Goal: Contribute content: Contribute content

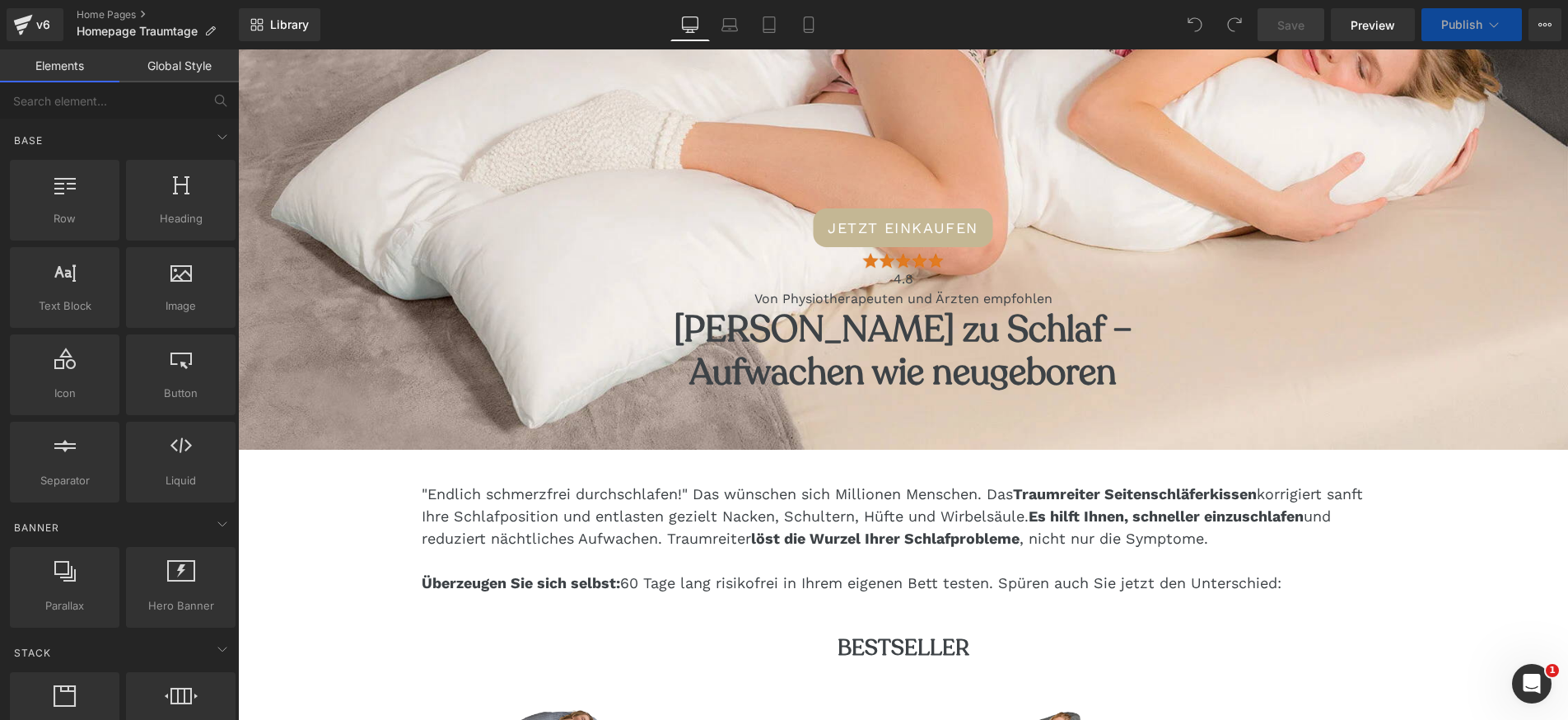
scroll to position [286, 0]
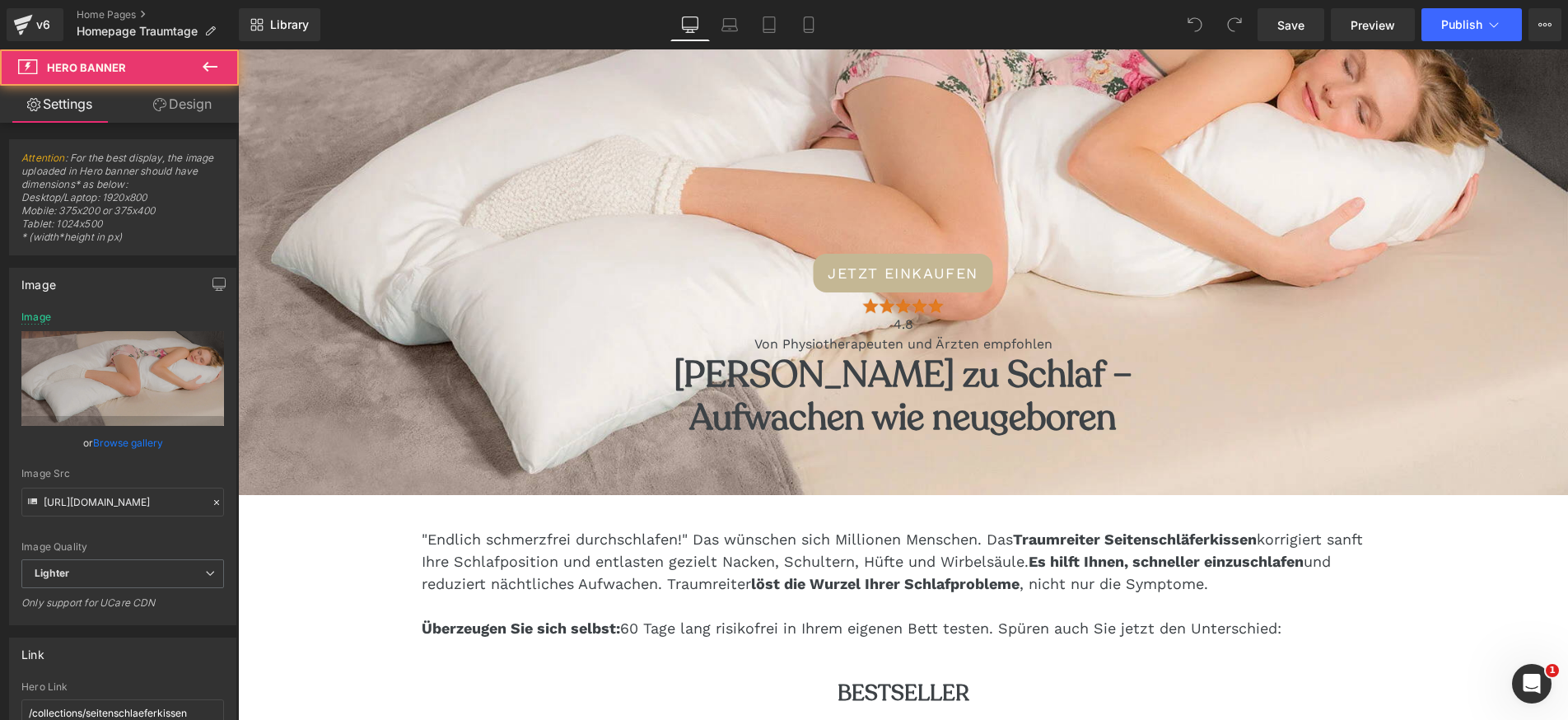
click at [887, 183] on div "JETZT EINKAUFEN Button Image 4.8 Text Block Von Physiotherapeuten und Ärzten em…" at bounding box center [902, 217] width 1329 height 554
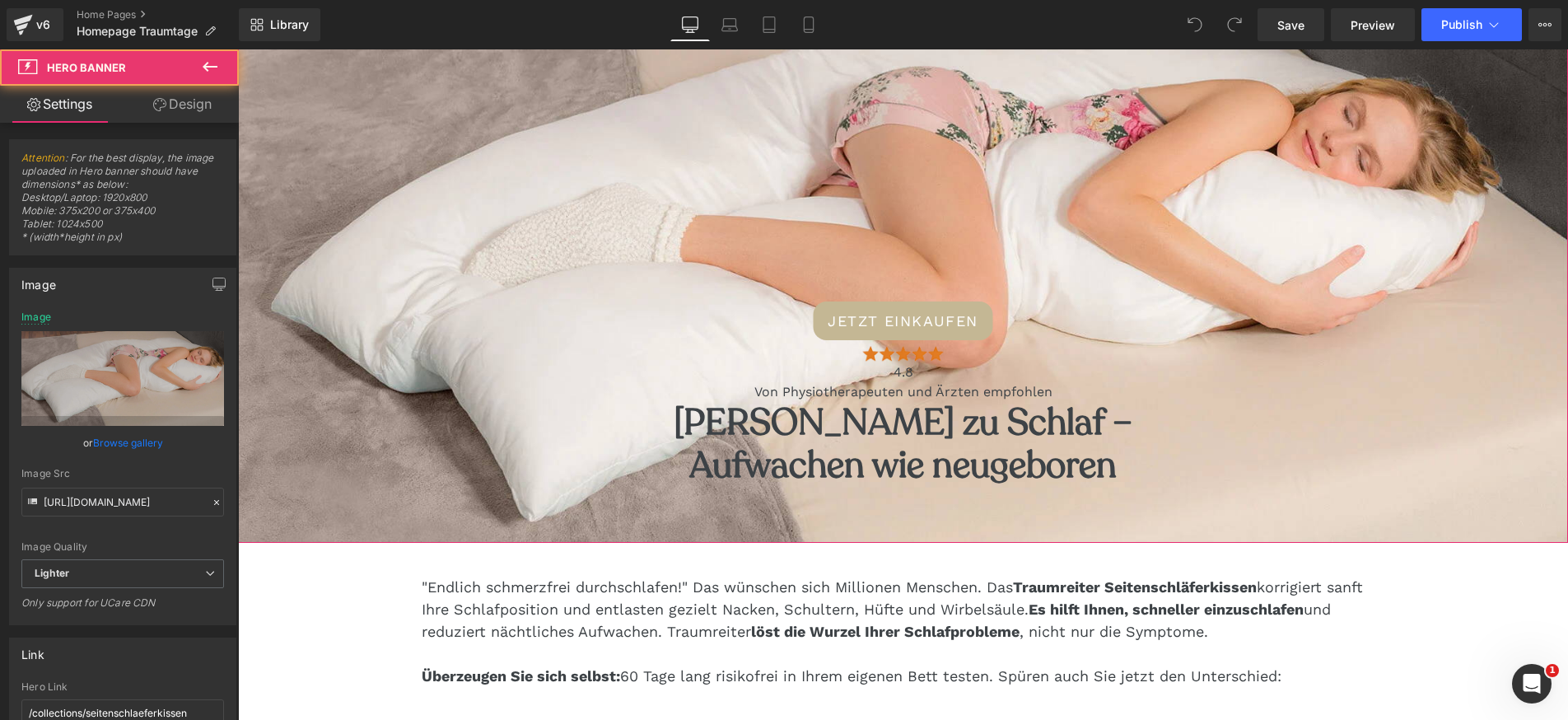
scroll to position [215, 0]
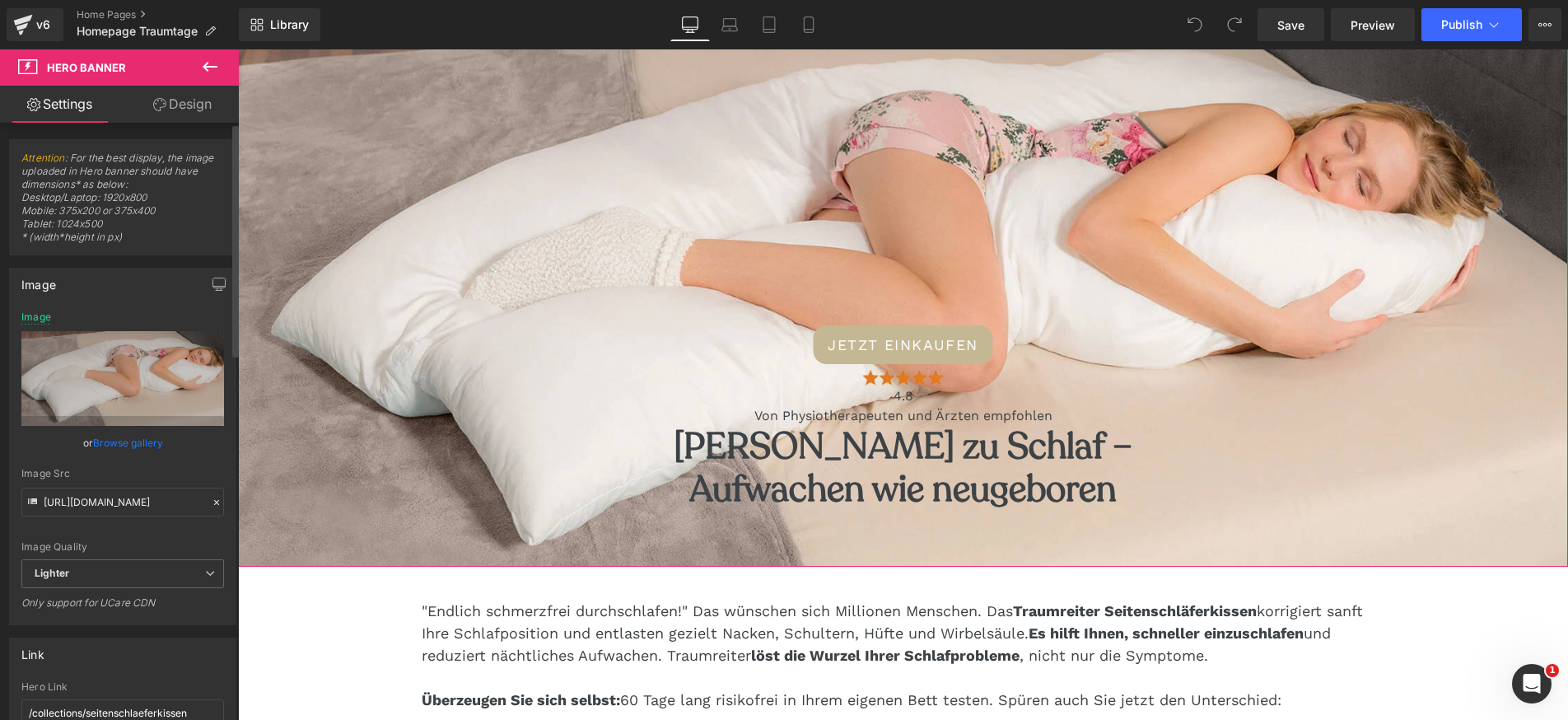
click at [133, 443] on link "Browse gallery" at bounding box center [128, 442] width 70 height 29
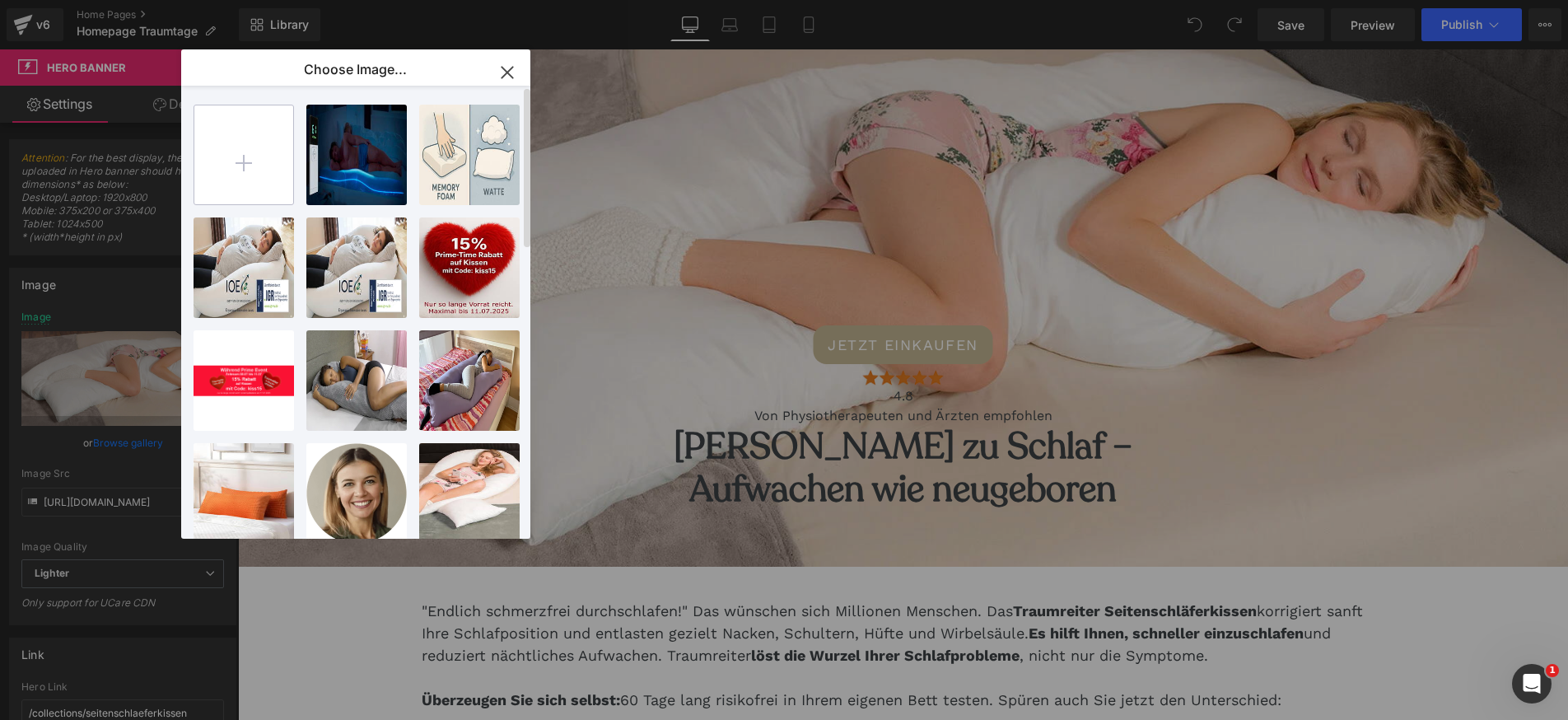
click at [239, 142] on input "file" at bounding box center [243, 155] width 99 height 99
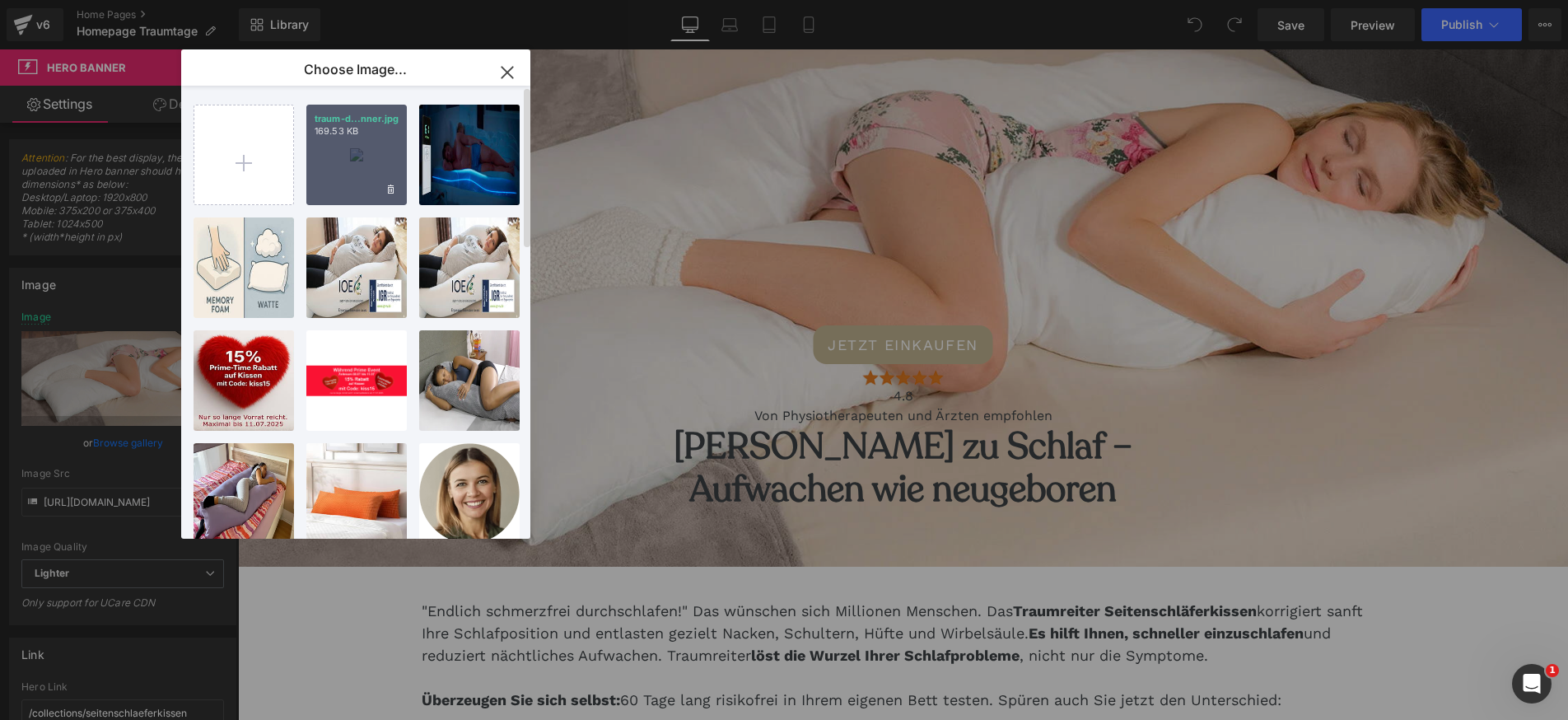
click at [321, 164] on div "traum-d...nner.jpg 169.53 KB" at bounding box center [357, 155] width 101 height 101
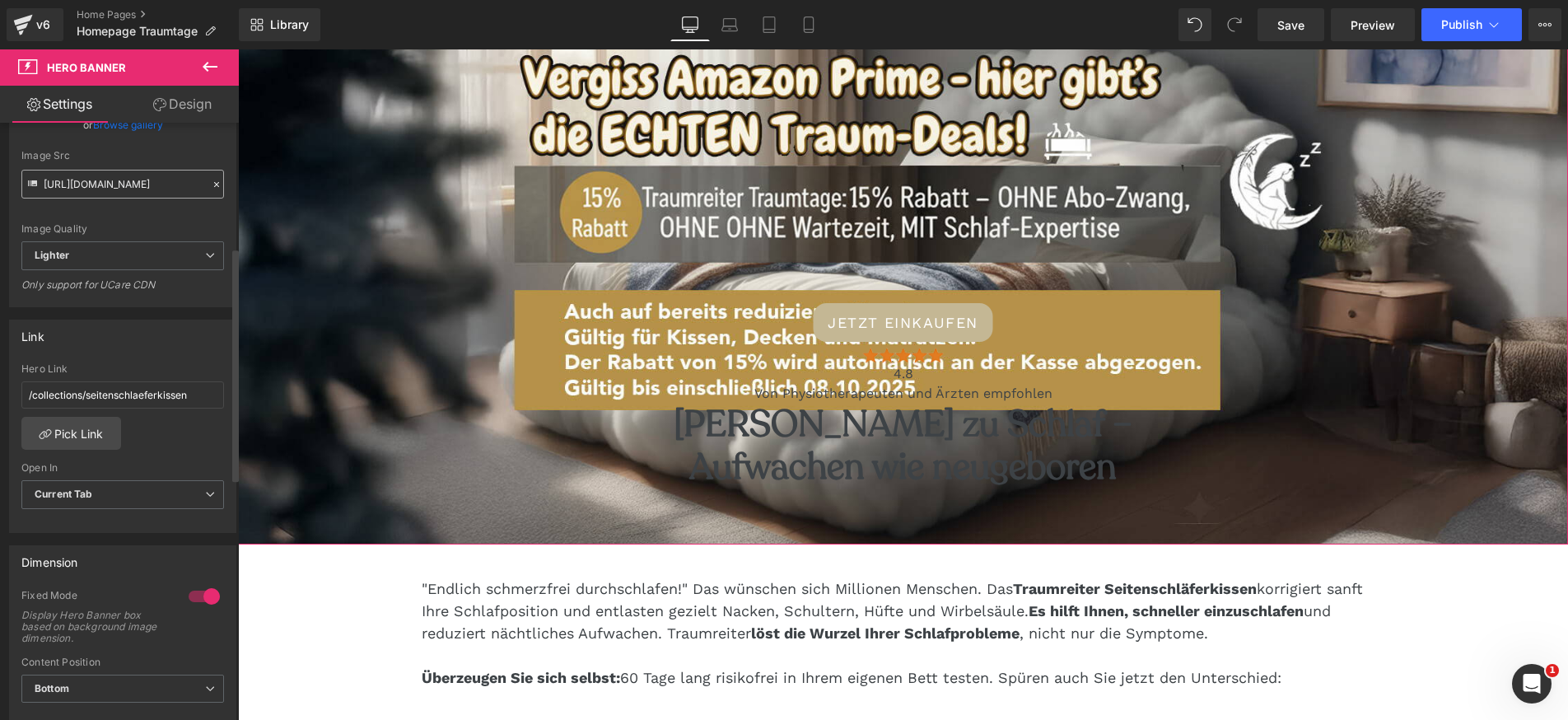
scroll to position [325, 0]
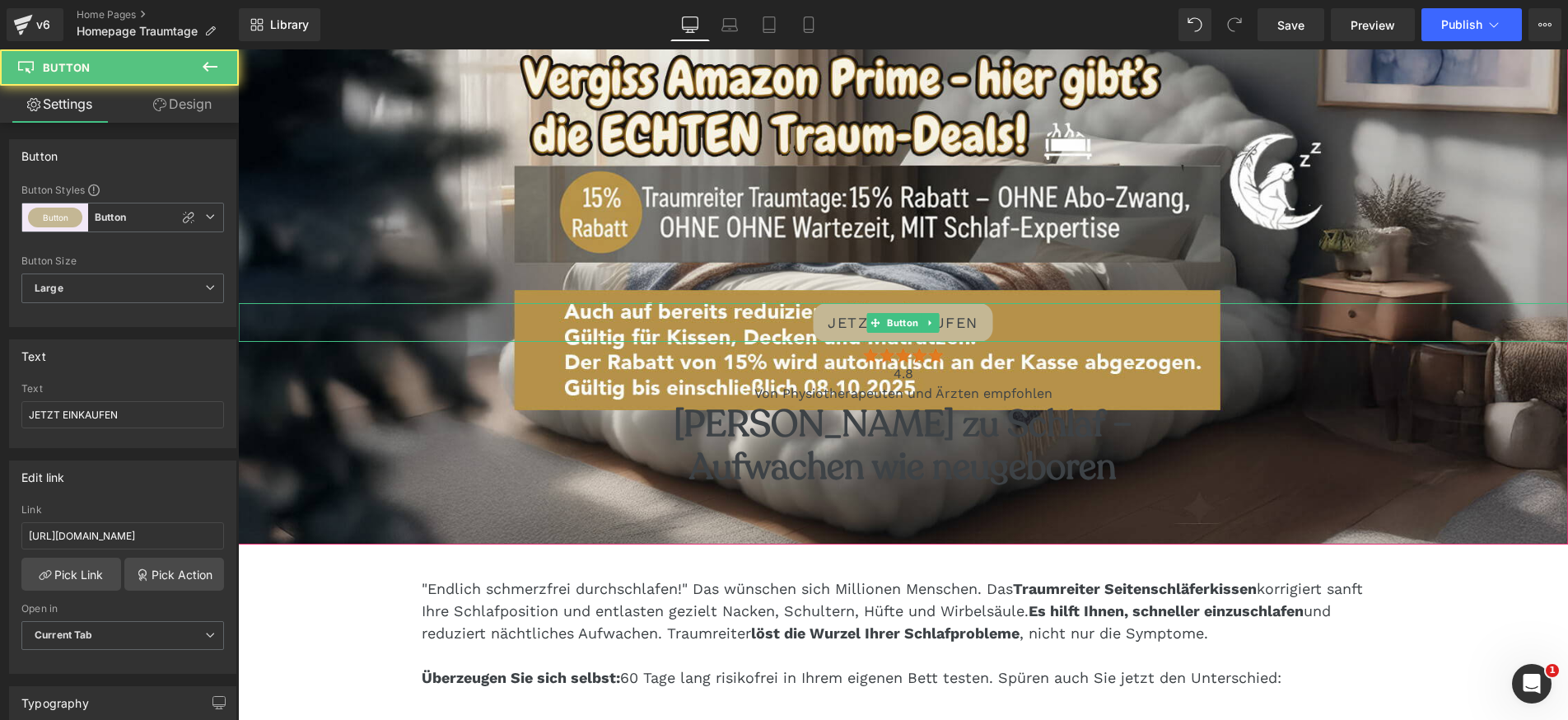
click at [849, 328] on span "JETZT EINKAUFEN" at bounding box center [903, 323] width 151 height 22
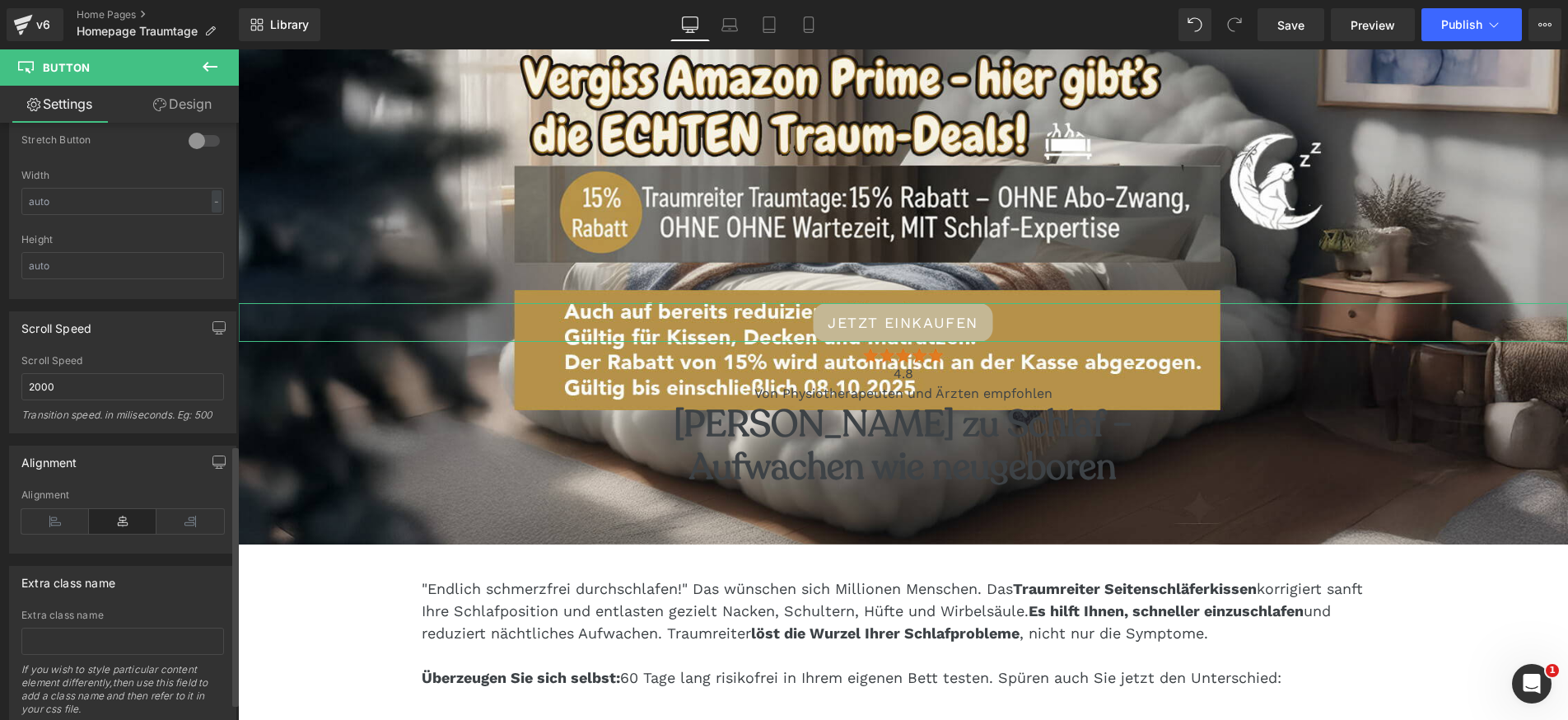
scroll to position [778, 0]
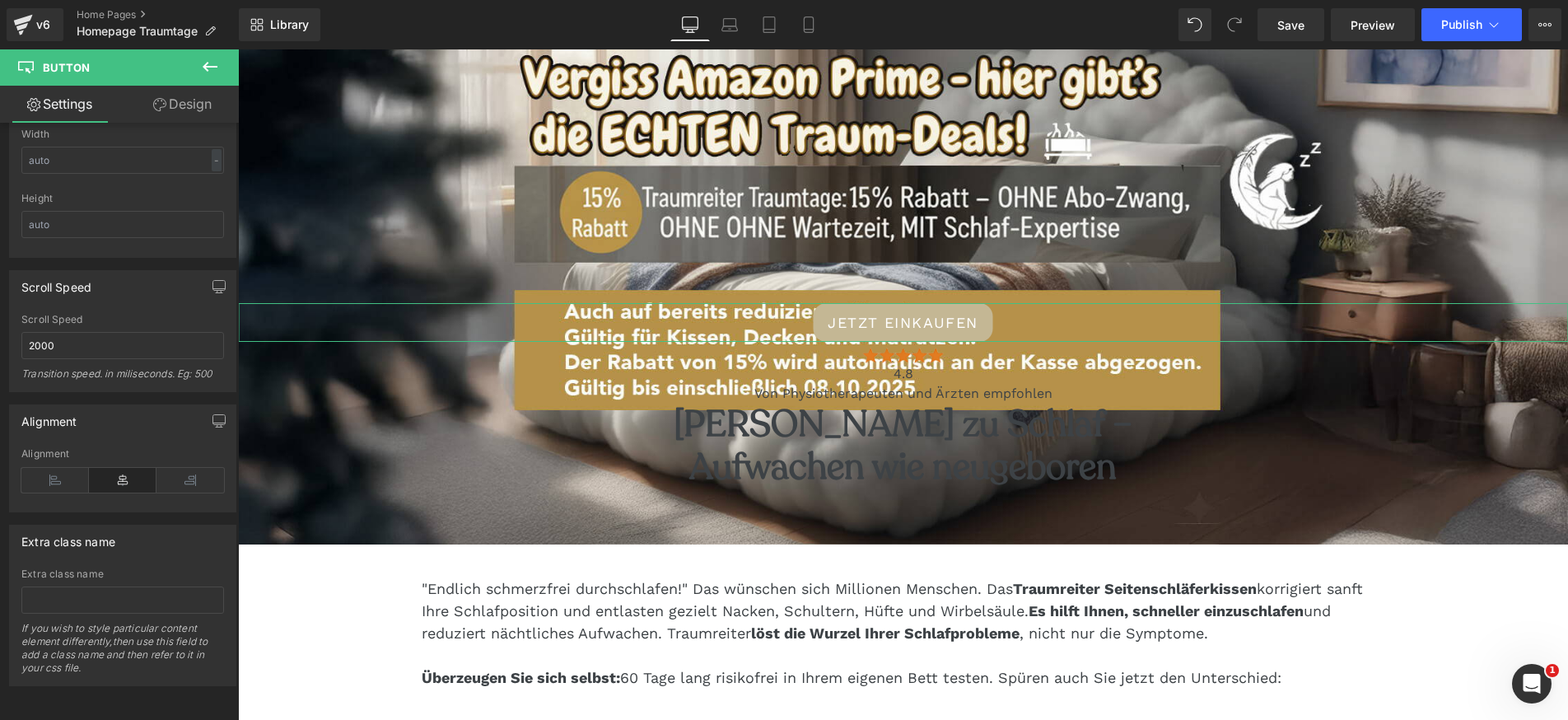
click at [184, 99] on link "Design" at bounding box center [183, 104] width 119 height 37
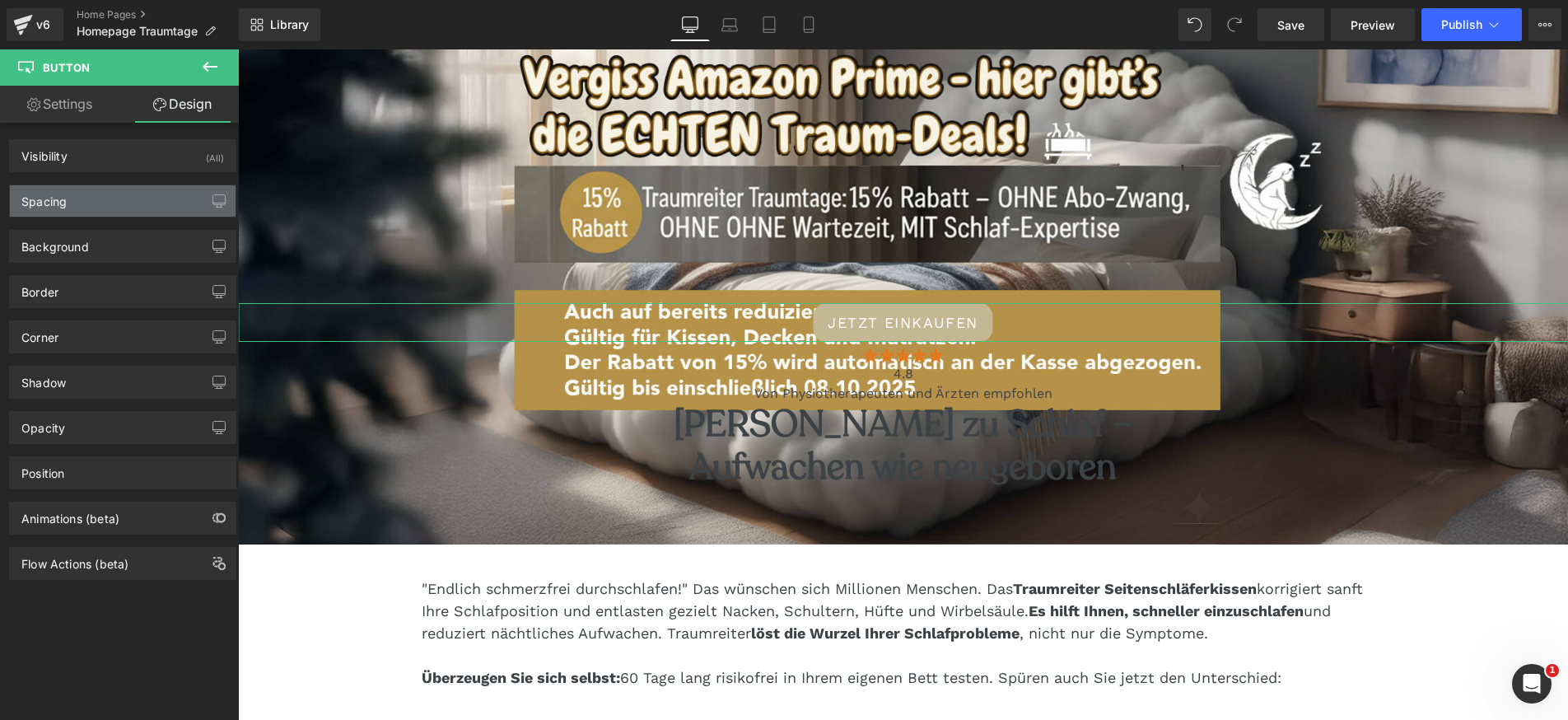
click at [128, 203] on div "Spacing" at bounding box center [123, 201] width 226 height 32
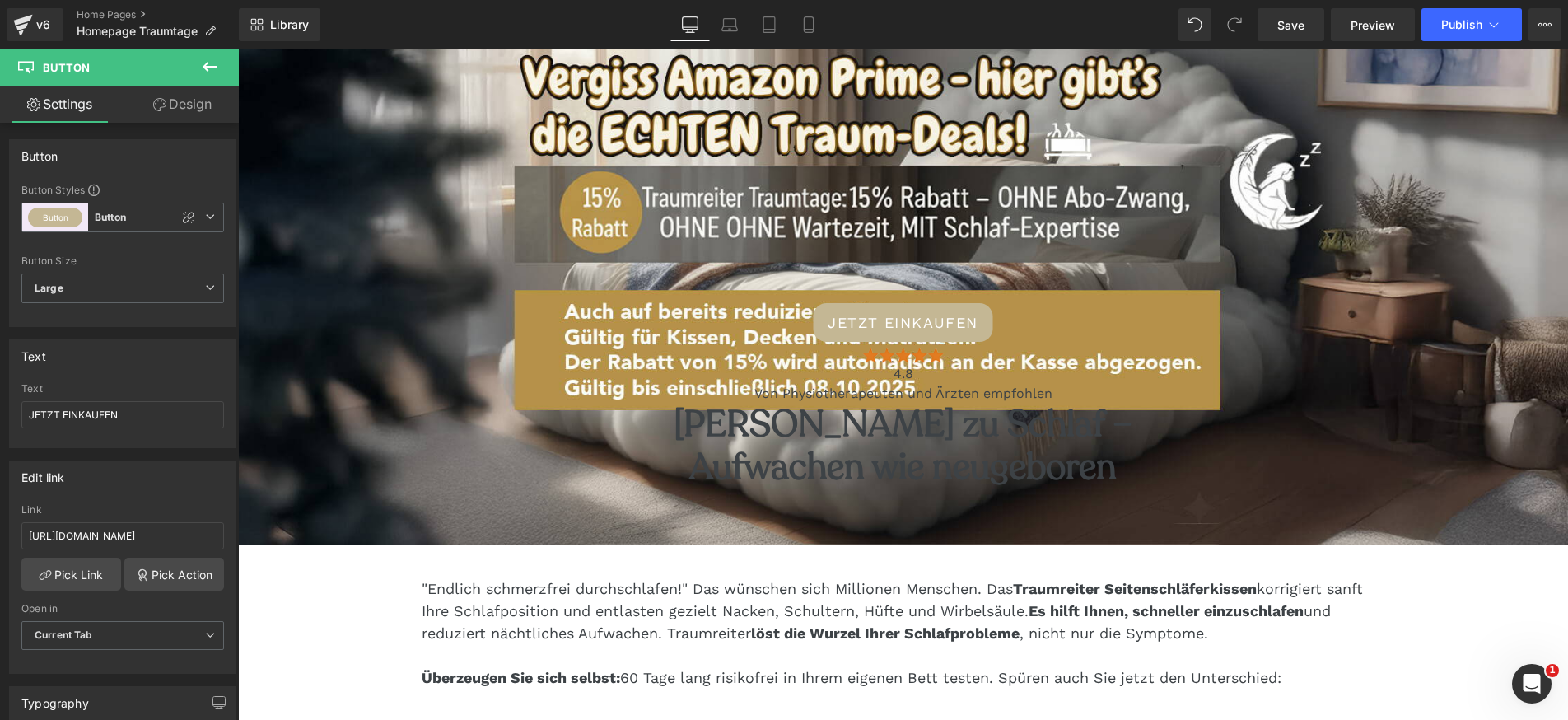
click at [205, 61] on icon at bounding box center [210, 66] width 20 height 20
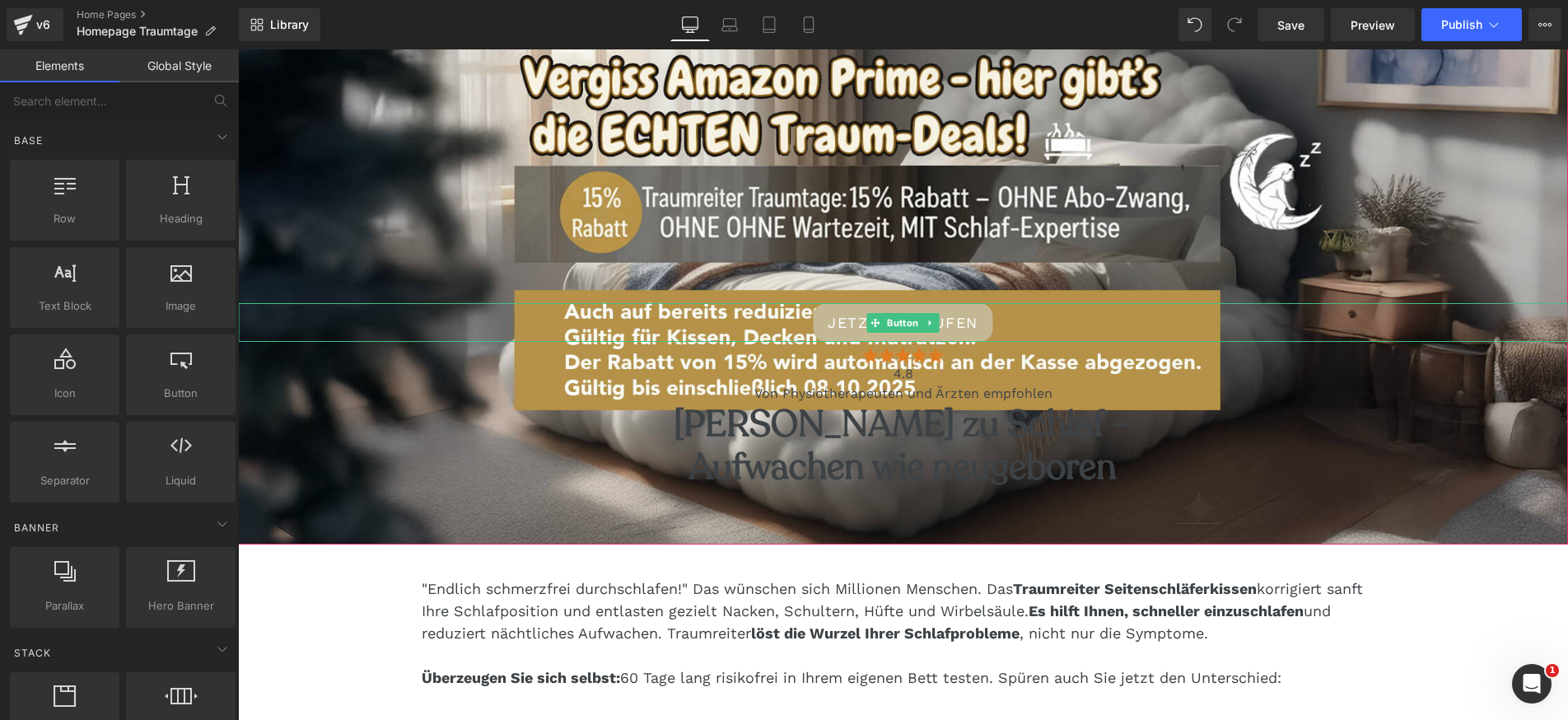
click at [419, 321] on div "JETZT EINKAUFEN" at bounding box center [902, 323] width 1329 height 39
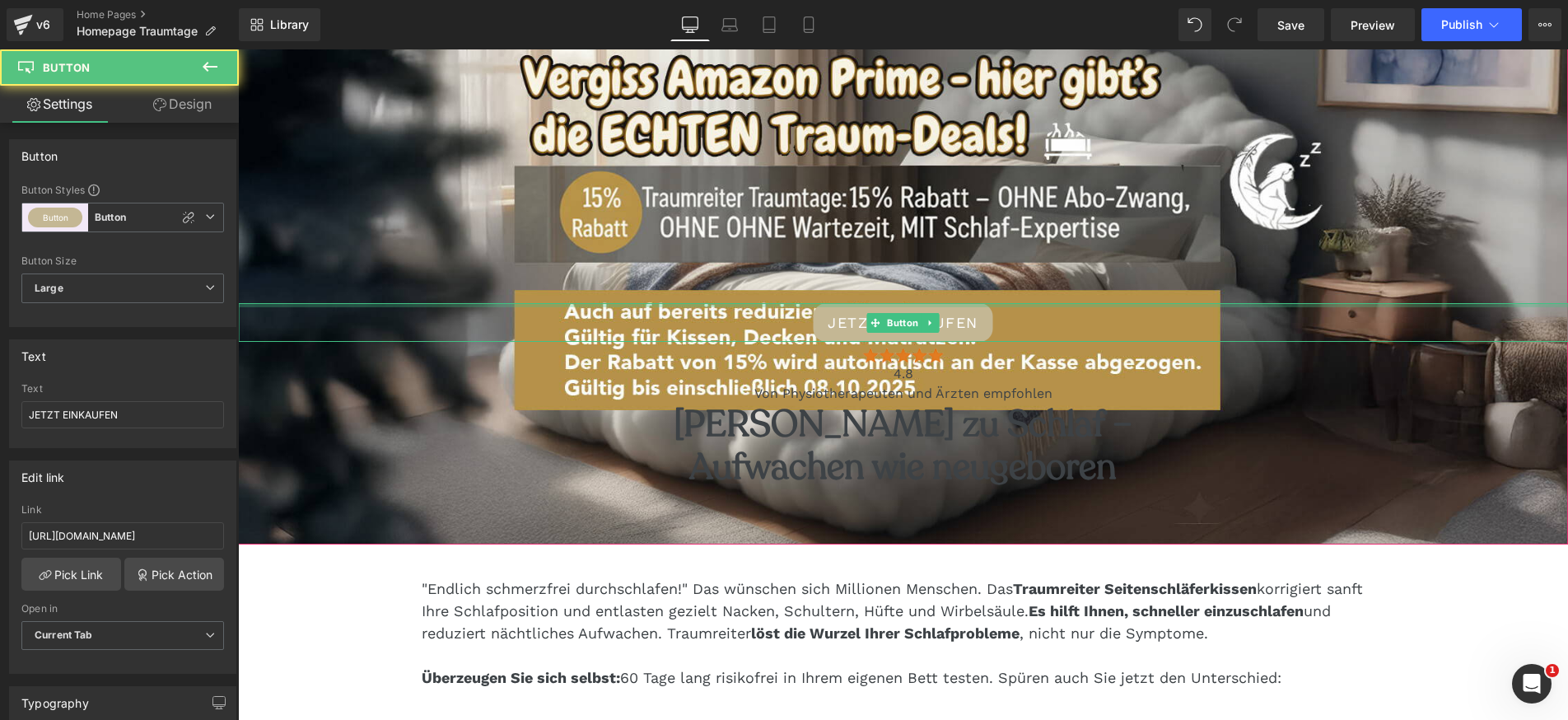
click at [415, 304] on div at bounding box center [902, 305] width 1329 height 4
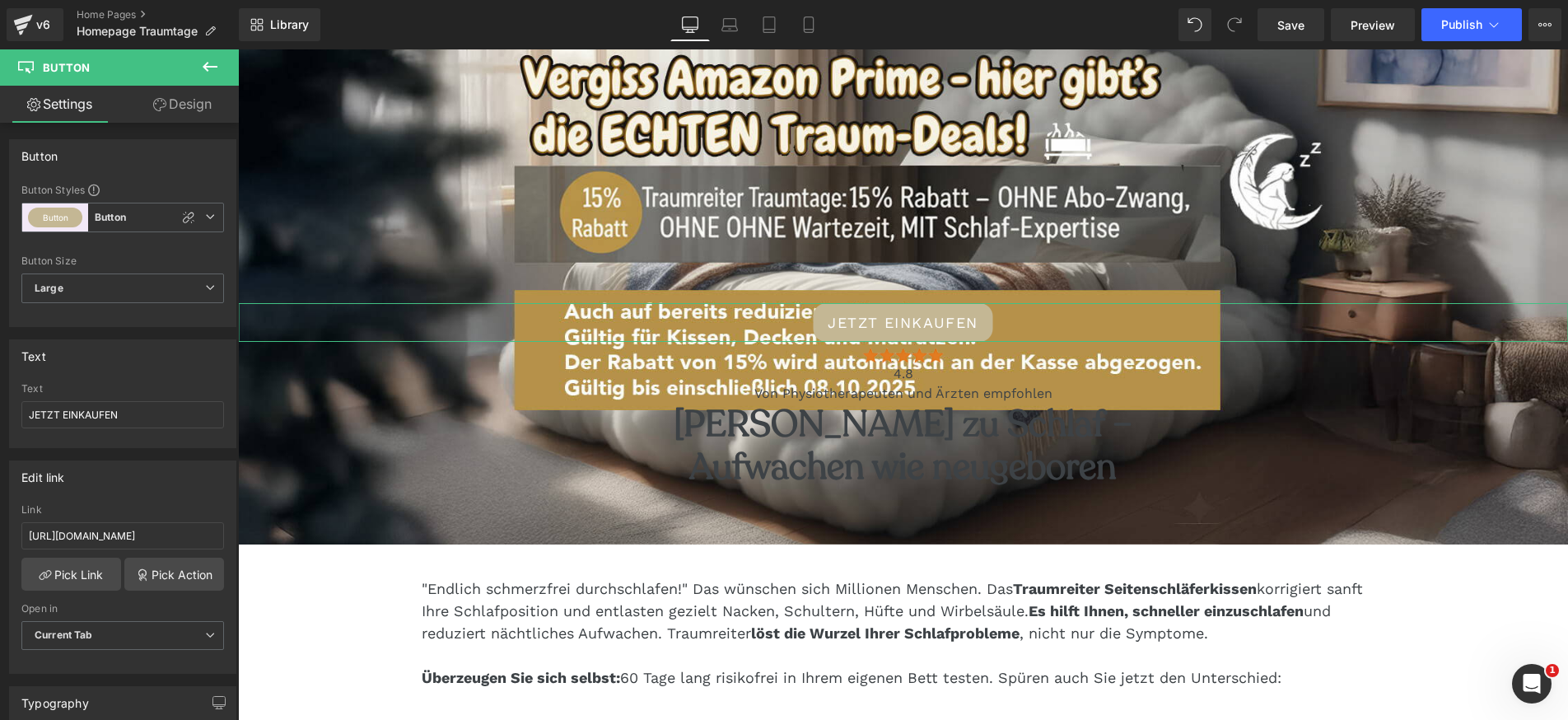
click at [186, 108] on link "Design" at bounding box center [183, 104] width 119 height 37
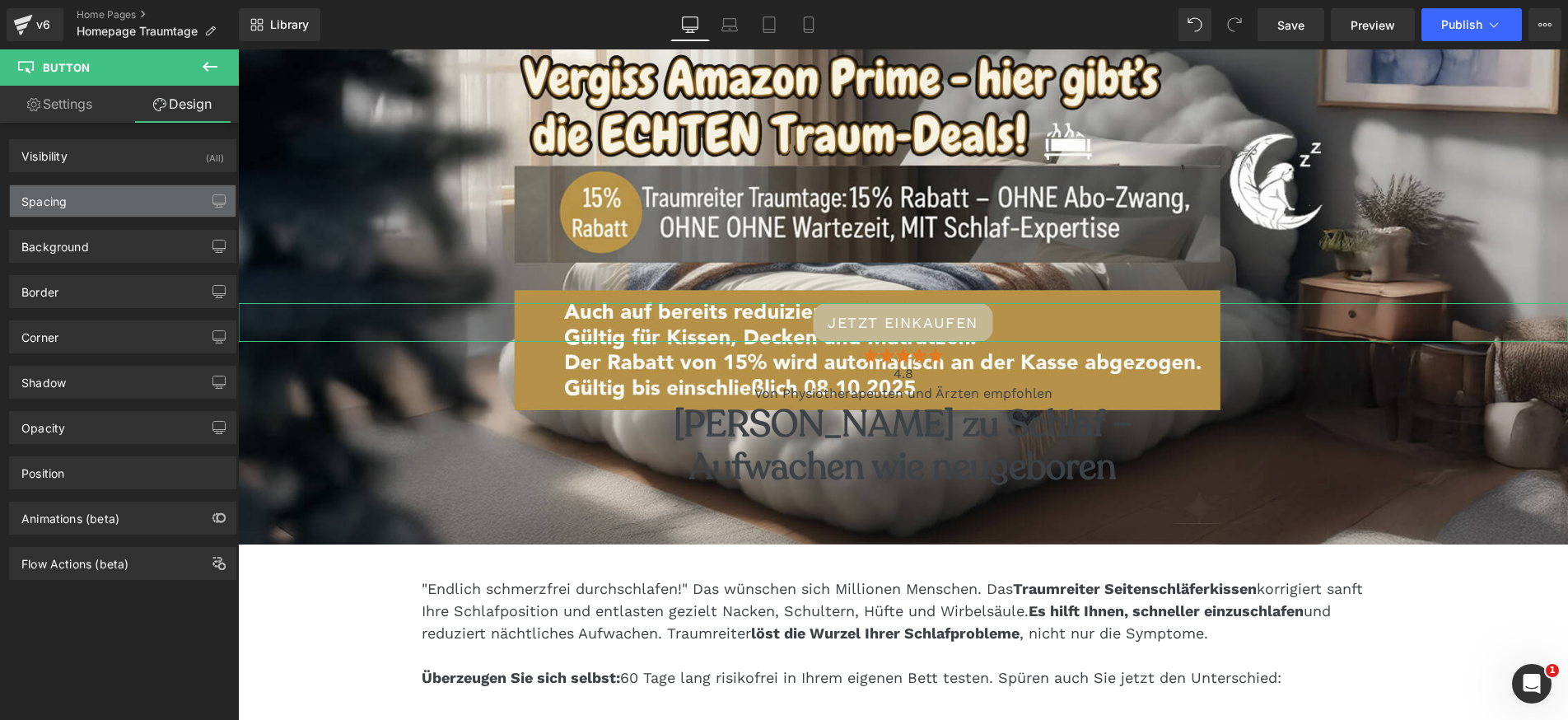
click at [158, 201] on div "Spacing" at bounding box center [123, 201] width 226 height 32
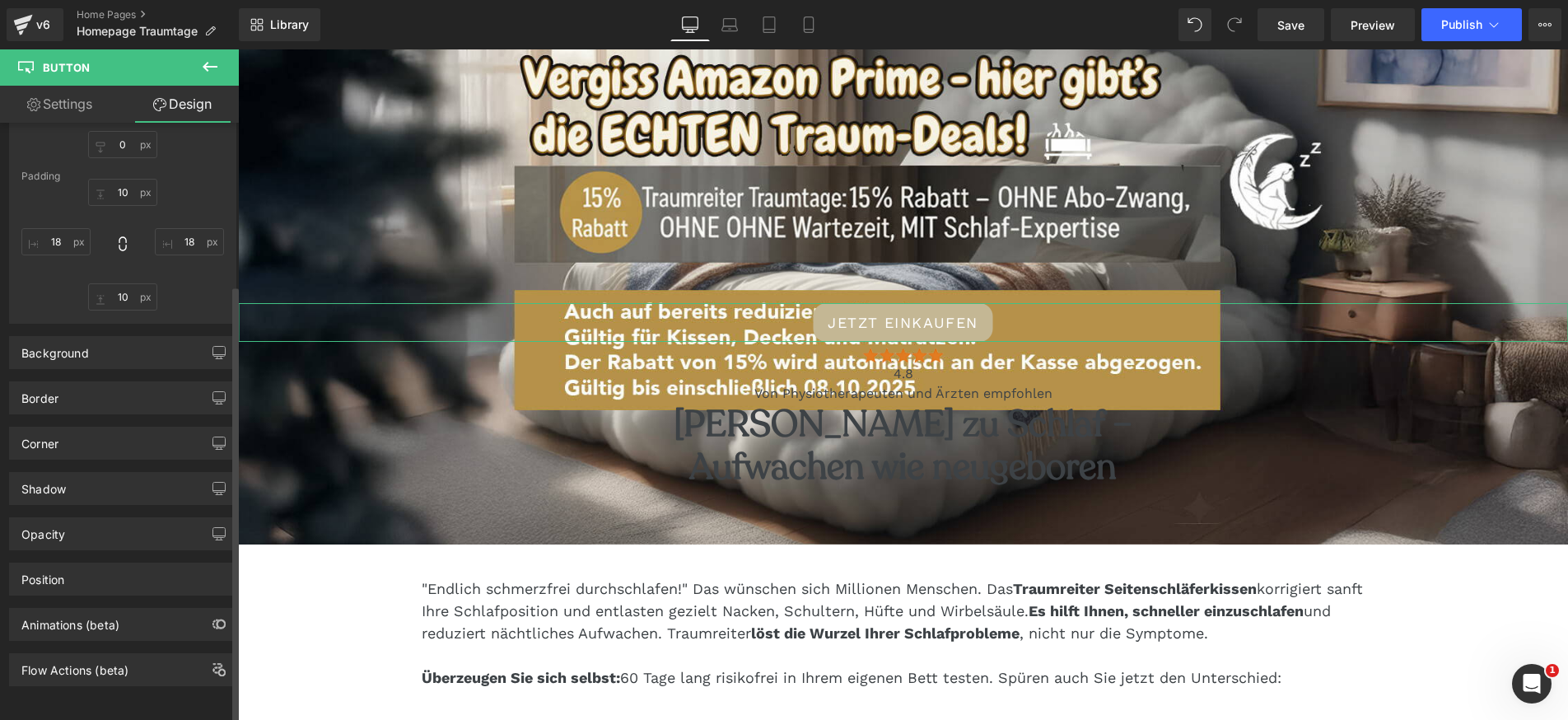
scroll to position [223, 0]
click at [117, 568] on div "Position" at bounding box center [123, 579] width 226 height 32
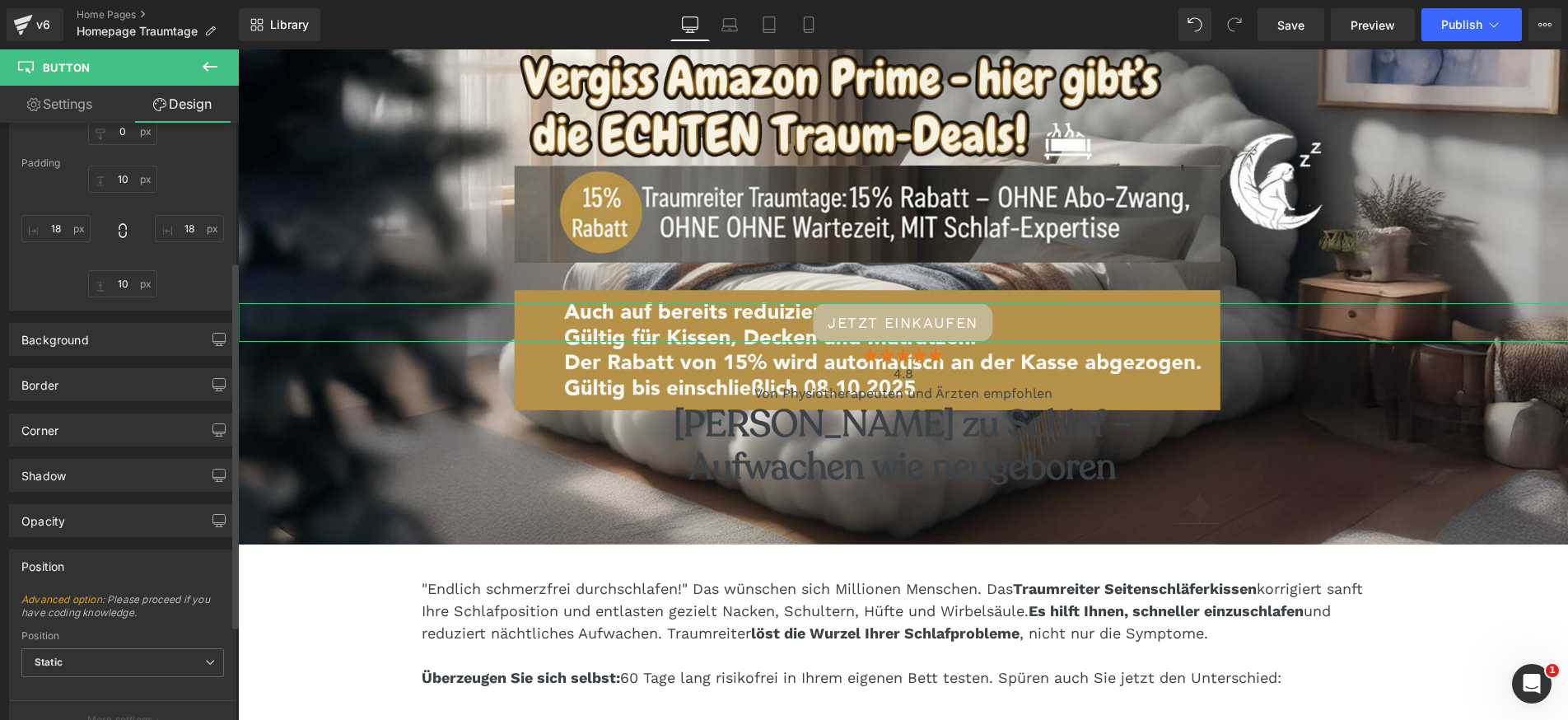
scroll to position [381, 0]
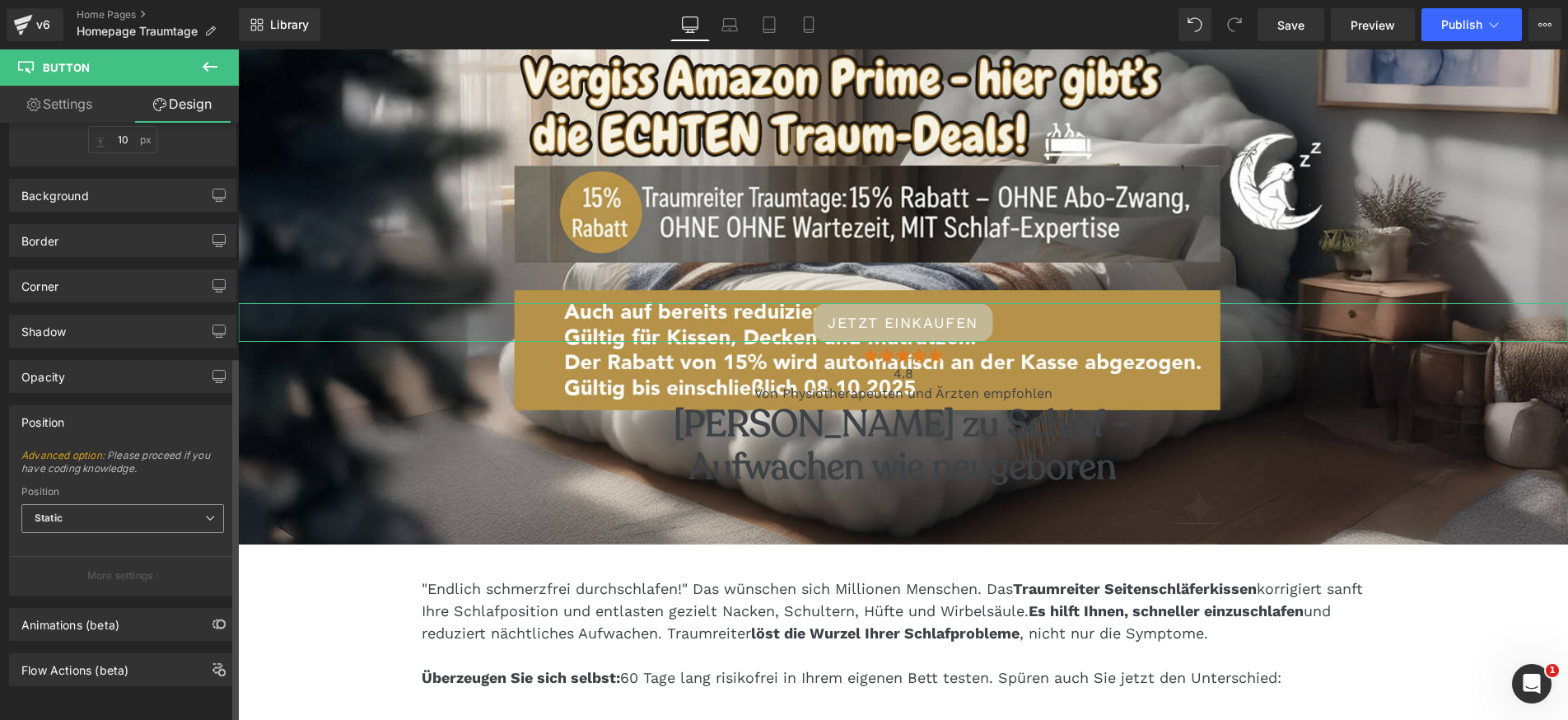
click at [110, 505] on span "Static" at bounding box center [122, 519] width 202 height 29
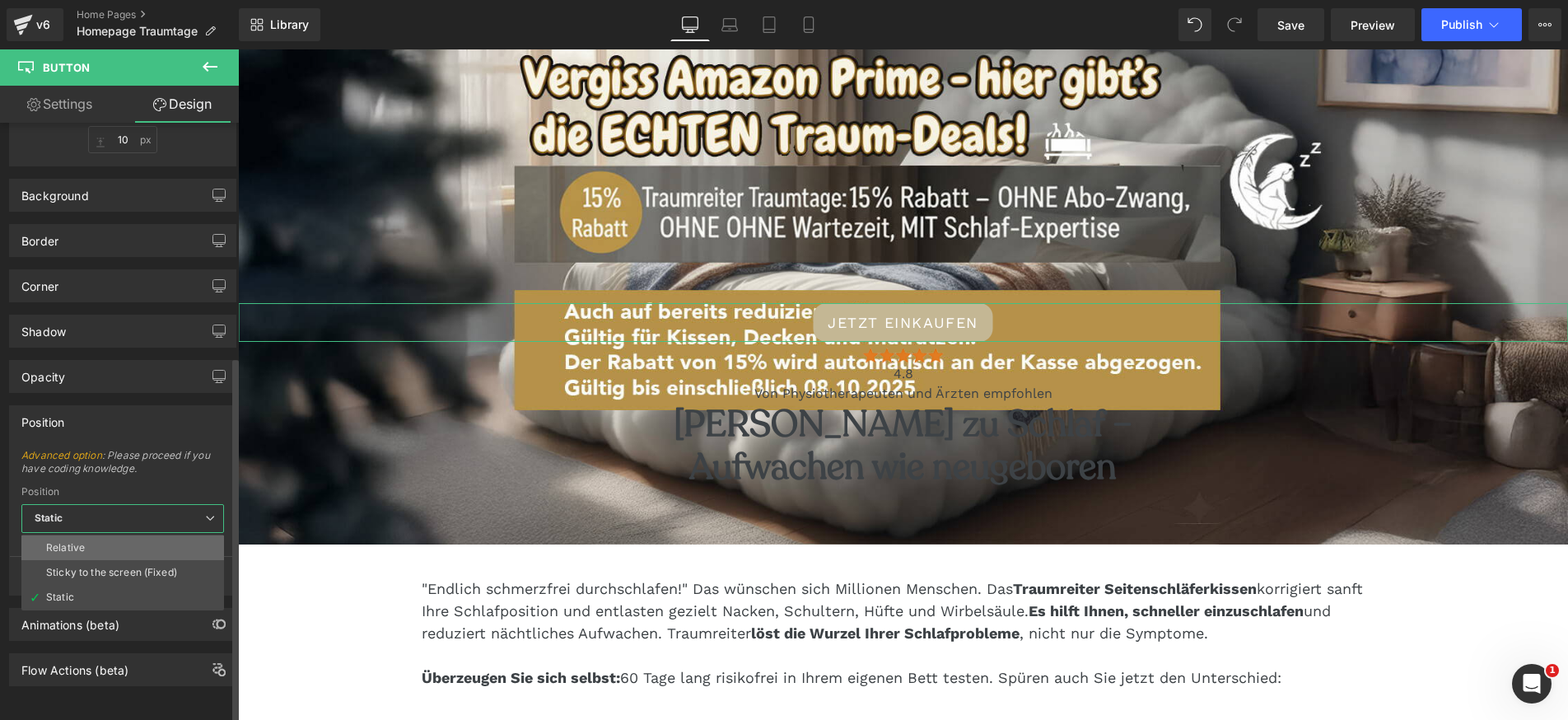
click at [101, 540] on li "Relative" at bounding box center [122, 547] width 202 height 24
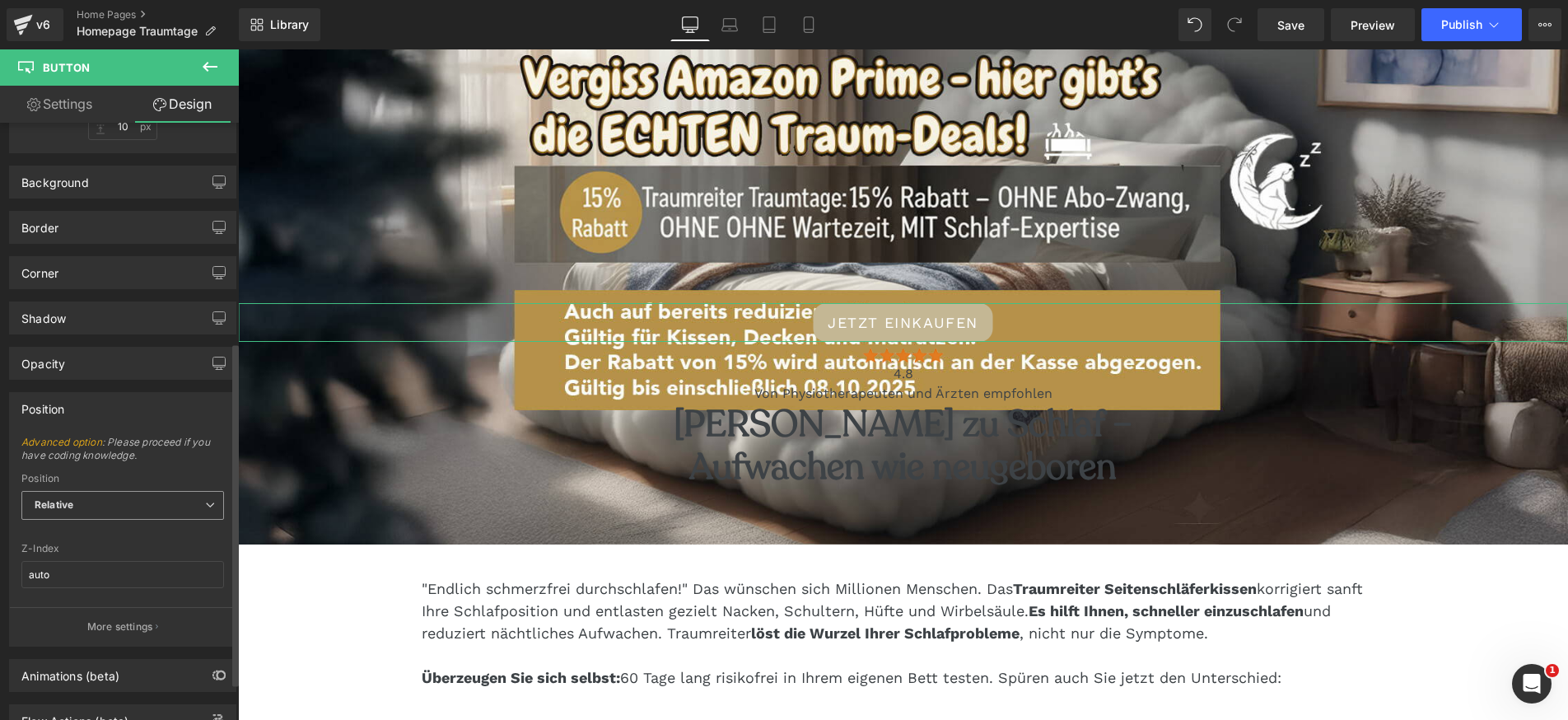
click at [93, 510] on span "Relative" at bounding box center [122, 505] width 202 height 29
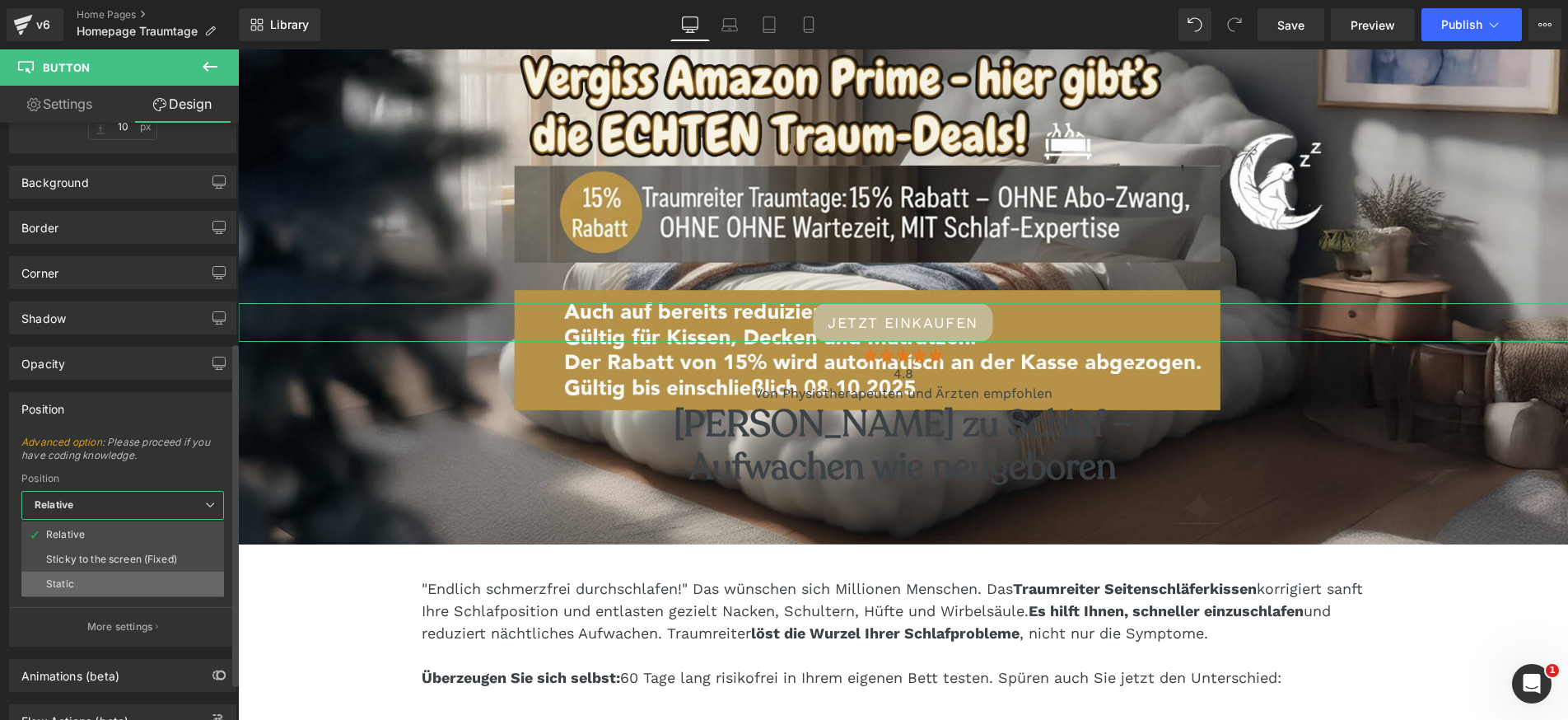
click at [83, 580] on li "Static" at bounding box center [122, 584] width 202 height 24
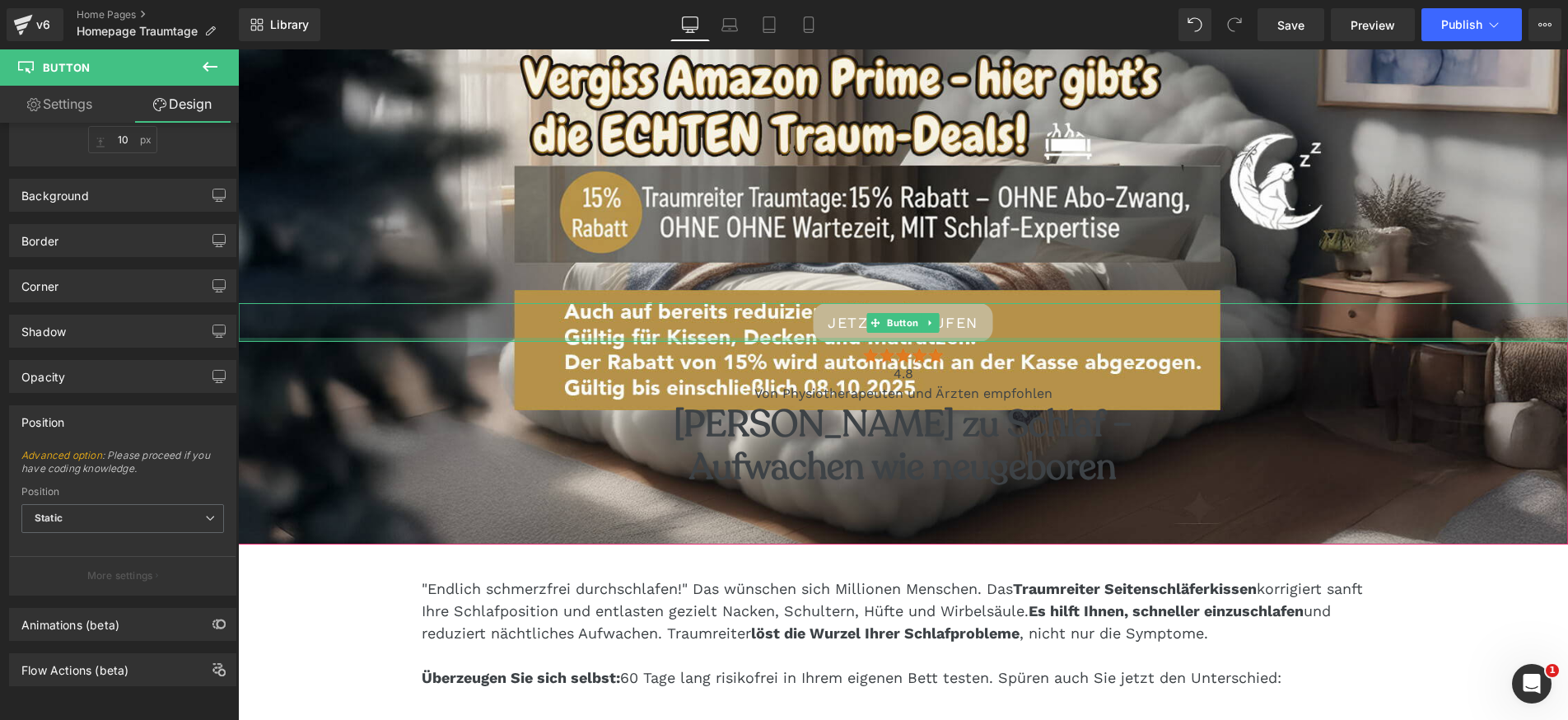
click at [546, 339] on div at bounding box center [902, 339] width 1329 height 4
click at [397, 338] on div at bounding box center [902, 338] width 1329 height 8
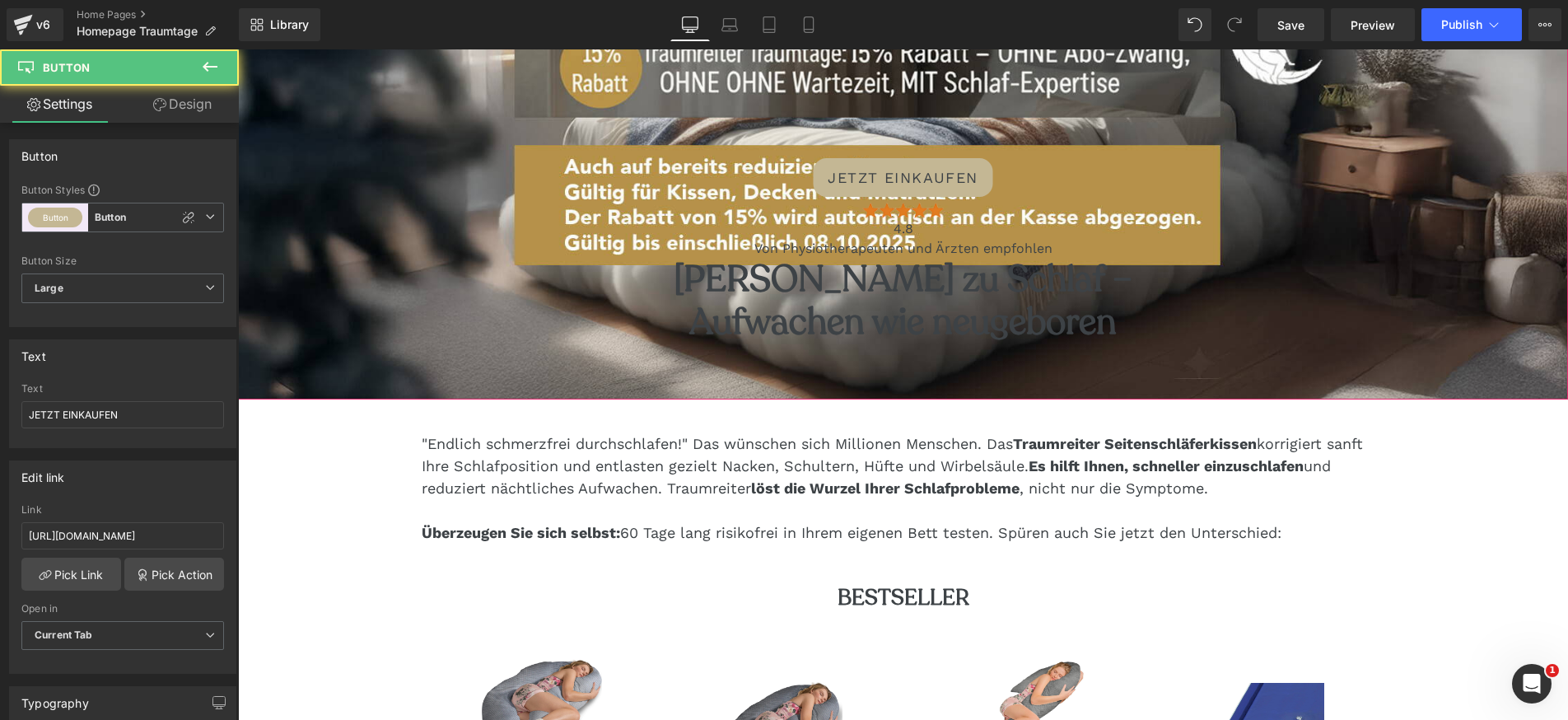
click at [946, 170] on span "JETZT EINKAUFEN" at bounding box center [903, 177] width 151 height 22
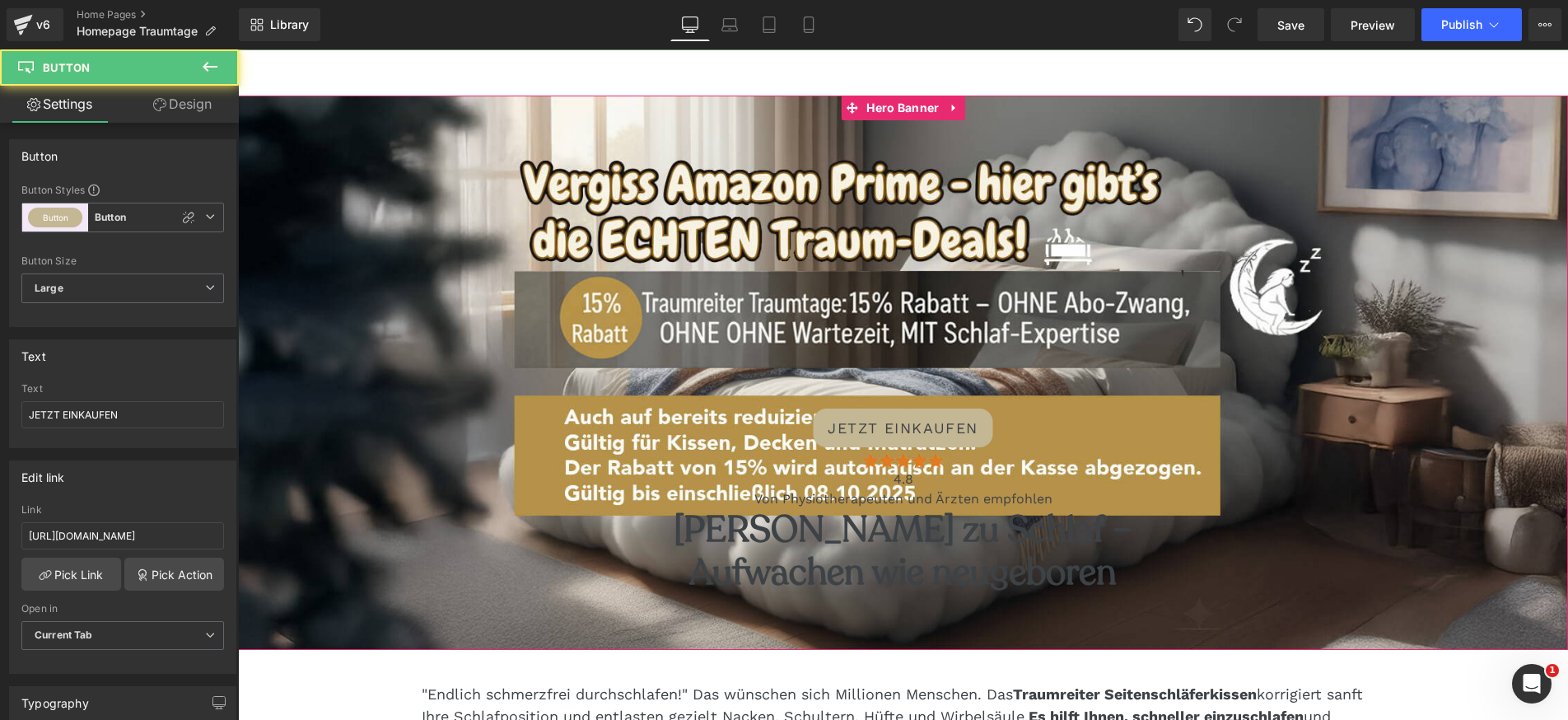
scroll to position [127, 0]
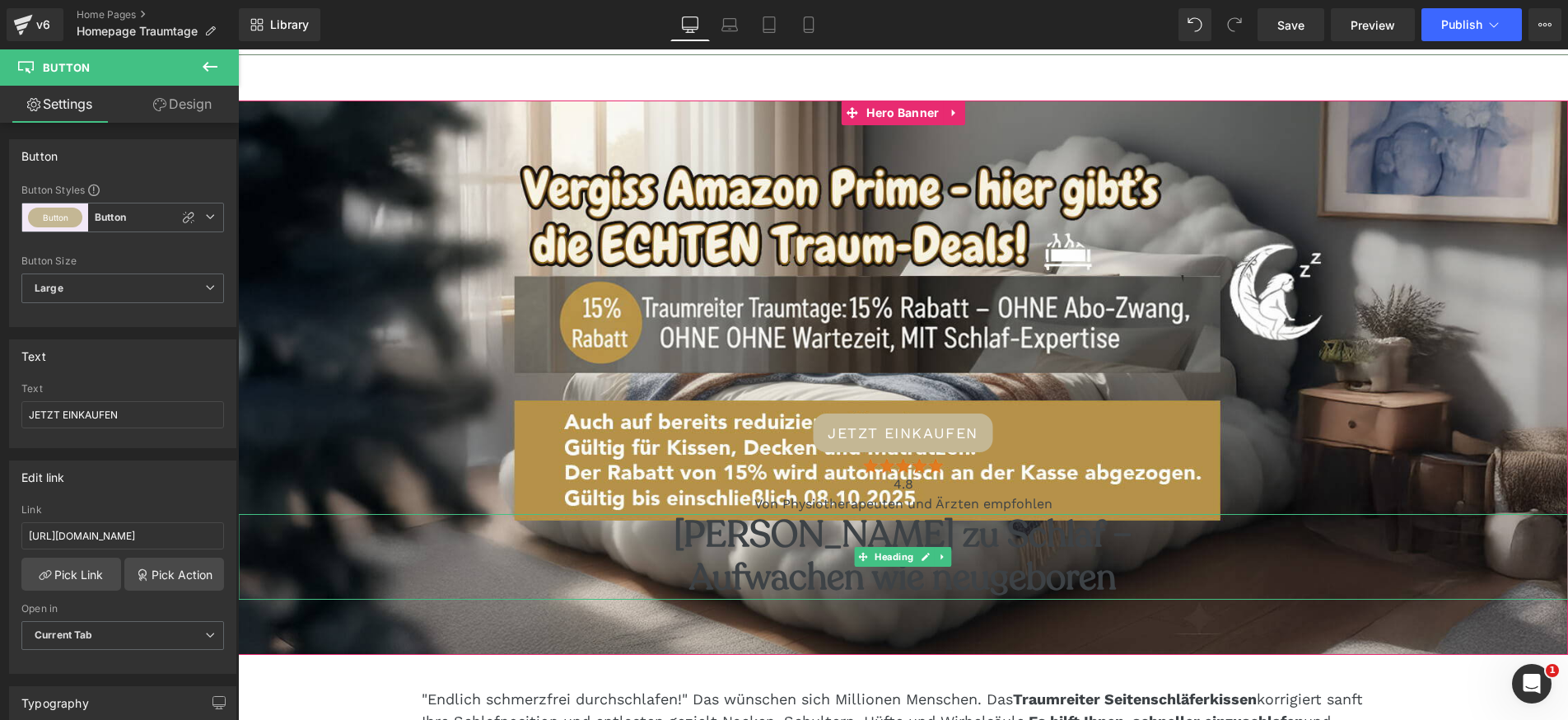
click at [832, 546] on h5 "[PERSON_NAME] zu Schlaf – Aufwachen wie neugeboren" at bounding box center [902, 556] width 1329 height 85
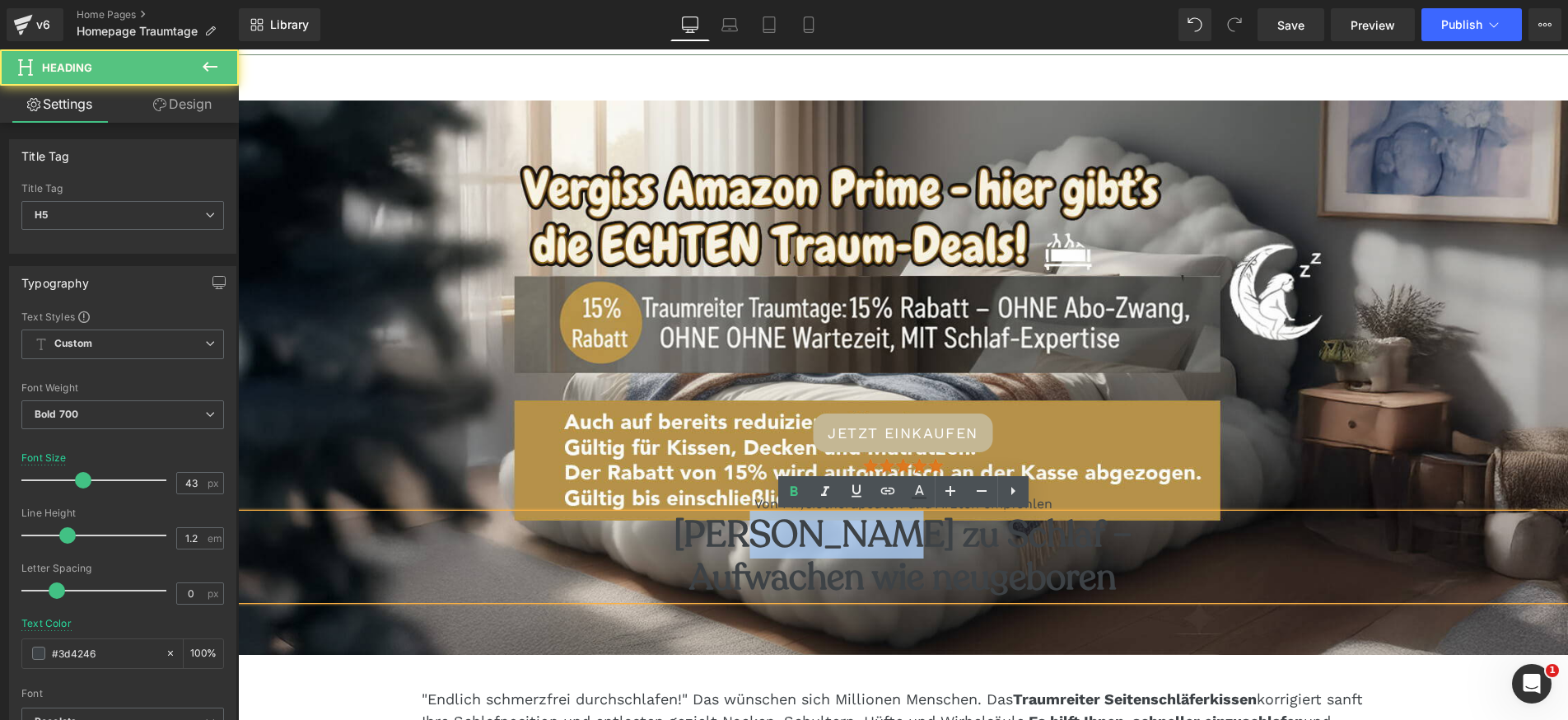
click at [832, 546] on h5 "[PERSON_NAME] zu Schlaf – Aufwachen wie neugeboren" at bounding box center [902, 556] width 1329 height 85
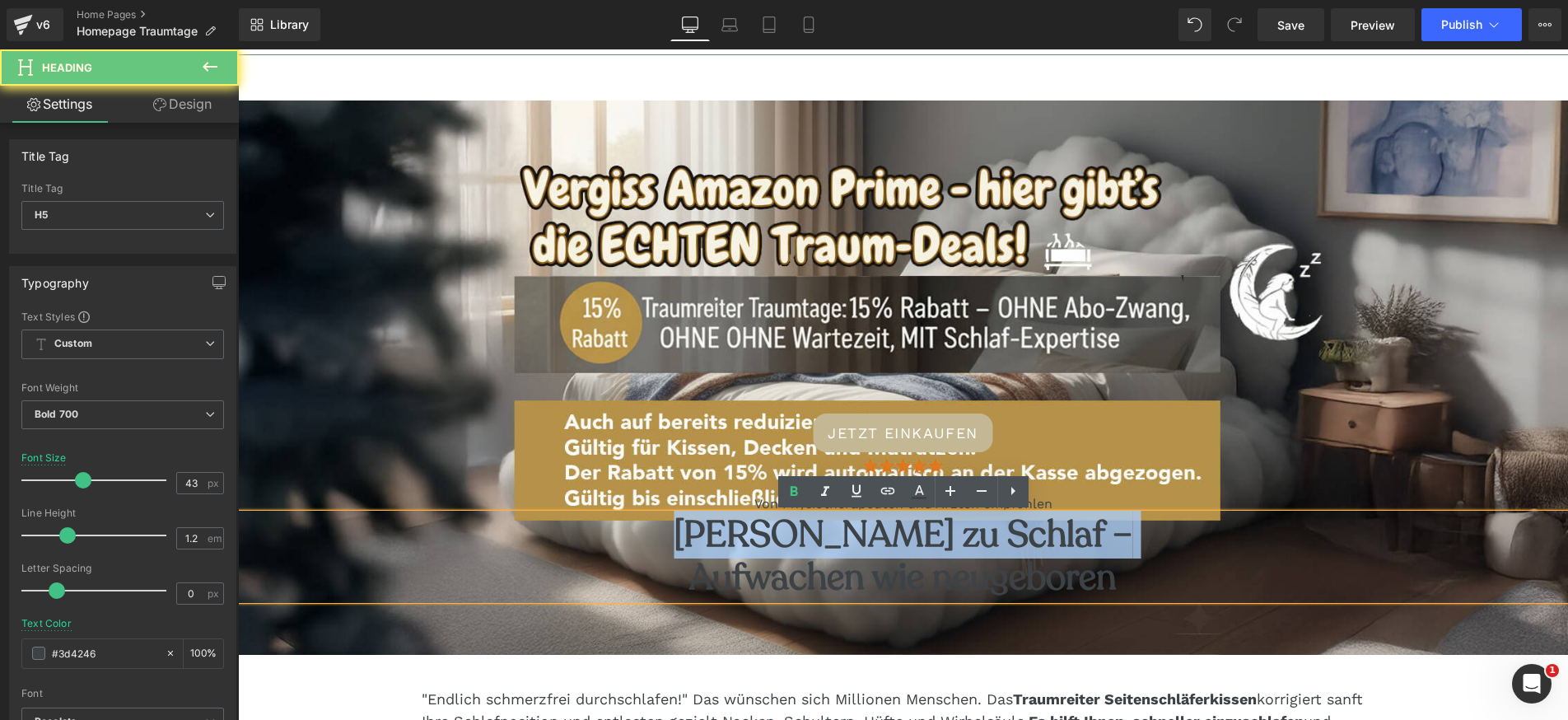
click at [832, 546] on h5 "[PERSON_NAME] zu Schlaf – Aufwachen wie neugeboren" at bounding box center [902, 556] width 1329 height 85
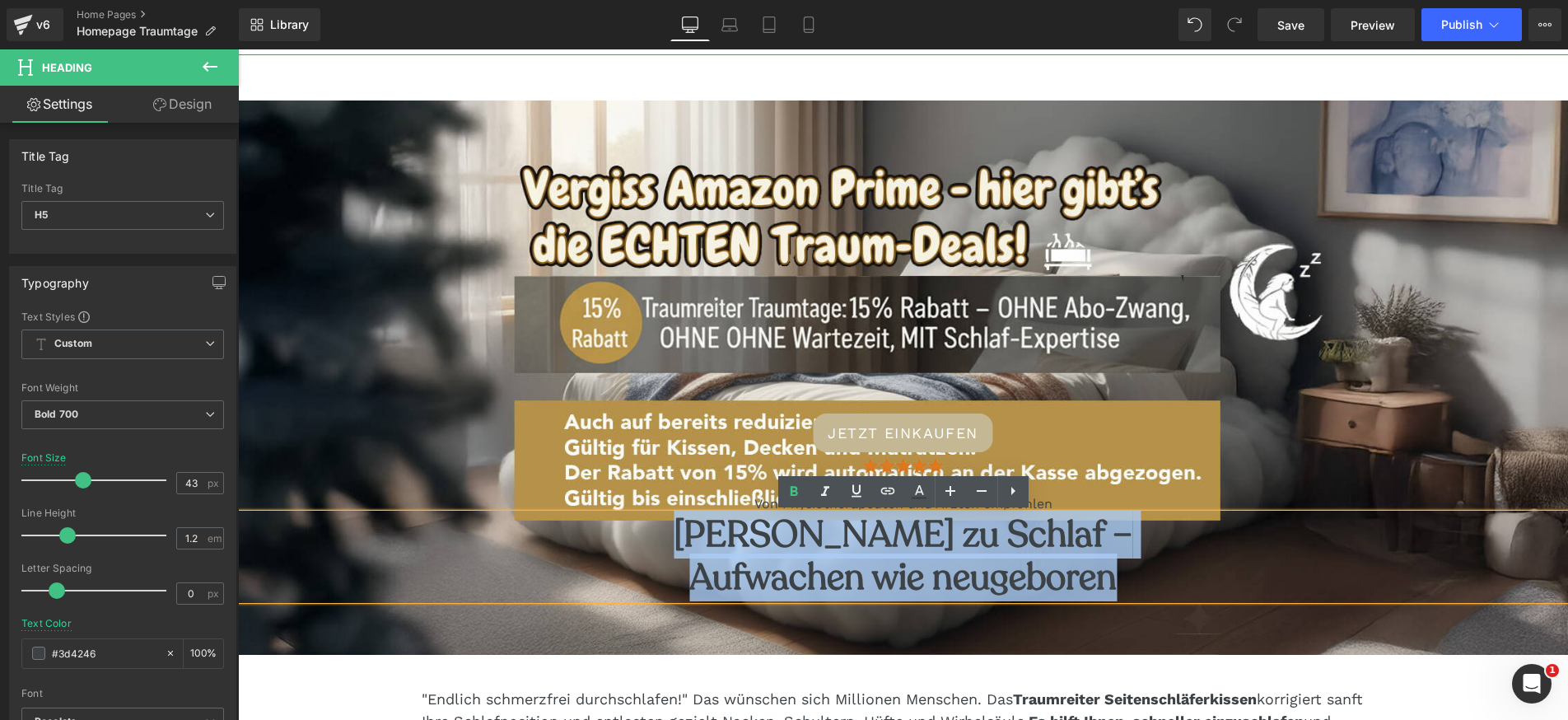
drag, startPoint x: 709, startPoint y: 525, endPoint x: 1043, endPoint y: 626, distance: 348.9
click at [1043, 629] on div "JETZT EINKAUFEN Button Image 4.8 Text Block Von Physiotherapeuten und Ärzten em…" at bounding box center [902, 378] width 1329 height 554
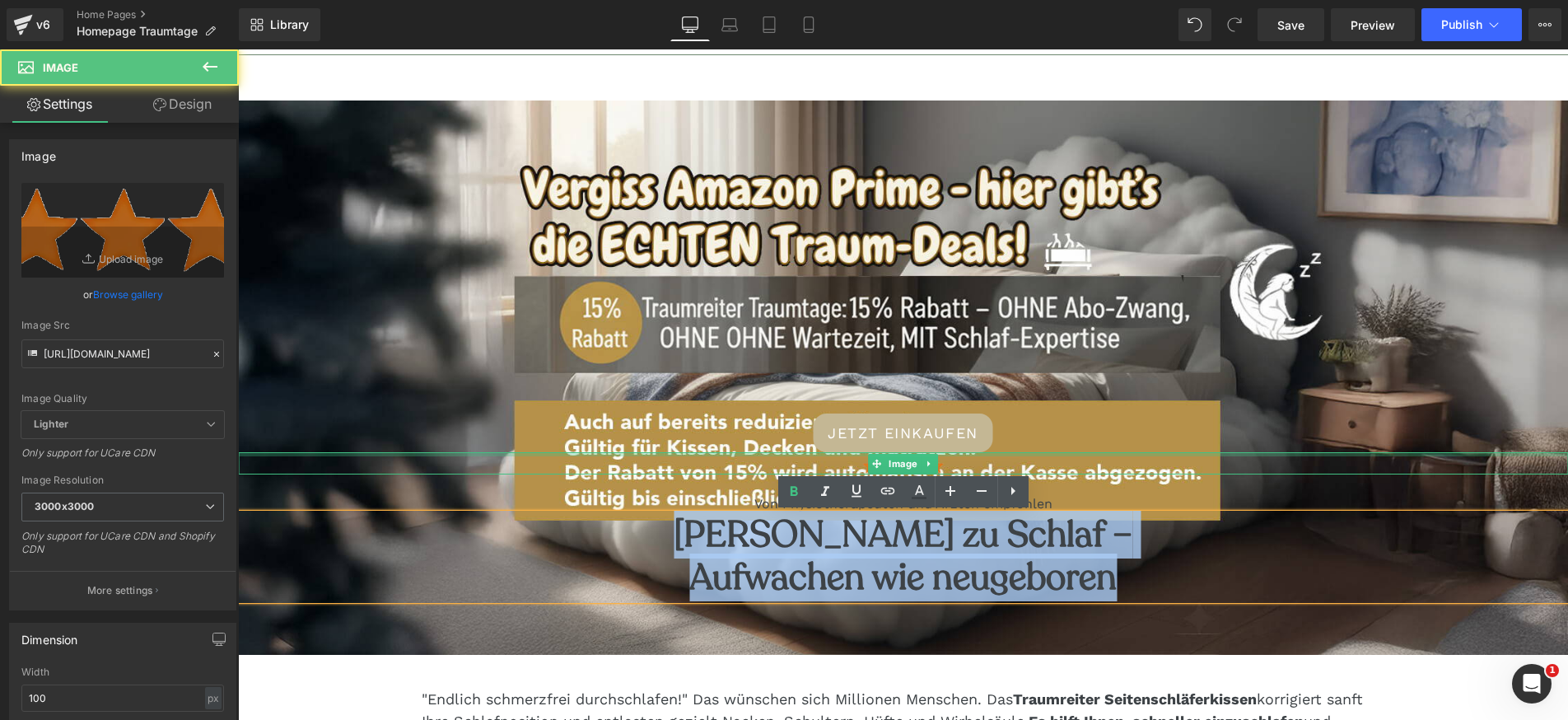
click at [1464, 453] on div "Image" at bounding box center [902, 464] width 1329 height 22
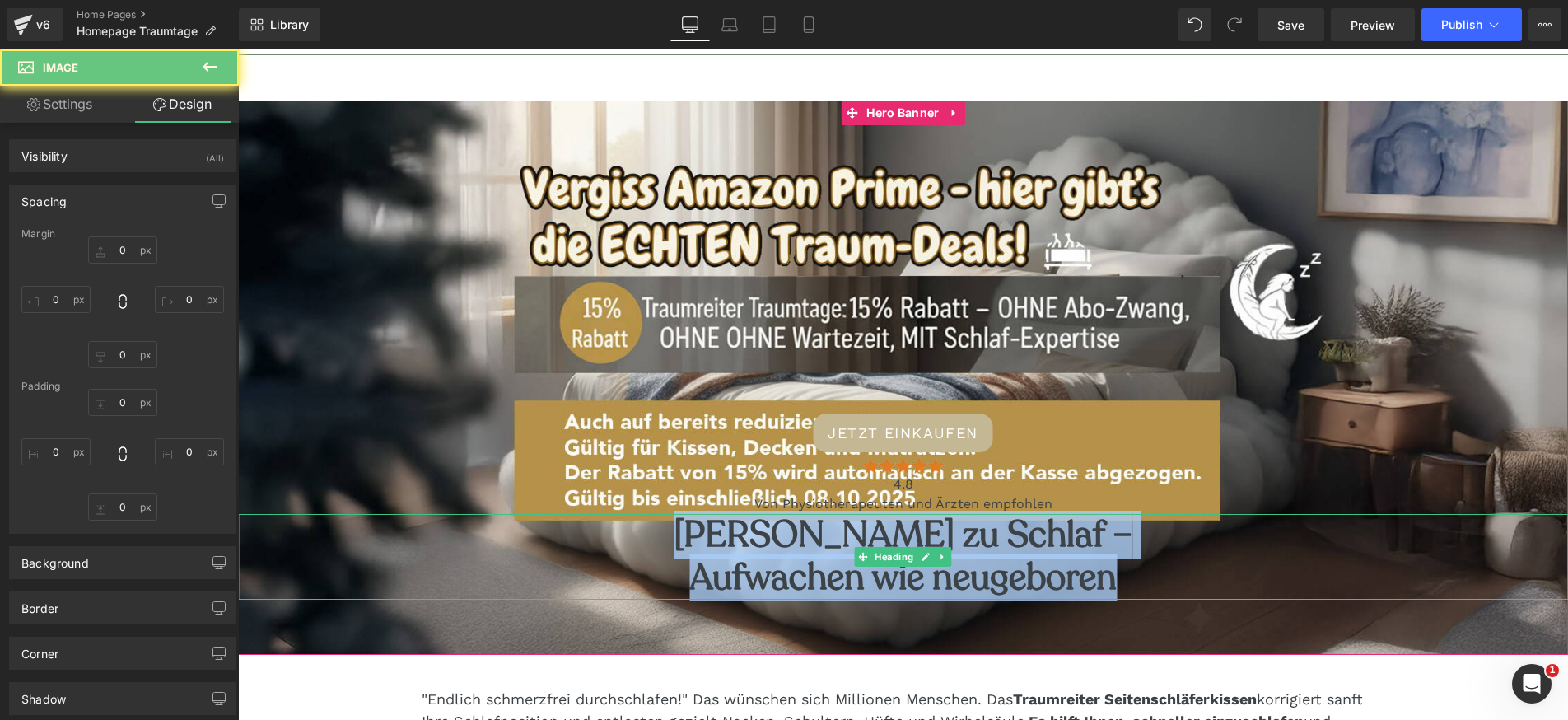
click at [1401, 563] on h5 "[PERSON_NAME] zu Schlaf – Aufwachen wie neugeboren" at bounding box center [902, 556] width 1329 height 85
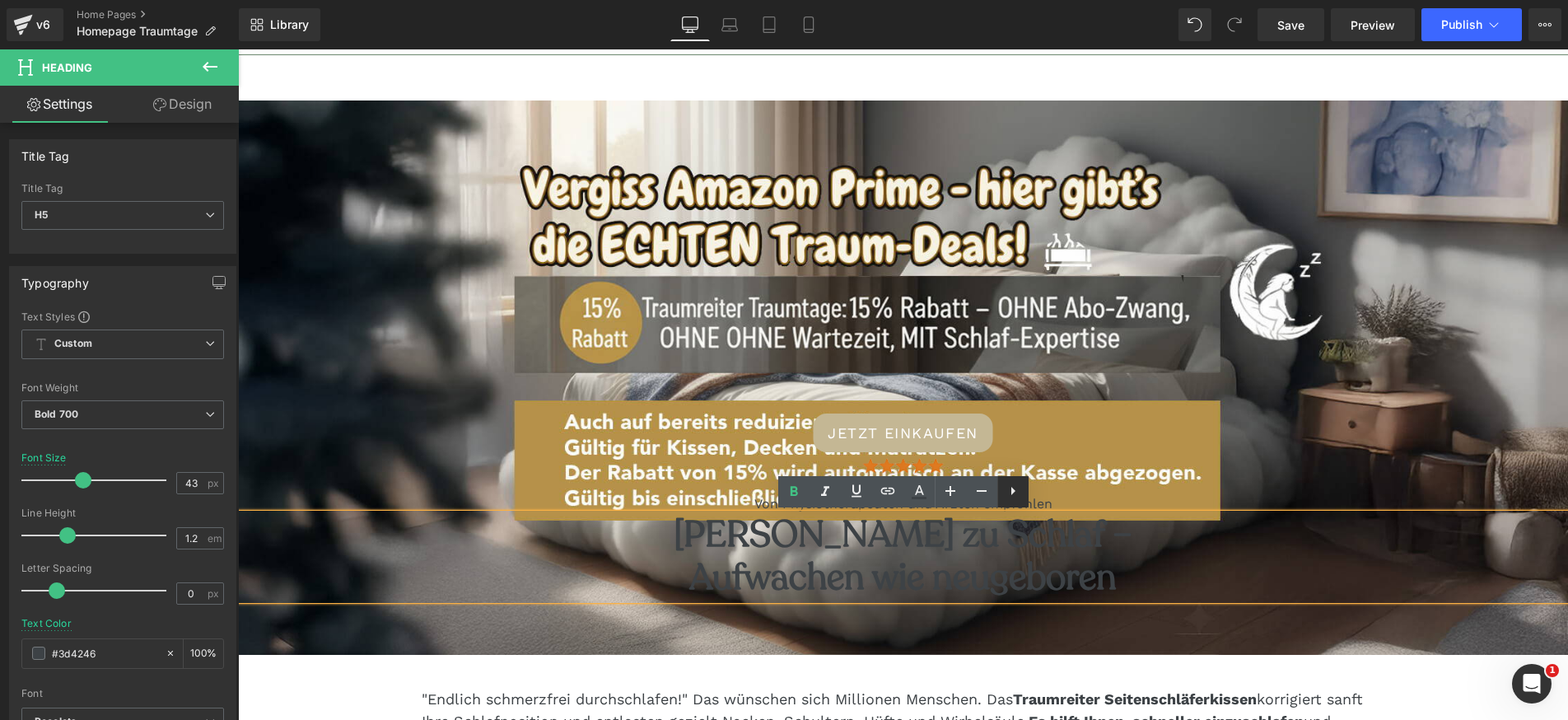
click at [1008, 491] on icon at bounding box center [1012, 491] width 20 height 20
click at [1273, 576] on h5 "[PERSON_NAME] zu Schlaf – Aufwachen wie neugeboren" at bounding box center [902, 556] width 1329 height 85
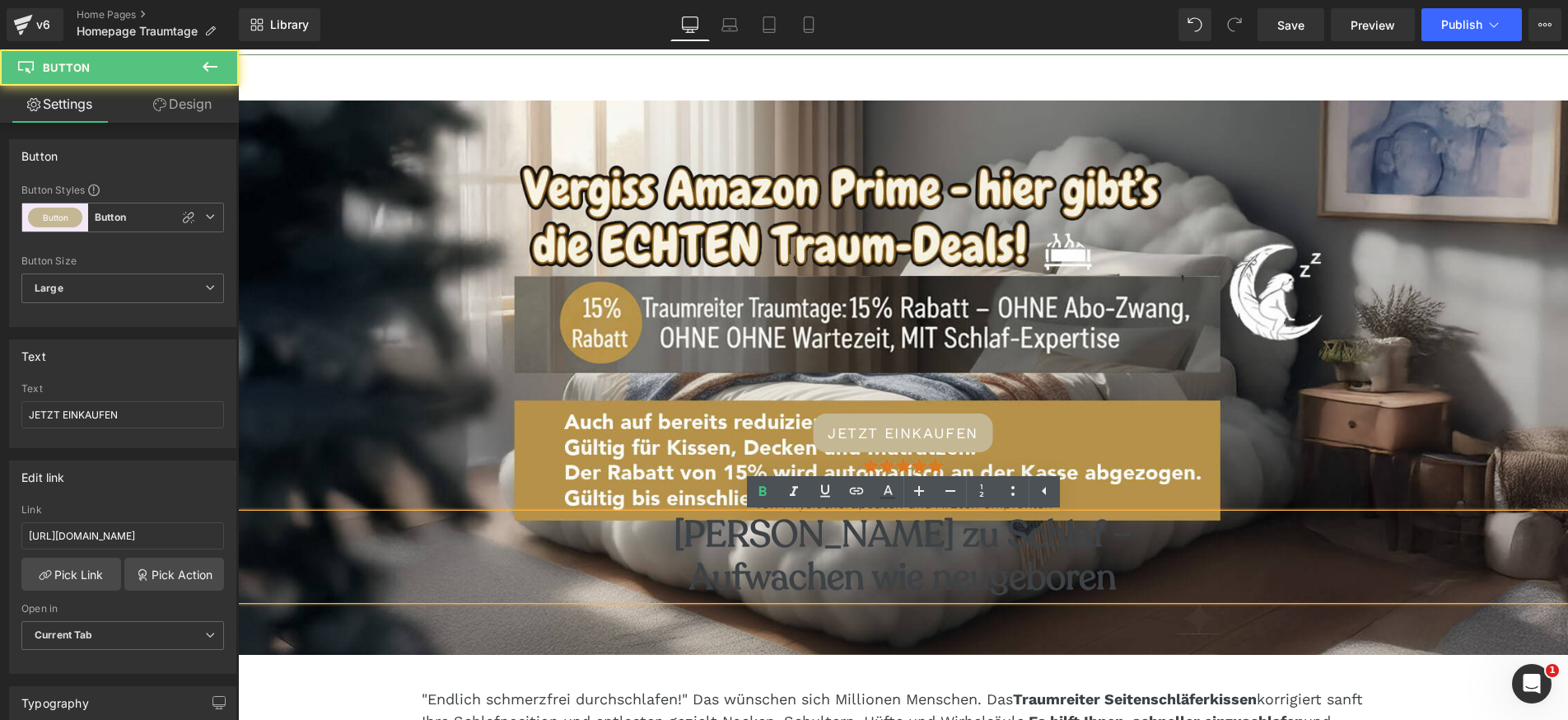
click at [1298, 420] on div "JETZT EINKAUFEN" at bounding box center [902, 433] width 1329 height 39
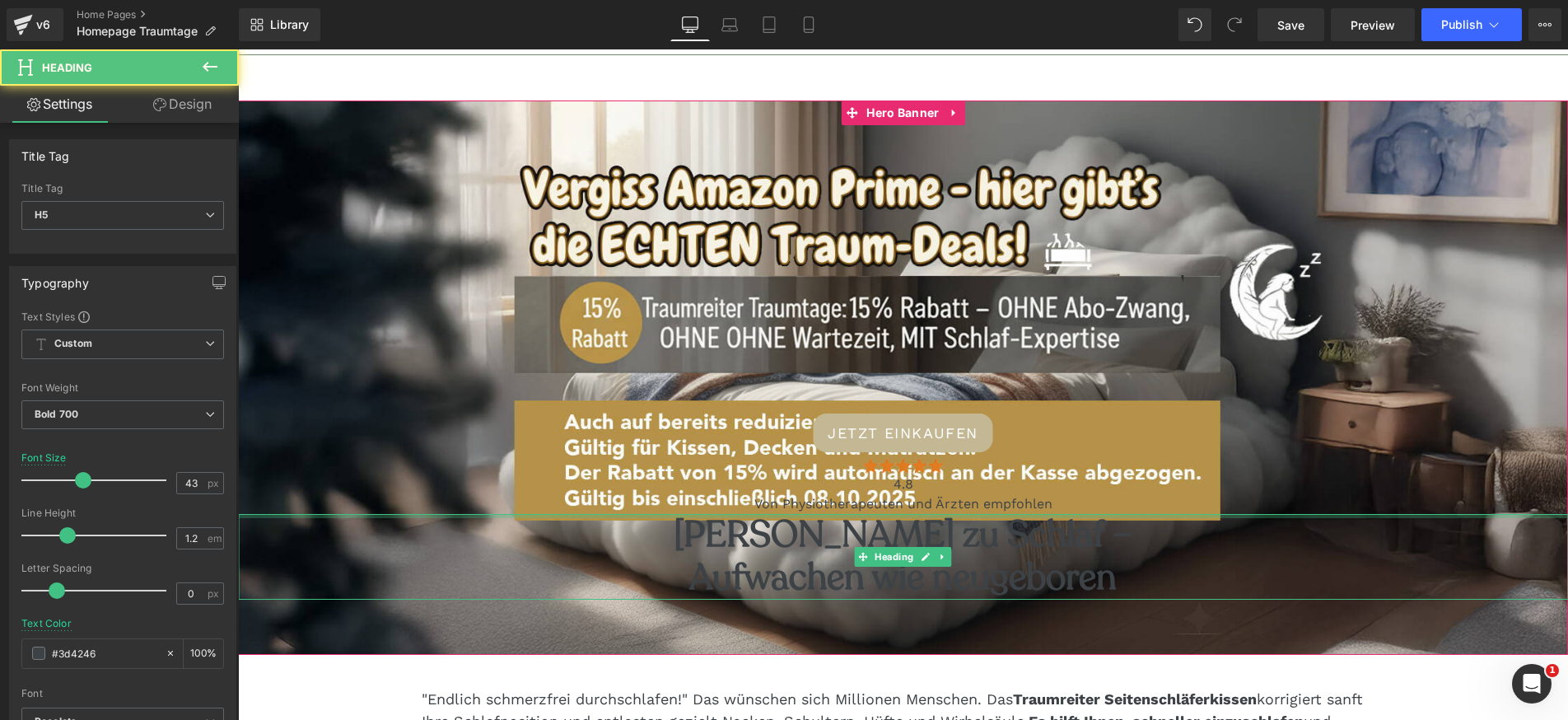
click at [1214, 514] on div at bounding box center [902, 516] width 1329 height 4
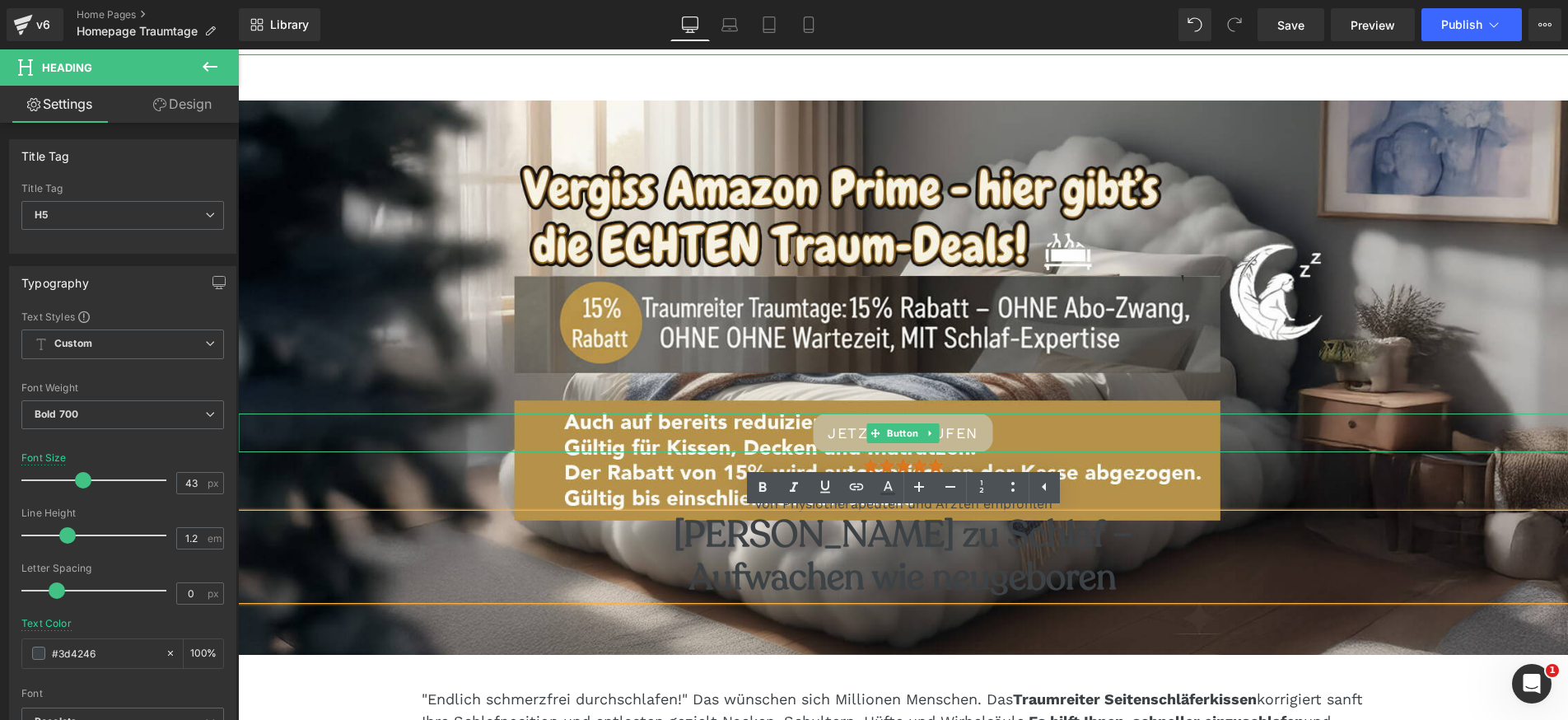
click at [730, 441] on div "JETZT EINKAUFEN" at bounding box center [902, 433] width 1329 height 39
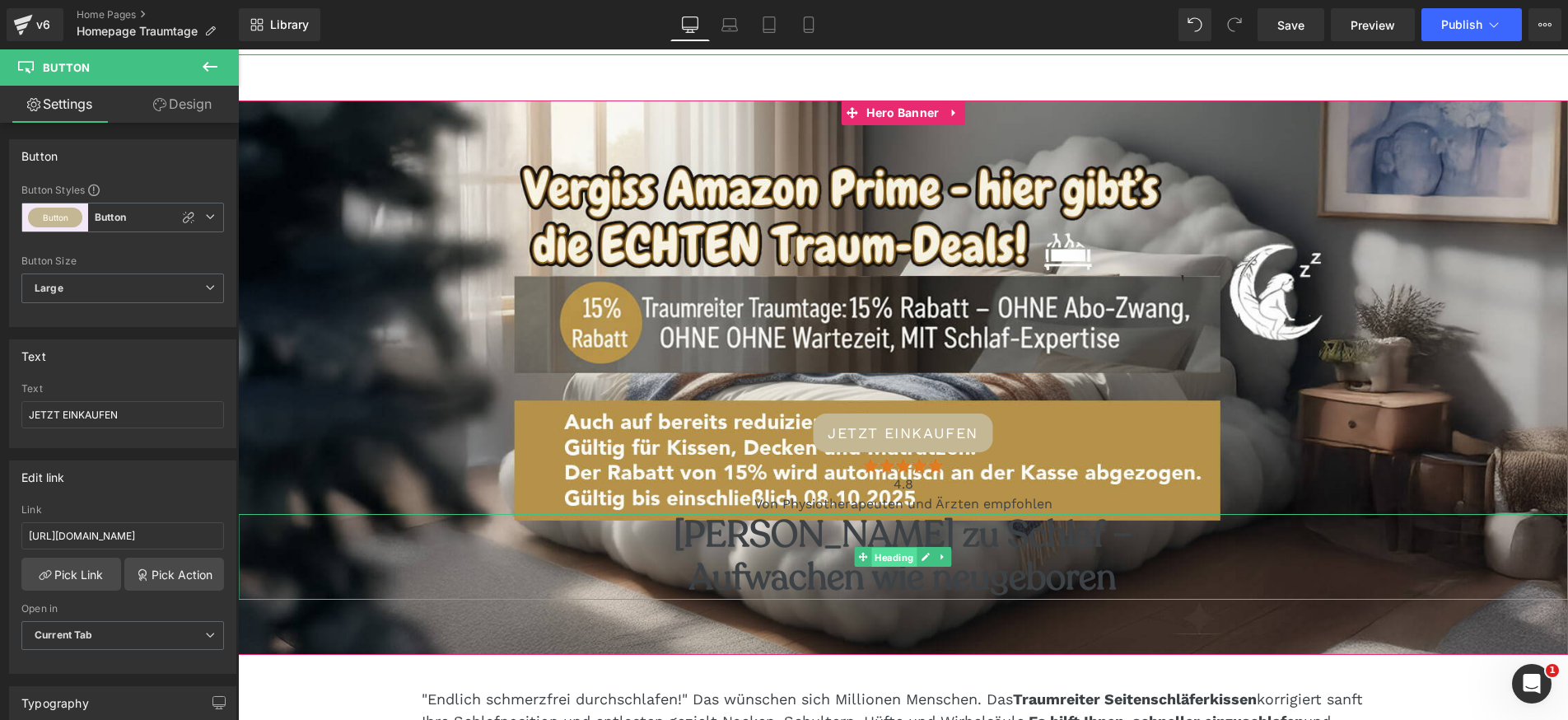
click at [900, 552] on span "Heading" at bounding box center [893, 557] width 46 height 20
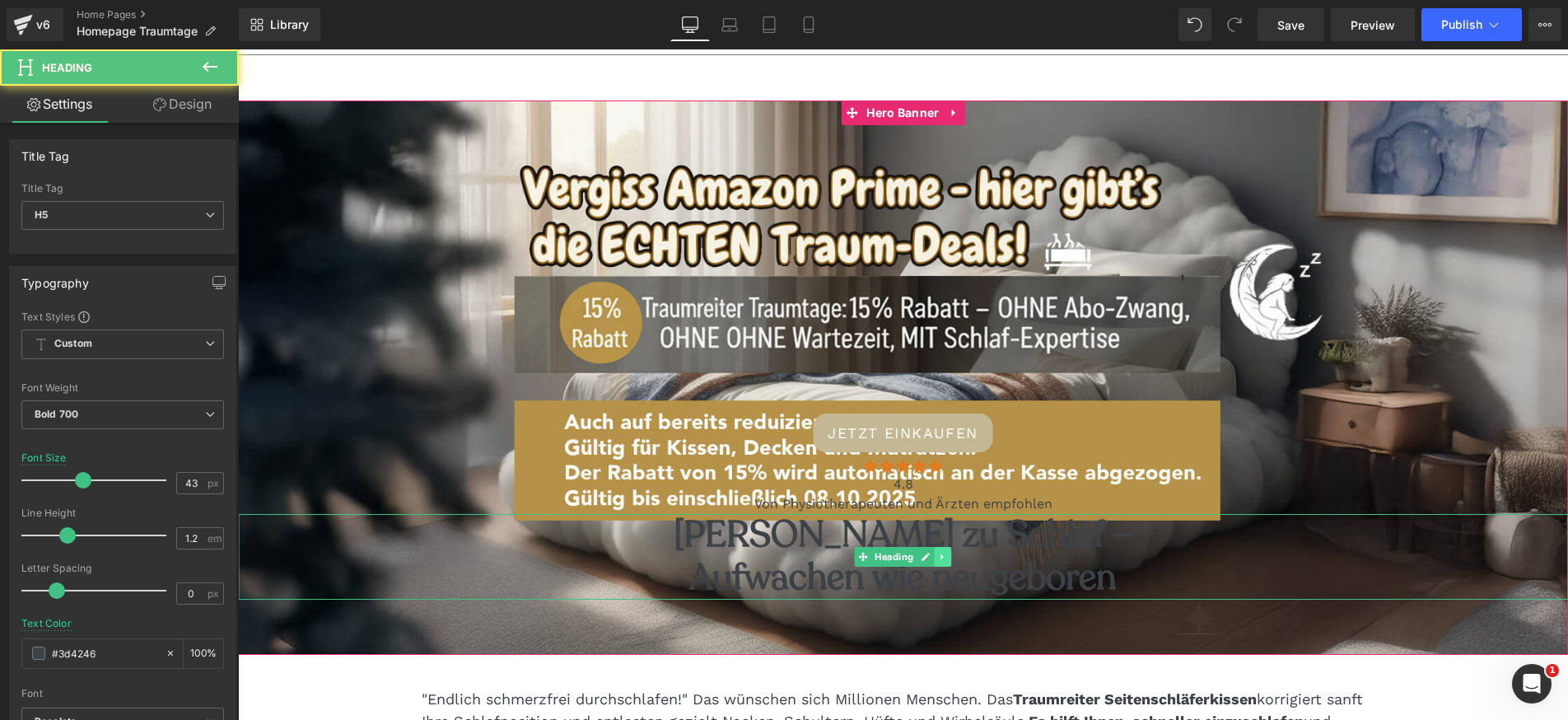
click at [942, 554] on icon at bounding box center [942, 557] width 9 height 10
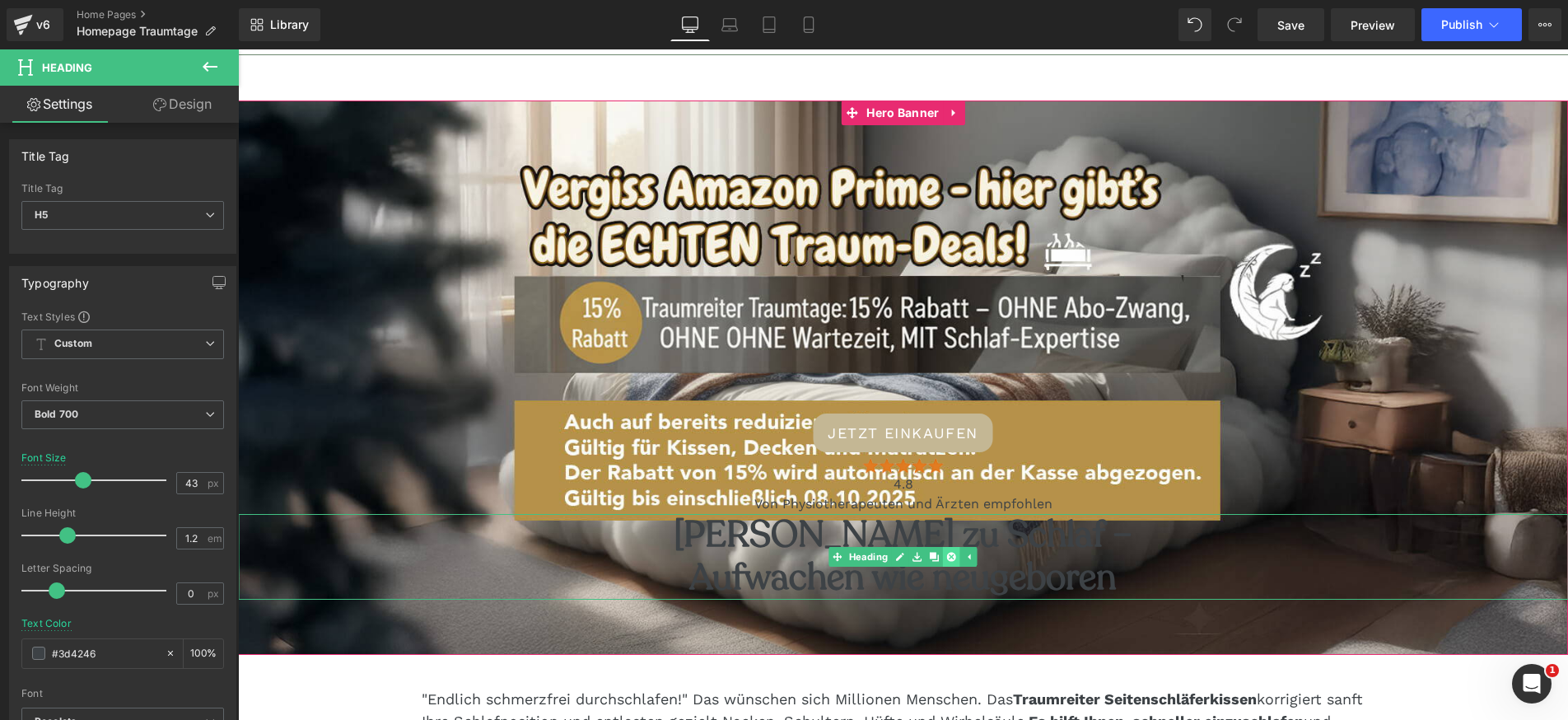
click at [948, 556] on icon at bounding box center [952, 557] width 9 height 9
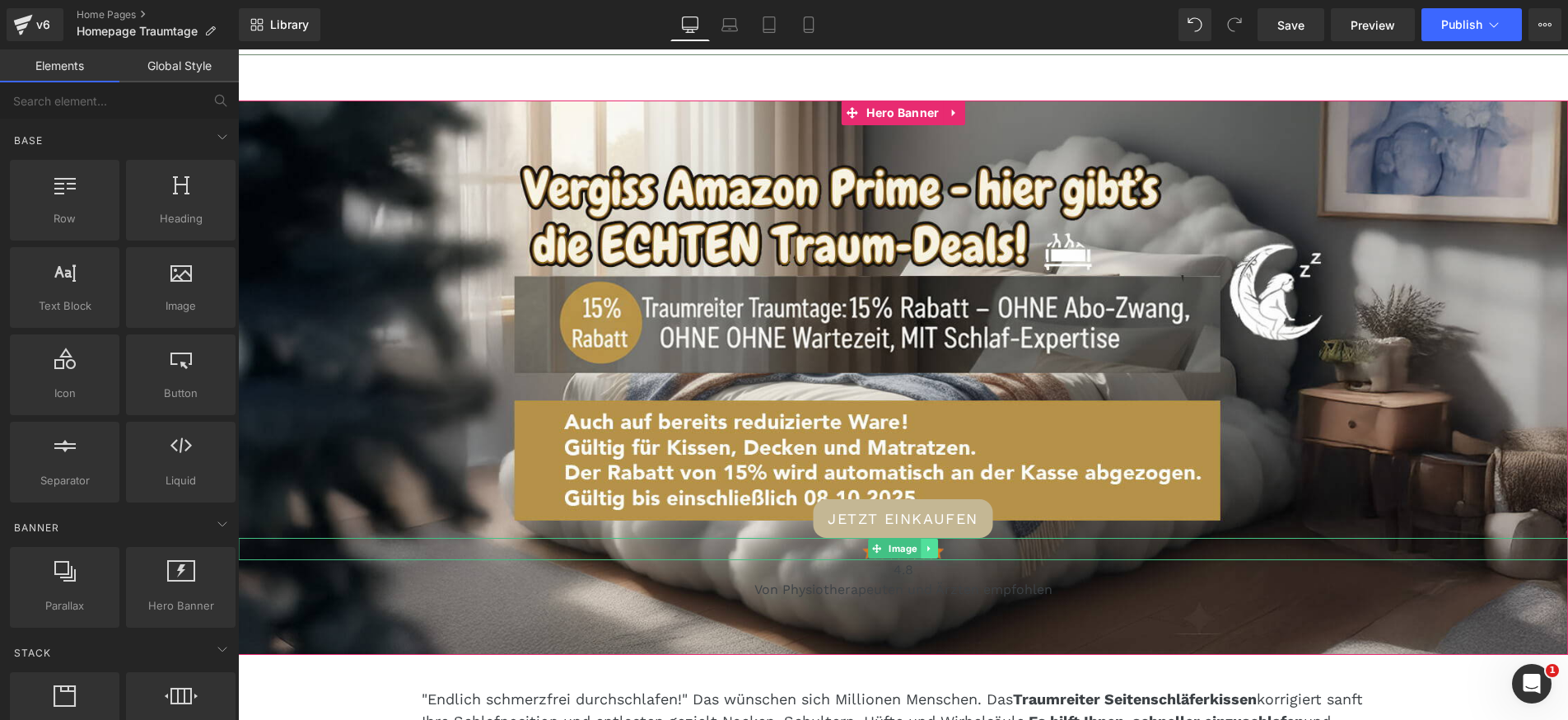
click at [920, 554] on link at bounding box center [928, 548] width 18 height 20
click at [930, 547] on link at bounding box center [937, 548] width 18 height 20
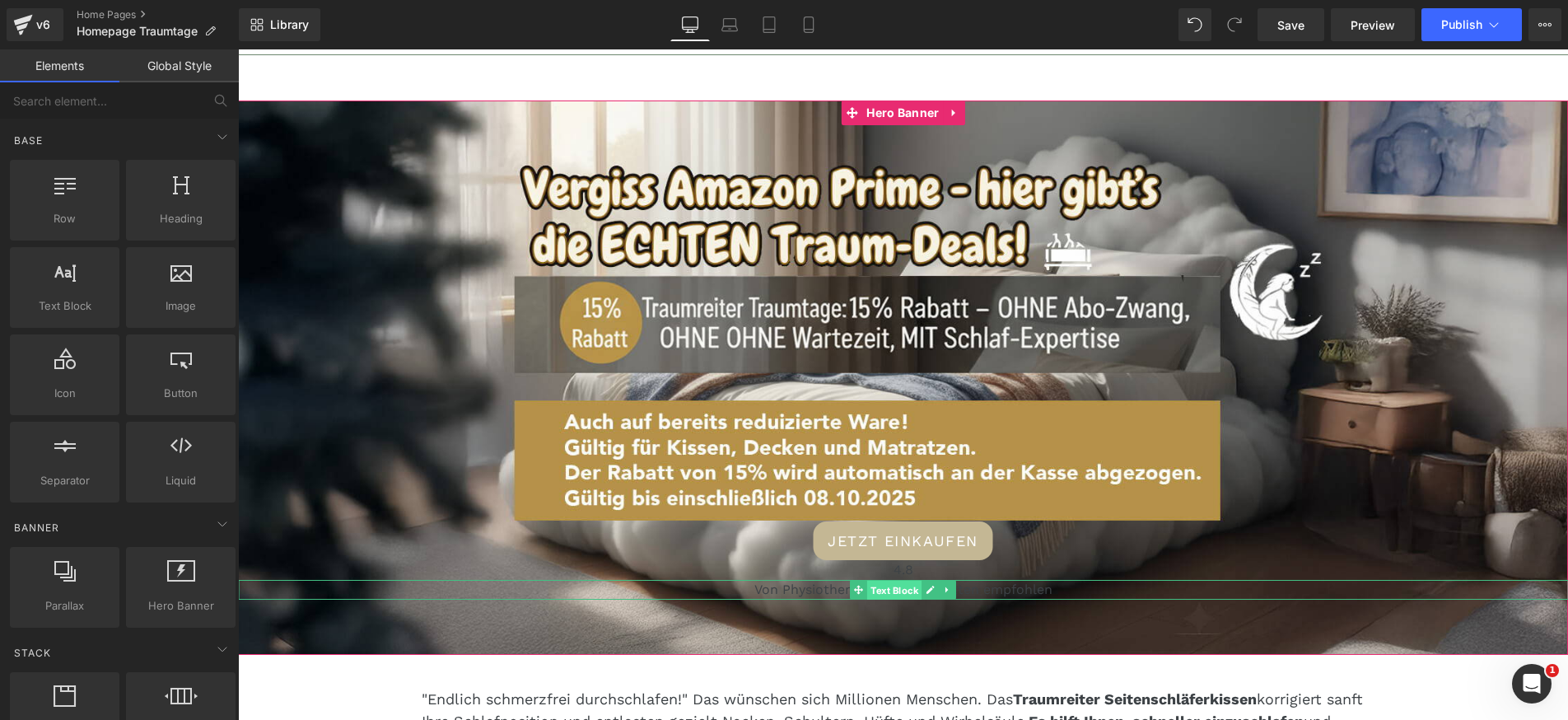
click at [918, 582] on span "Text Block" at bounding box center [894, 589] width 54 height 20
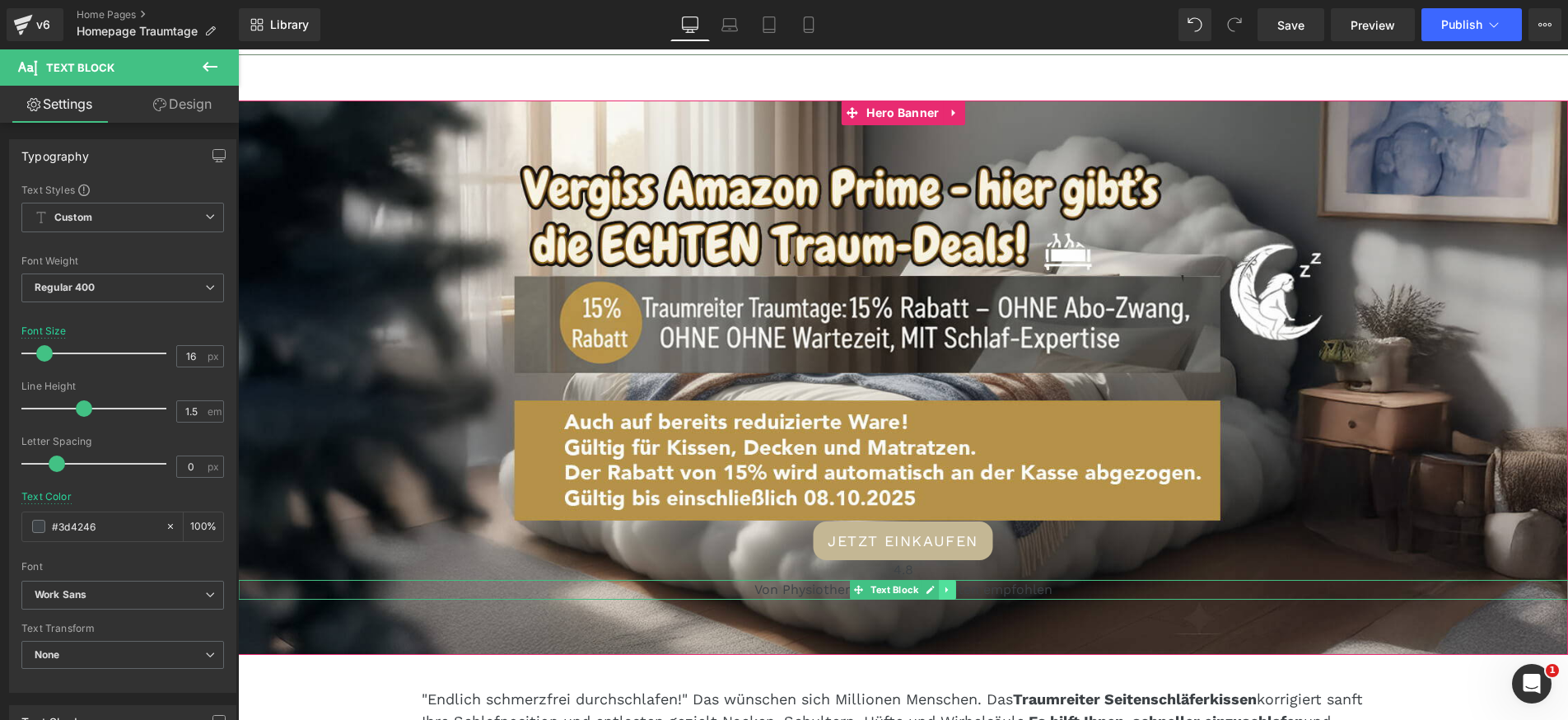
click at [946, 591] on icon at bounding box center [946, 589] width 3 height 6
click at [954, 590] on icon at bounding box center [956, 589] width 9 height 9
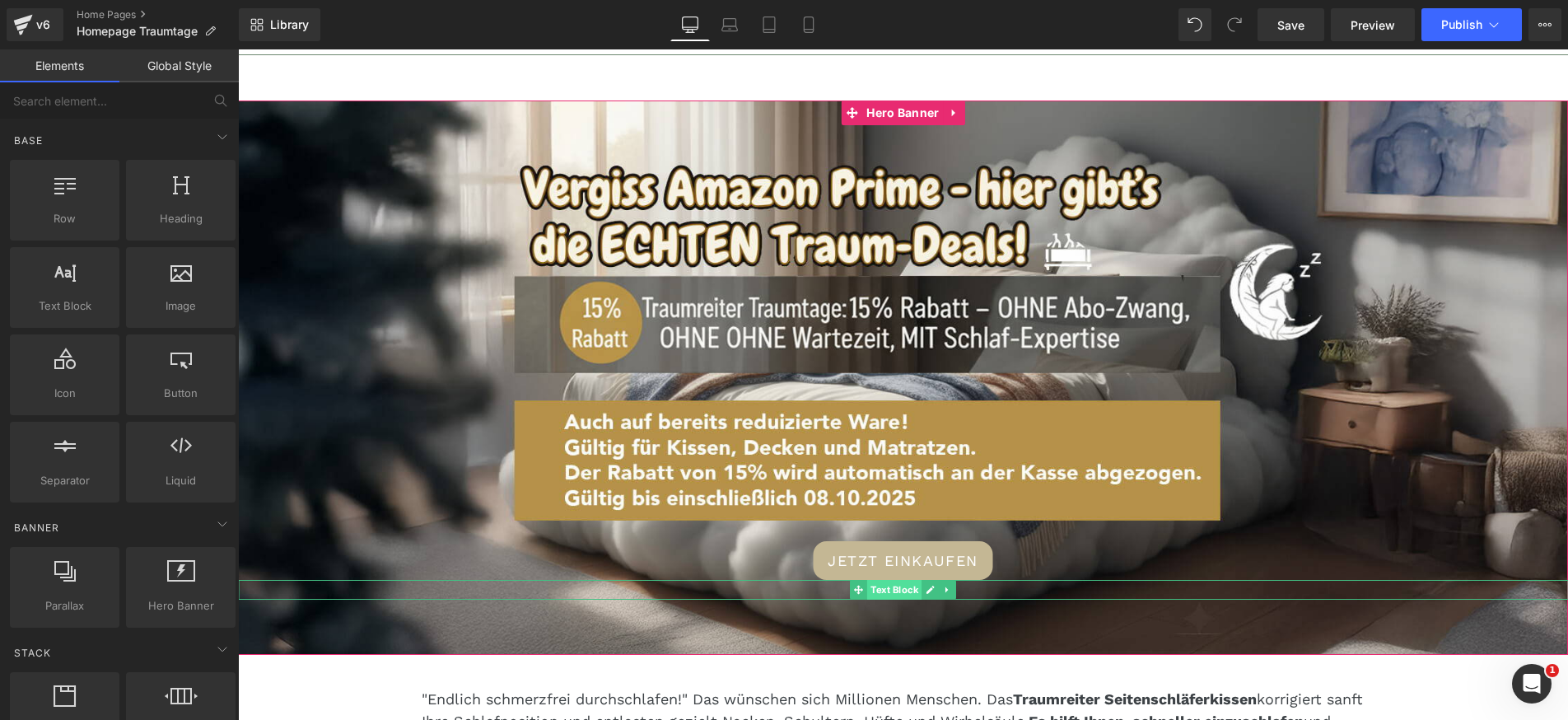
click at [899, 589] on span "Text Block" at bounding box center [894, 589] width 54 height 20
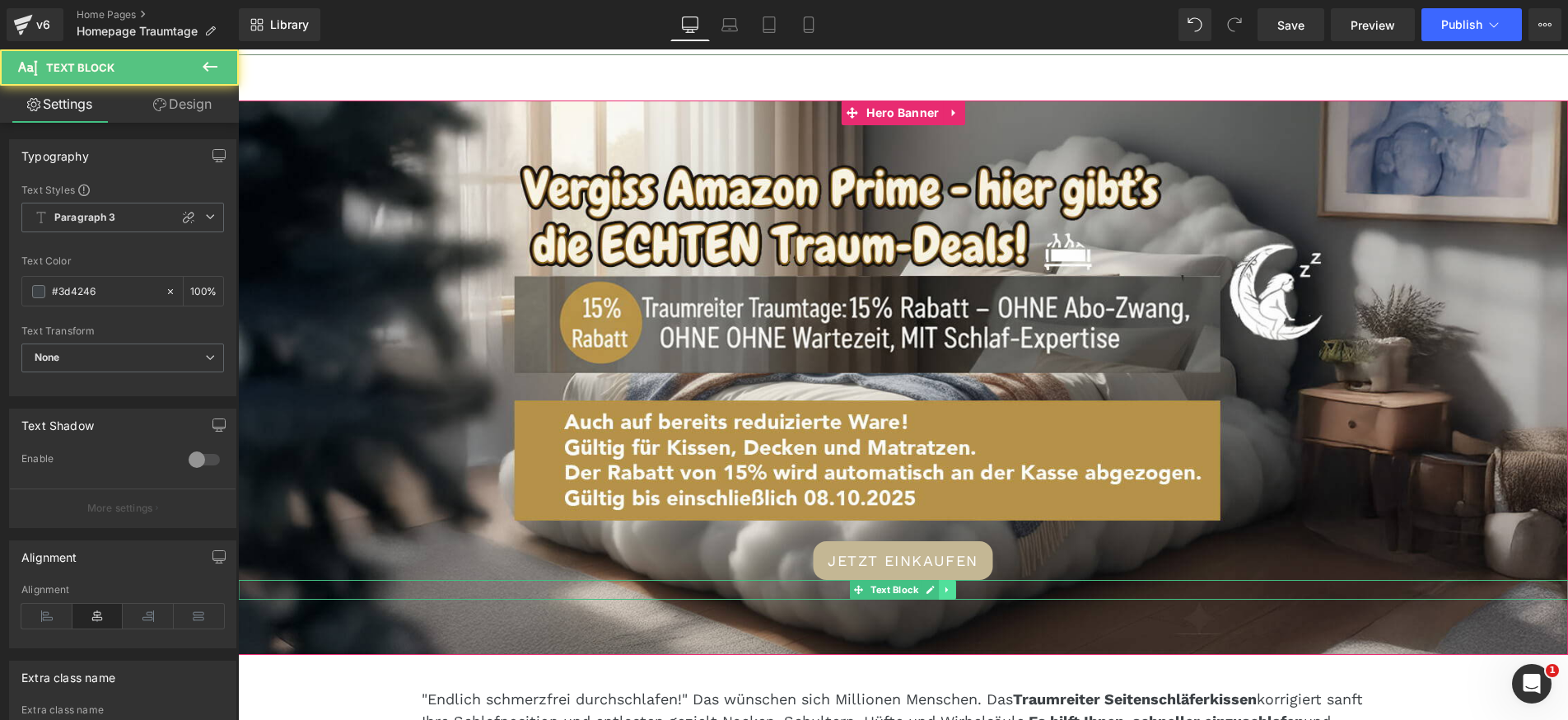
click at [948, 588] on icon at bounding box center [947, 589] width 9 height 10
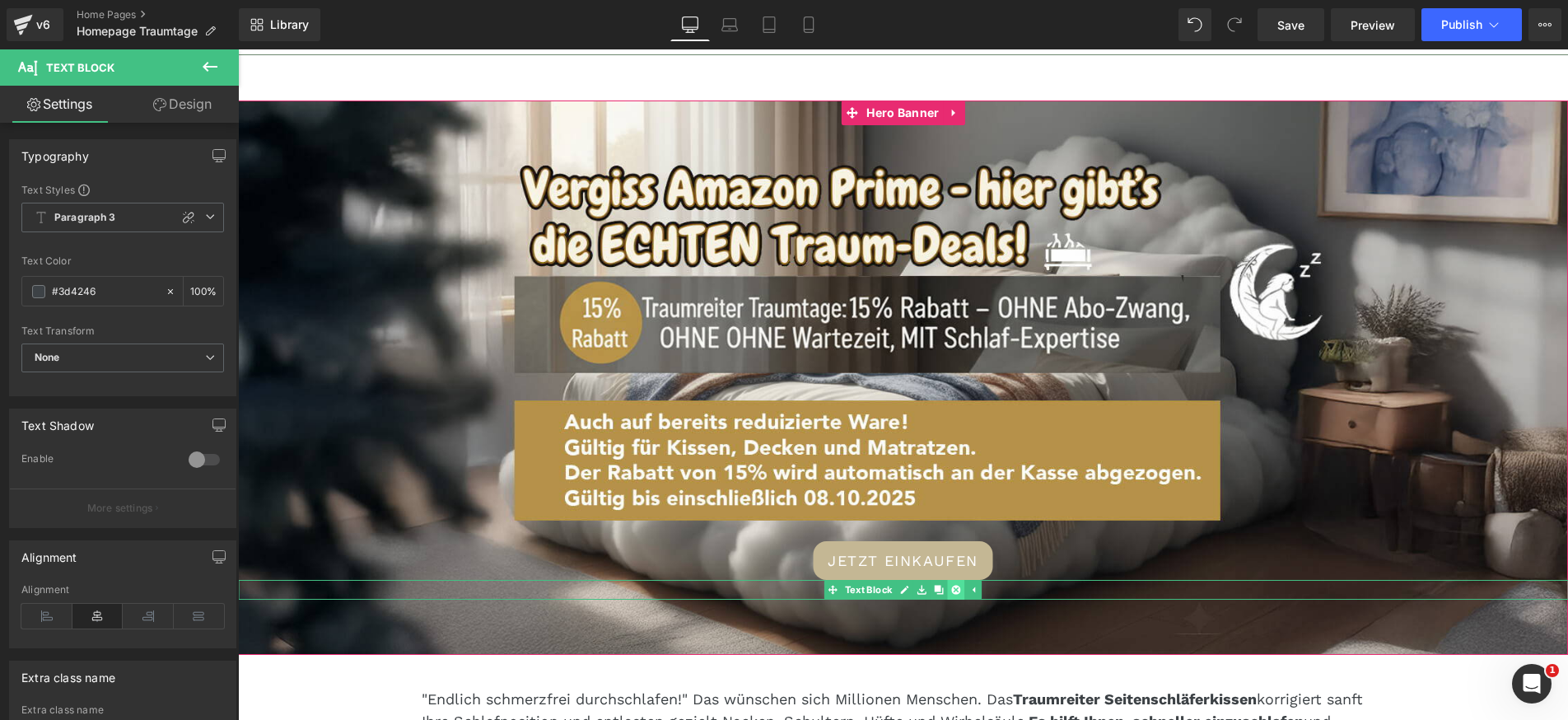
click at [955, 589] on icon at bounding box center [956, 589] width 9 height 9
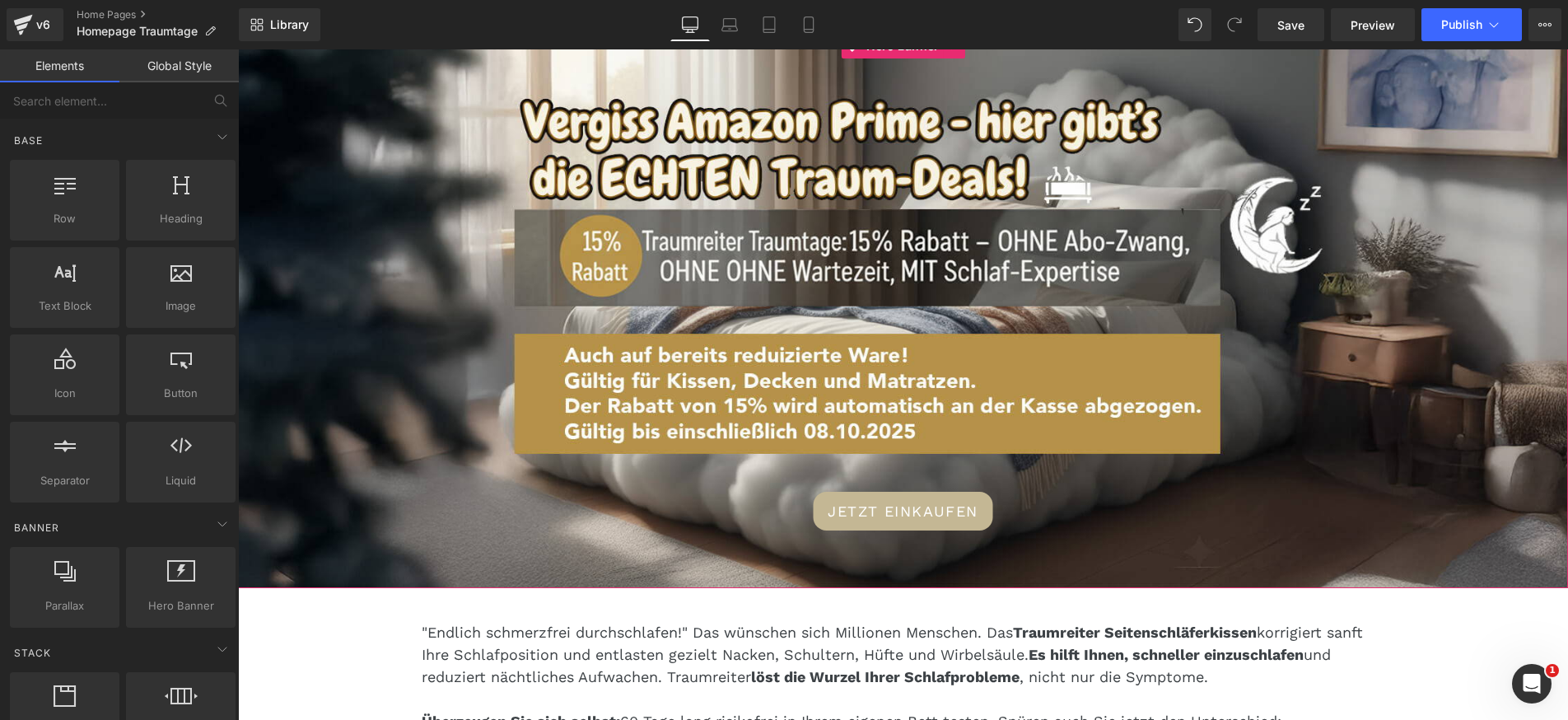
scroll to position [188, 0]
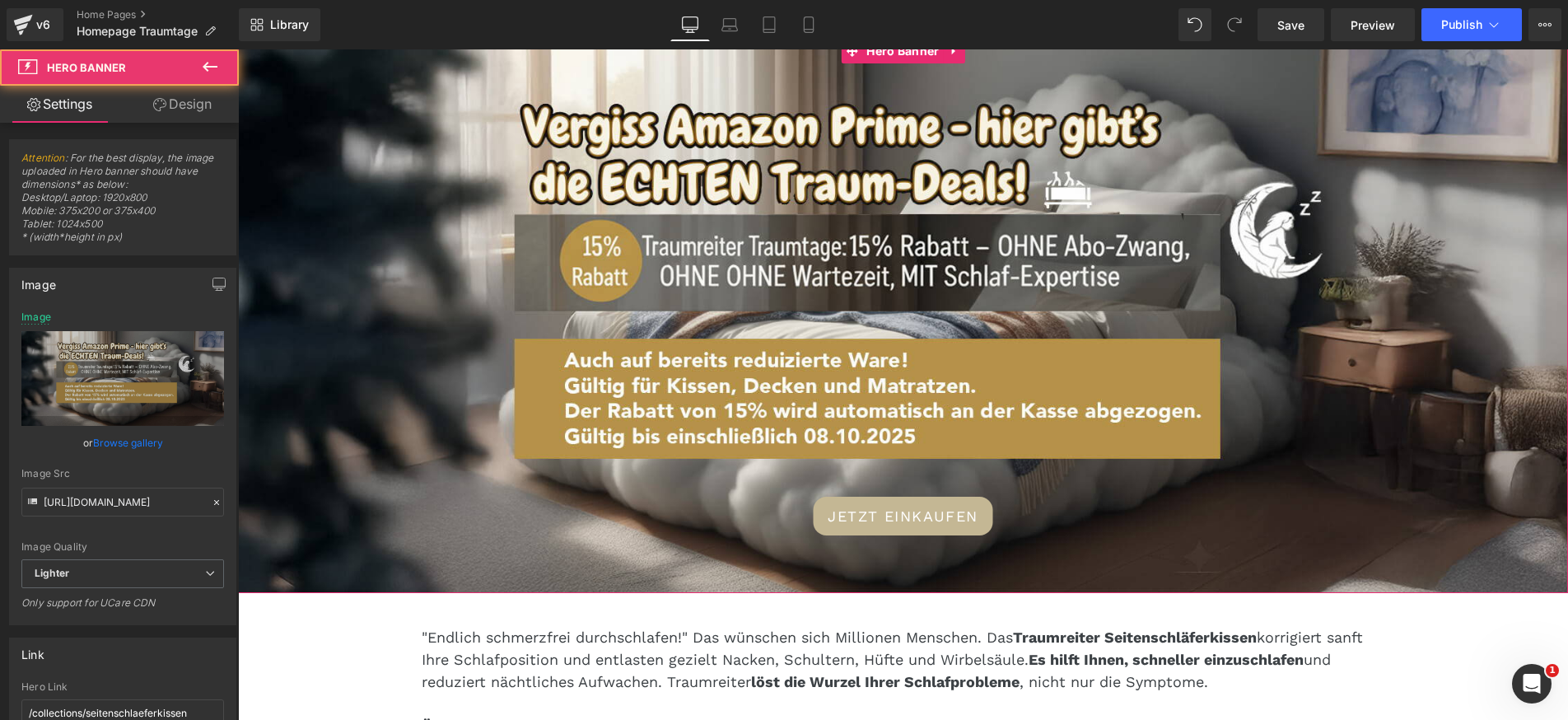
click at [1080, 343] on div "JETZT EINKAUFEN Button" at bounding box center [902, 316] width 1329 height 554
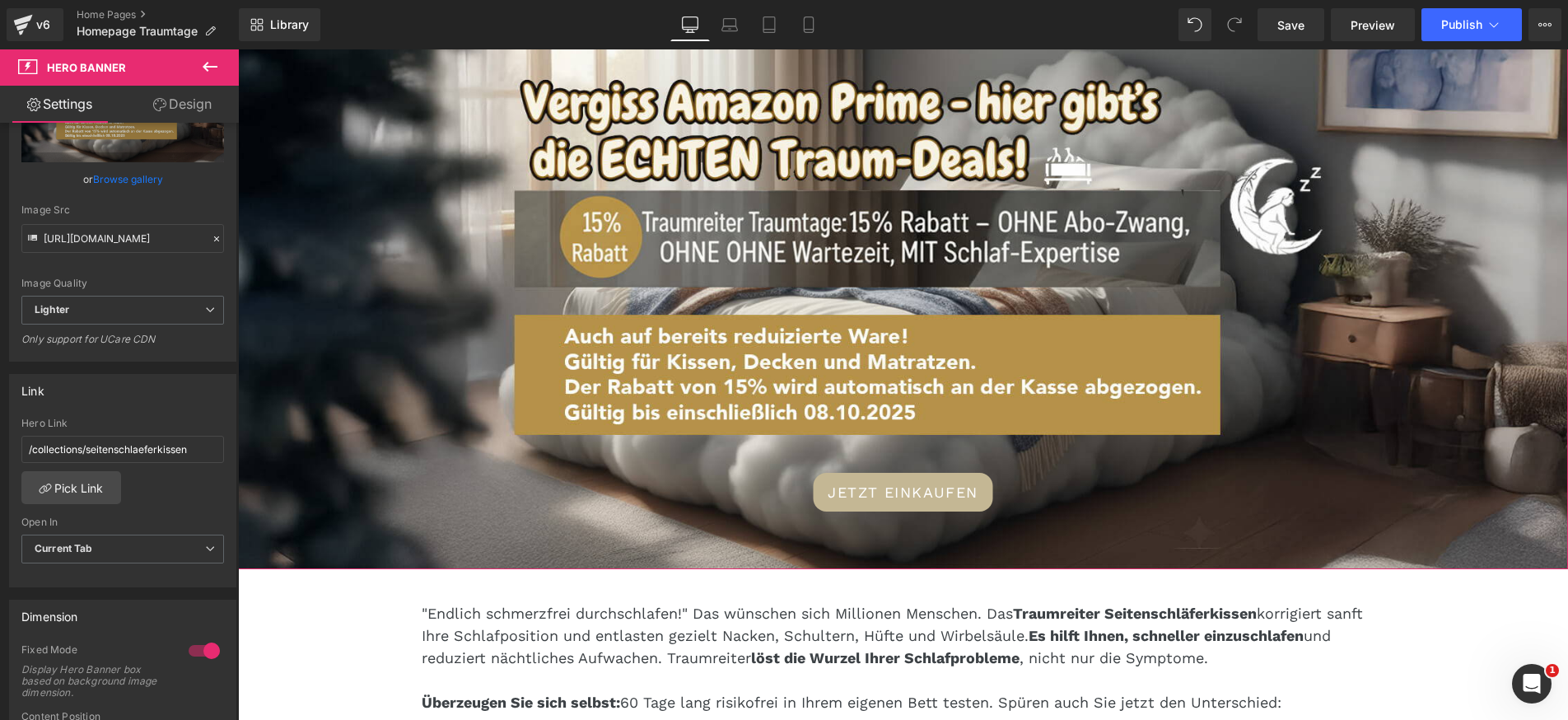
scroll to position [203, 0]
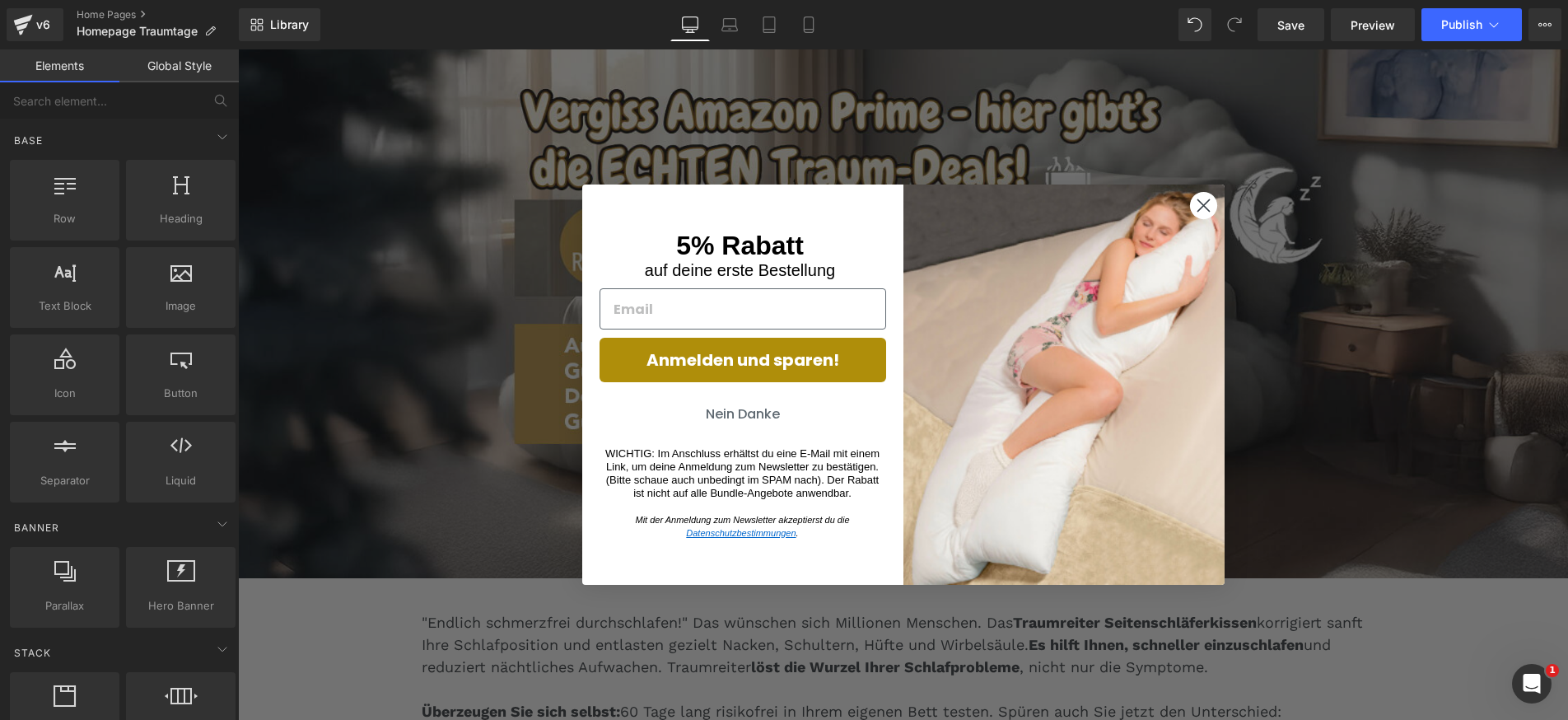
click at [1222, 199] on img "POPUP Form" at bounding box center [1064, 385] width 321 height 401
click at [1204, 206] on icon "Close dialog" at bounding box center [1203, 205] width 11 height 11
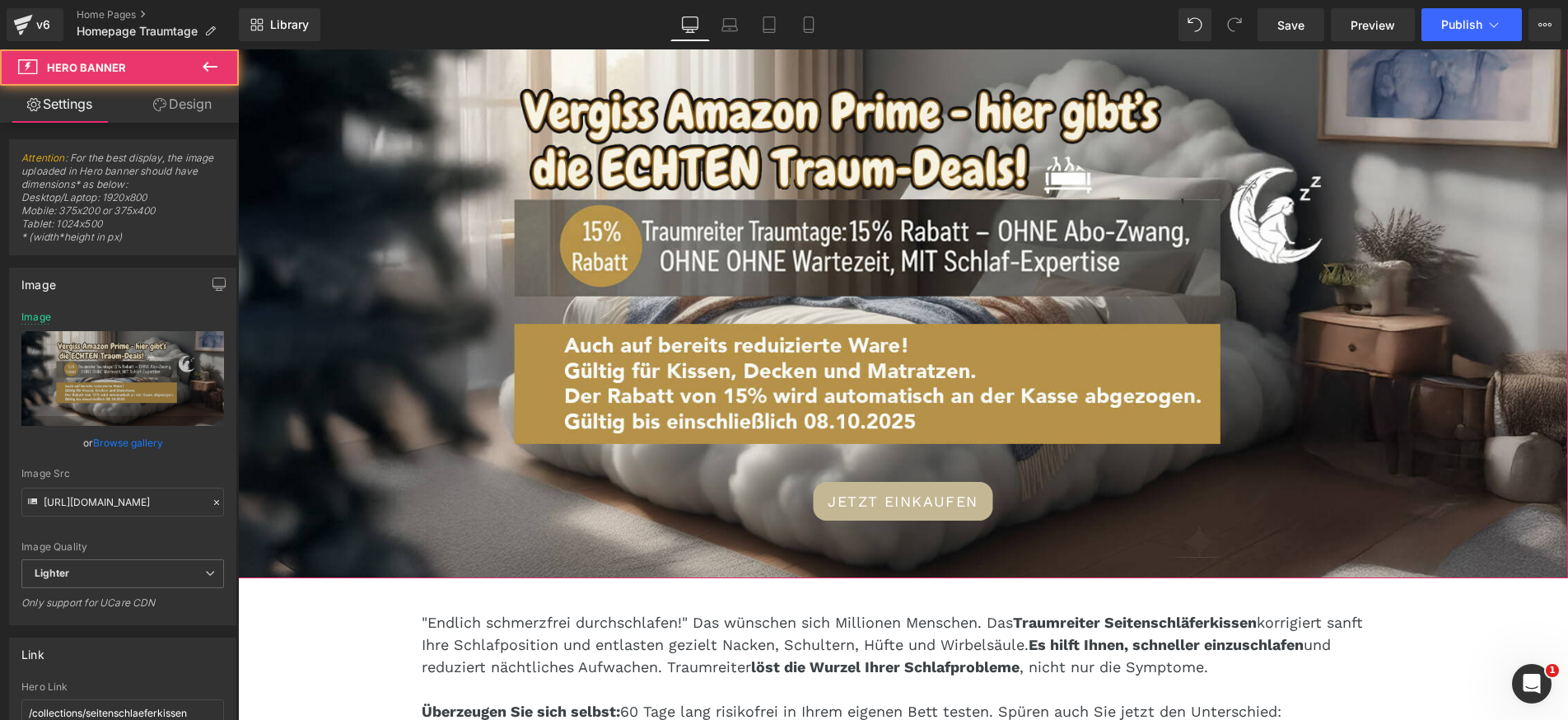
click at [703, 349] on div "JETZT EINKAUFEN Button" at bounding box center [902, 301] width 1329 height 554
click at [122, 443] on link "Browse gallery" at bounding box center [128, 442] width 70 height 29
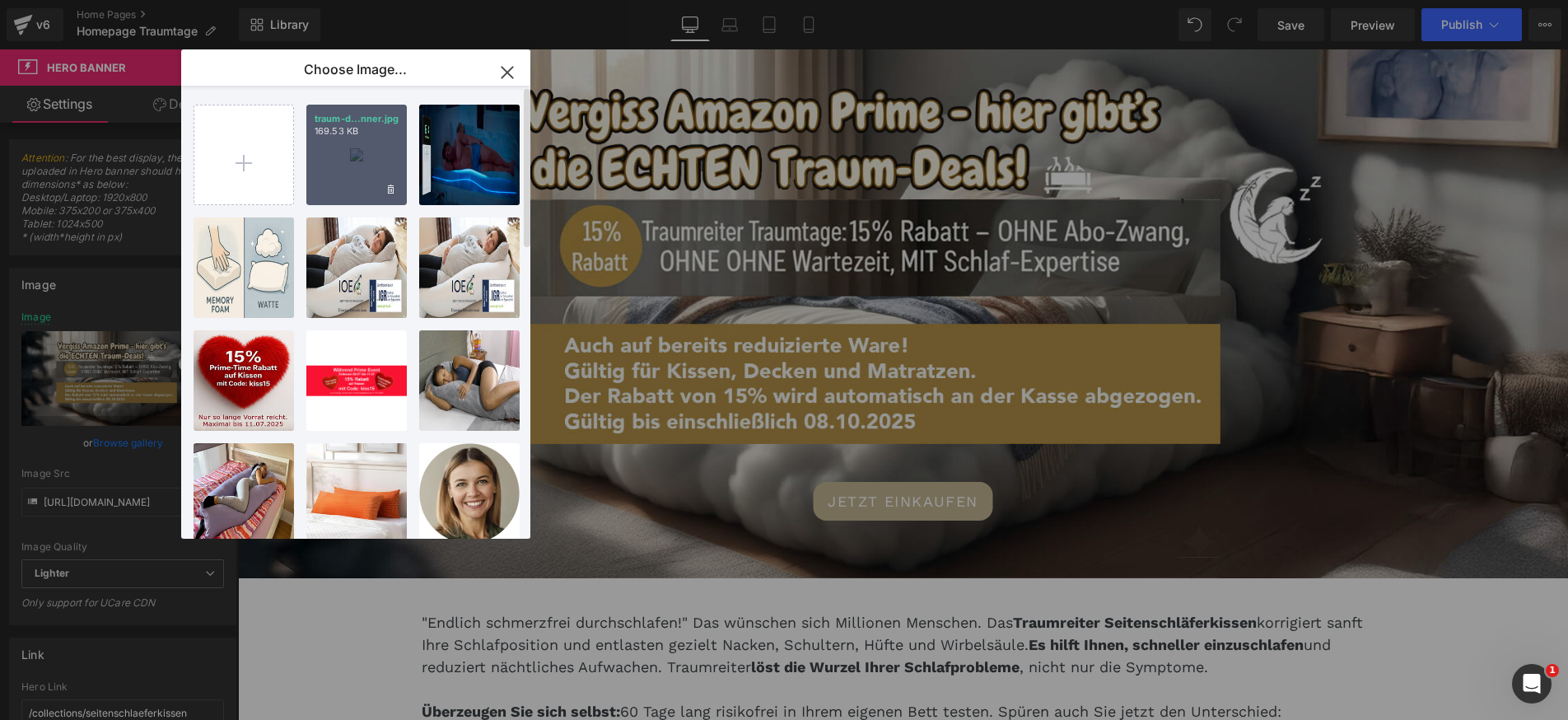
click at [336, 173] on div "traum-d...nner.jpg 169.53 KB" at bounding box center [357, 155] width 101 height 101
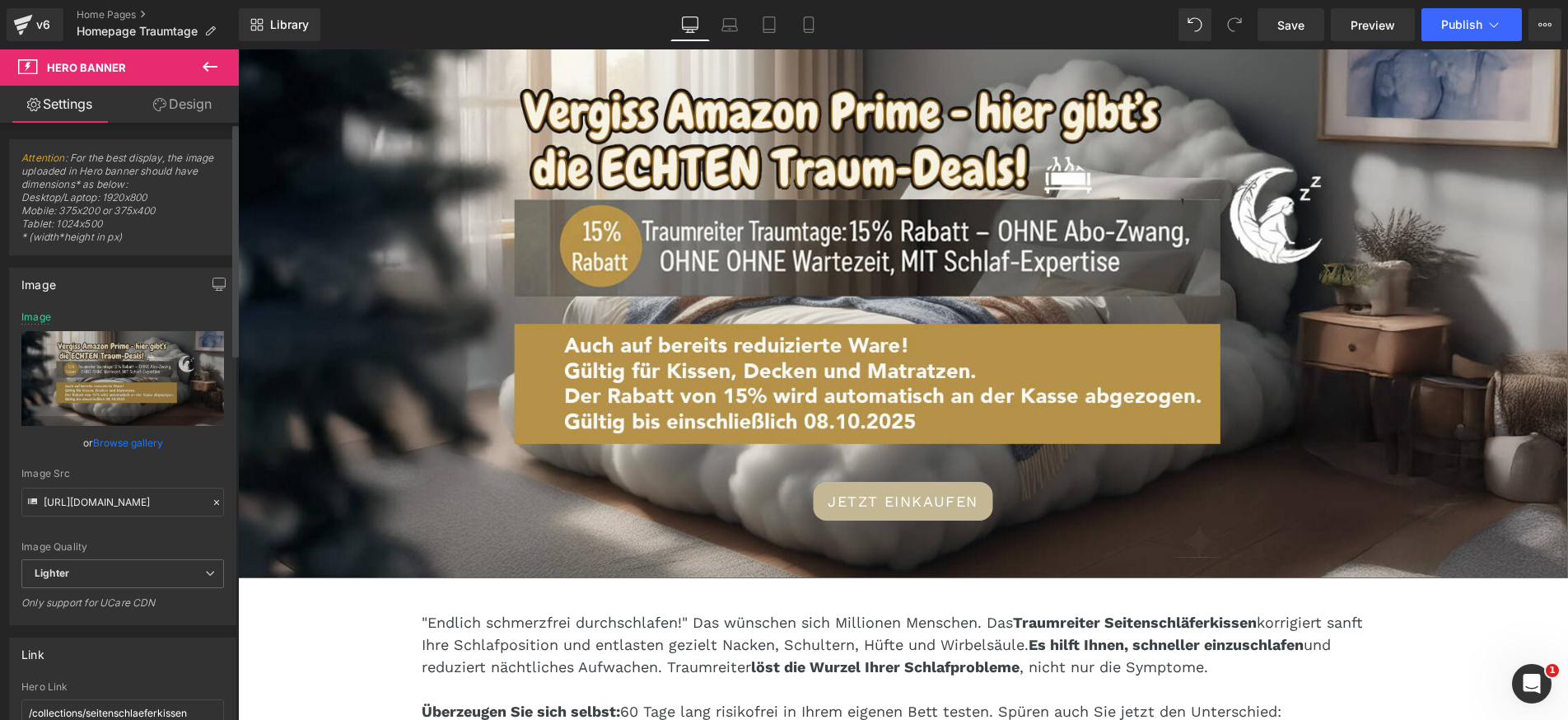
click at [105, 441] on link "Browse gallery" at bounding box center [128, 442] width 70 height 29
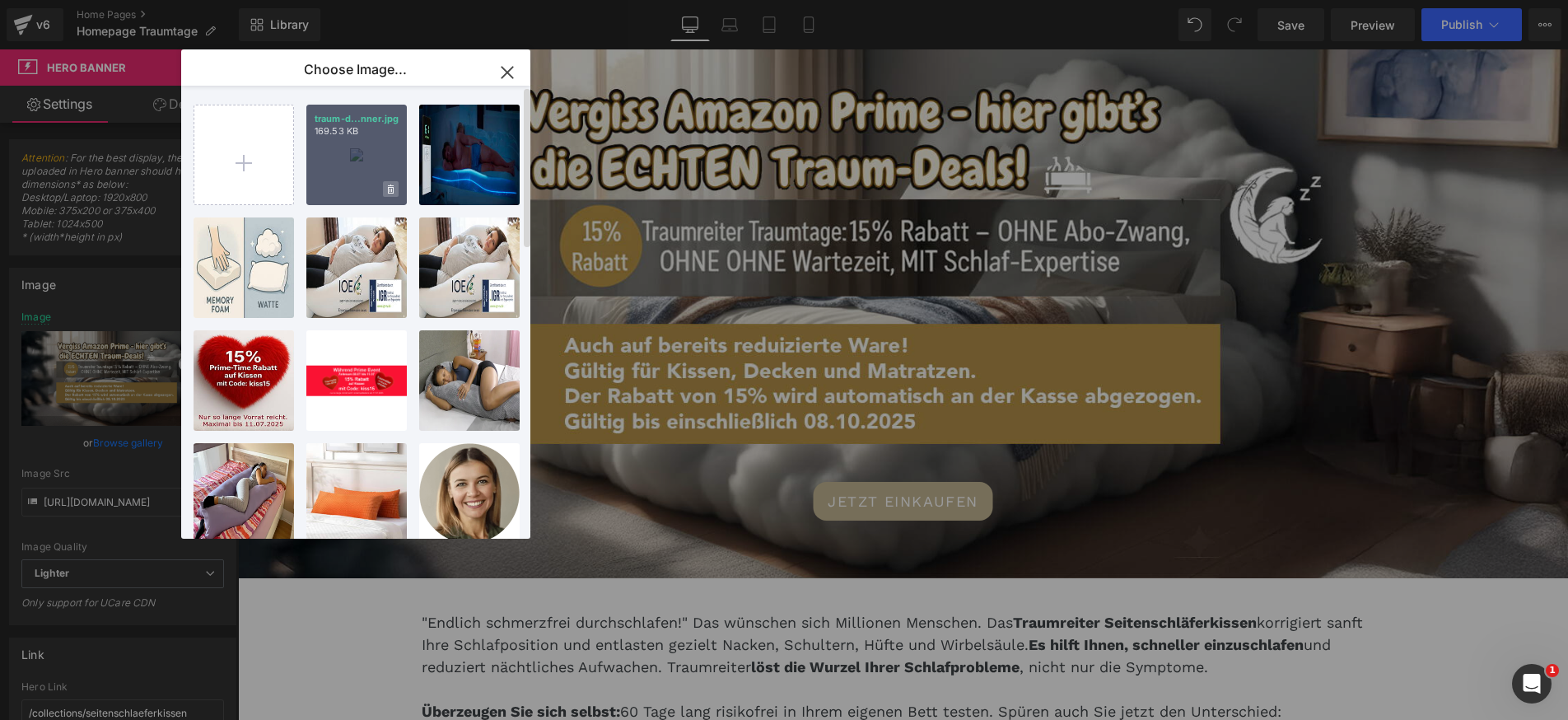
click at [393, 187] on span at bounding box center [391, 188] width 16 height 16
click at [342, 193] on span "Yes" at bounding box center [335, 188] width 41 height 18
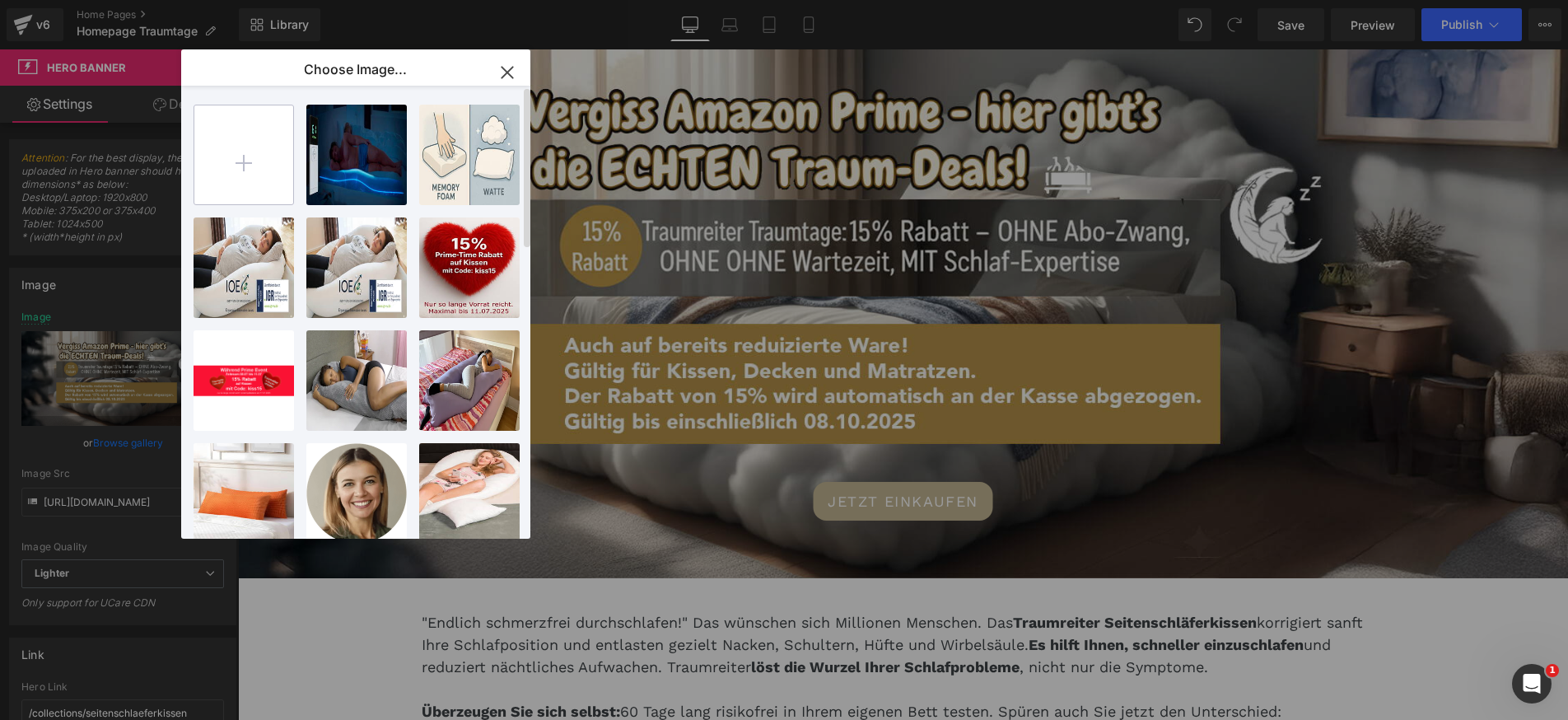
click at [251, 173] on input "file" at bounding box center [243, 155] width 99 height 99
type input "C:\fakepath\traum-deal-banner.jpg"
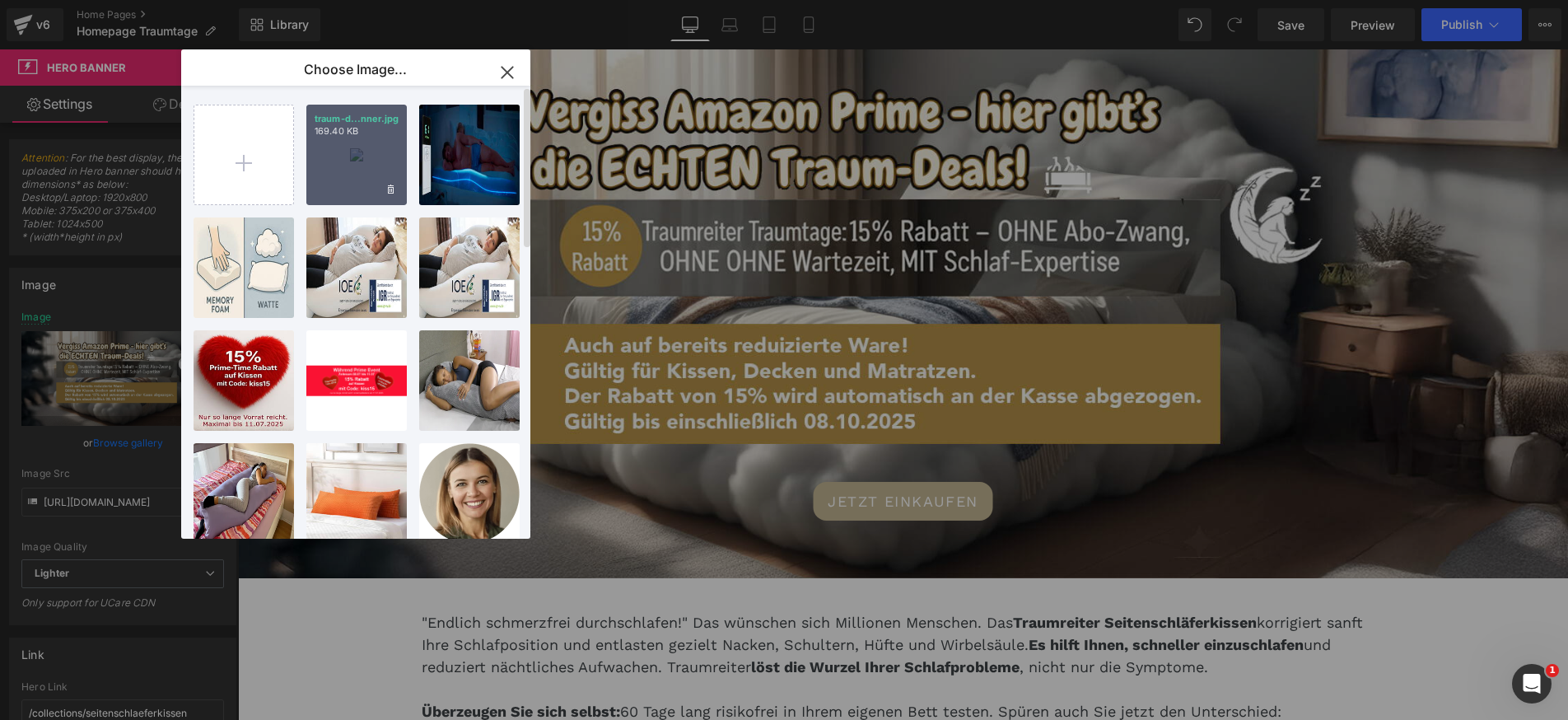
click at [342, 170] on div "traum-d...nner.jpg 169.40 KB" at bounding box center [357, 155] width 101 height 101
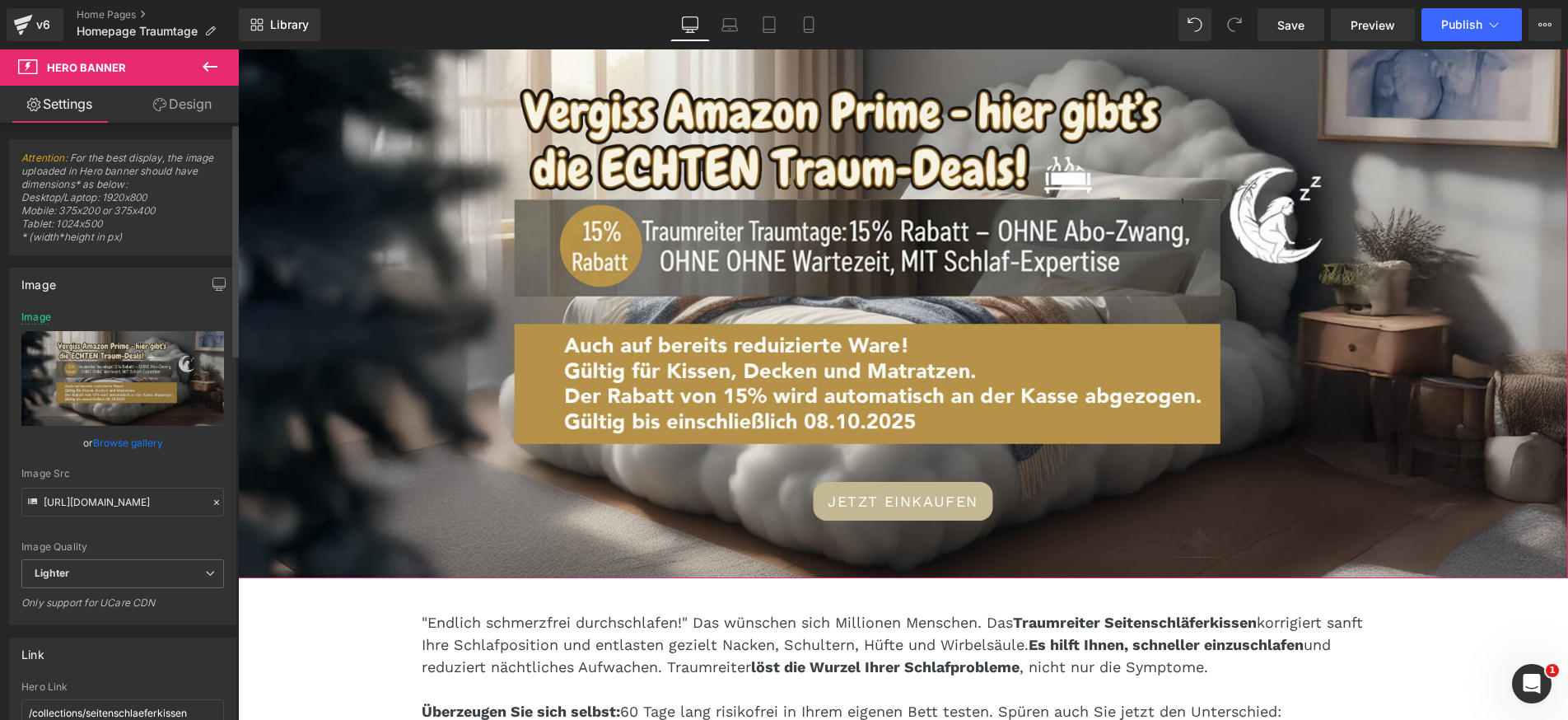
click at [144, 439] on link "Browse gallery" at bounding box center [128, 442] width 70 height 29
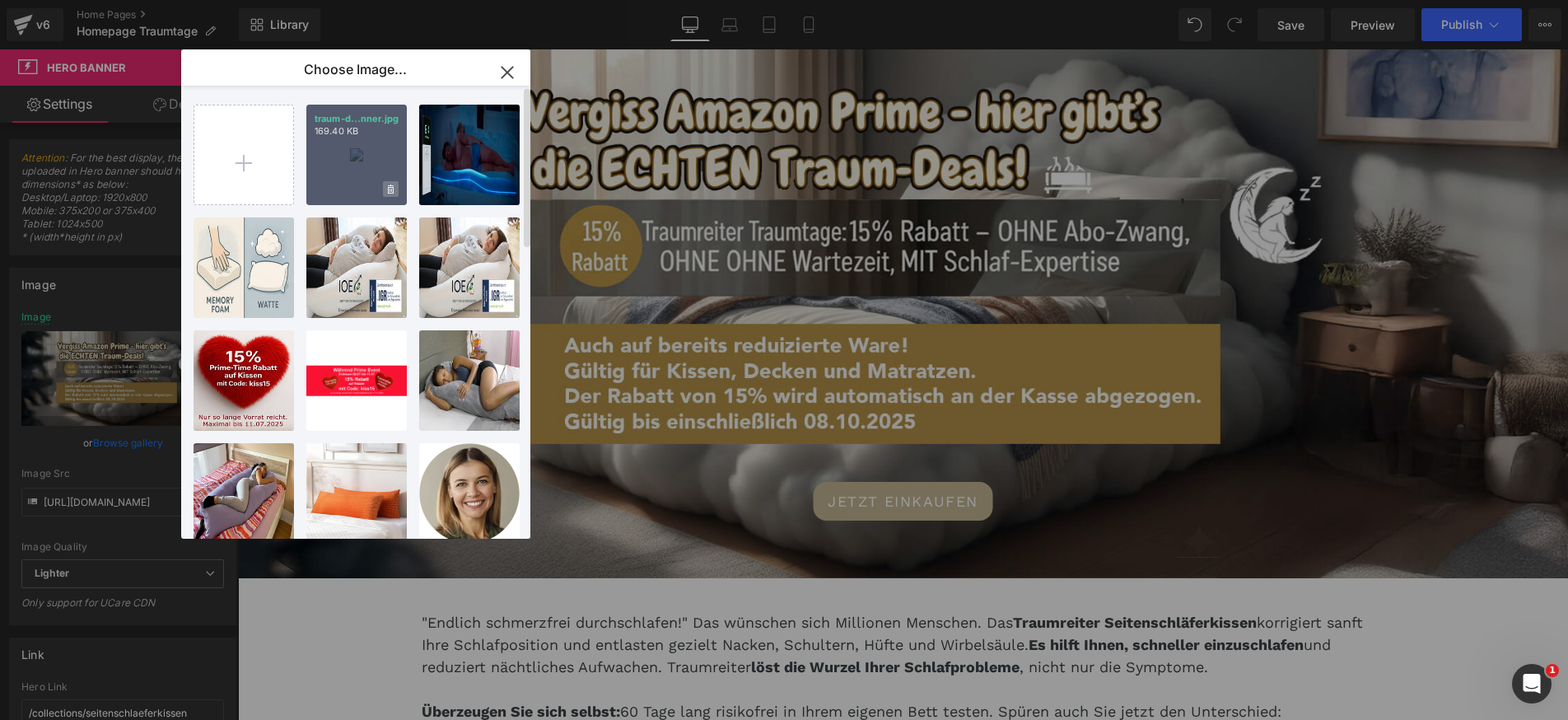
click at [391, 182] on span at bounding box center [391, 188] width 16 height 16
click at [382, 188] on span "No" at bounding box center [377, 188] width 41 height 18
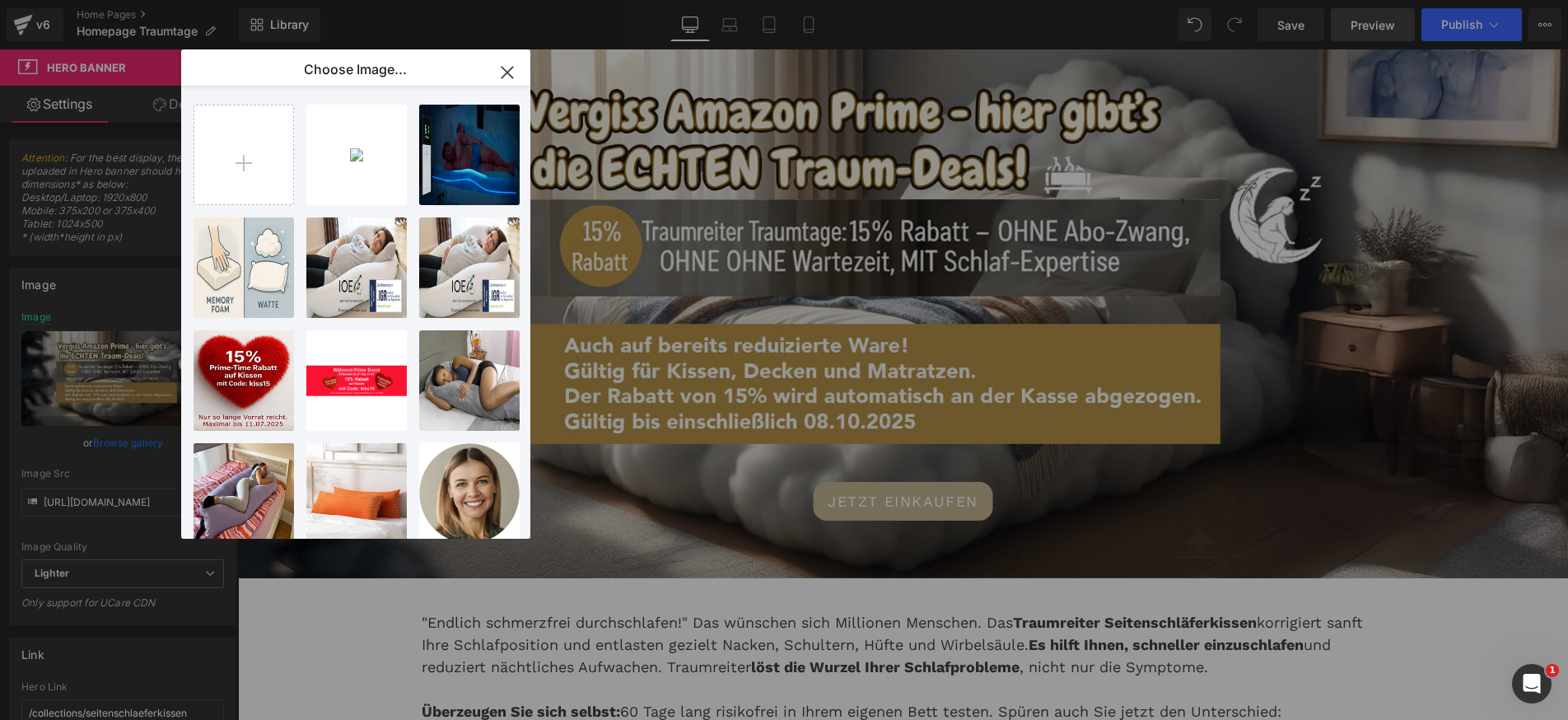
click at [1410, 0] on div "Text Block You are previewing how the will restyle your page. You can not edit …" at bounding box center [784, 0] width 1568 height 0
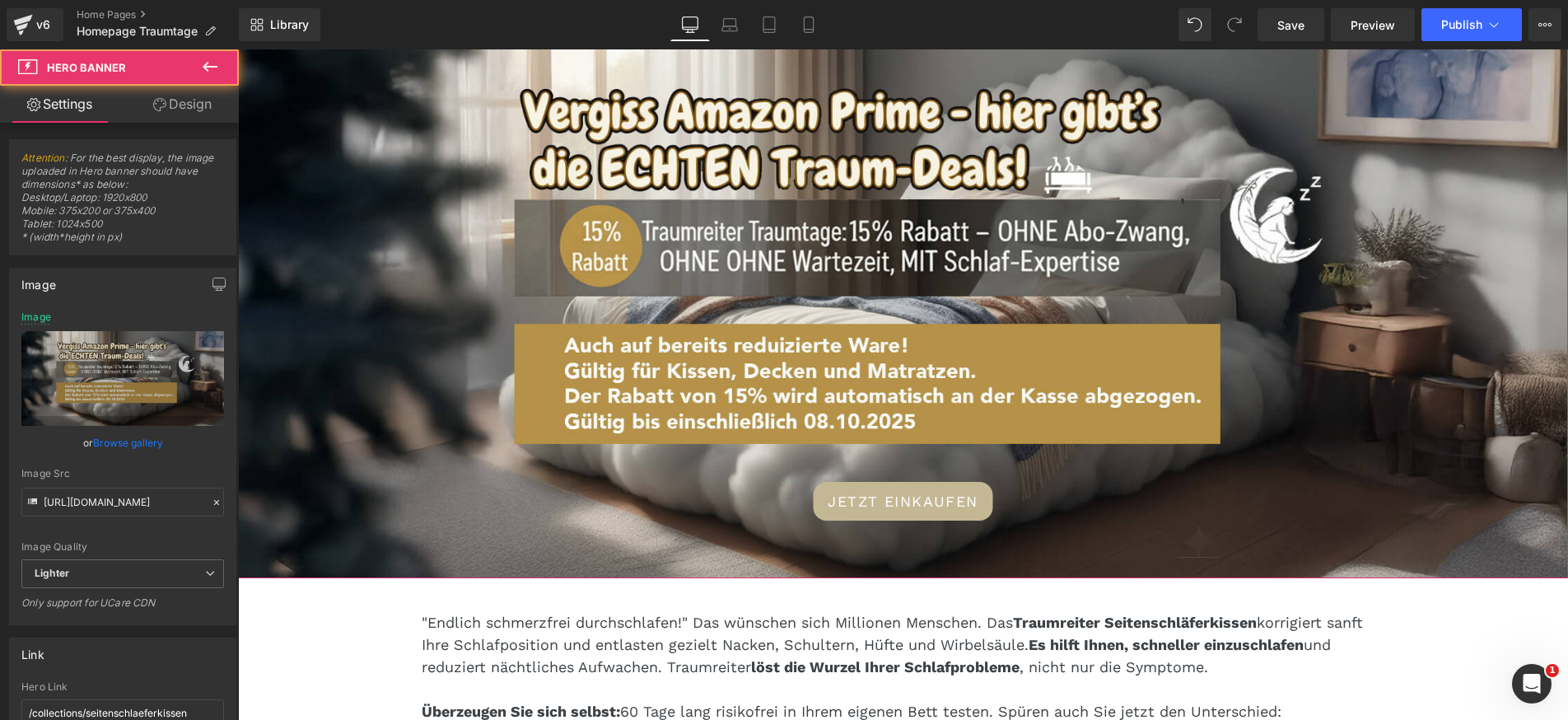
click at [1047, 238] on div "JETZT EINKAUFEN Button" at bounding box center [902, 301] width 1329 height 554
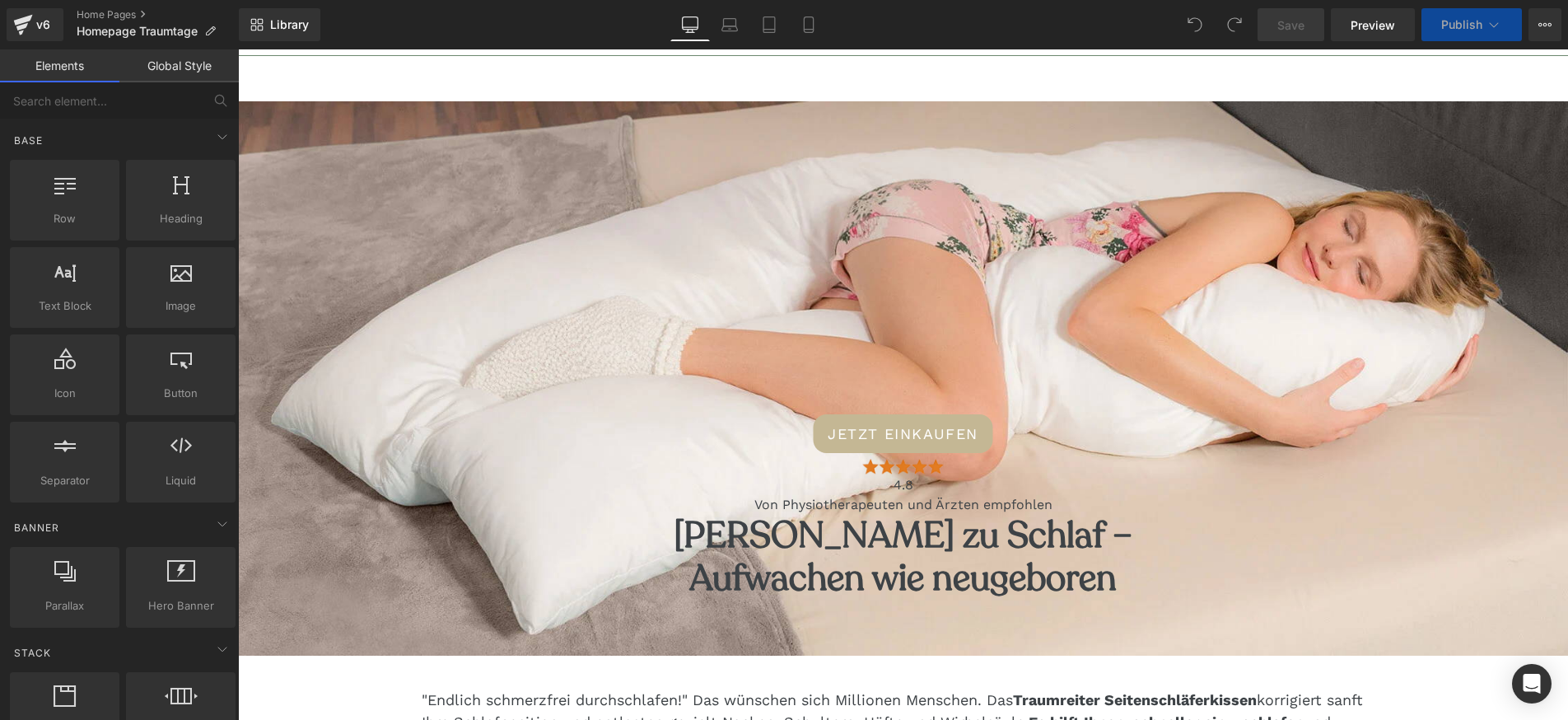
scroll to position [172, 0]
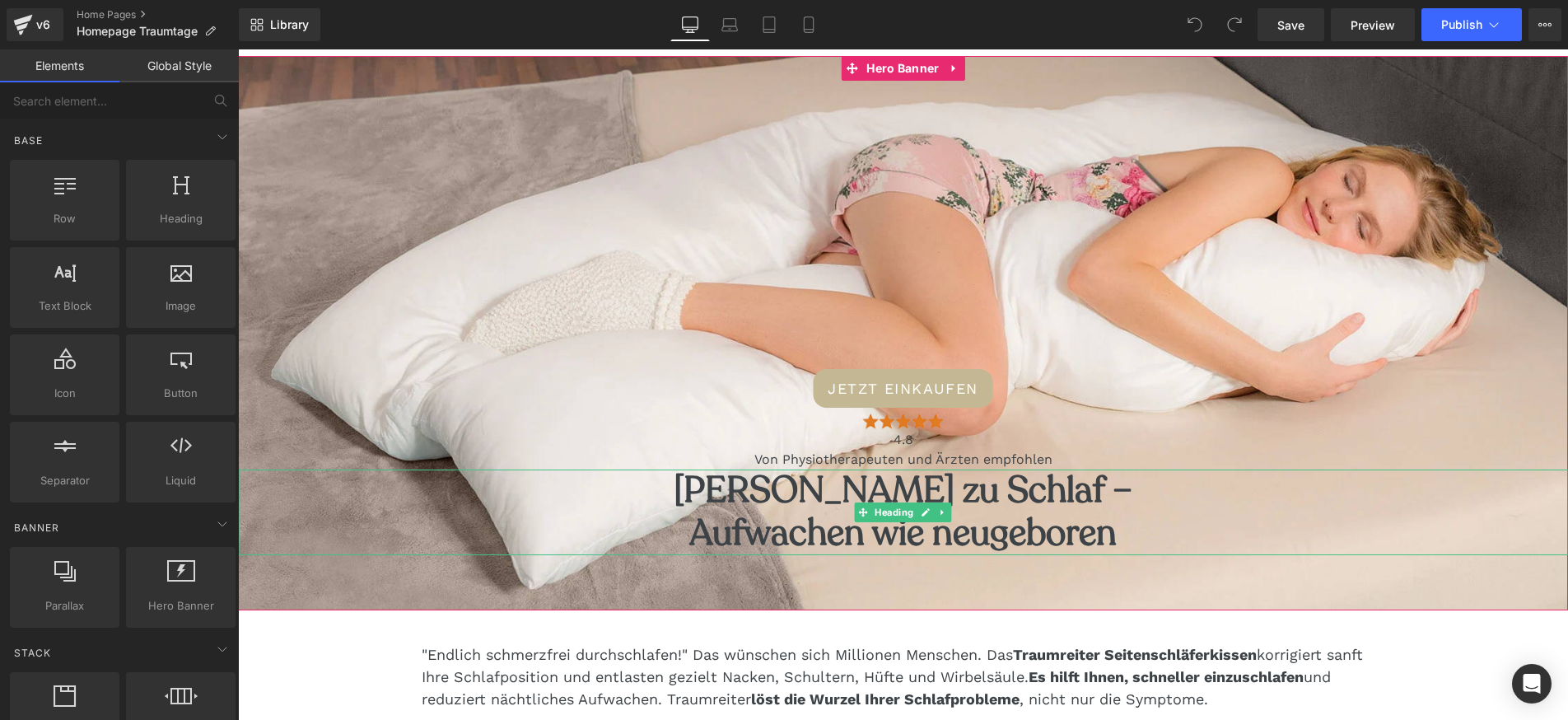
click at [912, 477] on h5 "[PERSON_NAME] zu Schlaf – Aufwachen wie neugeboren" at bounding box center [902, 511] width 1329 height 85
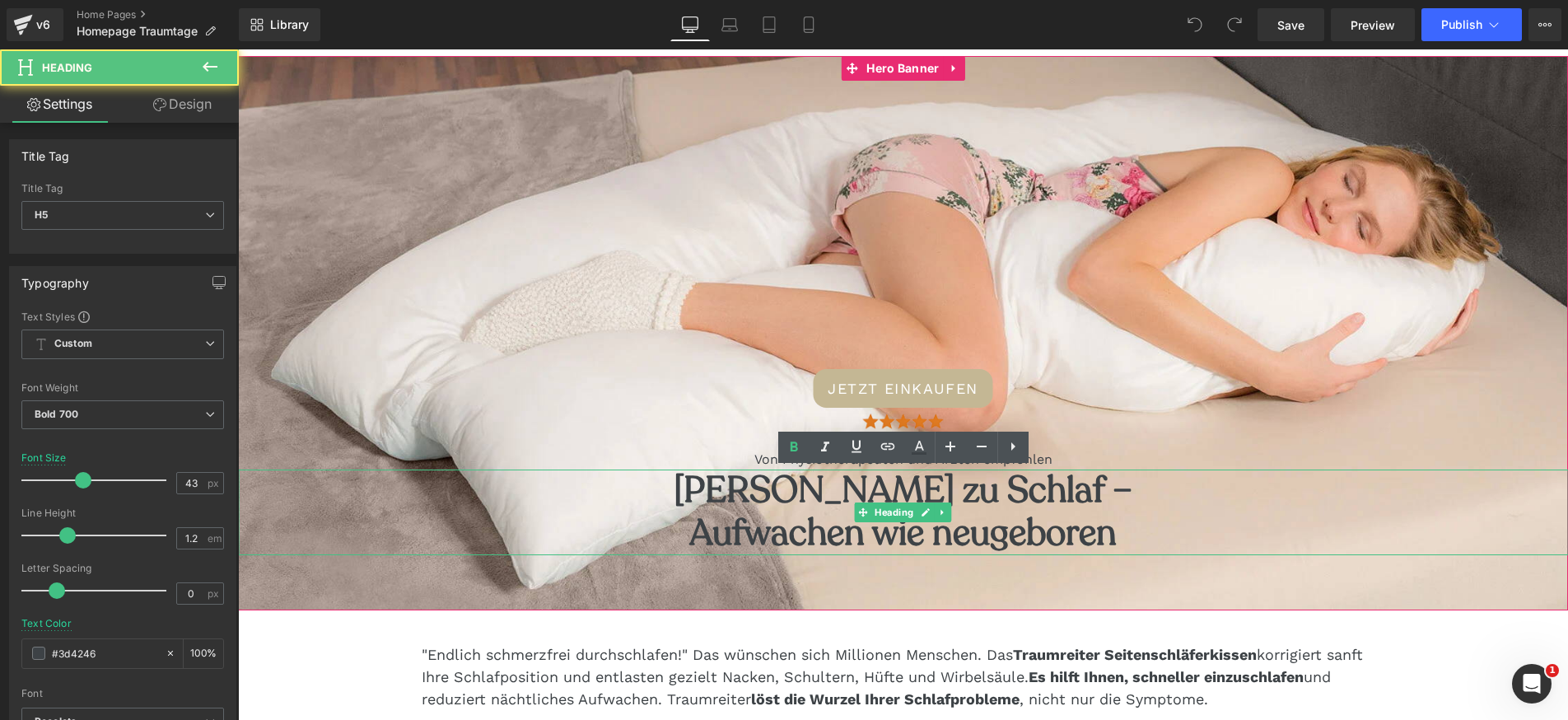
scroll to position [0, 0]
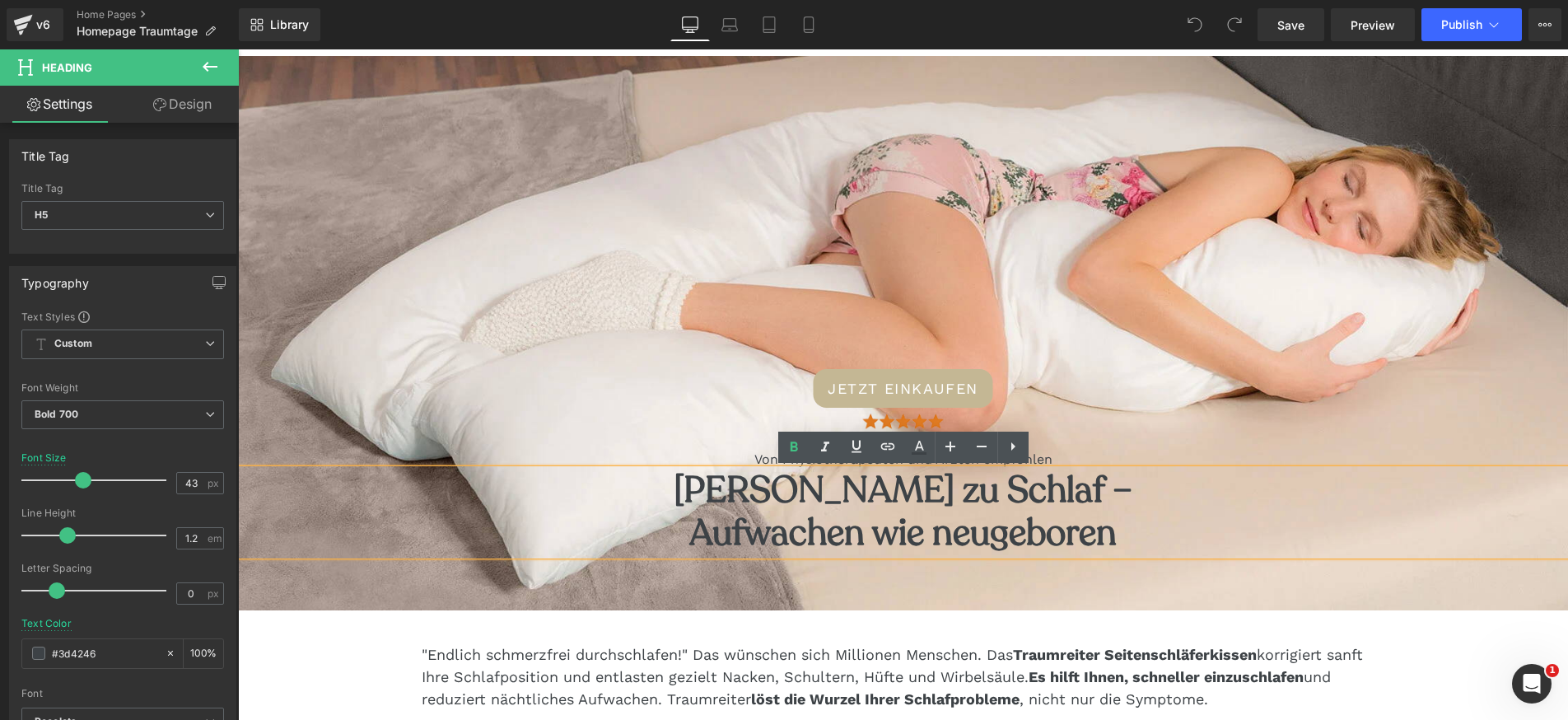
click at [1021, 547] on h5 "[PERSON_NAME] zu Schlaf – Aufwachen wie neugeboren" at bounding box center [902, 511] width 1329 height 85
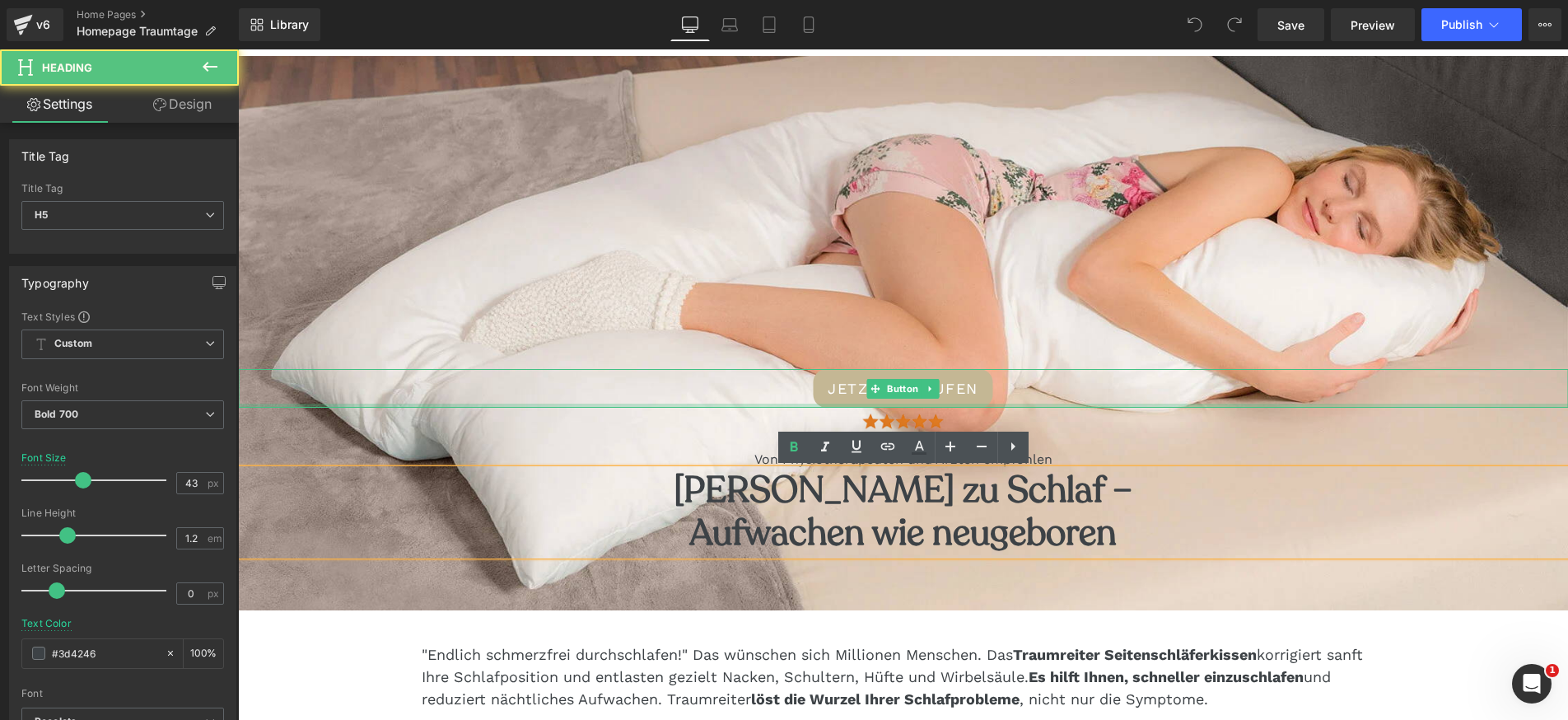
click at [1139, 404] on div "JETZT EINKAUFEN Button" at bounding box center [902, 389] width 1329 height 39
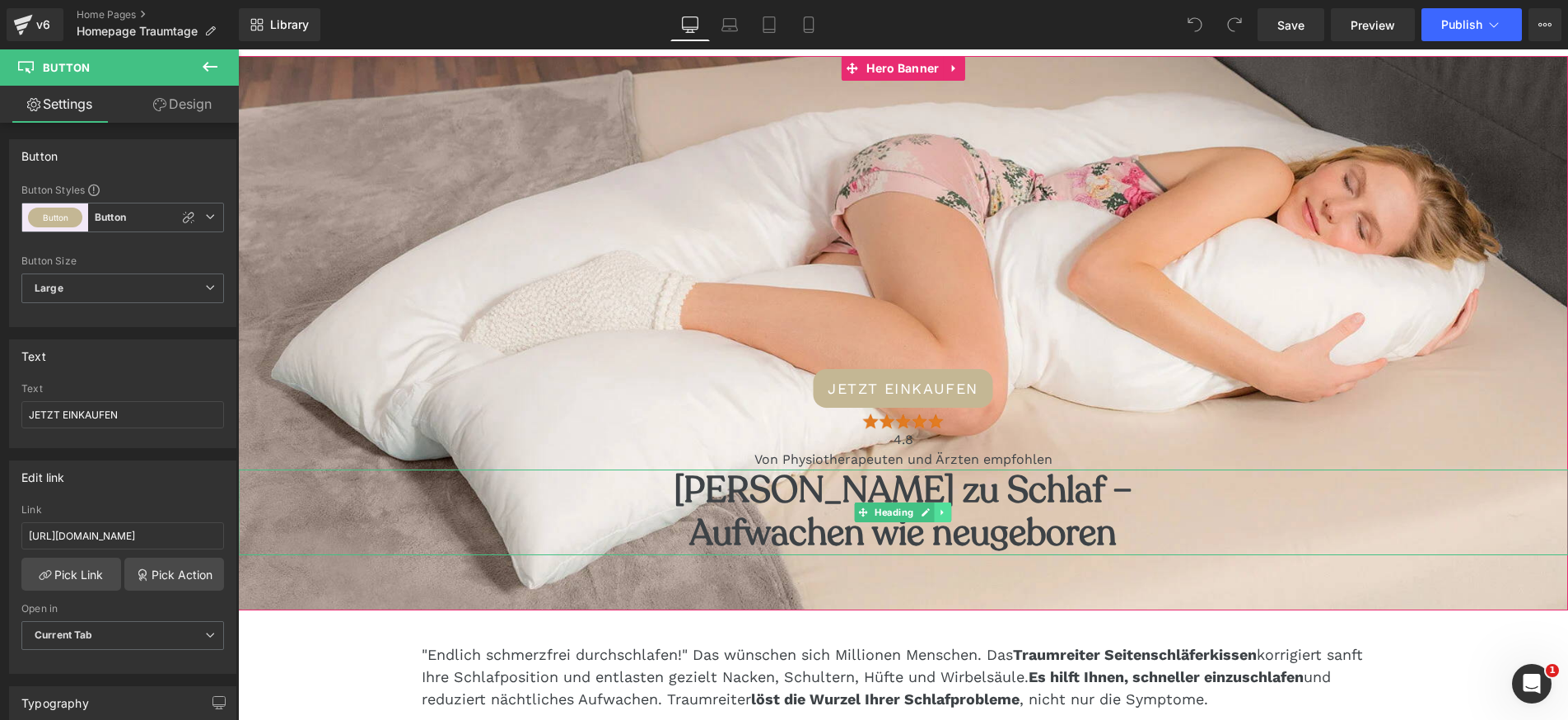
click at [942, 509] on icon at bounding box center [942, 512] width 9 height 10
click at [949, 511] on icon at bounding box center [952, 512] width 9 height 9
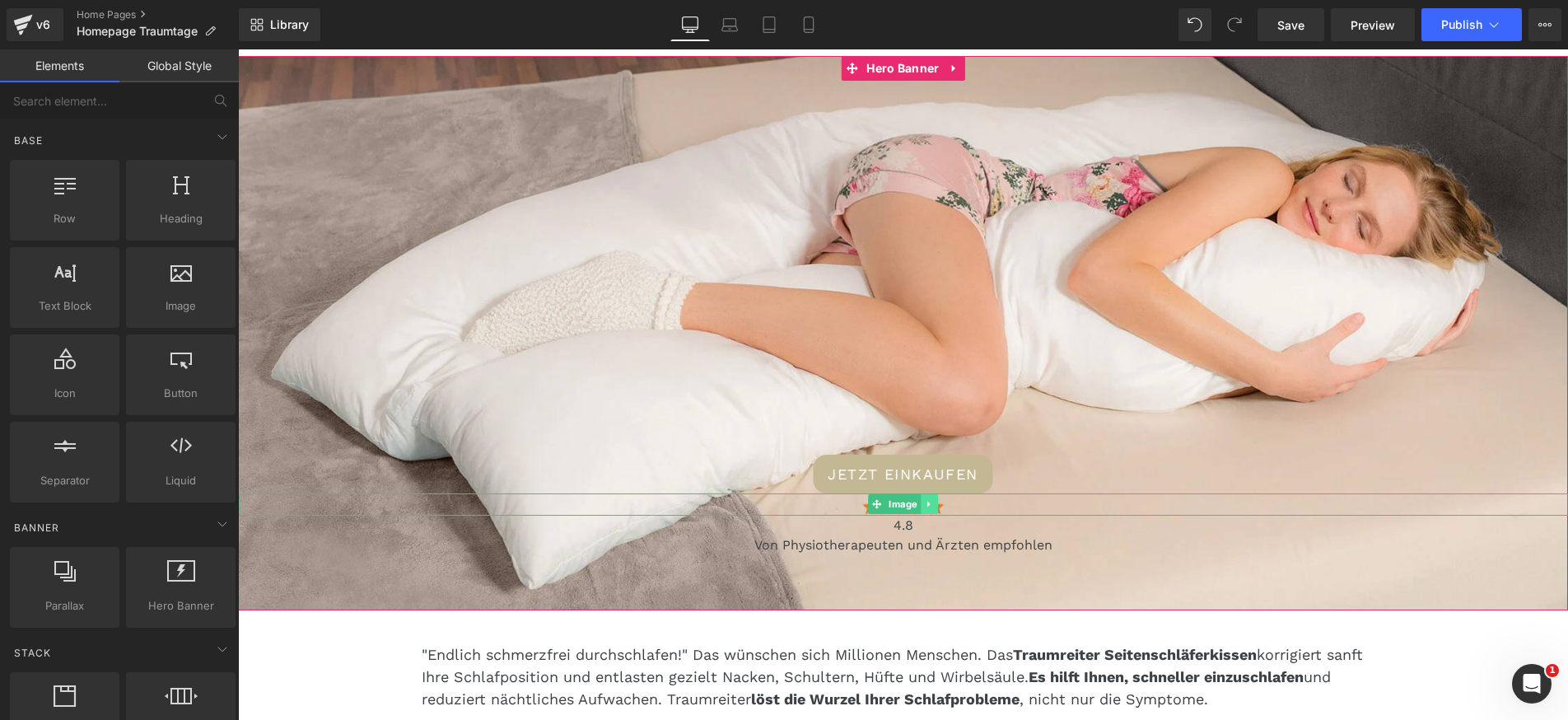
click at [929, 510] on link at bounding box center [928, 504] width 18 height 20
click at [942, 505] on icon at bounding box center [938, 505] width 9 height 9
click at [917, 533] on span "Text Block" at bounding box center [894, 525] width 54 height 20
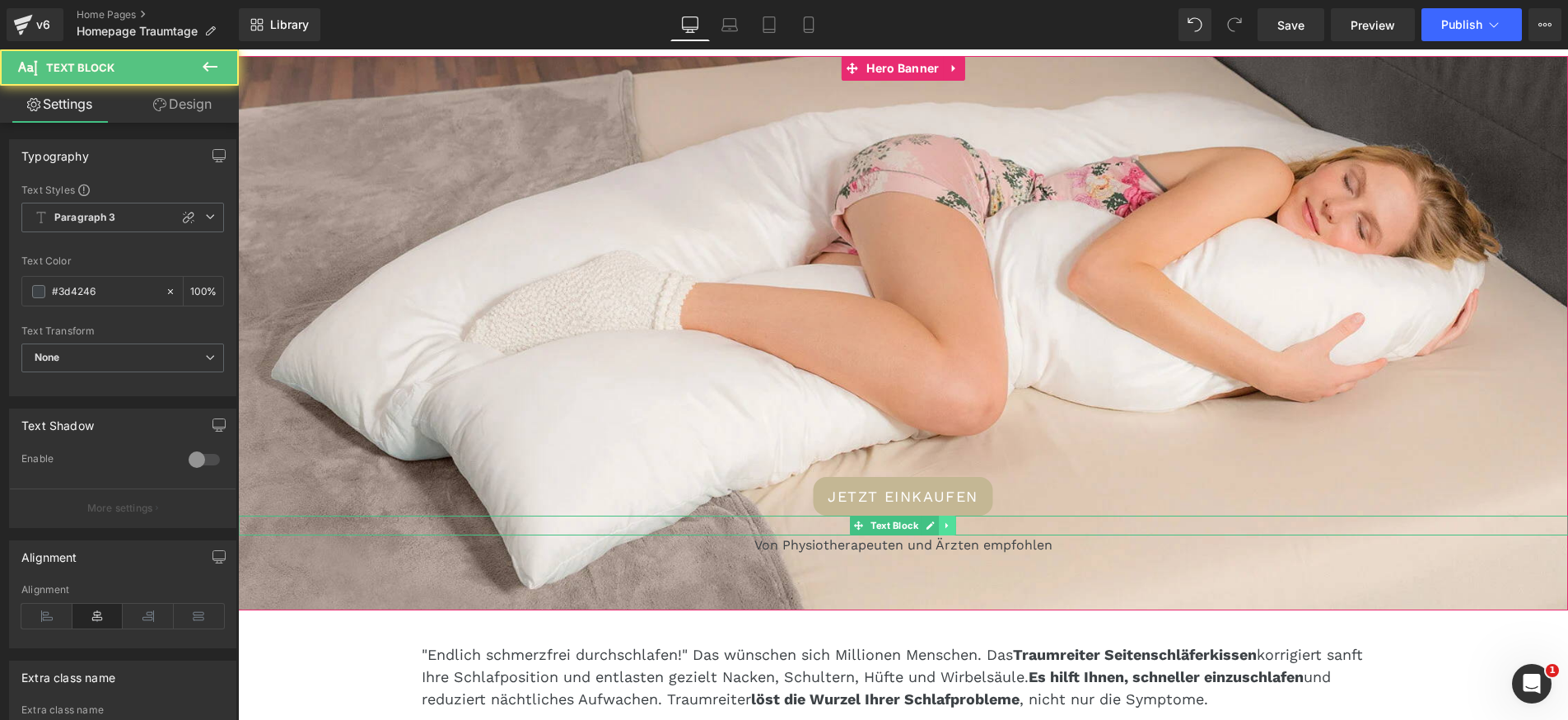
click at [945, 530] on icon at bounding box center [947, 525] width 9 height 10
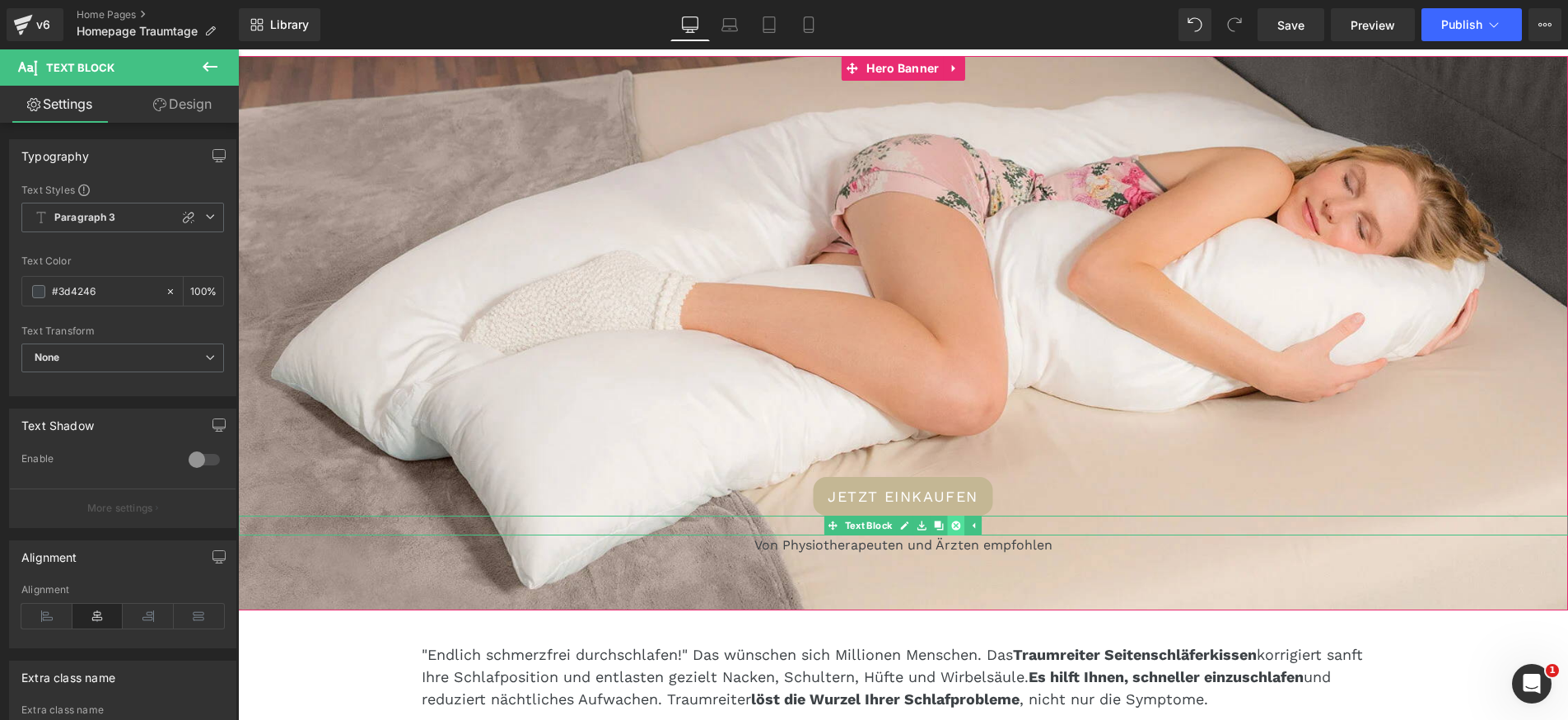
click at [957, 527] on icon at bounding box center [956, 525] width 9 height 10
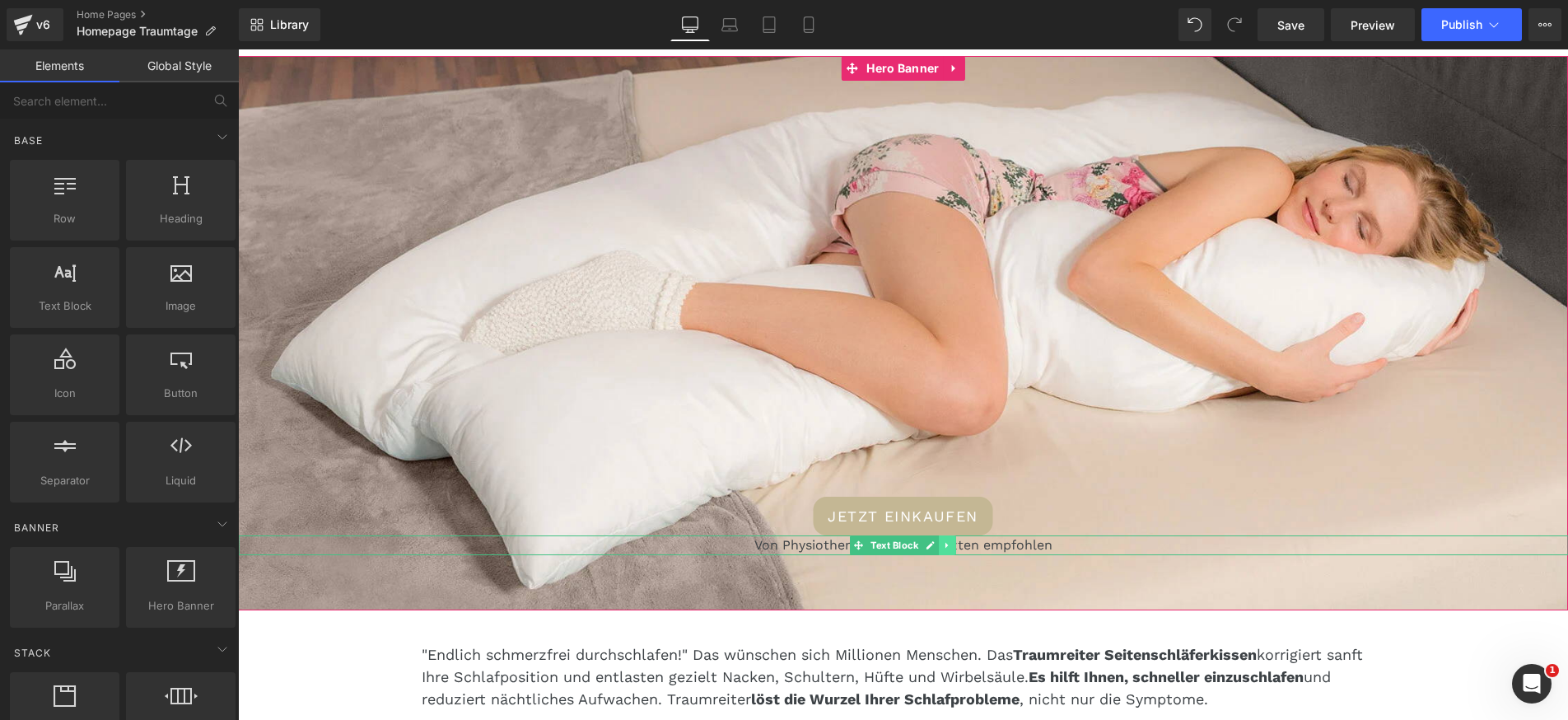
click at [951, 541] on icon at bounding box center [947, 545] width 9 height 10
click at [956, 546] on icon at bounding box center [956, 545] width 9 height 10
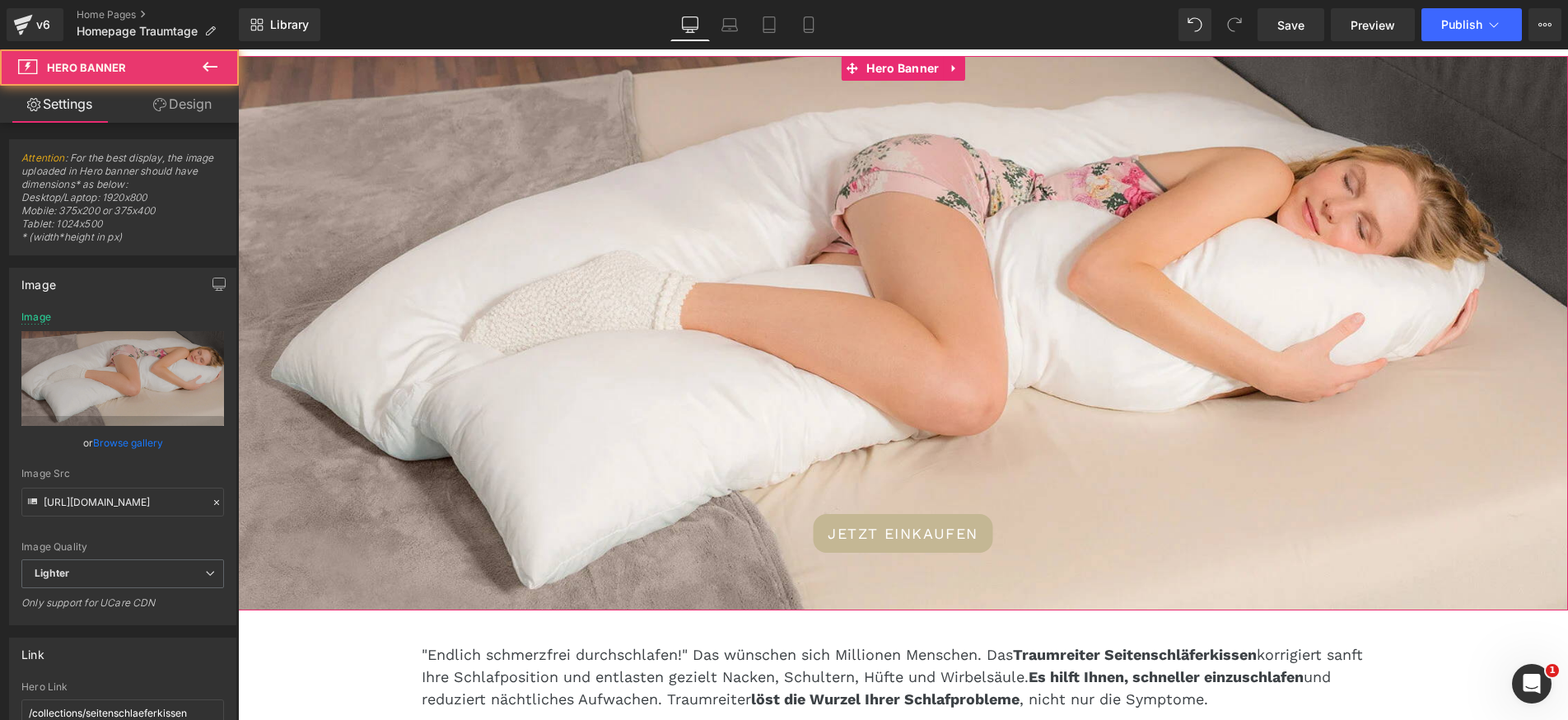
click at [612, 338] on div "JETZT EINKAUFEN Button" at bounding box center [902, 333] width 1329 height 554
click at [138, 447] on link "Browse gallery" at bounding box center [128, 442] width 70 height 29
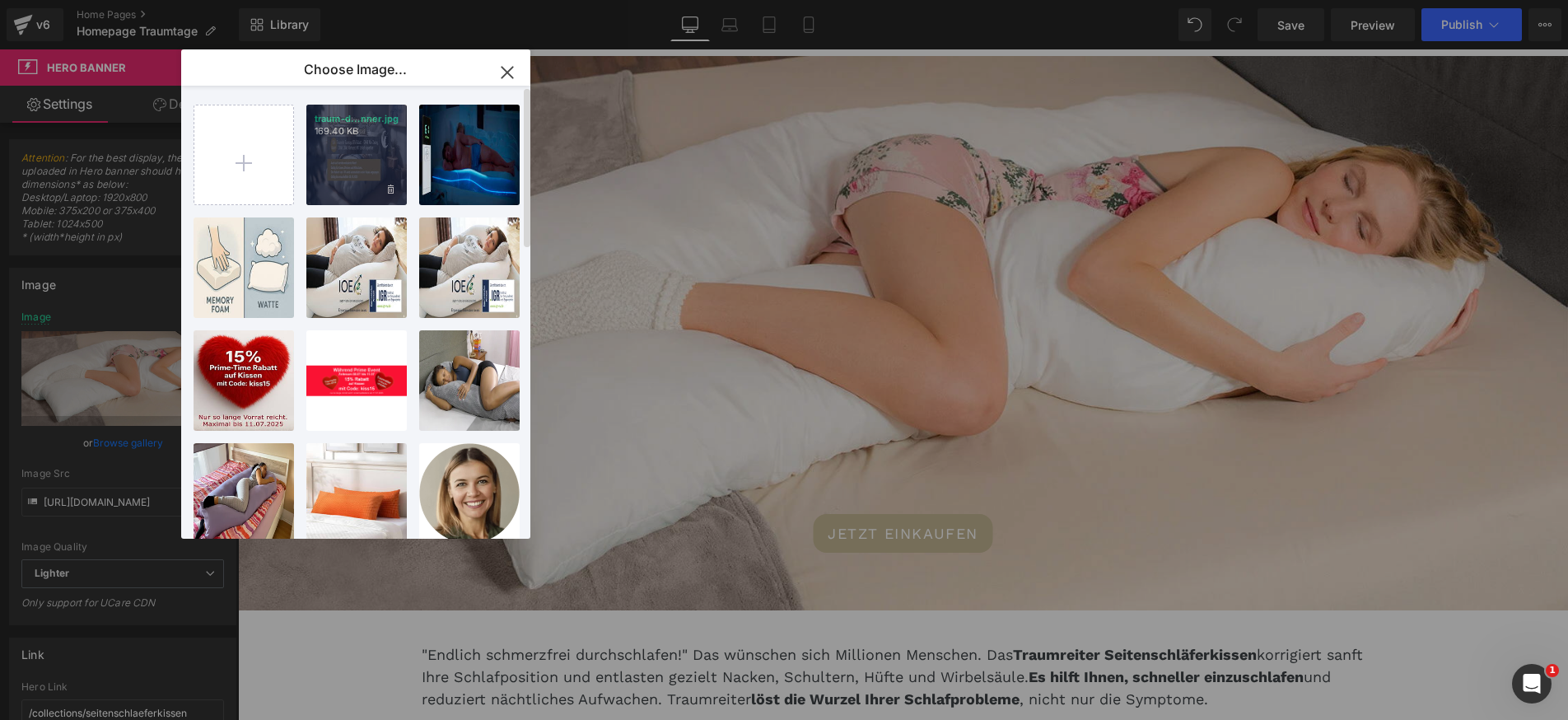
click at [352, 183] on div "traum-d...nner.jpg 169.40 KB" at bounding box center [357, 155] width 101 height 101
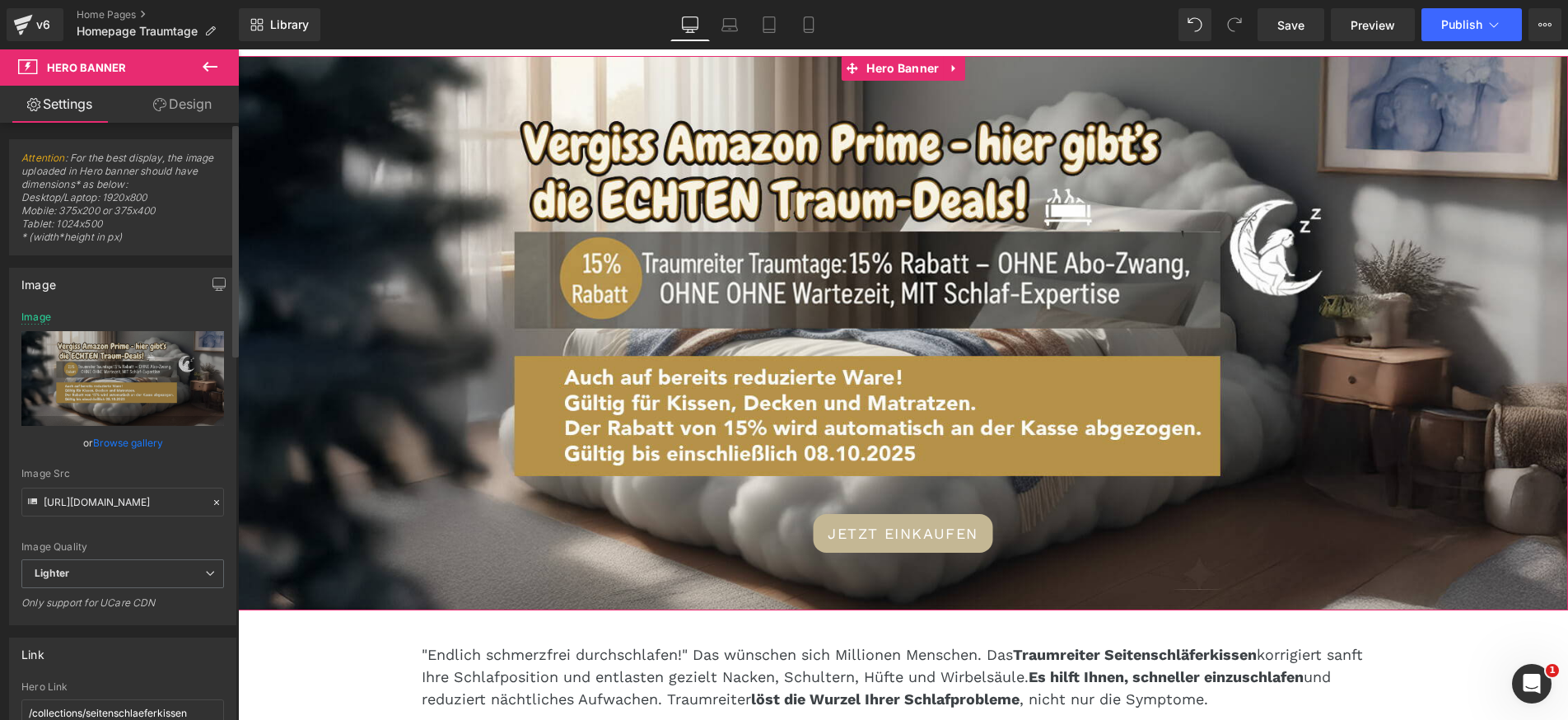
click at [140, 445] on link "Browse gallery" at bounding box center [128, 442] width 70 height 29
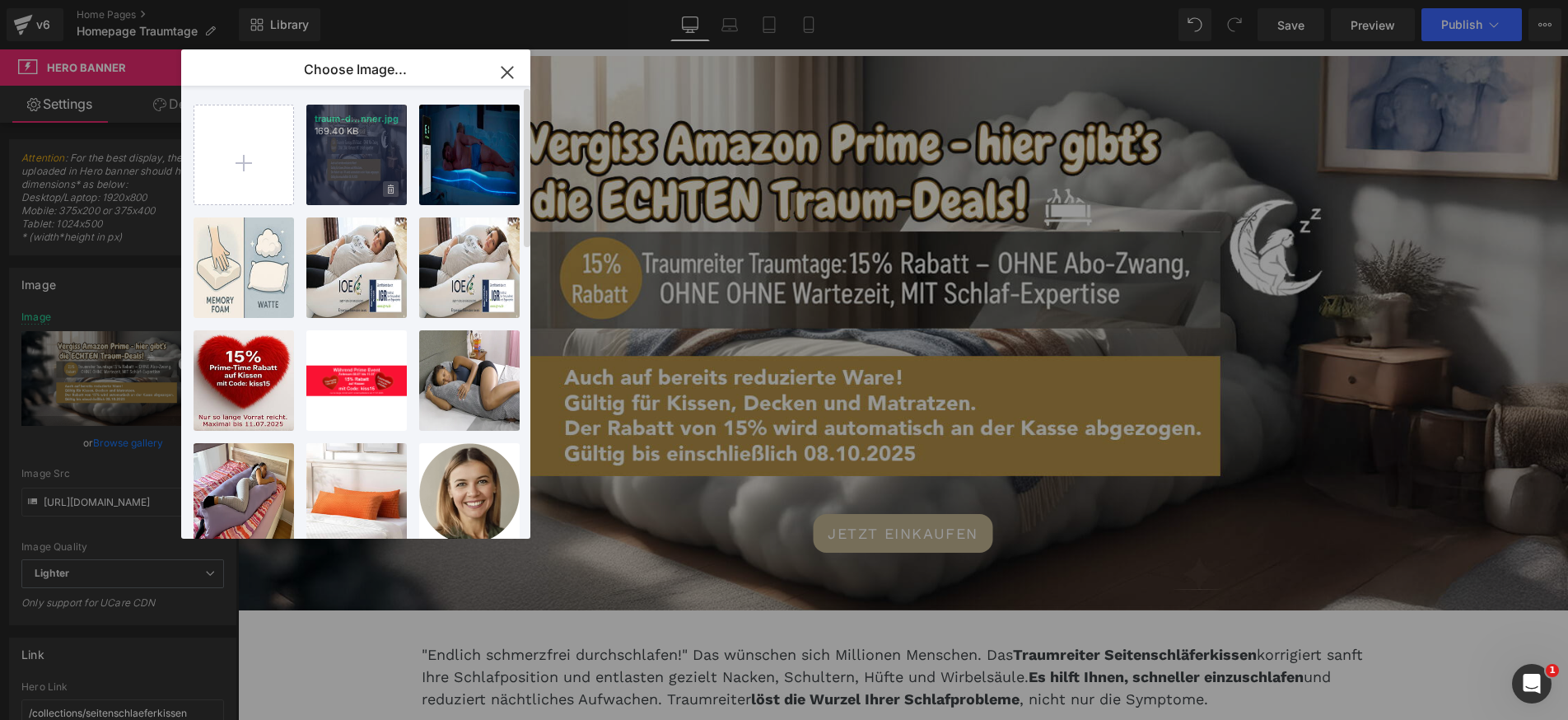
click at [390, 188] on icon at bounding box center [391, 189] width 6 height 9
click at [335, 187] on span "Yes" at bounding box center [335, 188] width 41 height 18
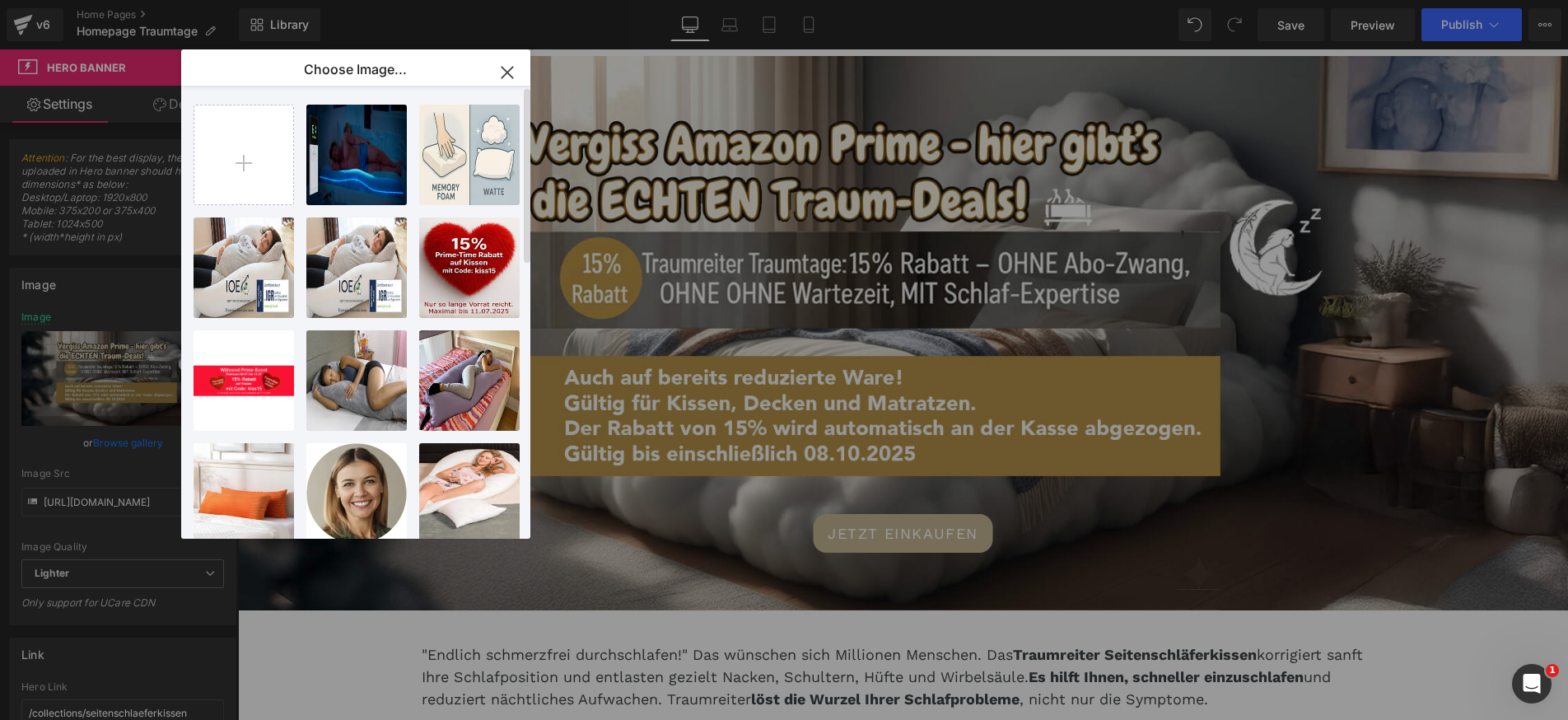
click at [516, 72] on icon "button" at bounding box center [507, 73] width 26 height 26
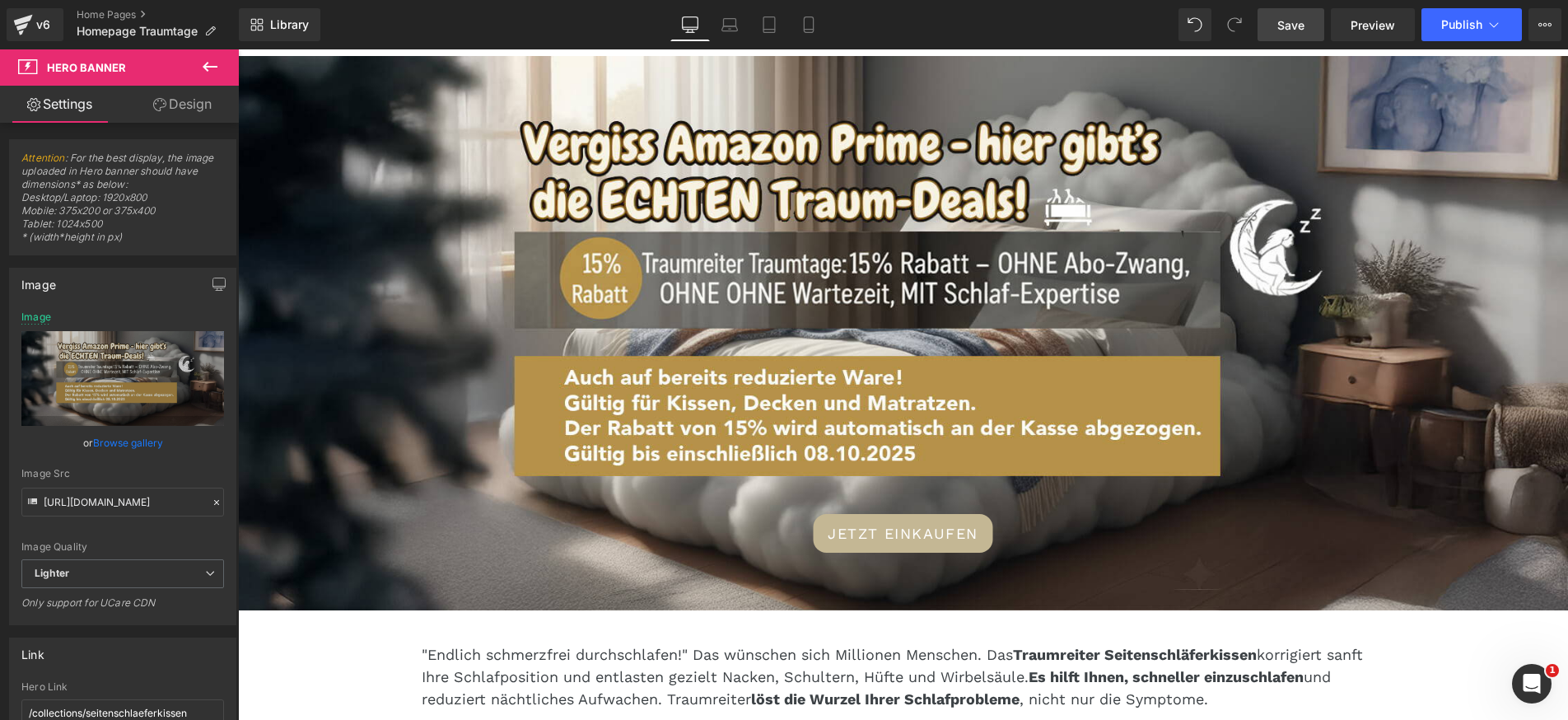
click at [1286, 26] on span "Save" at bounding box center [1290, 25] width 27 height 18
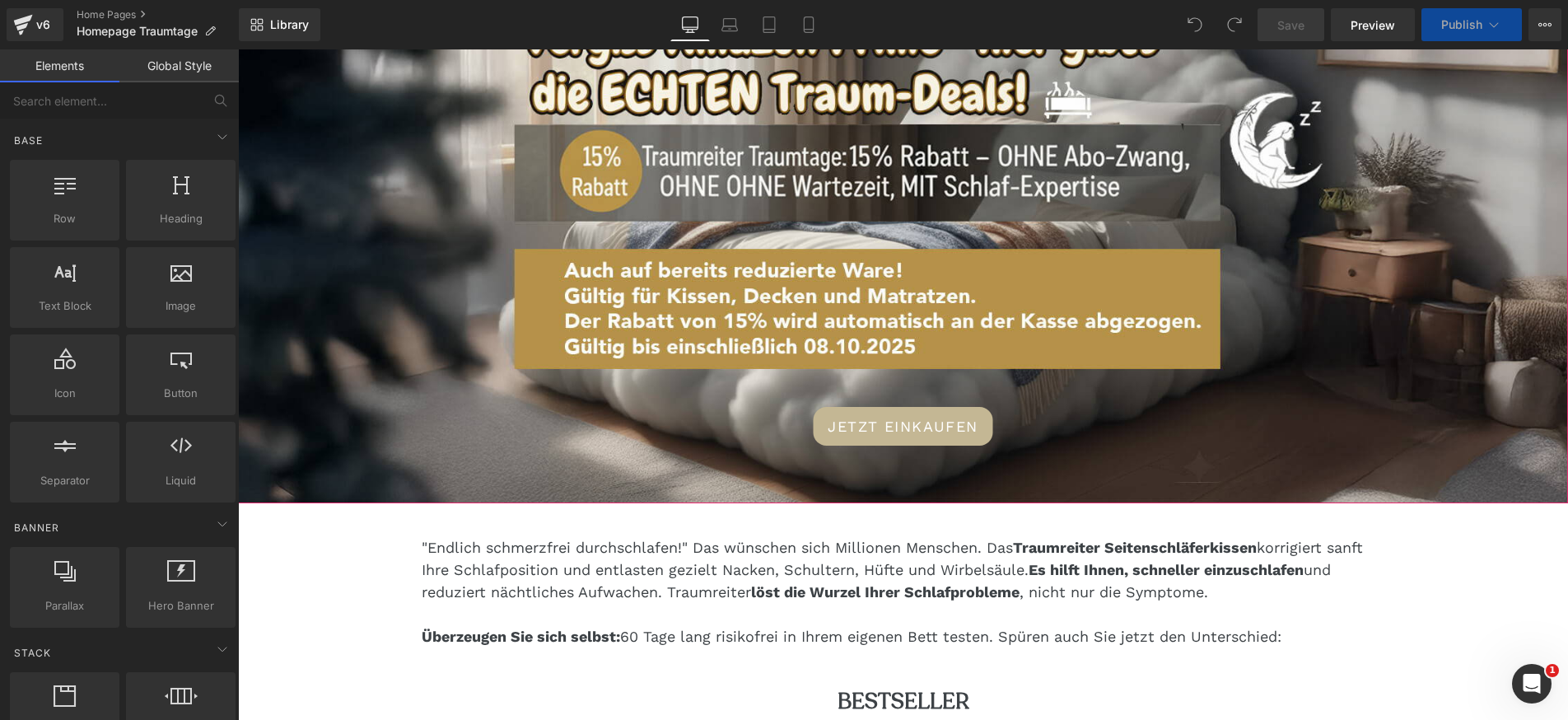
click at [602, 343] on div "JETZT EINKAUFEN Button" at bounding box center [902, 226] width 1329 height 554
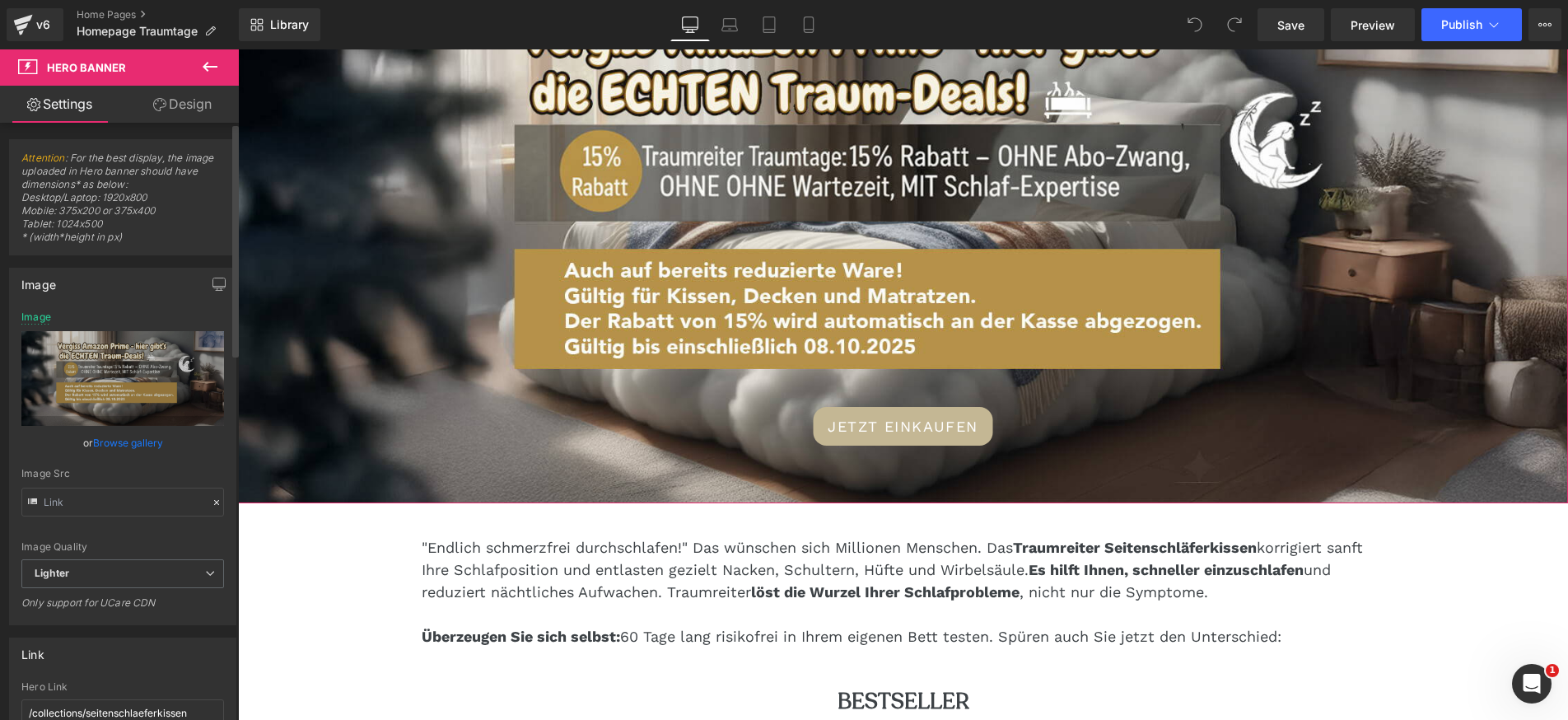
click at [134, 450] on link "Browse gallery" at bounding box center [128, 442] width 70 height 29
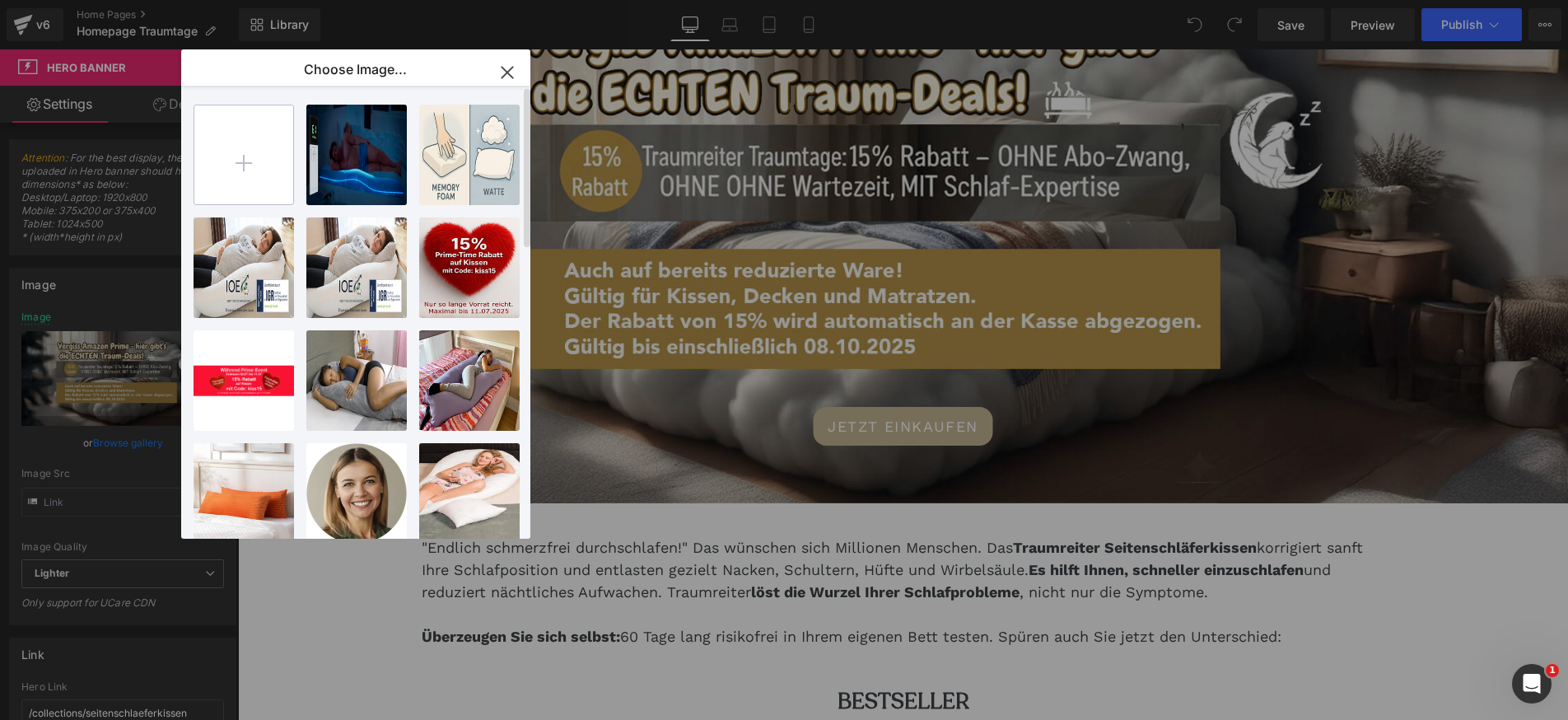
click at [254, 156] on input "file" at bounding box center [243, 155] width 99 height 99
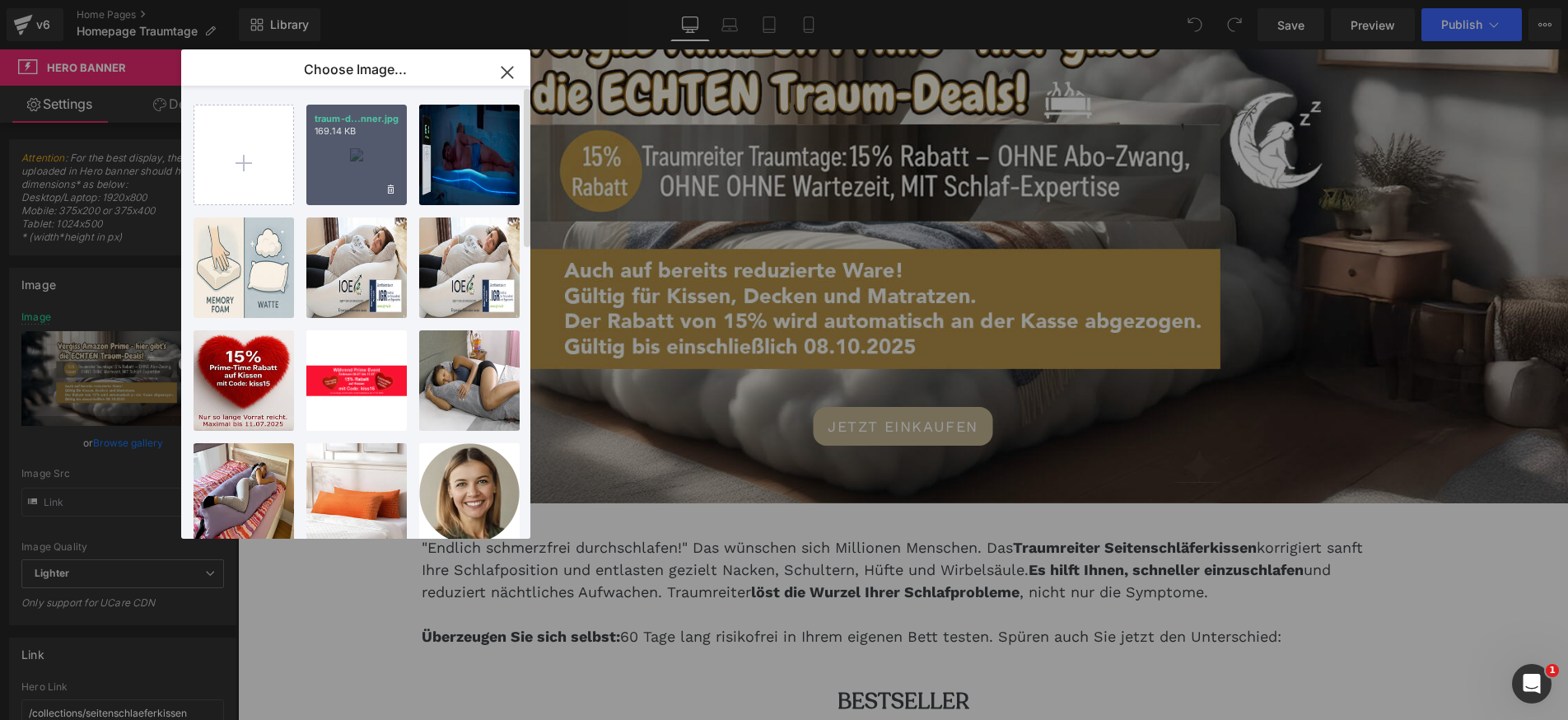
click at [343, 174] on div "traum-d...nner.jpg 169.14 KB" at bounding box center [357, 155] width 101 height 101
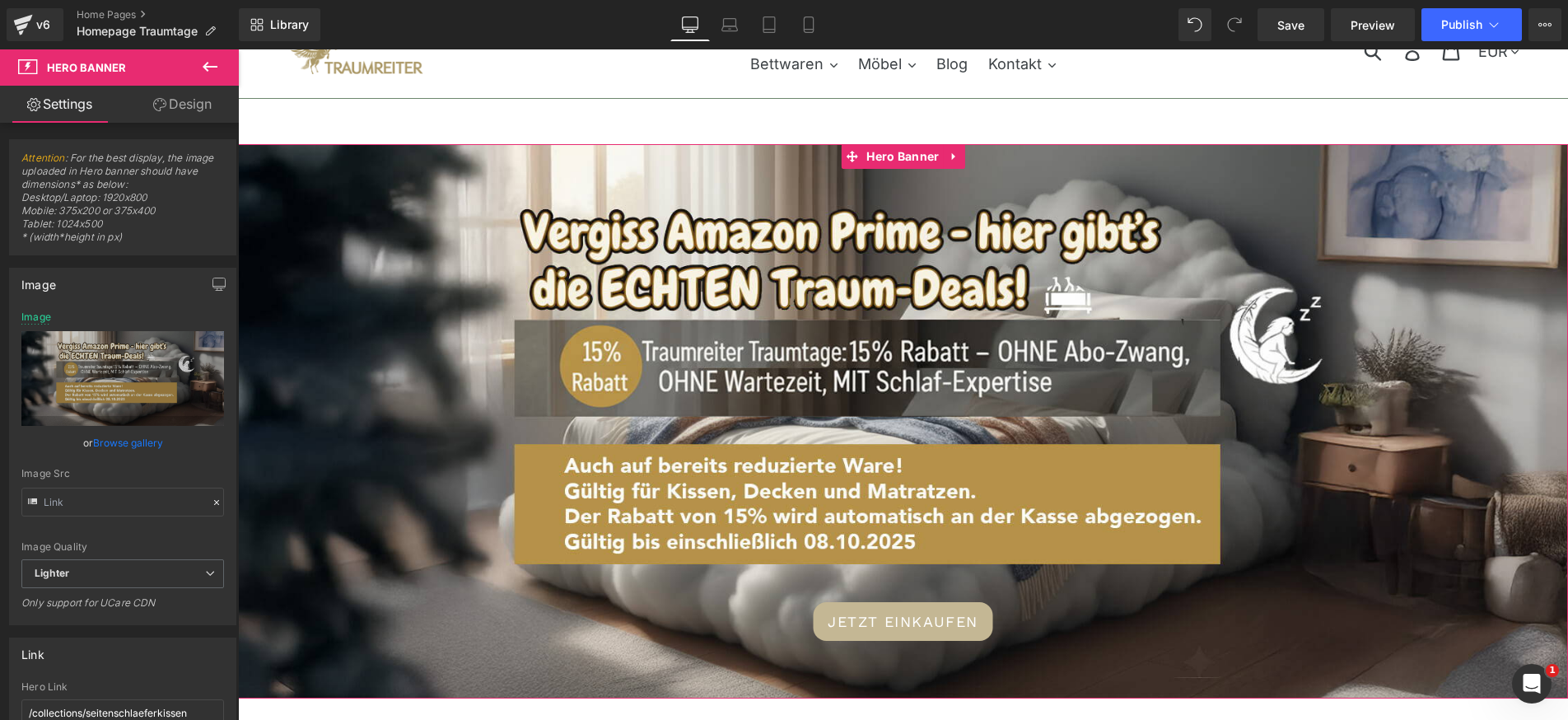
scroll to position [76, 0]
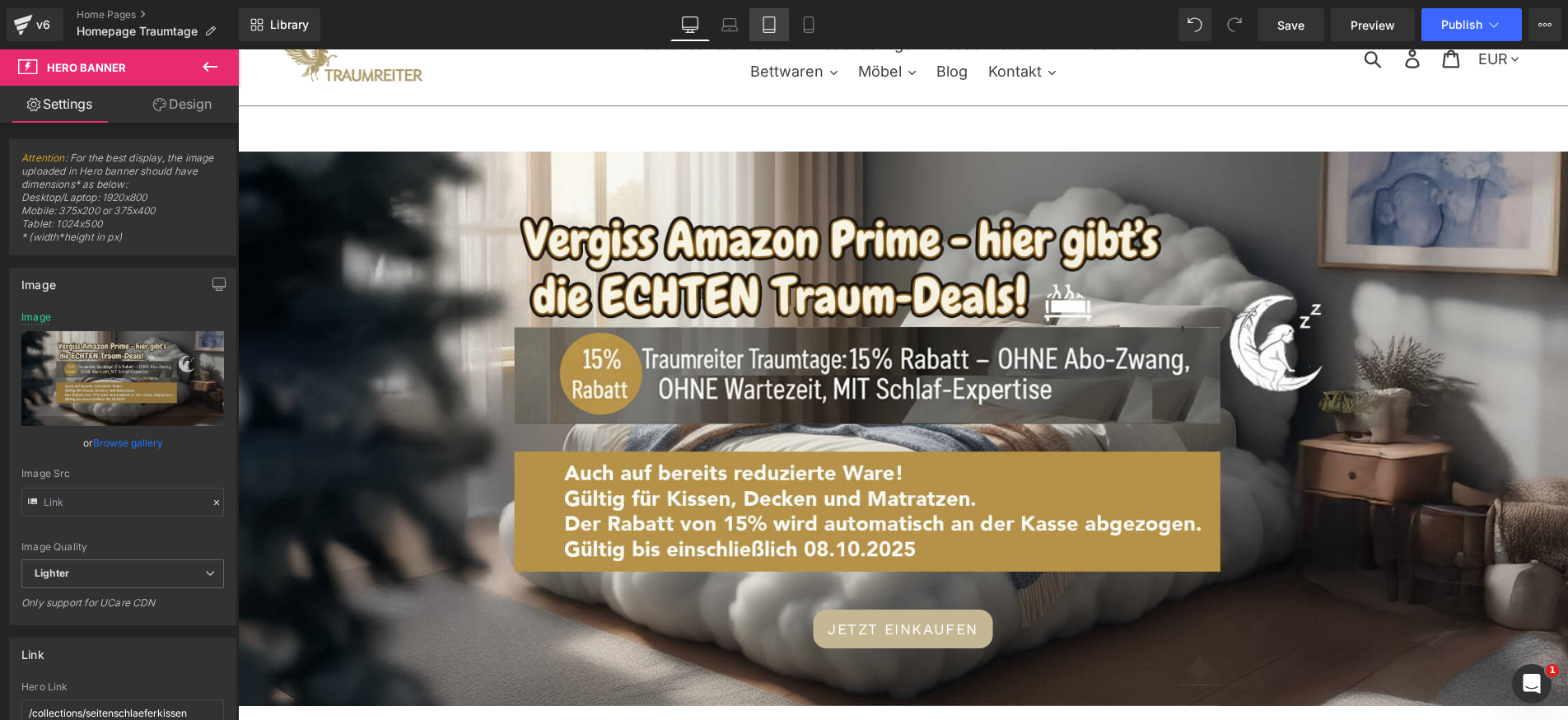
click at [772, 27] on icon at bounding box center [769, 25] width 17 height 17
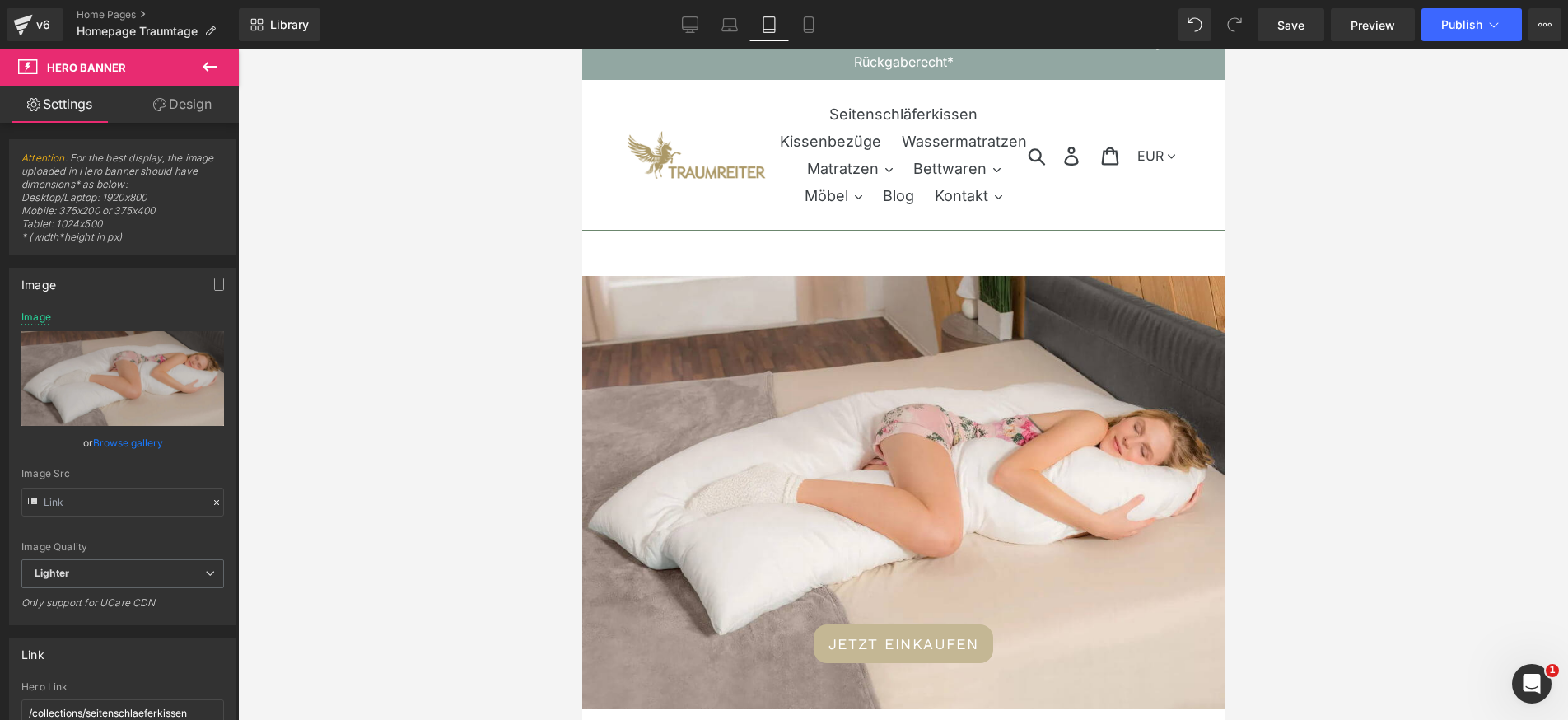
click at [902, 484] on div "JETZT EINKAUFEN Button" at bounding box center [902, 492] width 642 height 434
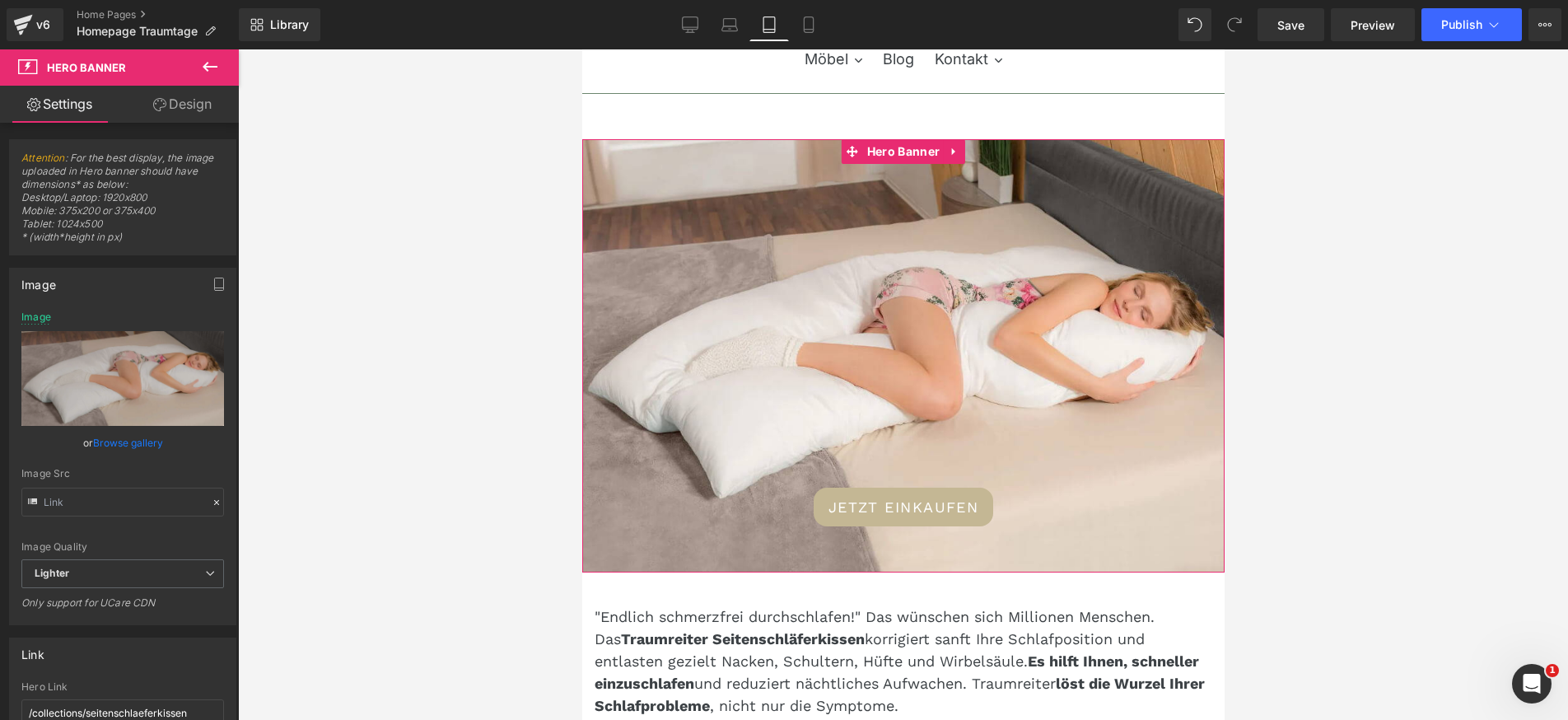
scroll to position [157, 0]
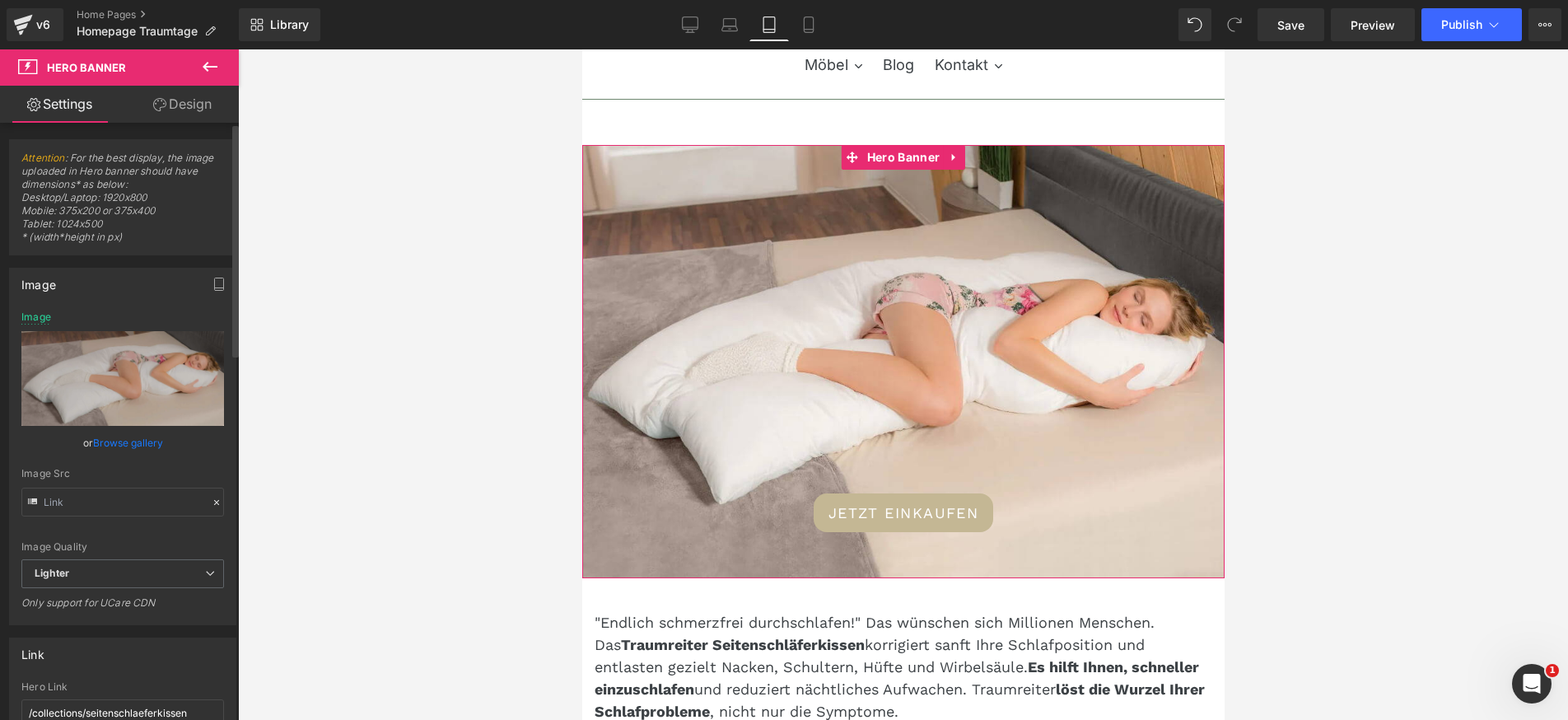
click at [127, 441] on link "Browse gallery" at bounding box center [128, 442] width 70 height 29
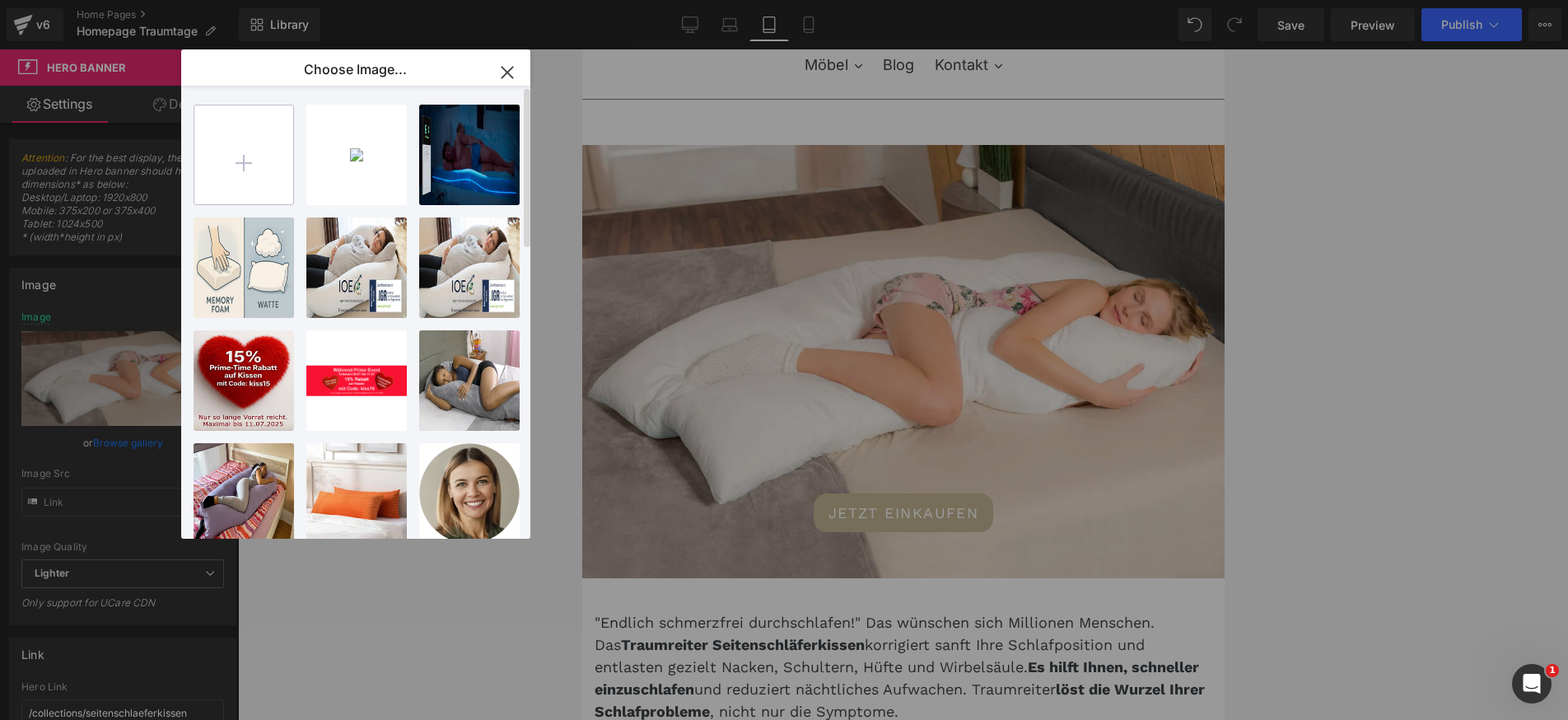
click at [260, 178] on input "file" at bounding box center [243, 155] width 99 height 99
type input "C:\fakepath\traum-deal- 500.jpg"
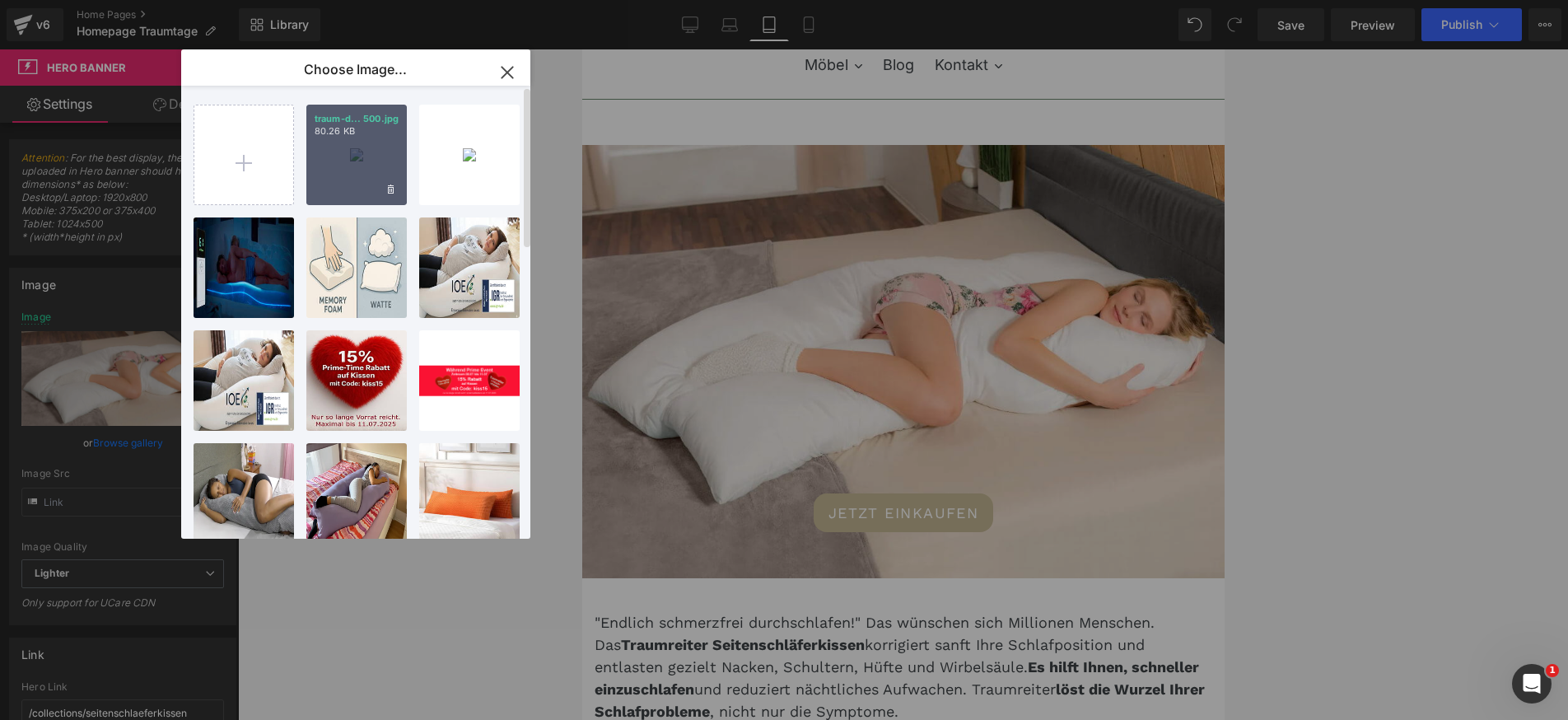
click at [353, 159] on div "traum-d... 500.jpg 80.26 KB" at bounding box center [357, 155] width 101 height 101
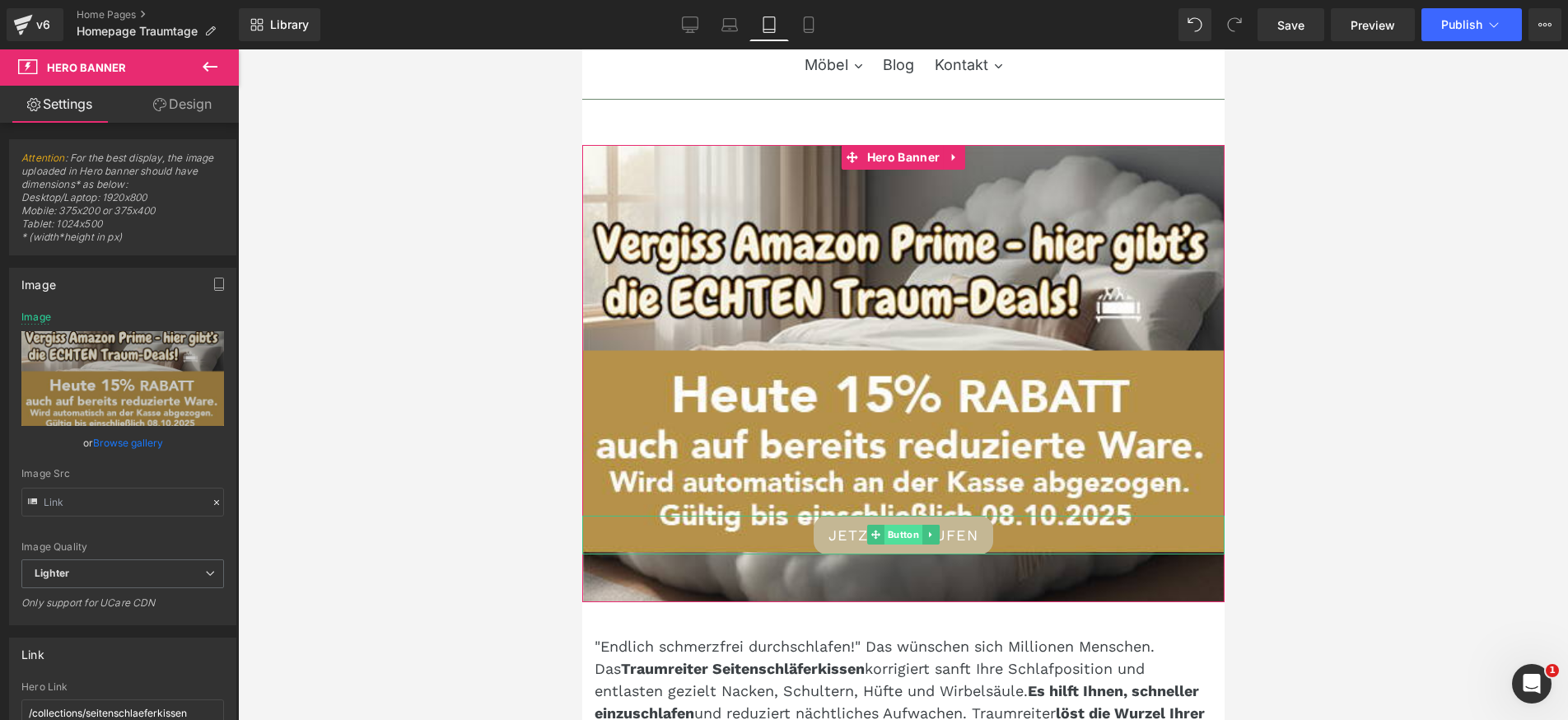
click at [889, 538] on span "Button" at bounding box center [902, 534] width 38 height 20
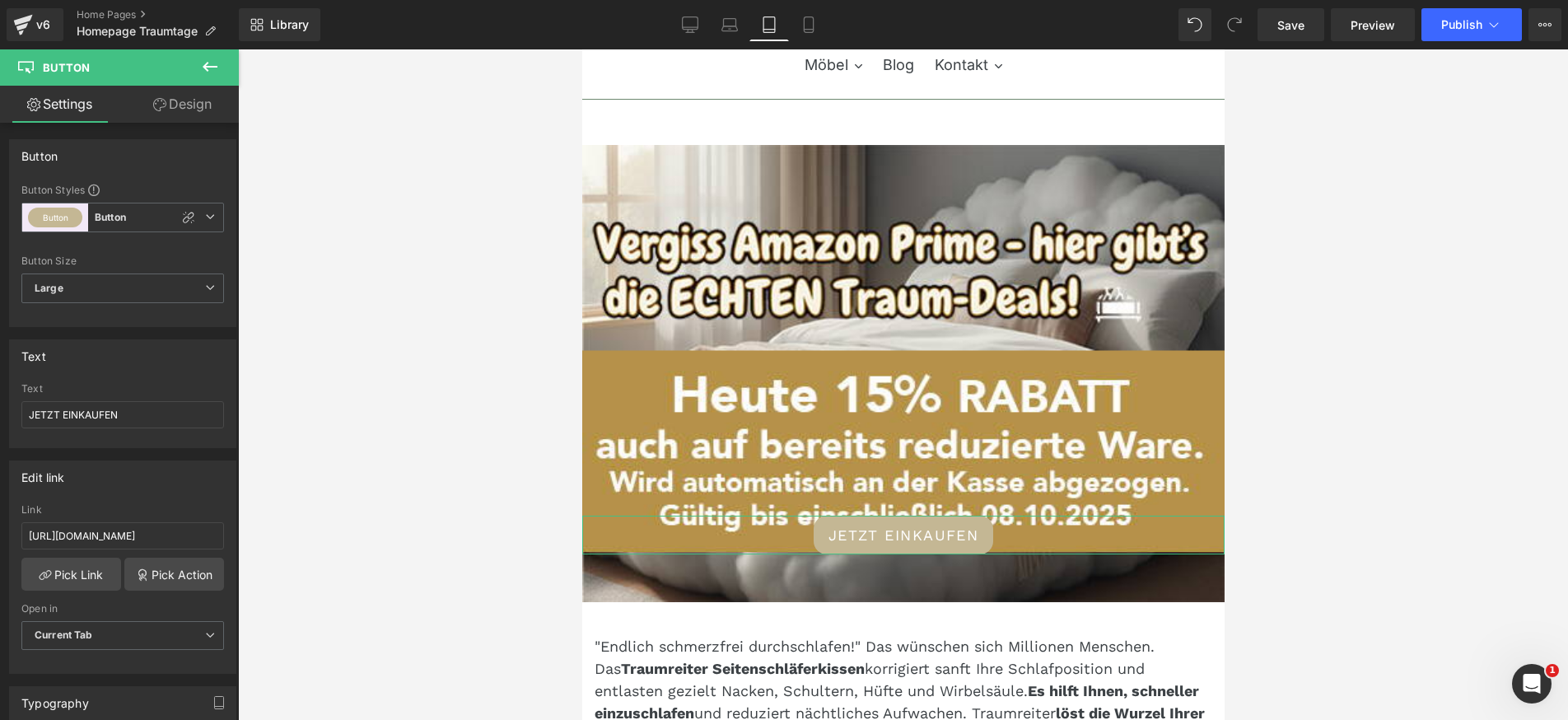
click at [195, 97] on link "Design" at bounding box center [183, 104] width 119 height 37
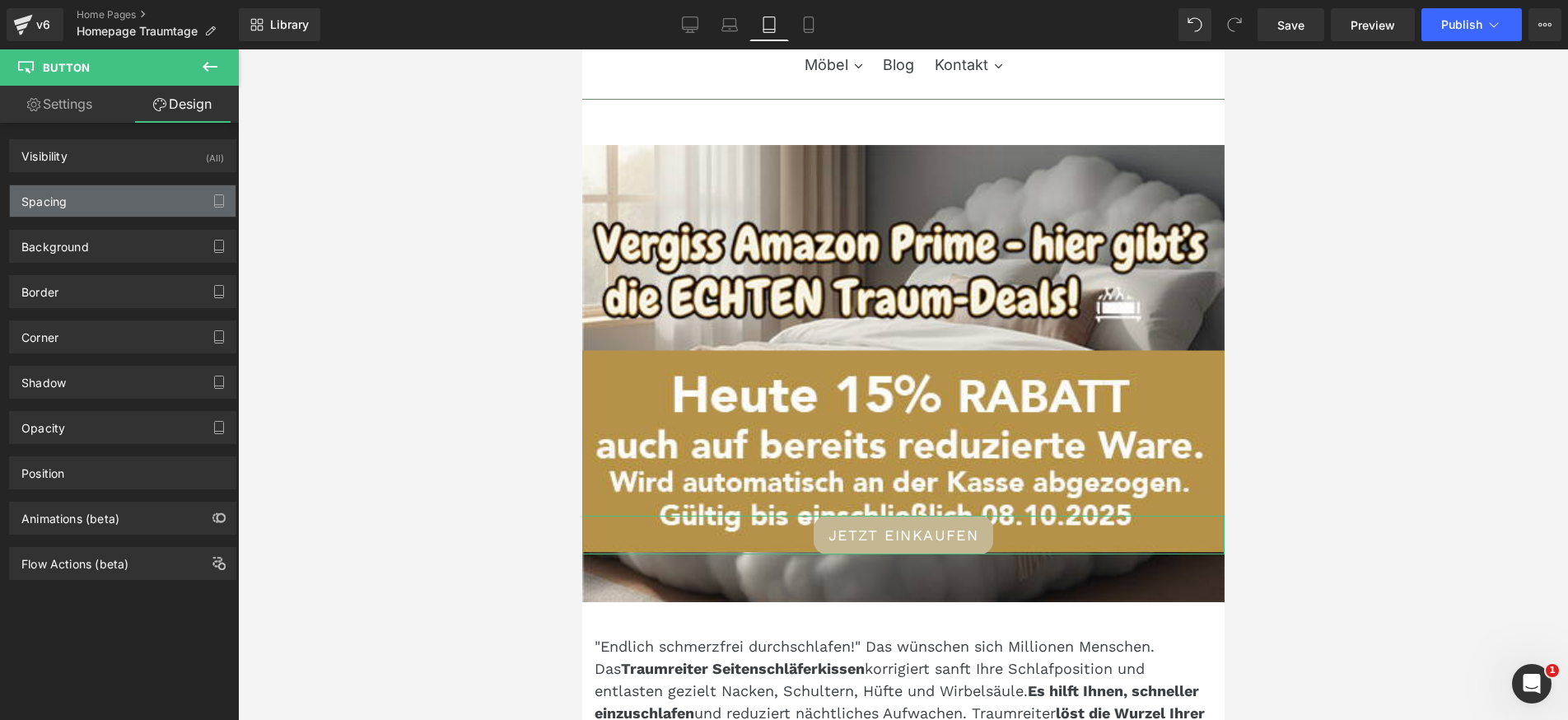
click at [123, 202] on div "Spacing" at bounding box center [123, 201] width 226 height 32
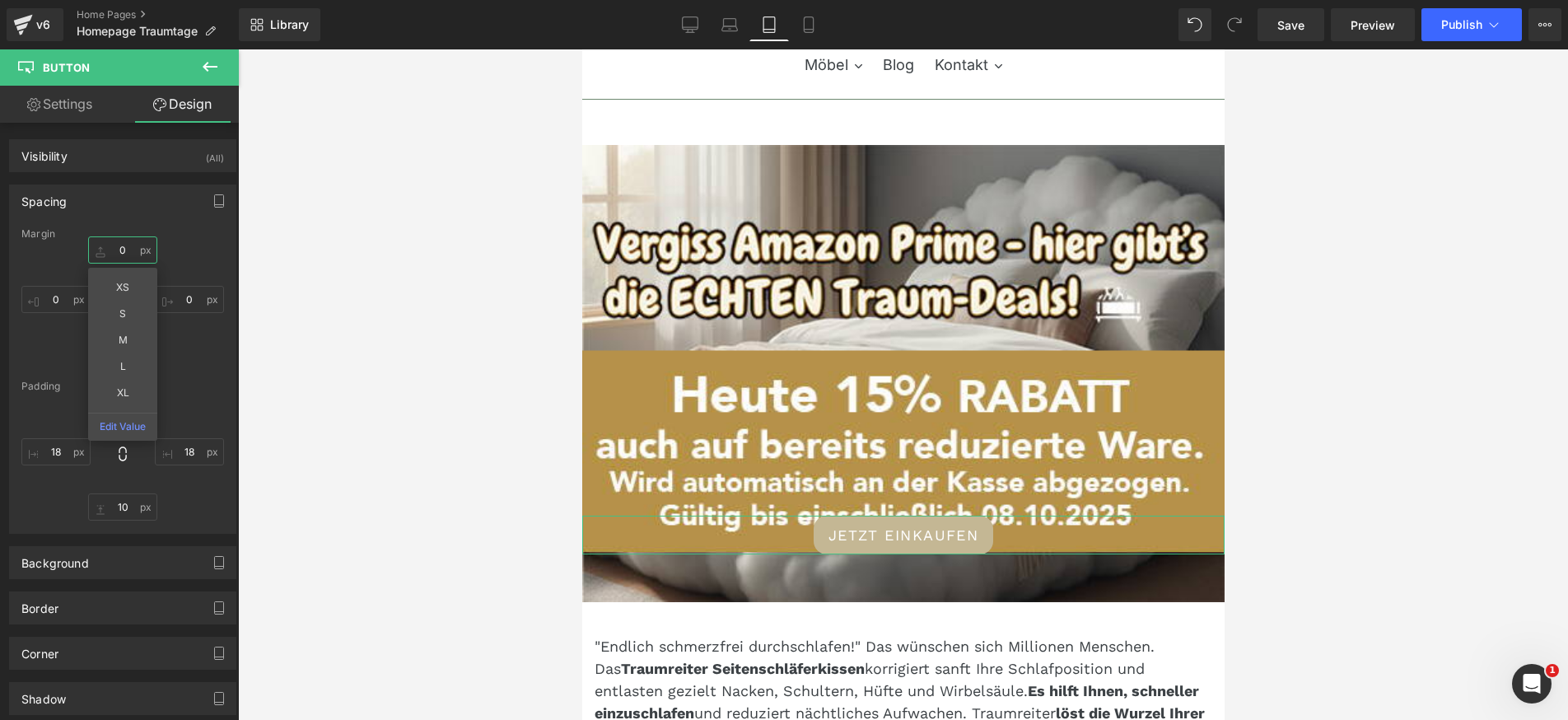
click at [114, 246] on input "0" at bounding box center [123, 249] width 69 height 27
type input "1"
type input "2"
type input "3"
type input "5"
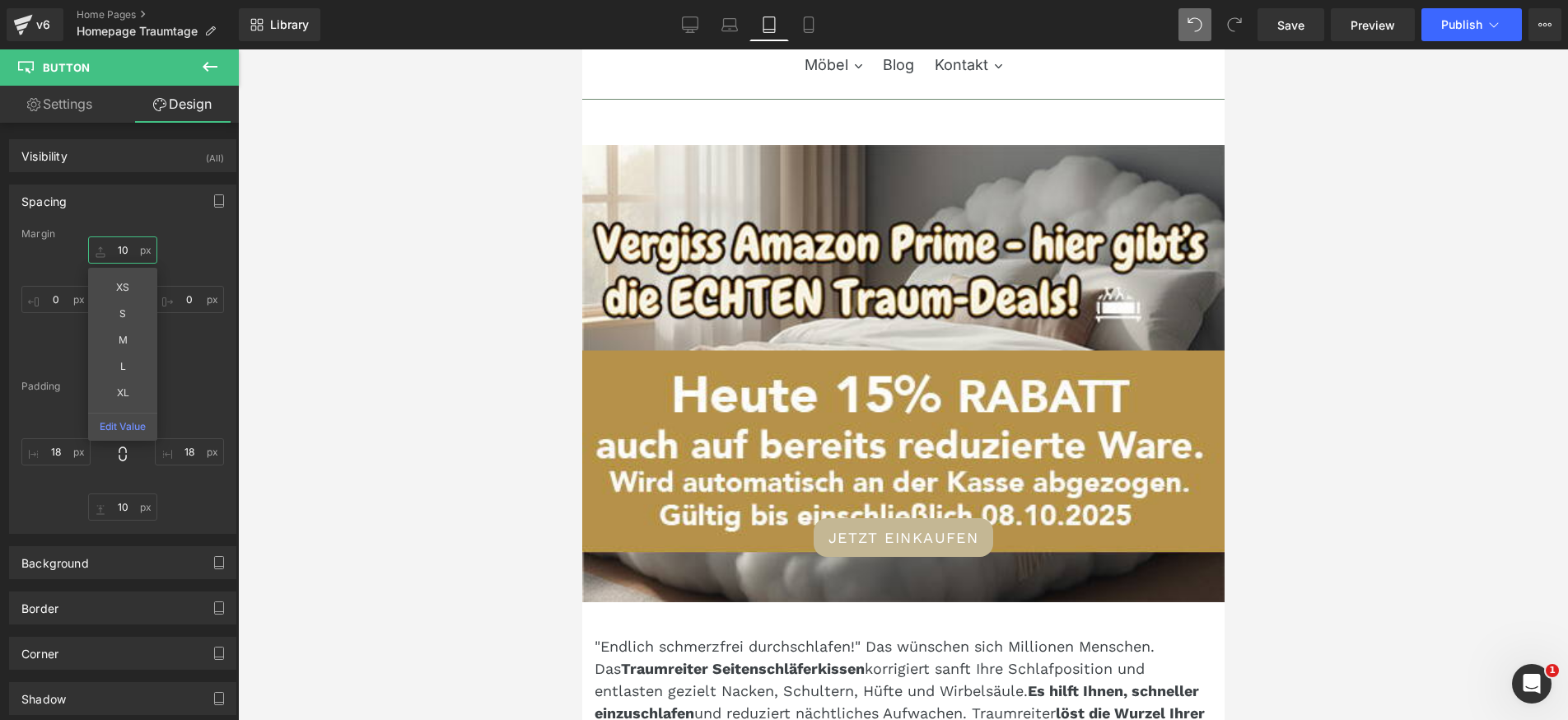
type input "10"
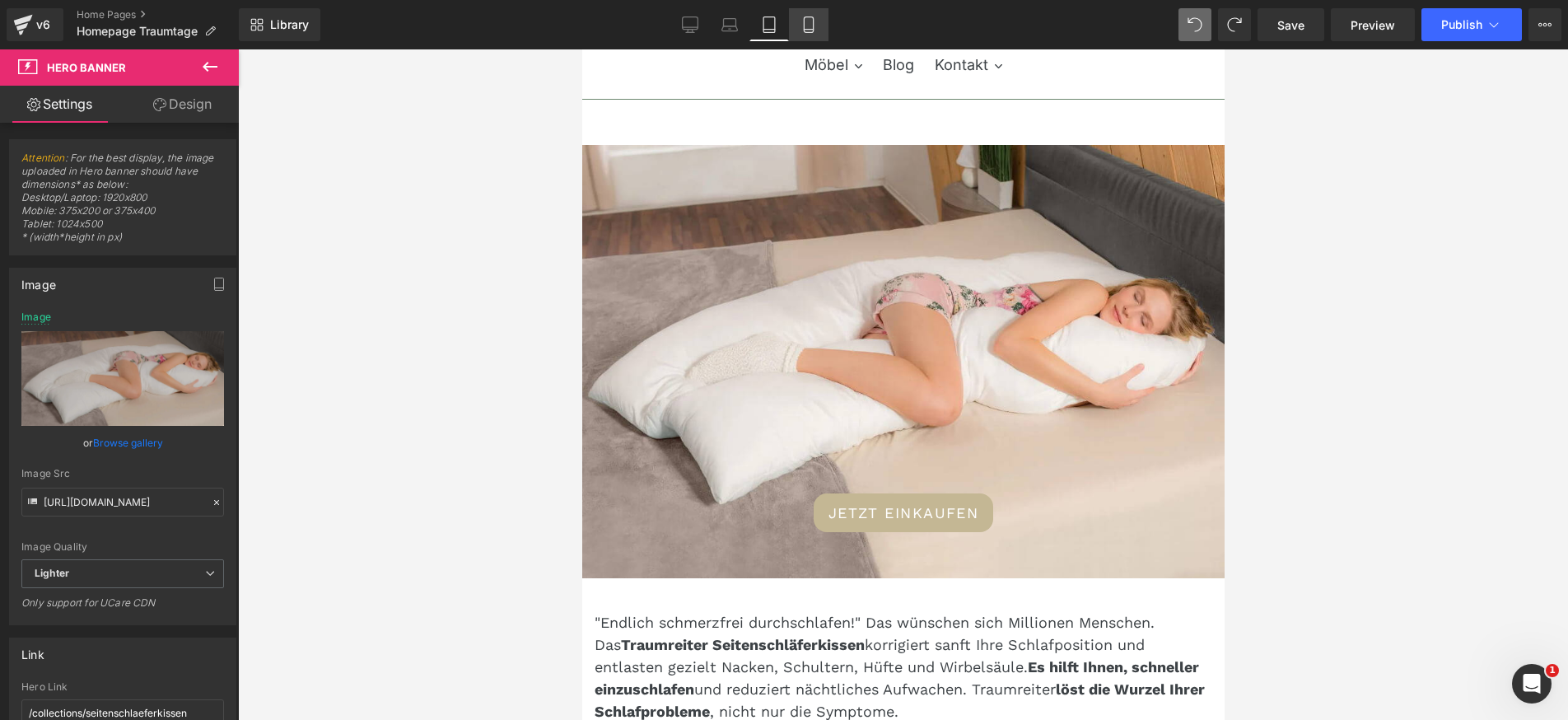
click at [811, 30] on icon at bounding box center [809, 25] width 17 height 17
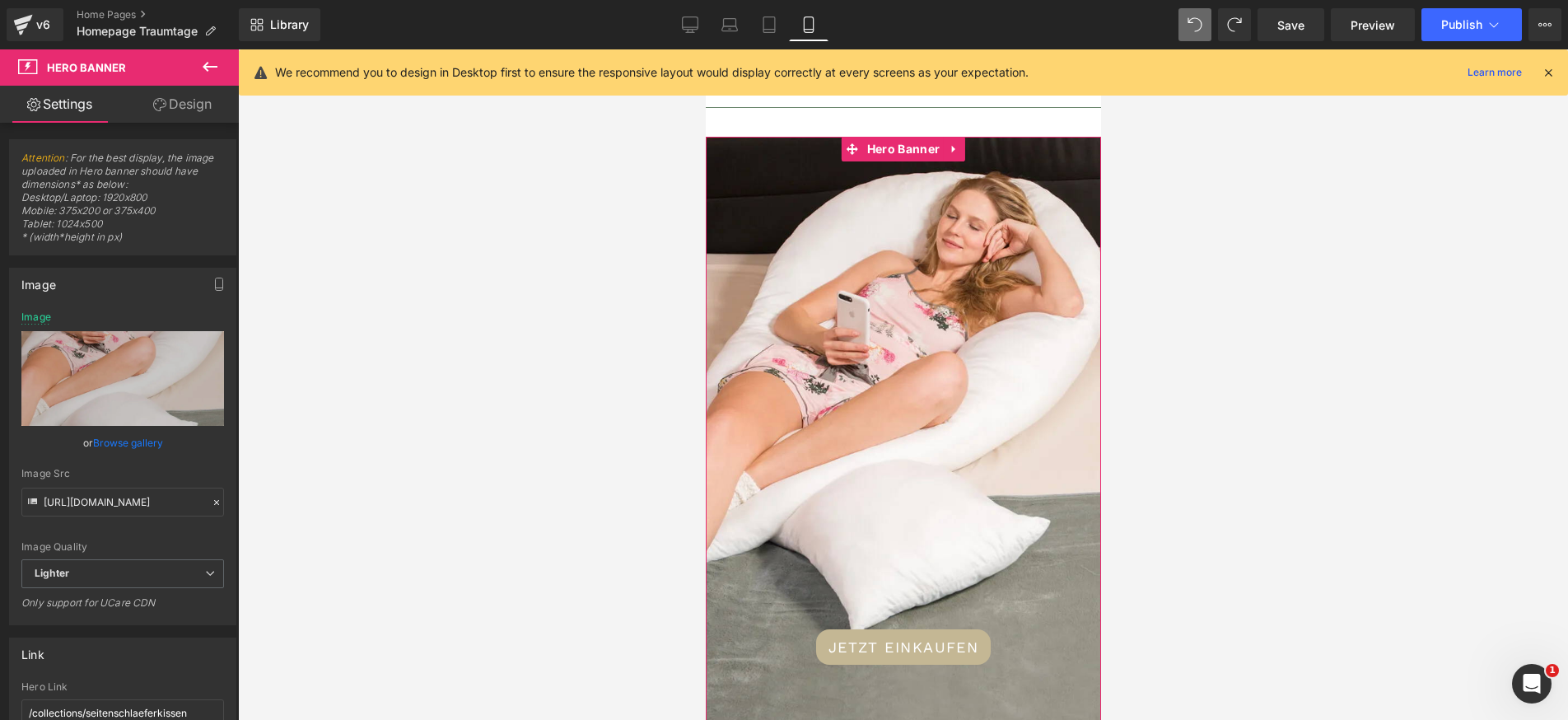
scroll to position [74, 0]
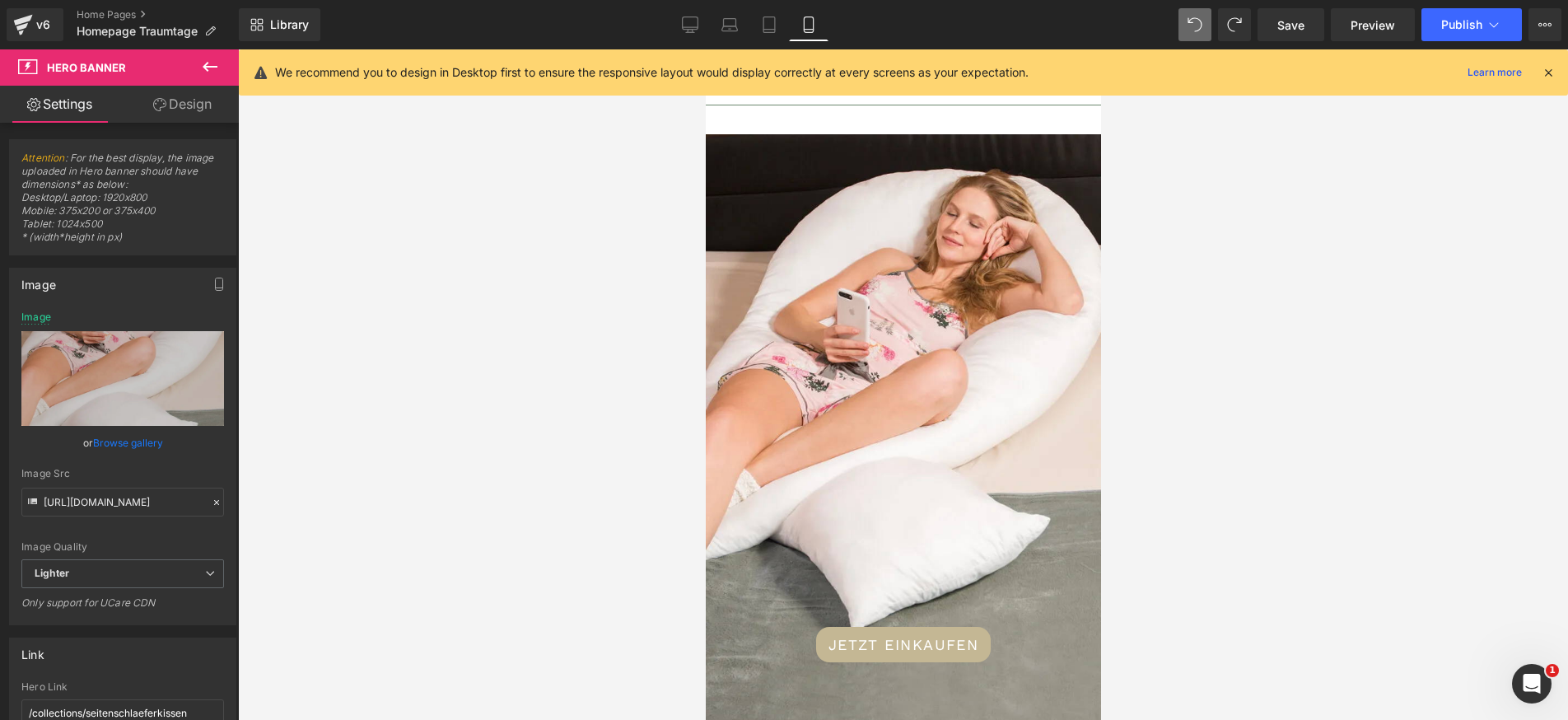
click at [522, 265] on div at bounding box center [902, 384] width 1329 height 671
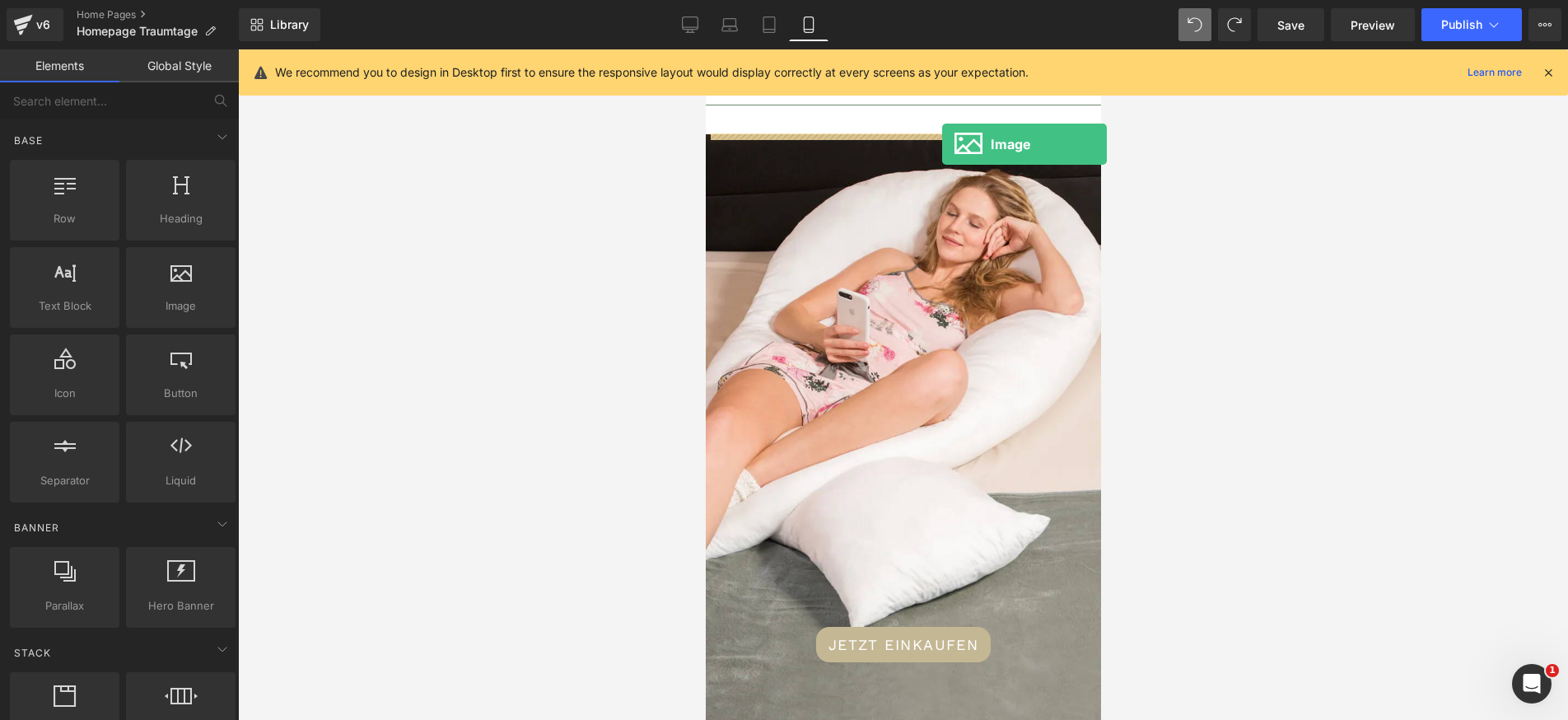
drag, startPoint x: 864, startPoint y: 355, endPoint x: 942, endPoint y: 145, distance: 224.0
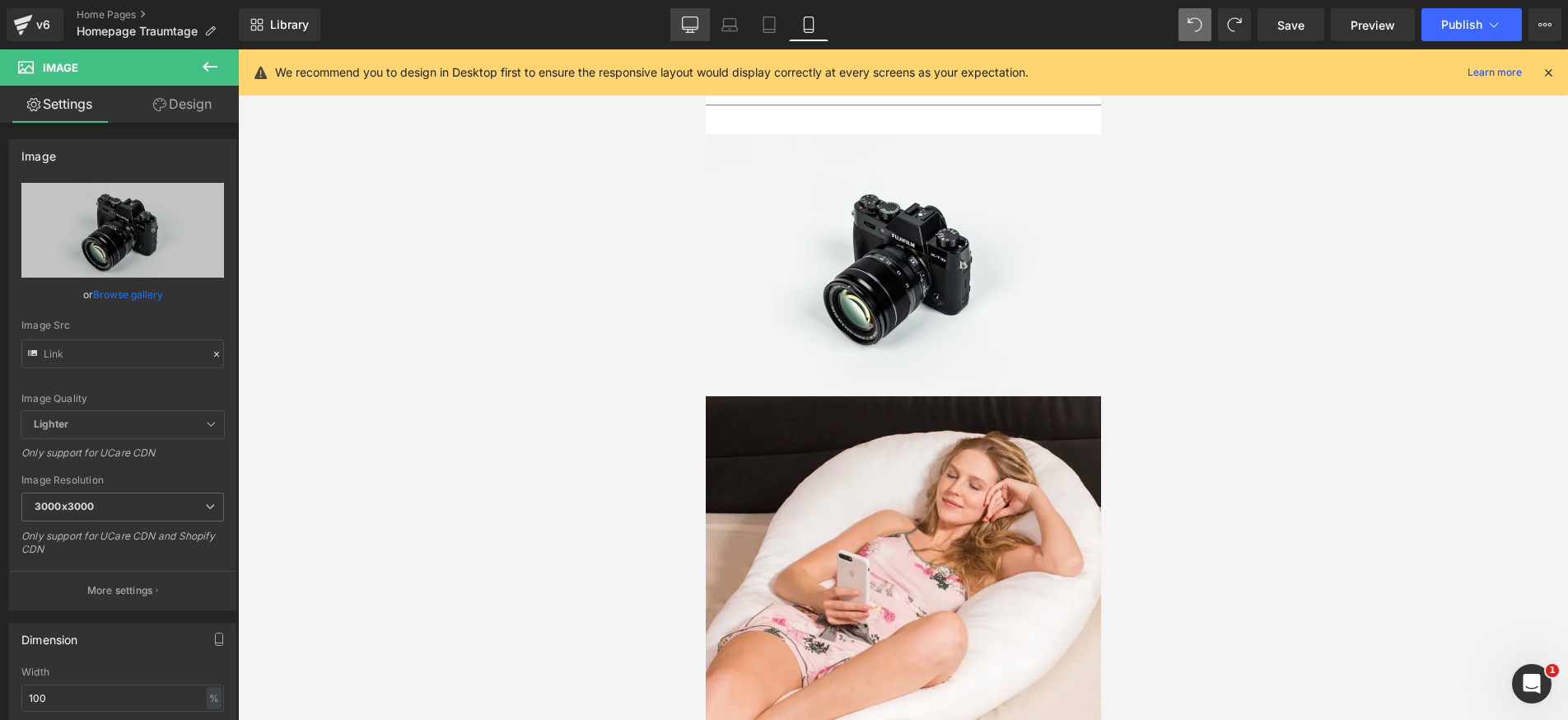
click at [685, 27] on icon at bounding box center [690, 27] width 16 height 0
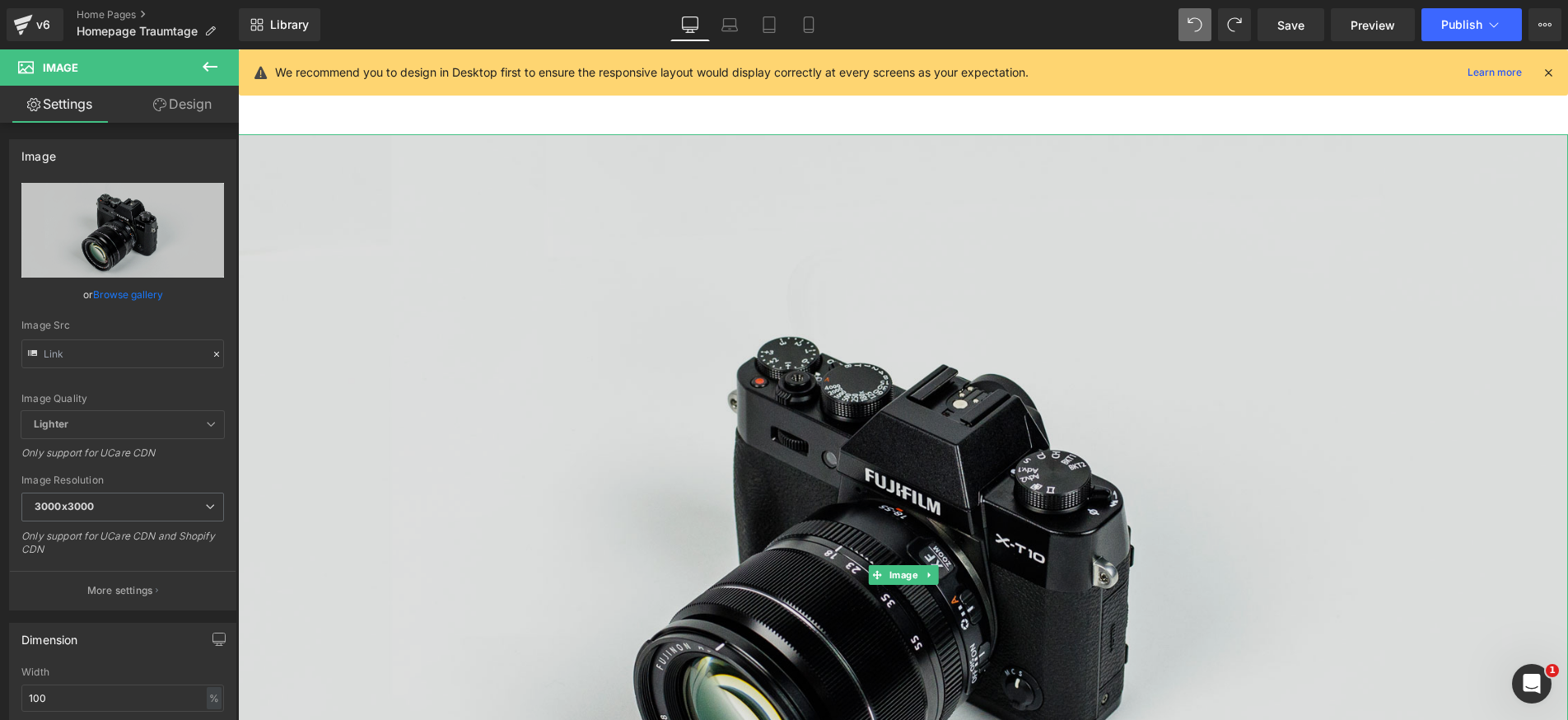
click at [841, 418] on img at bounding box center [902, 575] width 1329 height 881
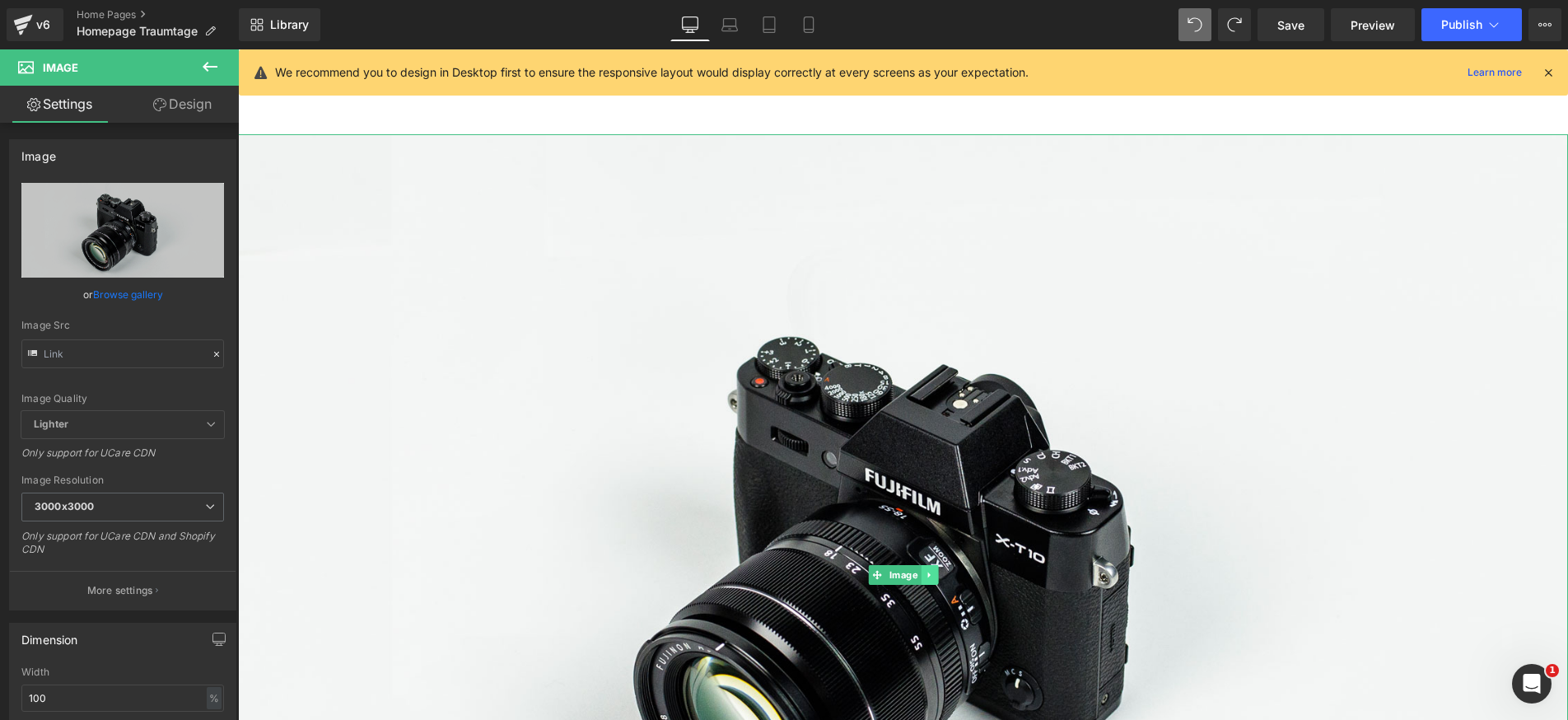
click at [929, 580] on link at bounding box center [928, 575] width 18 height 20
click at [940, 568] on link at bounding box center [937, 575] width 18 height 20
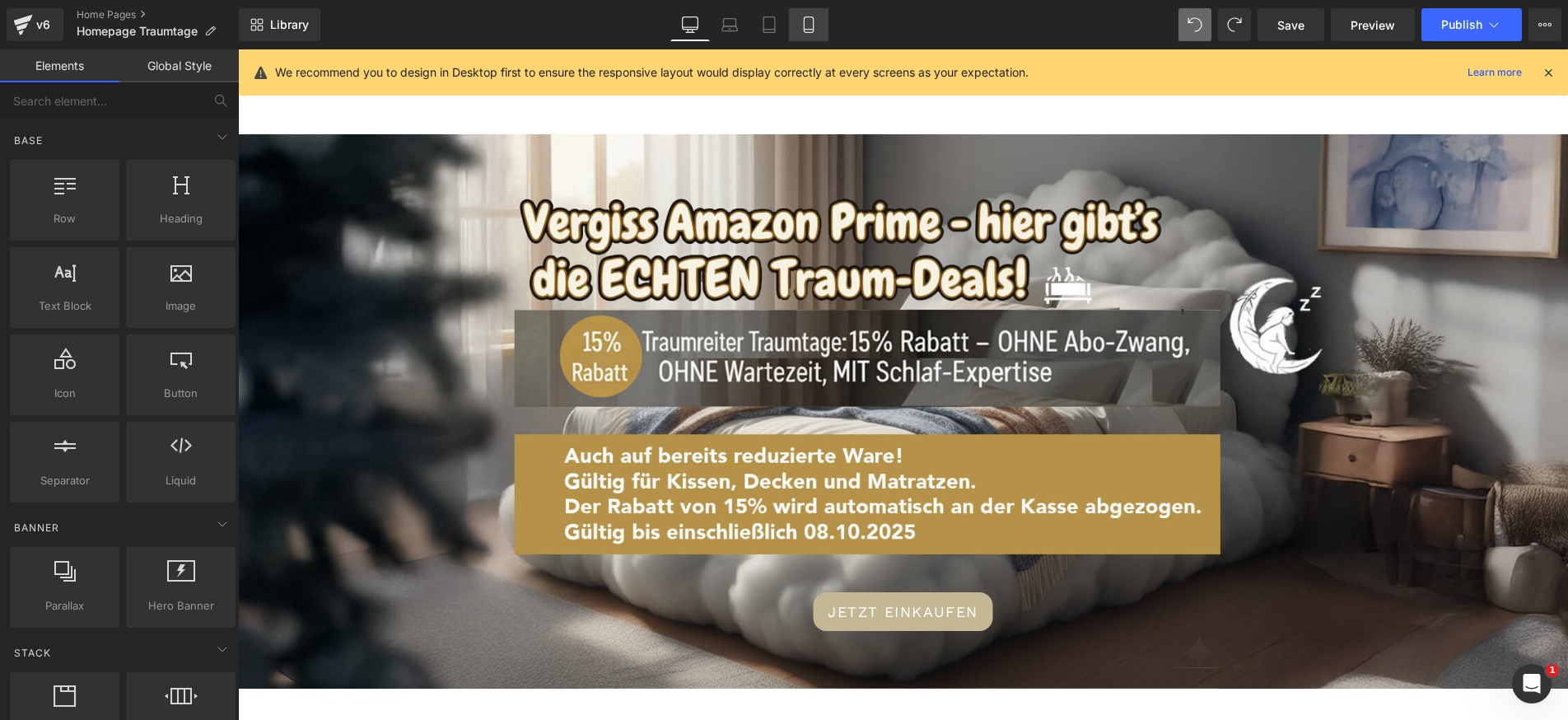
click at [805, 28] on icon at bounding box center [808, 25] width 9 height 16
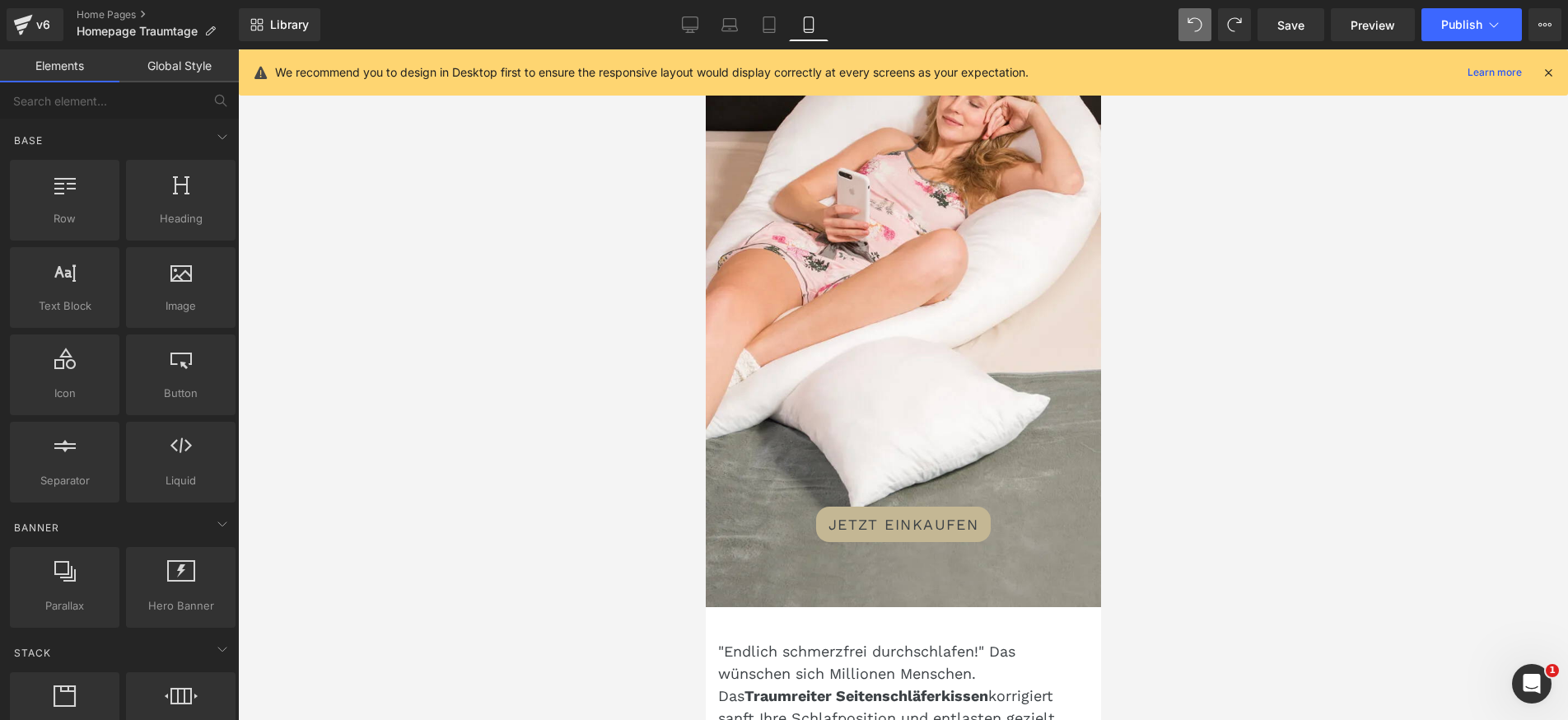
scroll to position [191, 0]
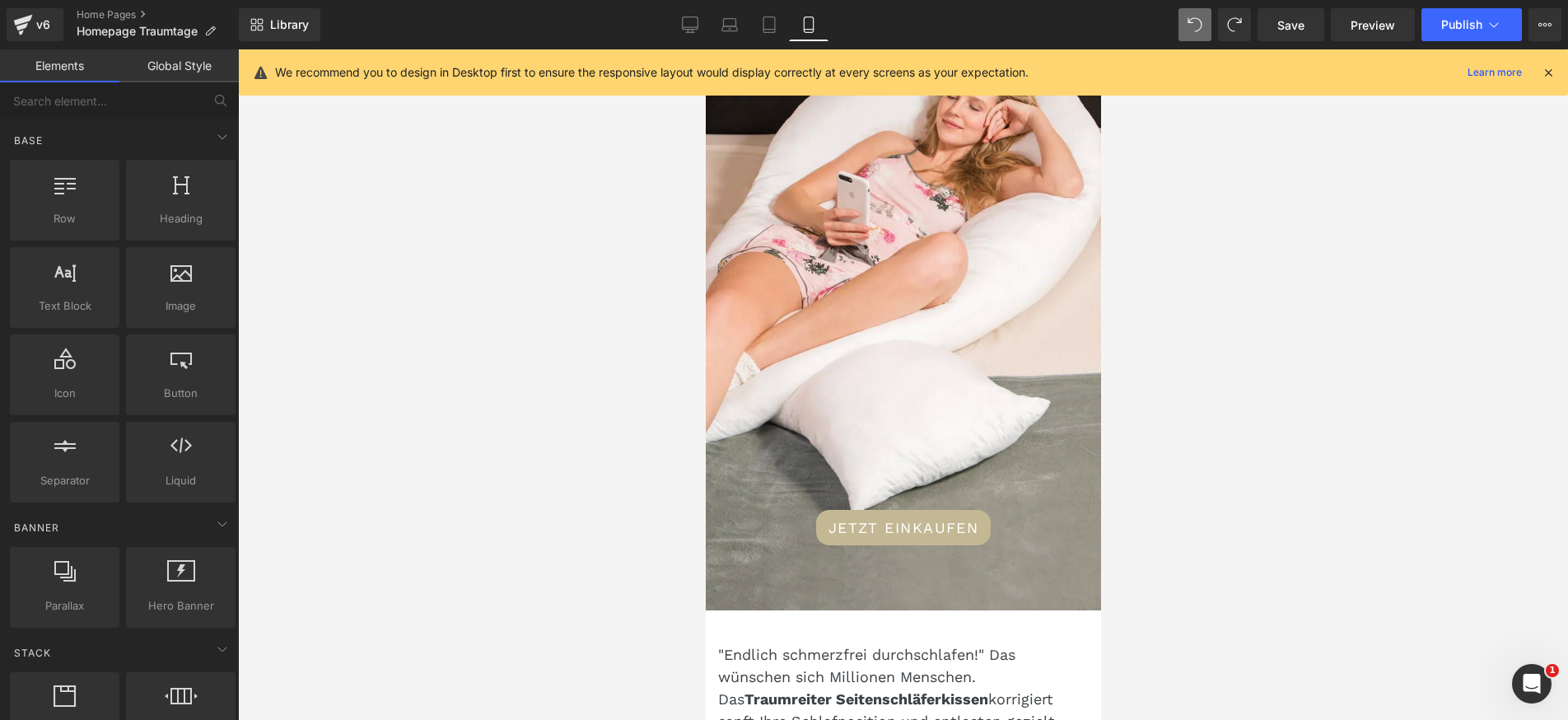
click at [887, 354] on div "JETZT EINKAUFEN Button" at bounding box center [902, 314] width 395 height 593
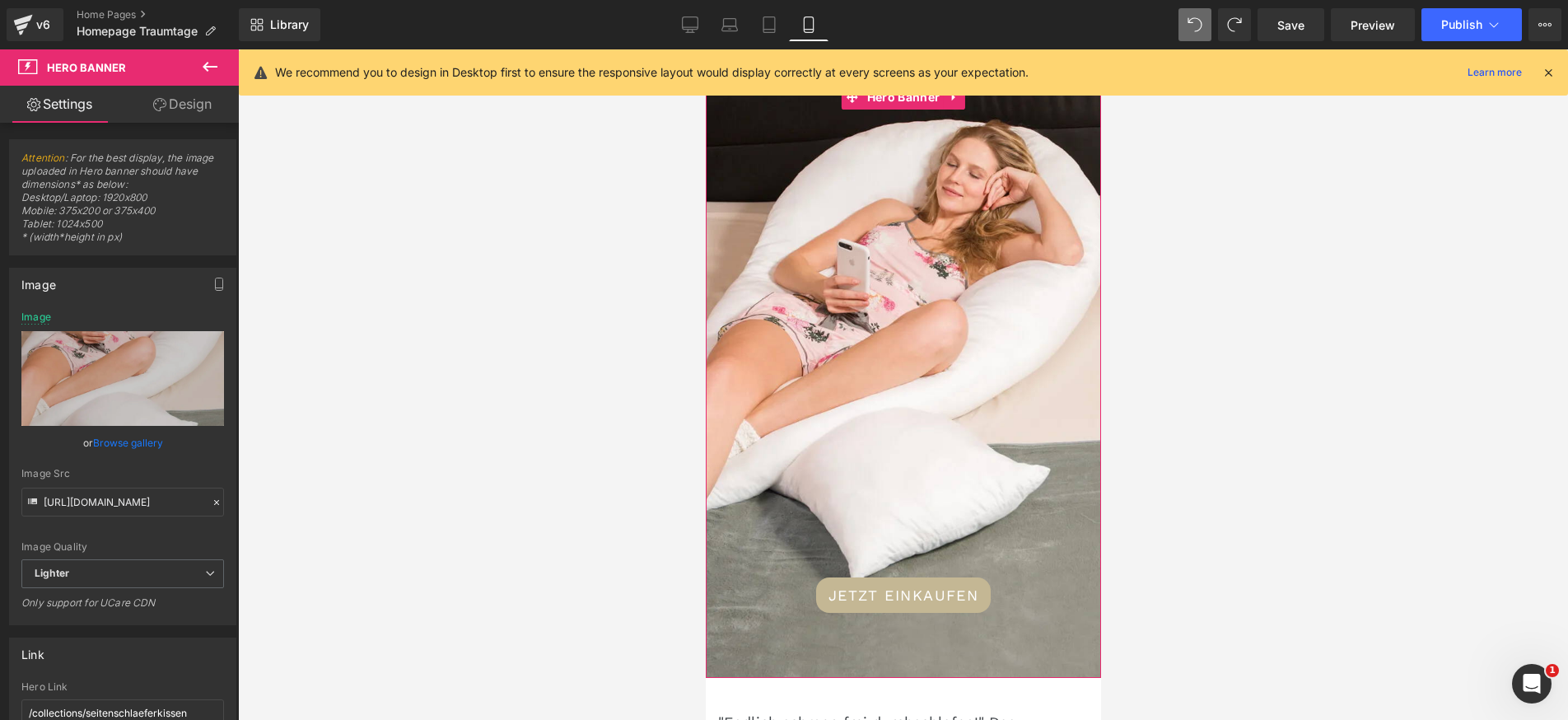
scroll to position [123, 0]
click at [137, 505] on input "[URL][DOMAIN_NAME]" at bounding box center [122, 502] width 202 height 29
click at [138, 441] on link "Browse gallery" at bounding box center [128, 442] width 70 height 29
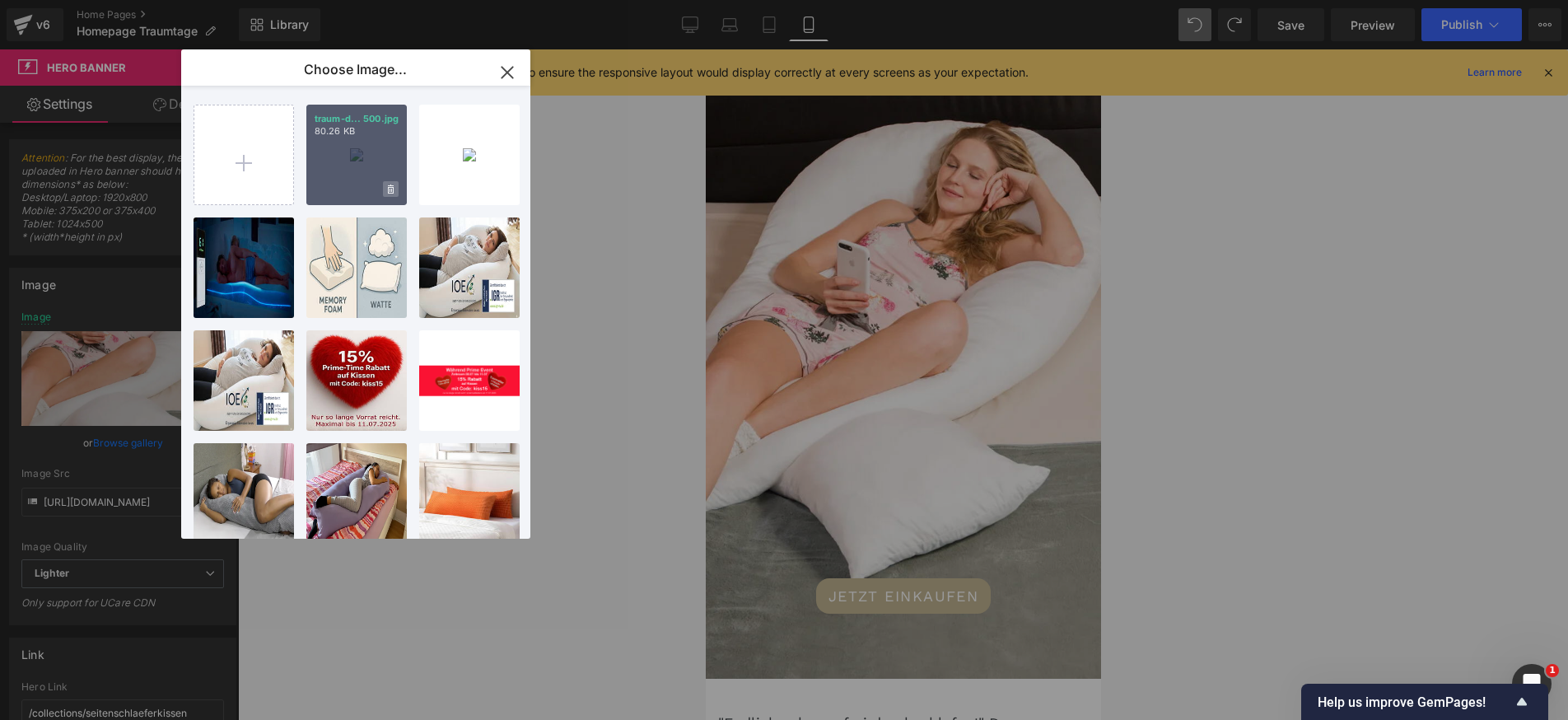
click at [389, 190] on icon at bounding box center [391, 189] width 6 height 10
click at [328, 189] on span "Yes" at bounding box center [335, 188] width 41 height 18
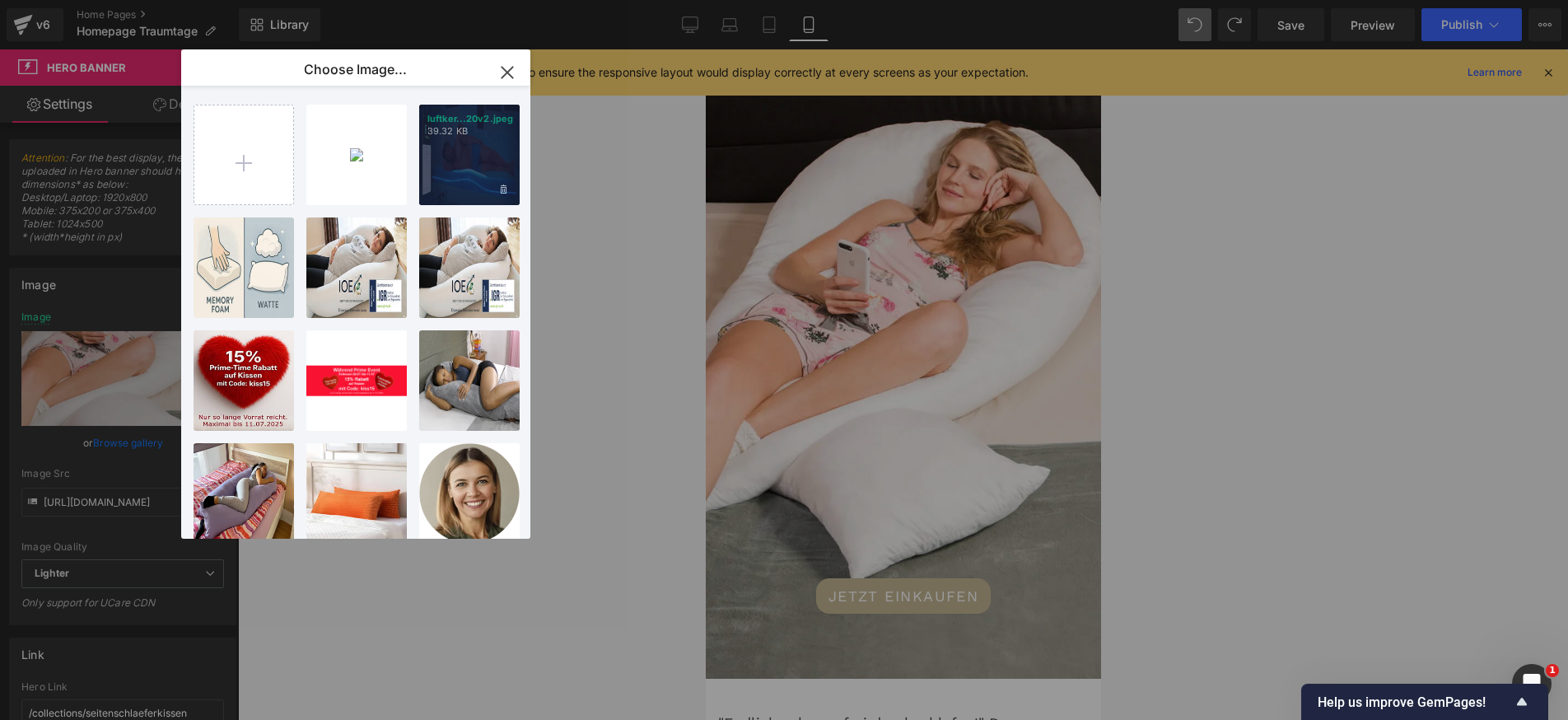
click at [463, 162] on div "luftker...20v2.jpeg 39.32 KB" at bounding box center [470, 155] width 101 height 101
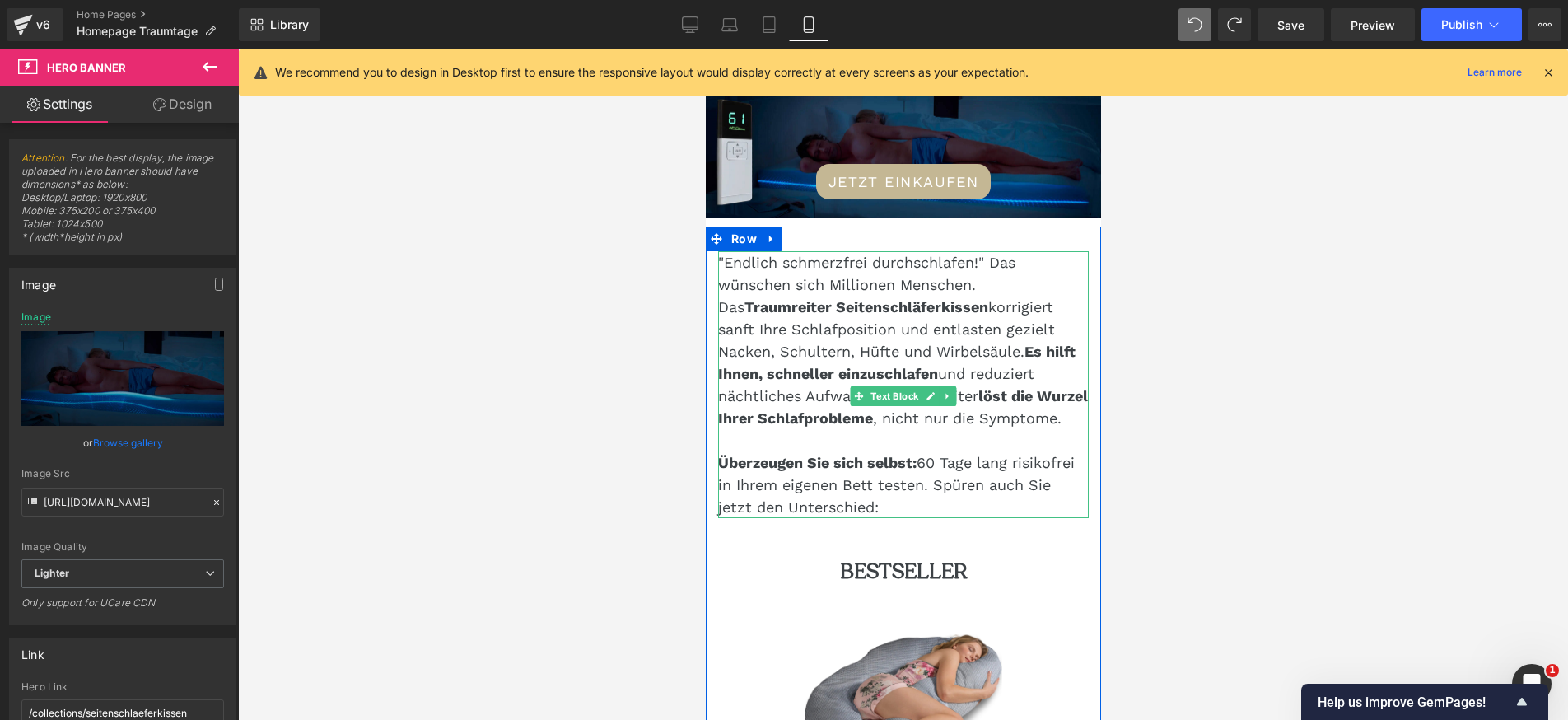
scroll to position [0, 0]
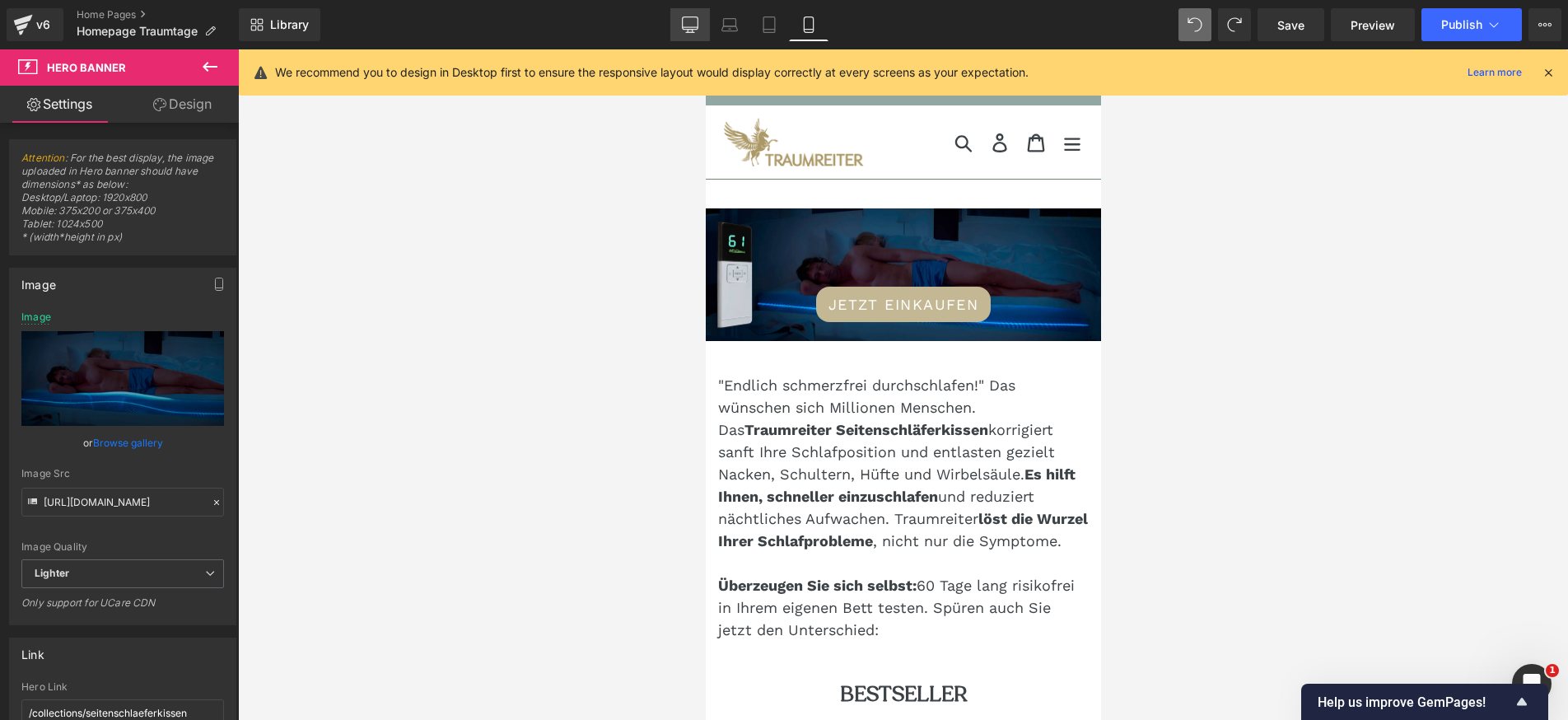
click at [695, 26] on icon at bounding box center [690, 25] width 17 height 17
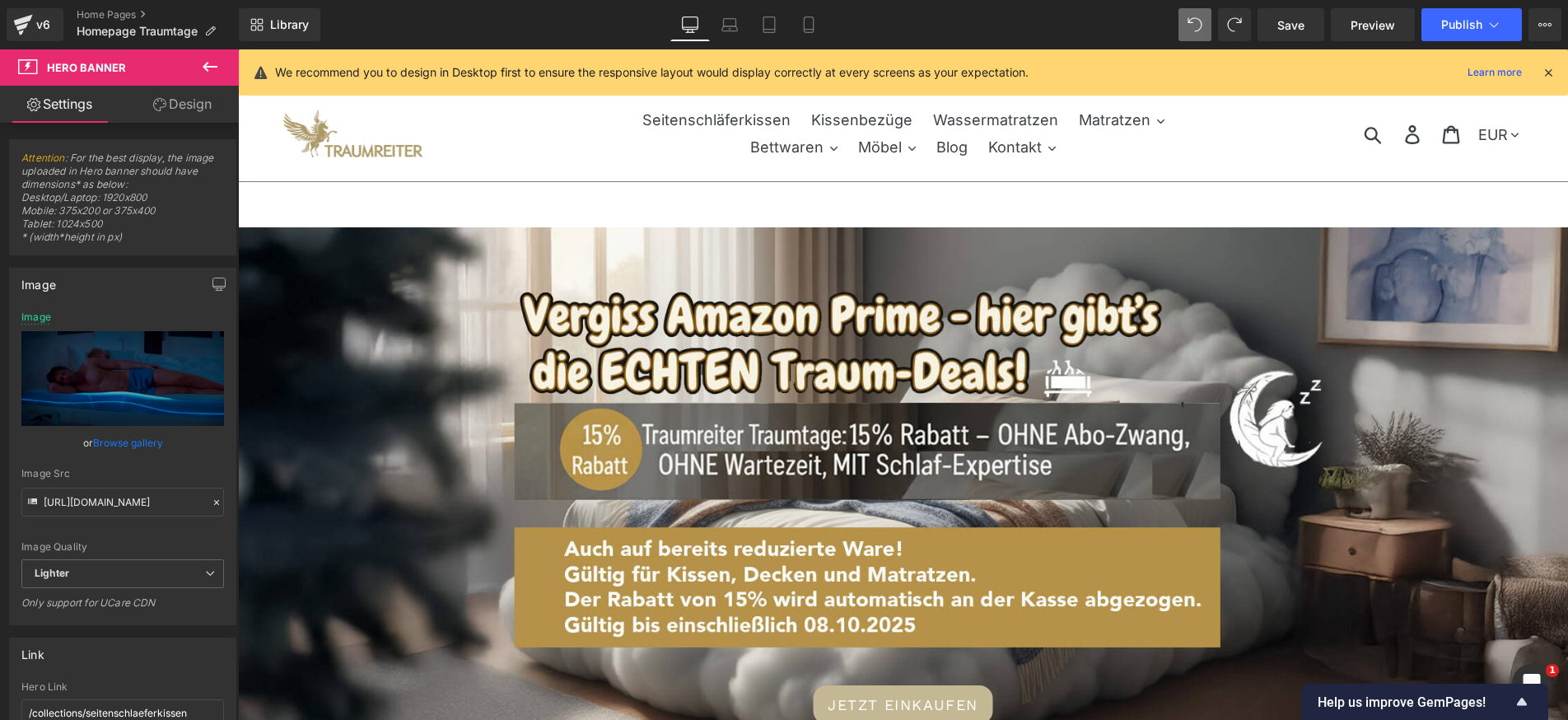
scroll to position [19, 0]
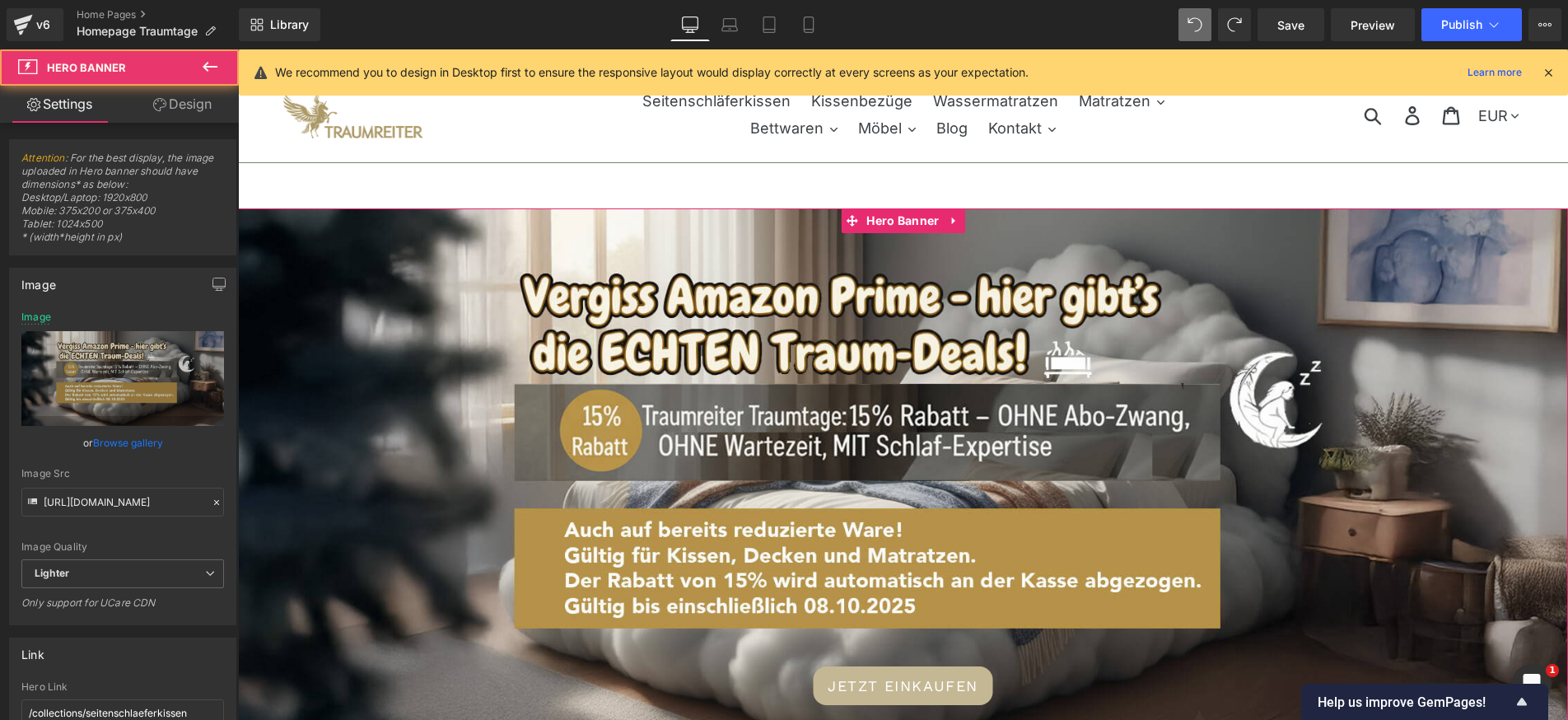
click at [920, 334] on div "JETZT EINKAUFEN Button" at bounding box center [902, 485] width 1329 height 554
click at [128, 435] on link "Browse gallery" at bounding box center [128, 442] width 70 height 29
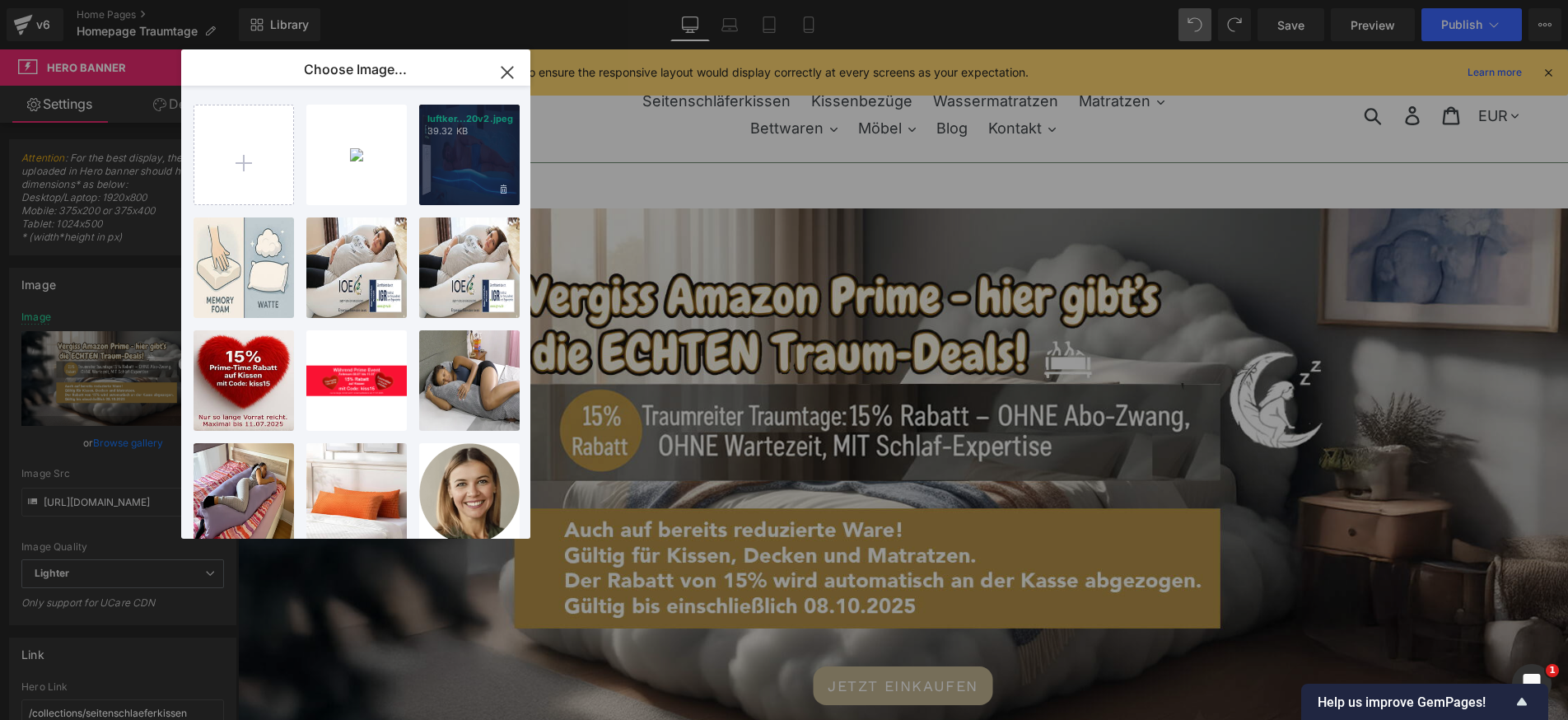
click at [455, 135] on p "39.32 KB" at bounding box center [469, 131] width 84 height 12
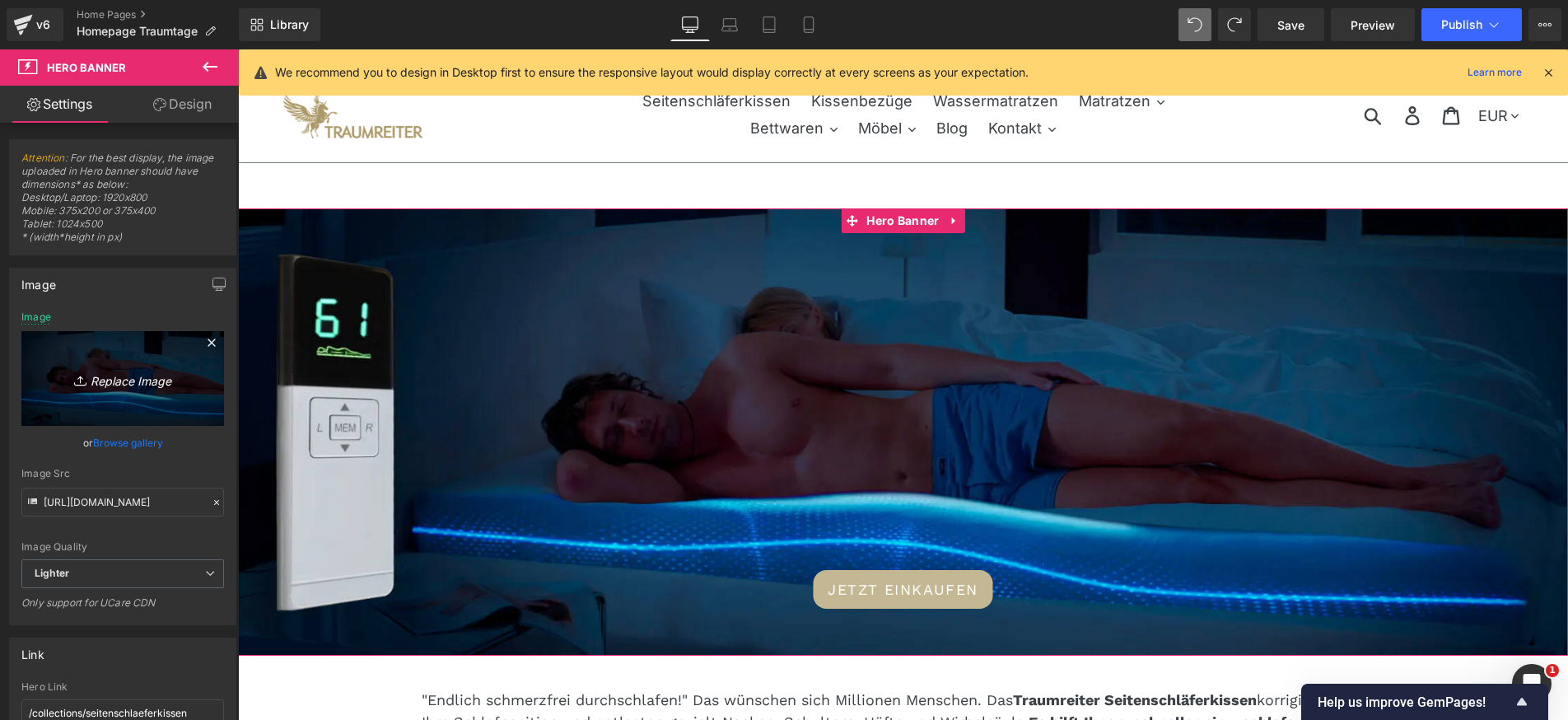
click at [123, 388] on icon "Replace Image" at bounding box center [122, 379] width 131 height 21
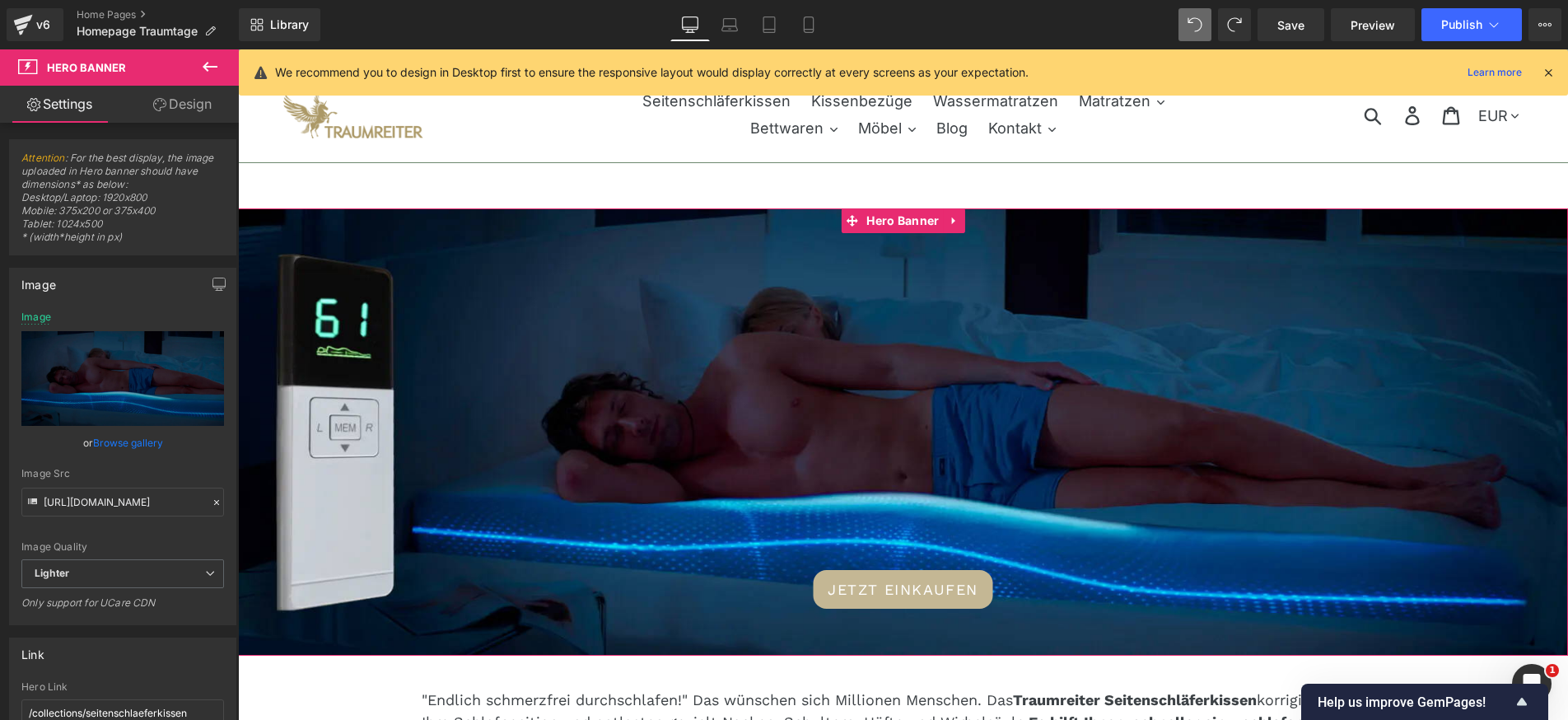
click at [138, 440] on link "Browse gallery" at bounding box center [128, 442] width 70 height 29
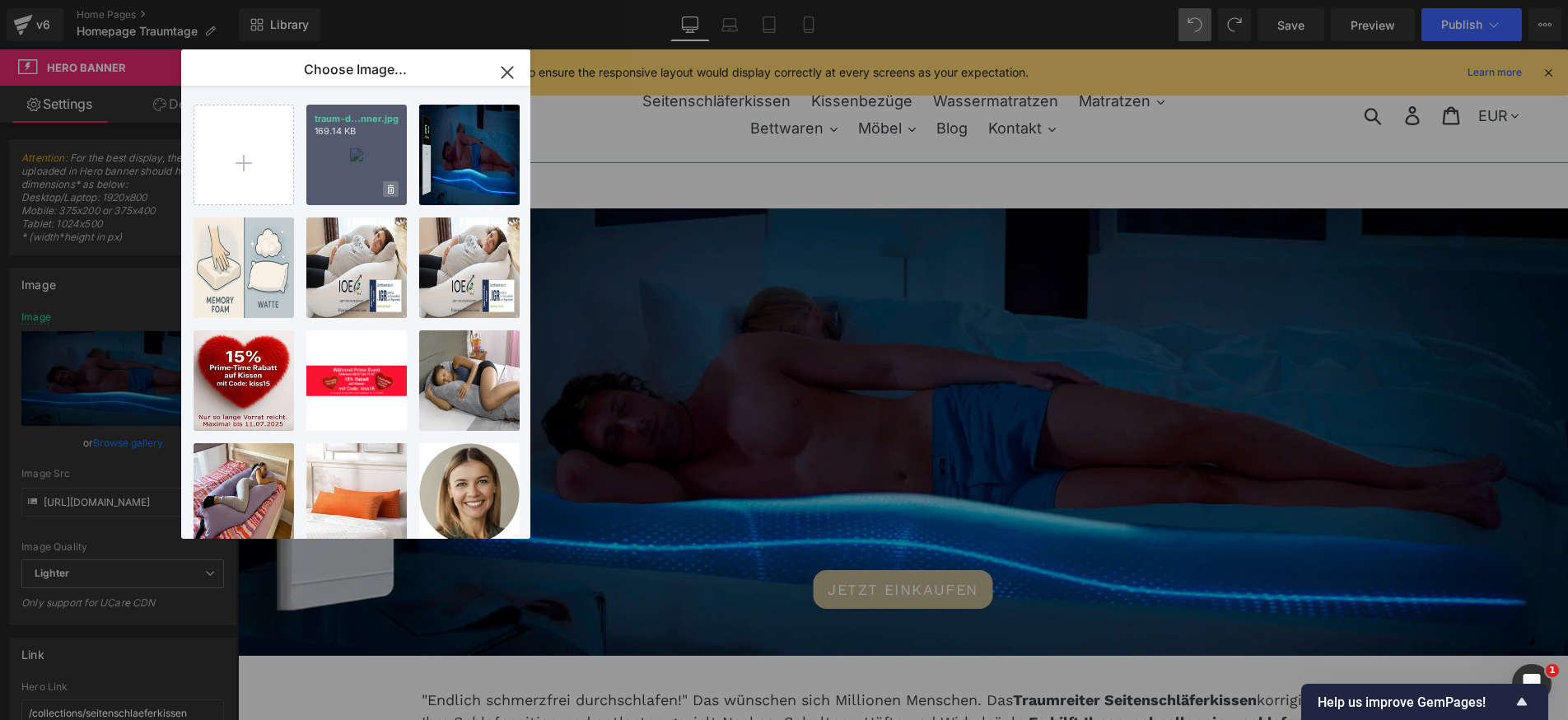
click at [384, 189] on span at bounding box center [391, 188] width 16 height 16
click at [336, 186] on span "Yes" at bounding box center [335, 188] width 41 height 18
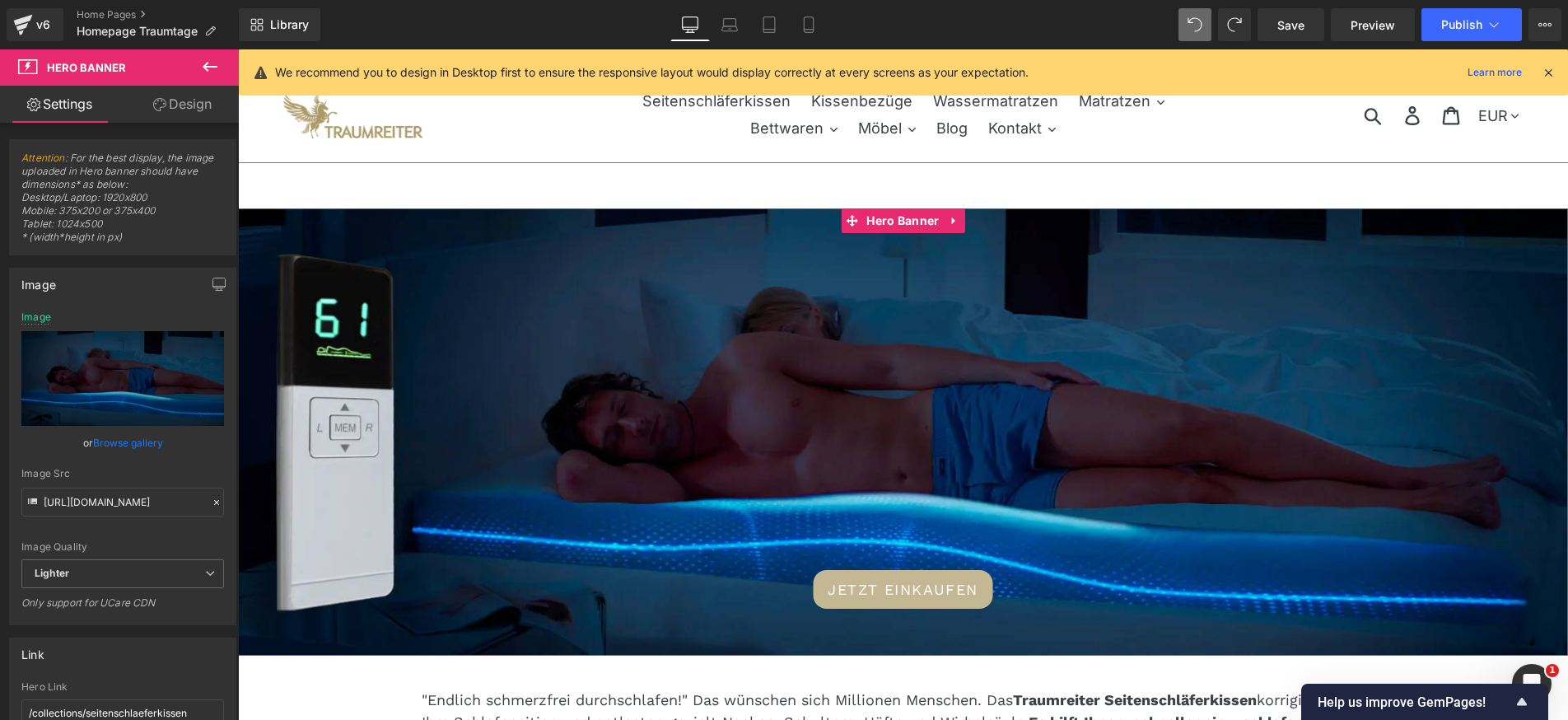
click at [108, 443] on link "Browse gallery" at bounding box center [128, 442] width 70 height 29
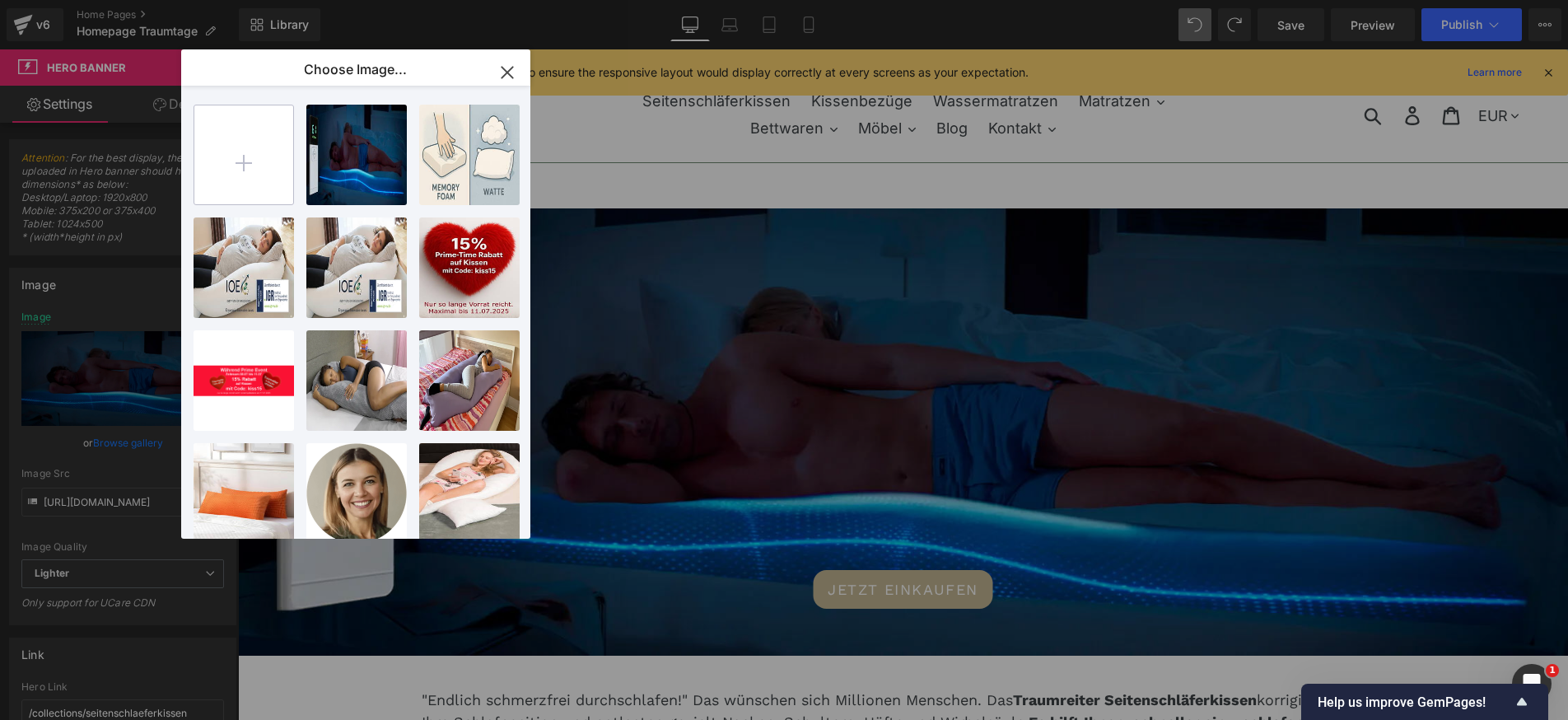
click at [241, 167] on input "file" at bounding box center [243, 155] width 99 height 99
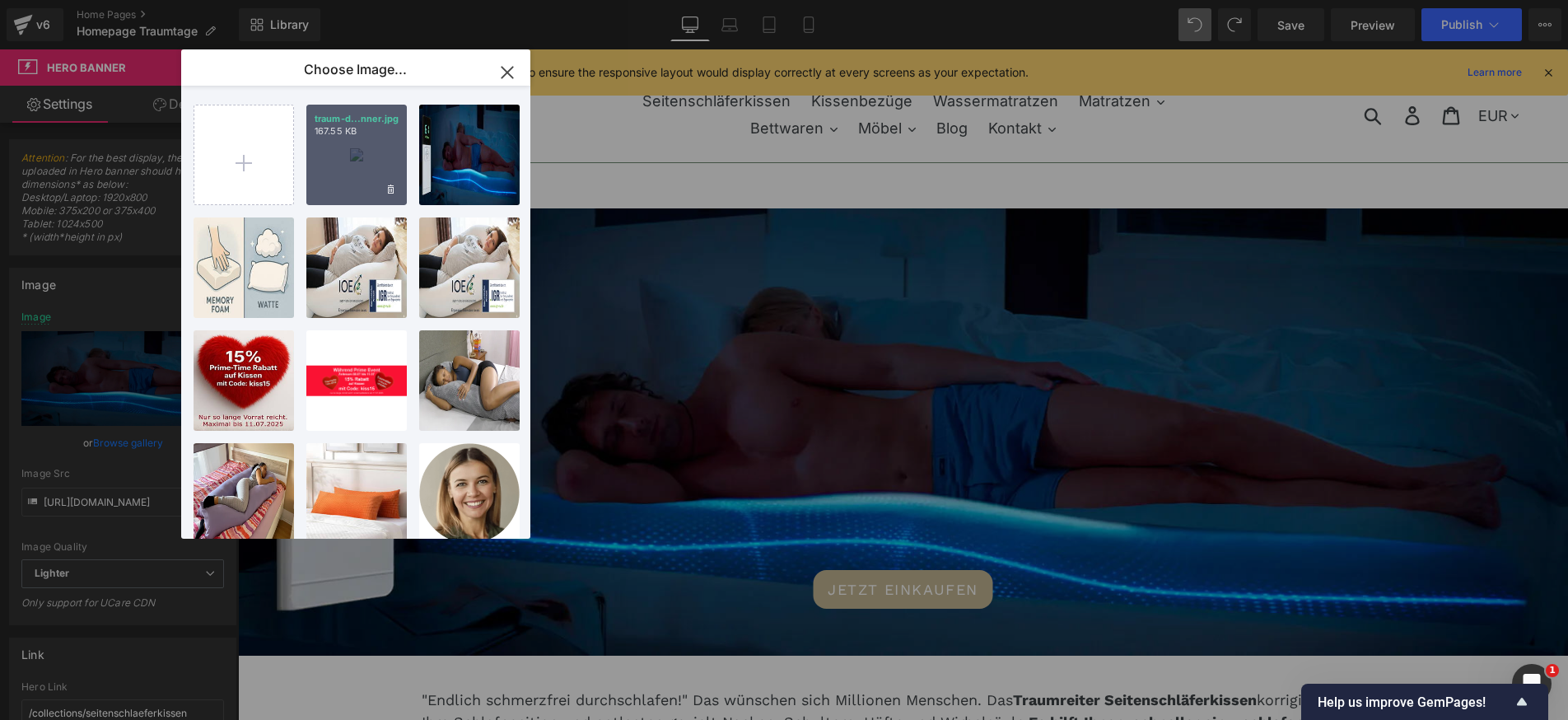
click at [359, 170] on div "traum-d...nner.jpg 167.55 KB" at bounding box center [357, 155] width 101 height 101
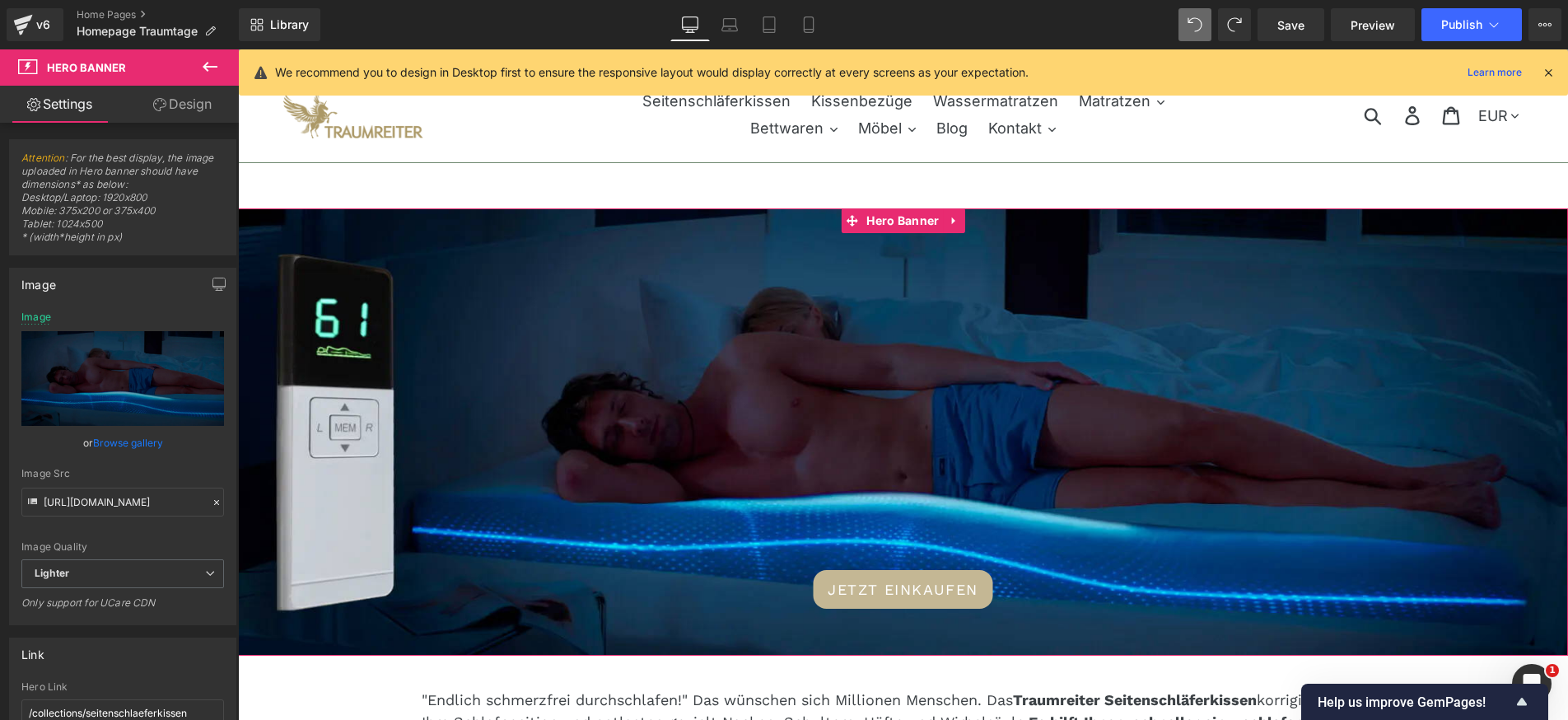
click at [136, 441] on link "Browse gallery" at bounding box center [128, 442] width 70 height 29
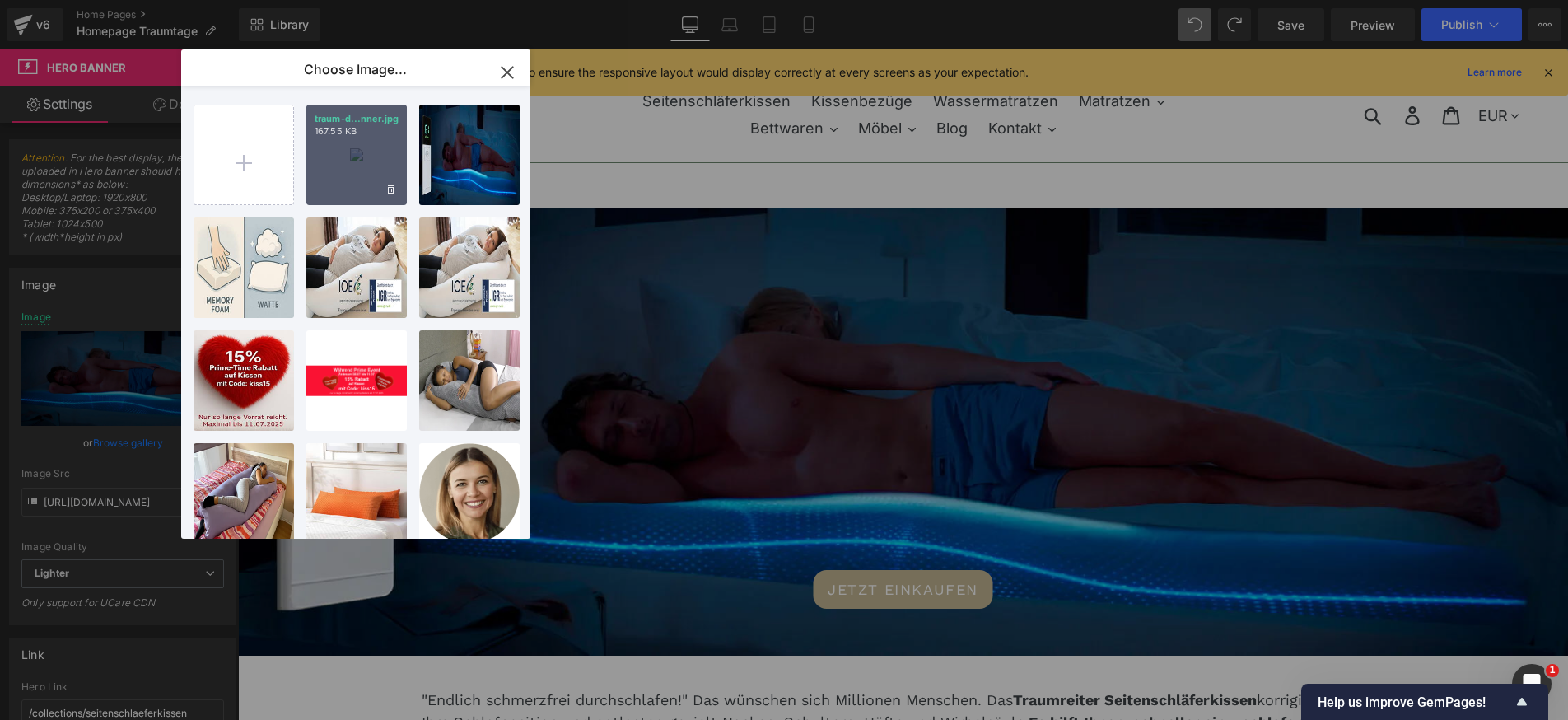
click at [336, 174] on div "traum-d...nner.jpg 167.55 KB" at bounding box center [357, 155] width 101 height 101
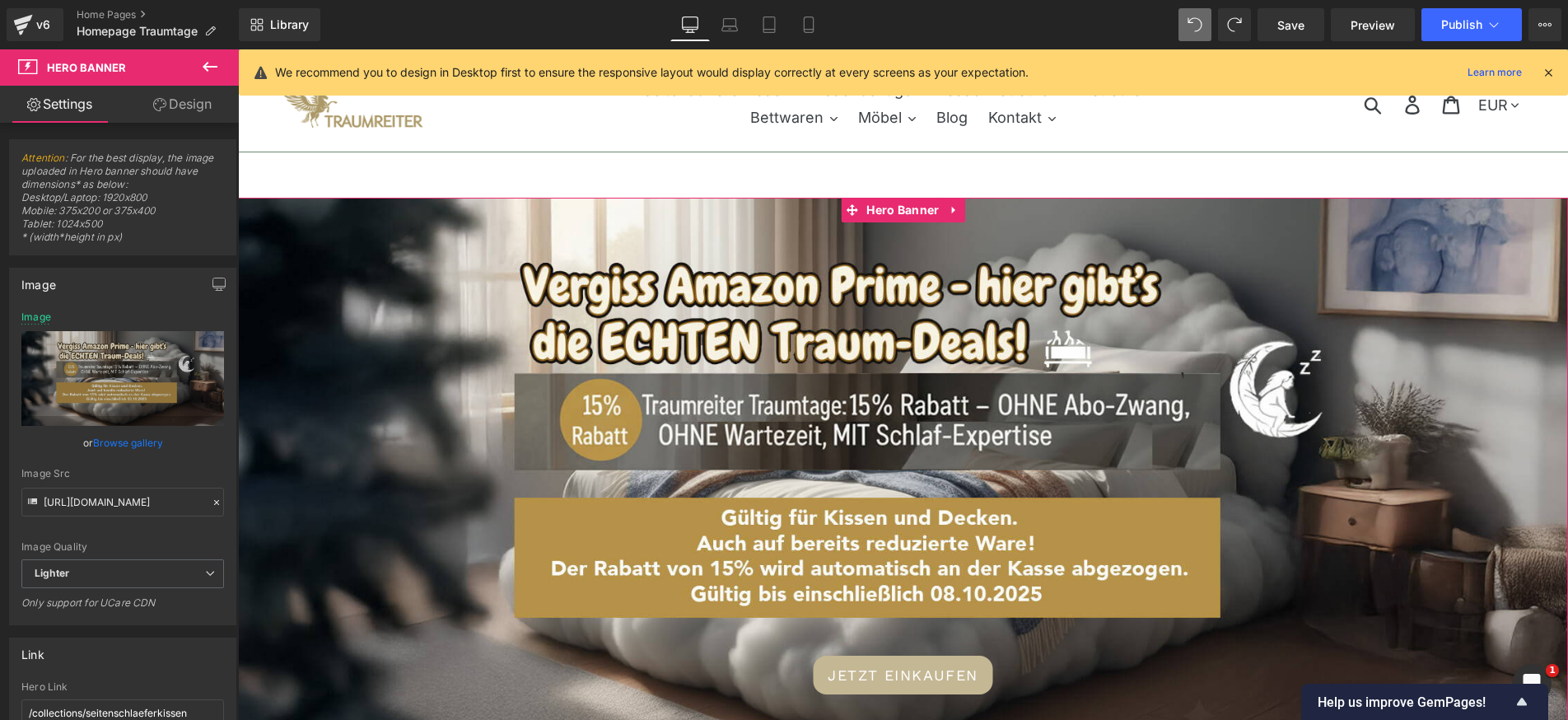
scroll to position [32, 0]
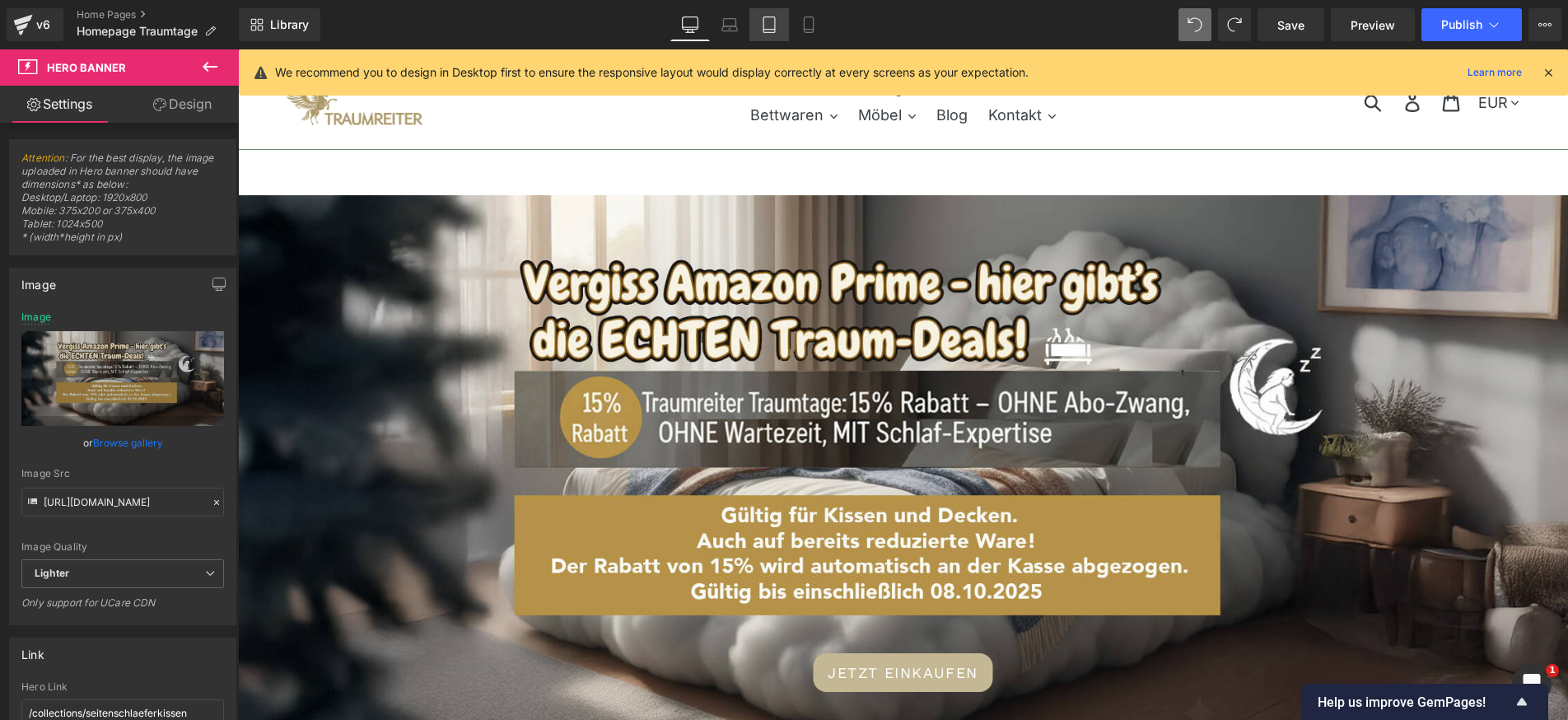
click at [765, 26] on icon at bounding box center [769, 25] width 17 height 17
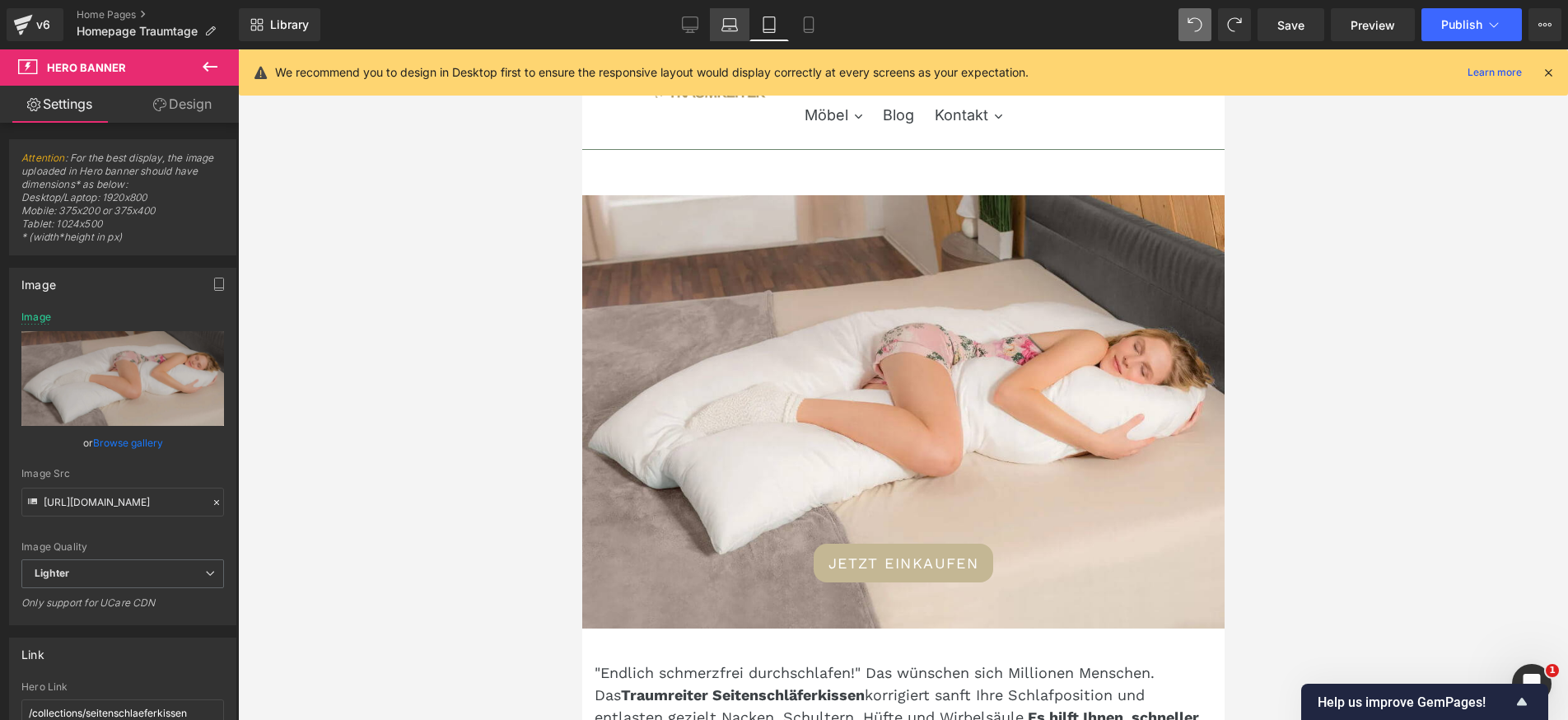
click at [725, 26] on icon at bounding box center [730, 28] width 16 height 5
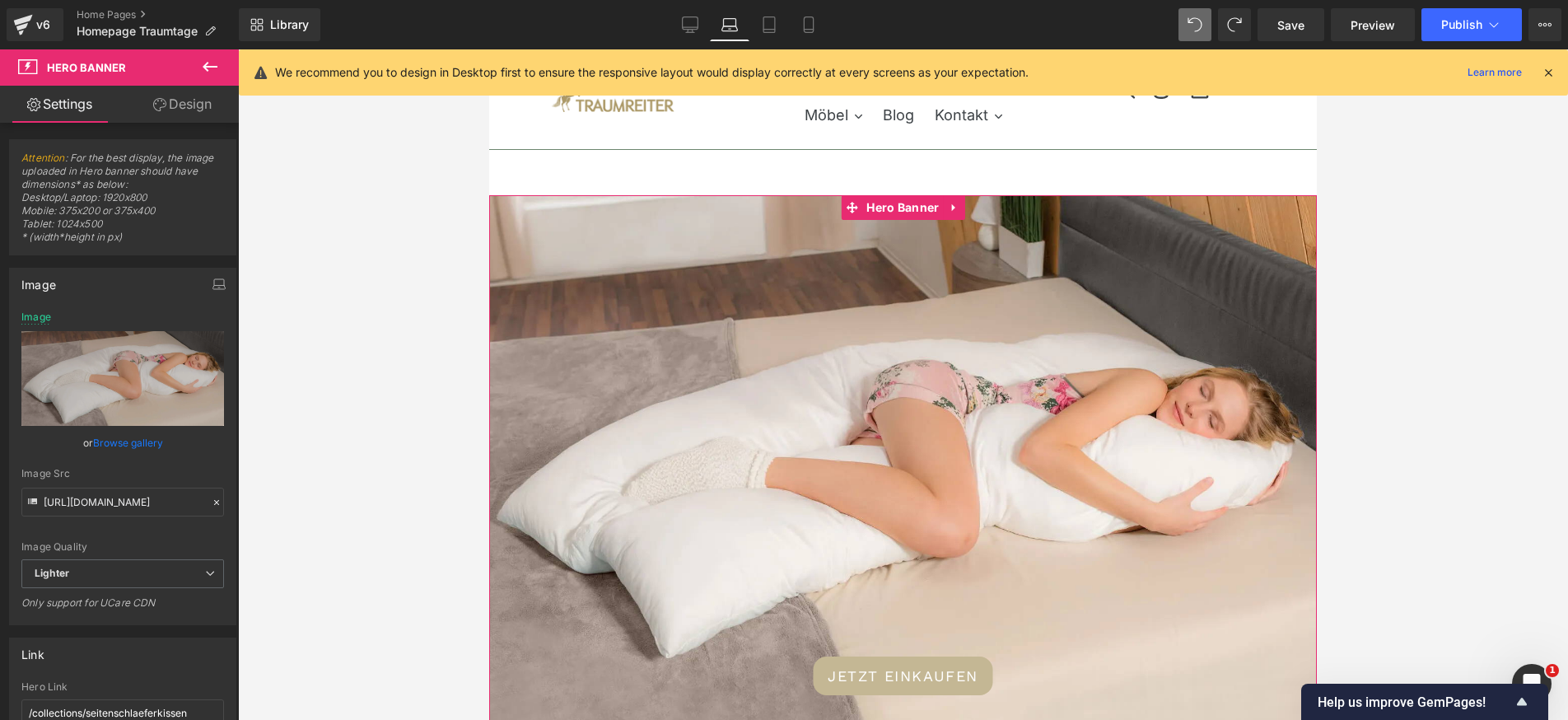
click at [140, 442] on link "Browse gallery" at bounding box center [128, 442] width 70 height 29
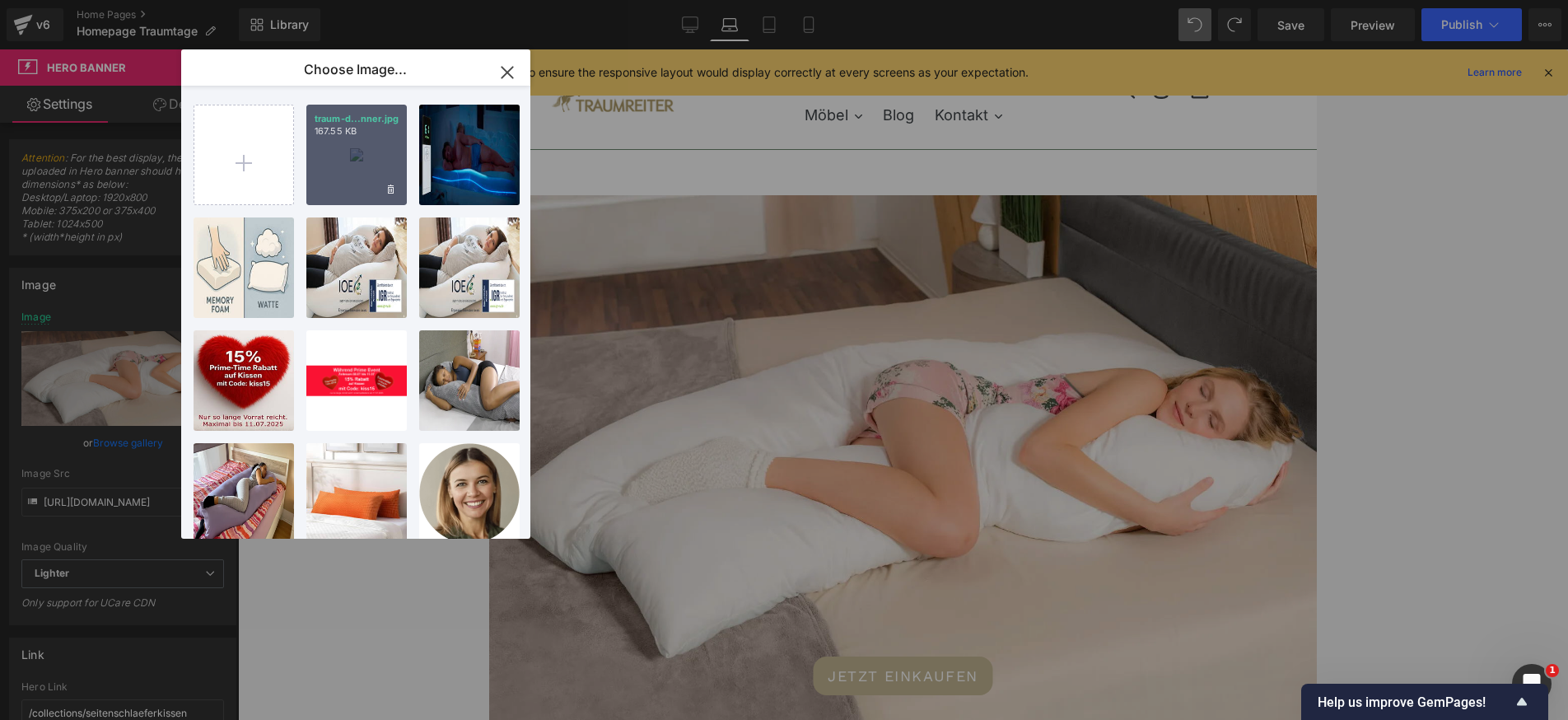
click at [351, 169] on div "traum-d...nner.jpg 167.55 KB" at bounding box center [357, 155] width 101 height 101
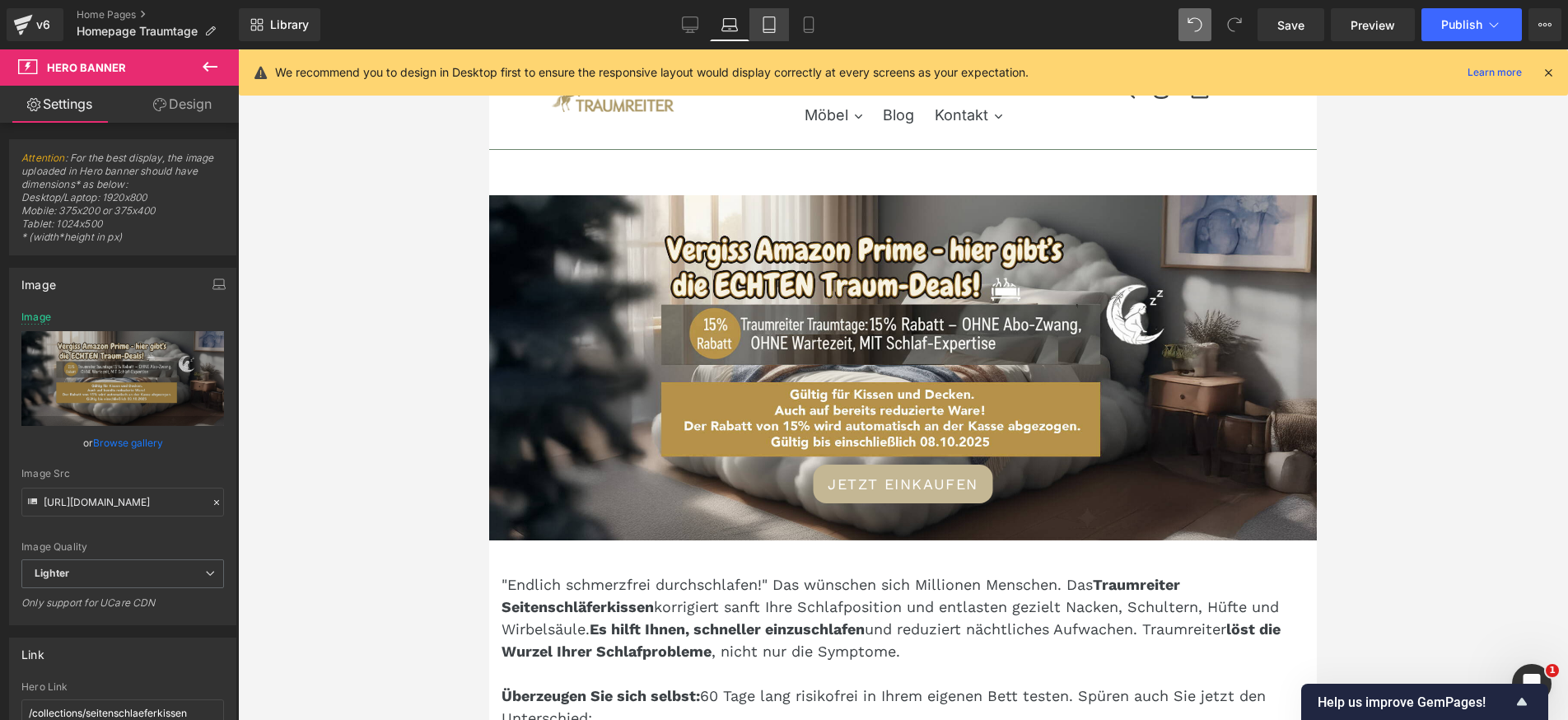
click at [772, 21] on icon at bounding box center [769, 25] width 17 height 17
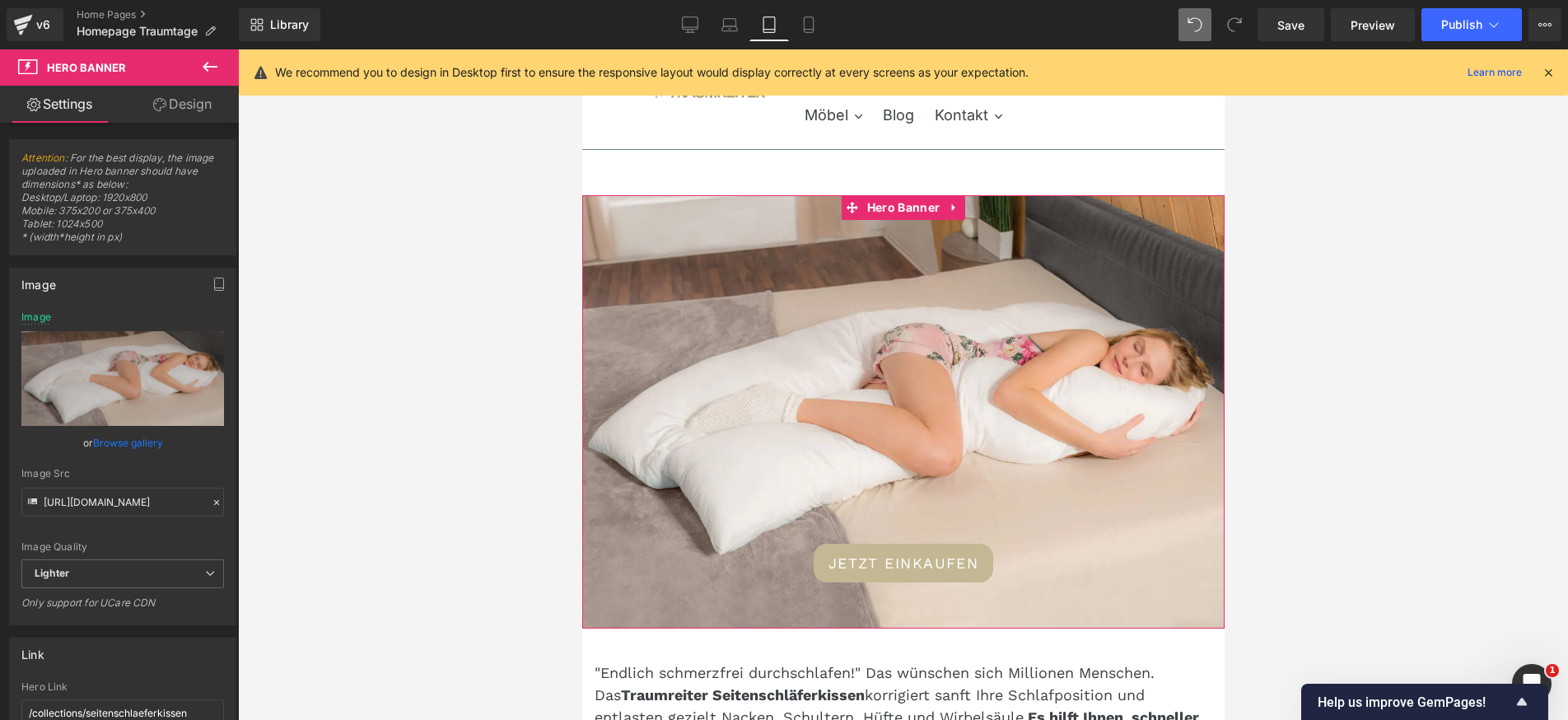
click at [844, 438] on div "JETZT EINKAUFEN Button" at bounding box center [902, 411] width 642 height 434
click at [123, 442] on link "Browse gallery" at bounding box center [128, 442] width 70 height 29
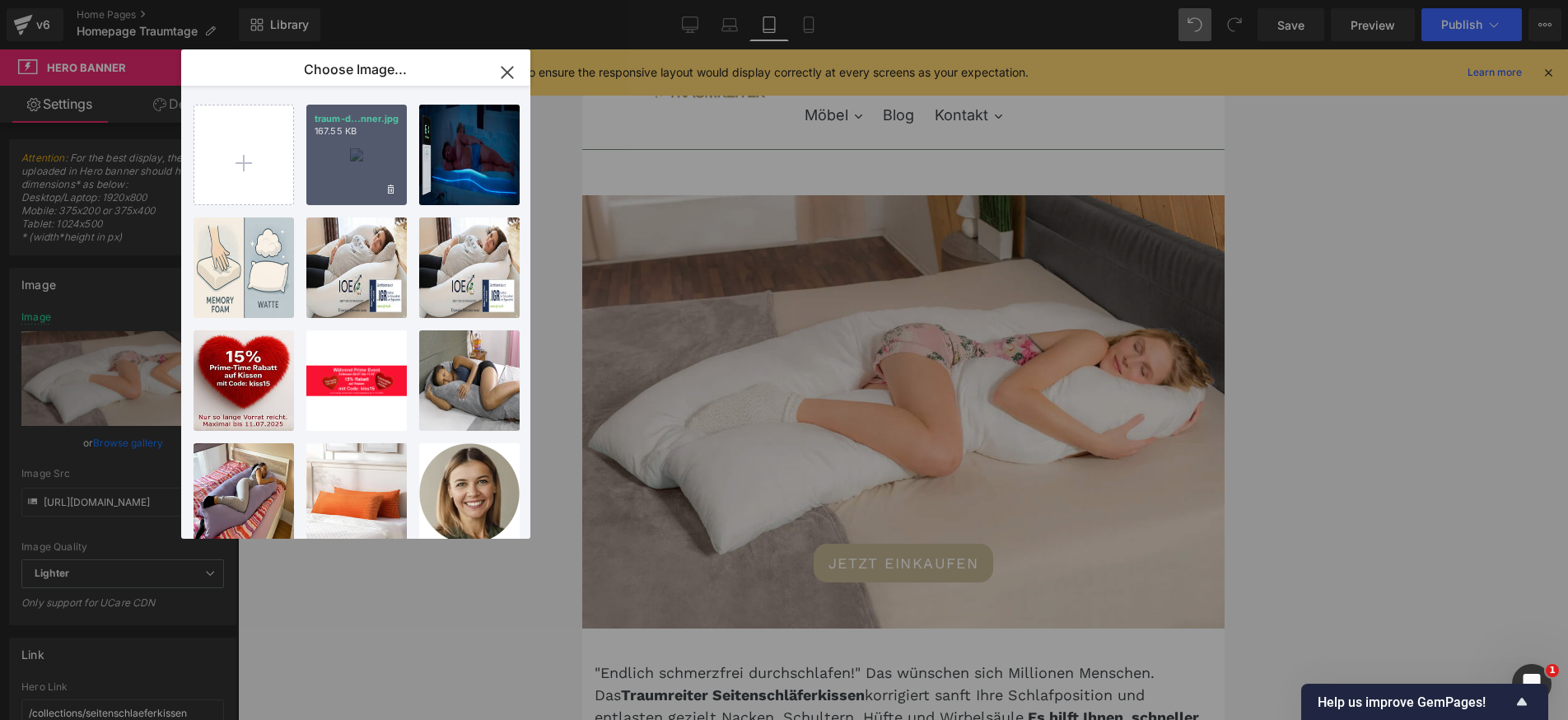
click at [367, 159] on div "traum-d...nner.jpg 167.55 KB" at bounding box center [357, 155] width 101 height 101
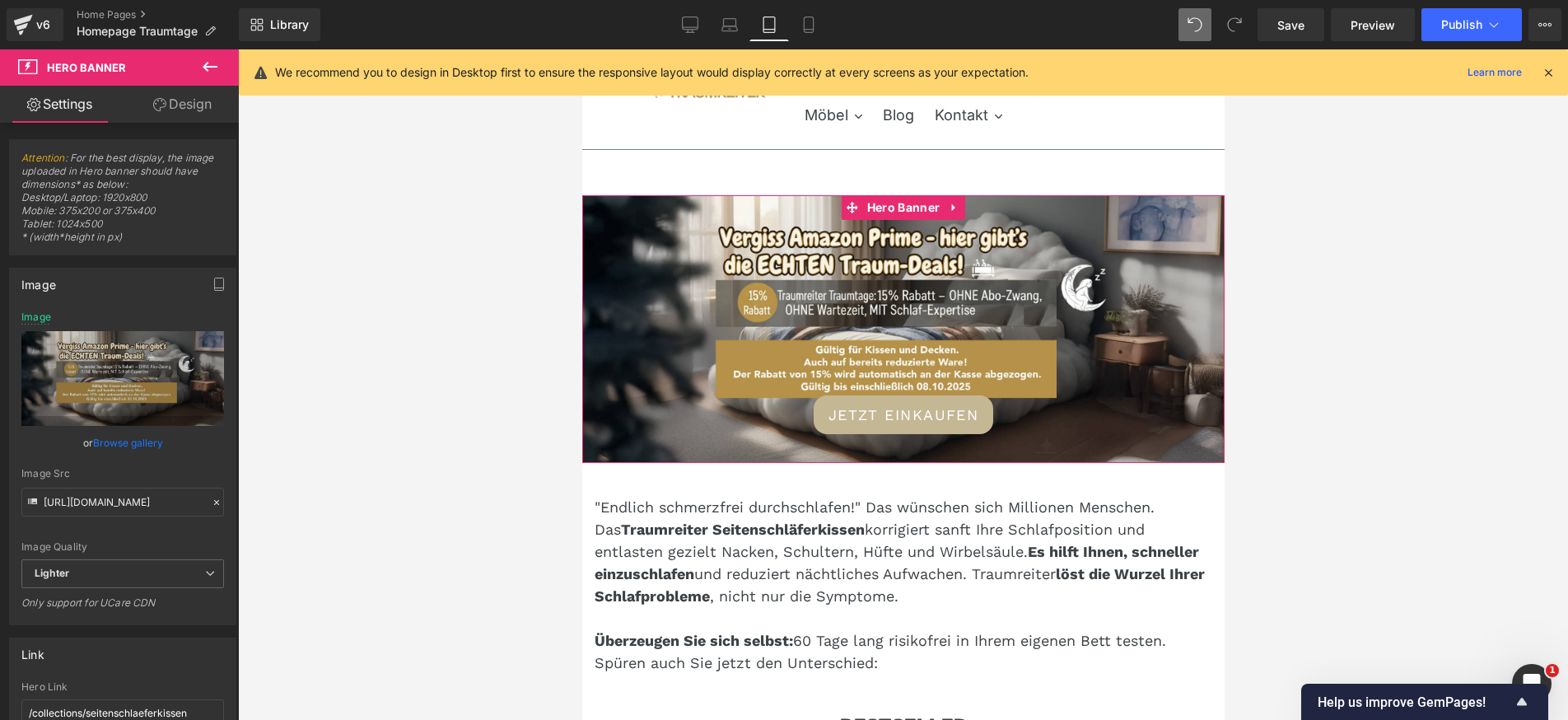
click at [134, 445] on link "Browse gallery" at bounding box center [128, 442] width 70 height 29
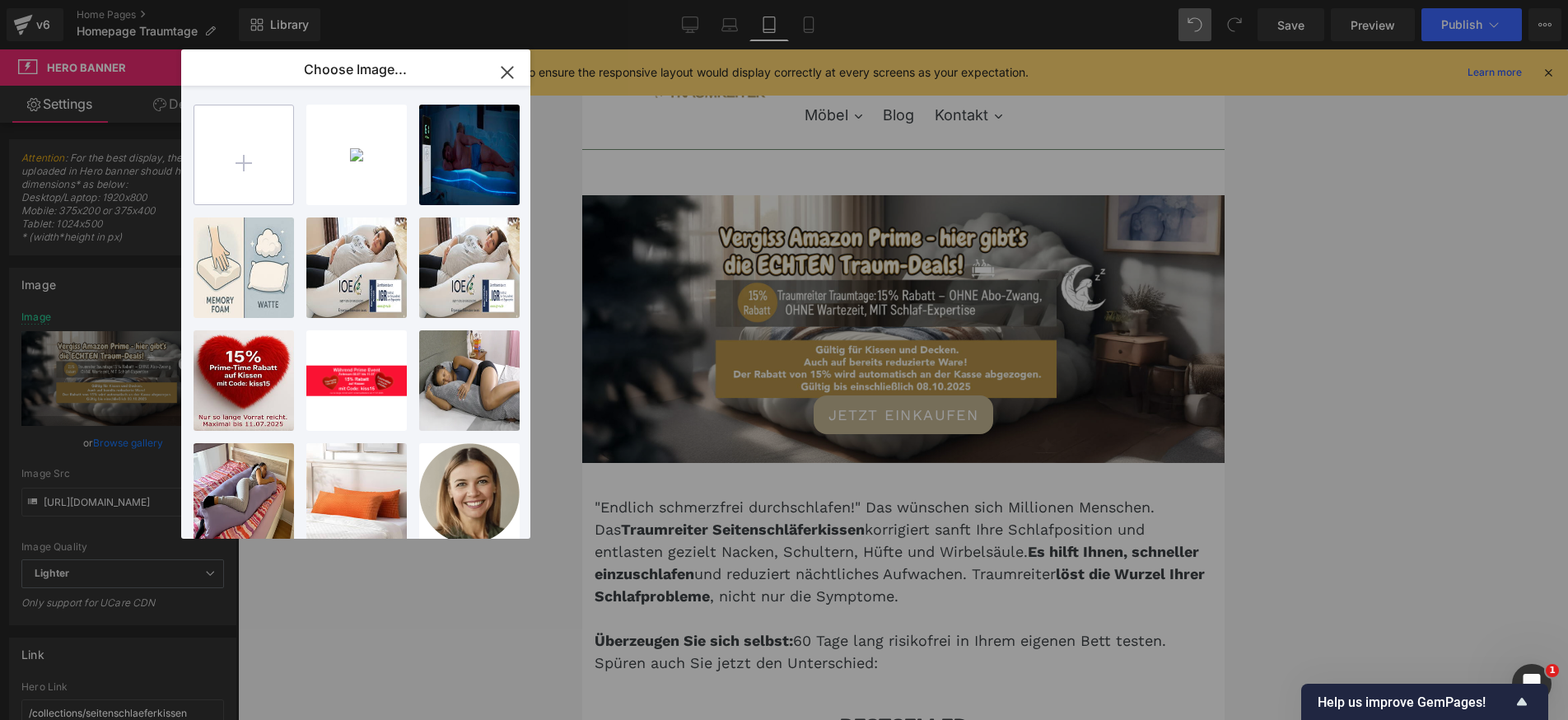
click at [248, 173] on input "file" at bounding box center [243, 155] width 99 height 99
type input "C:\fakepath\traum-deal- homephone.jpg"
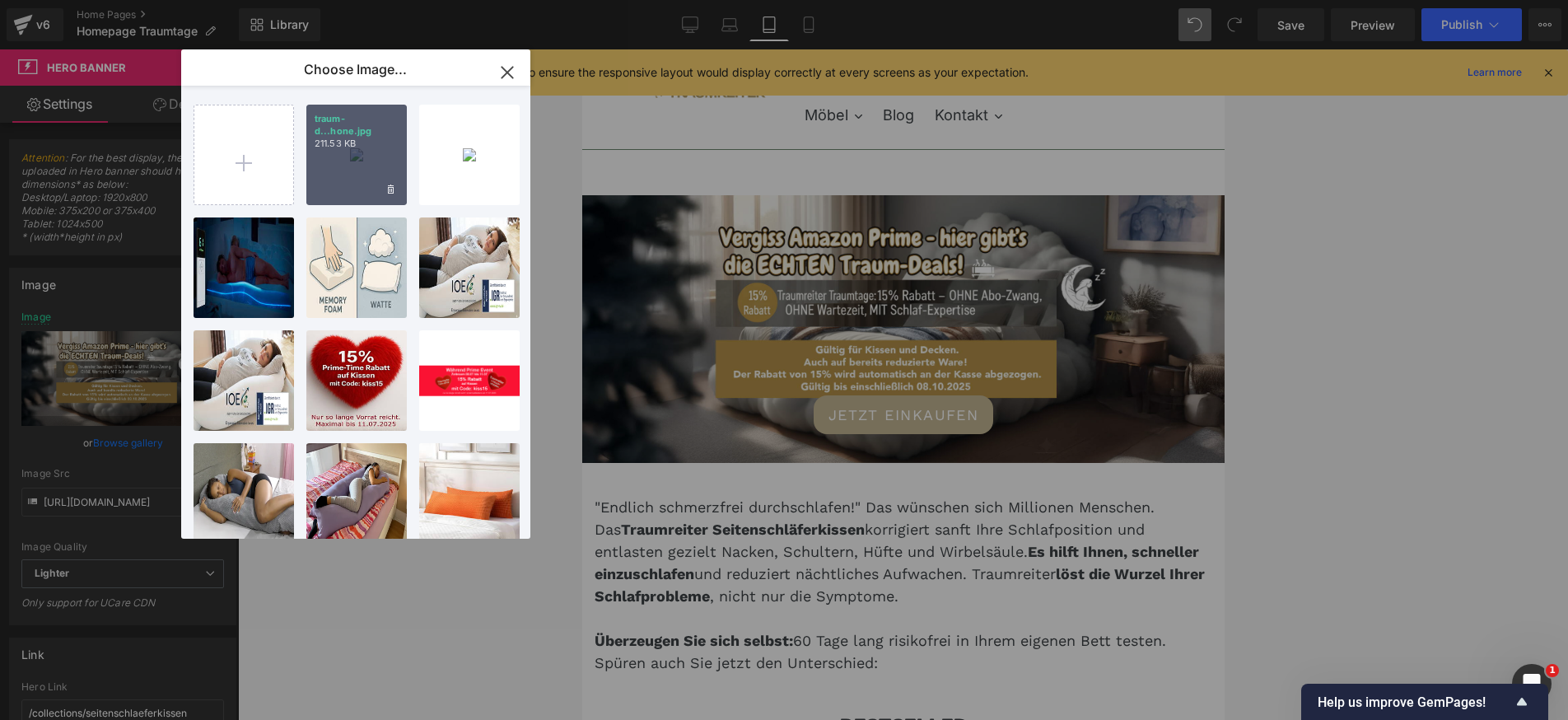
click at [361, 173] on div "traum-d...hone.jpg 211.53 KB" at bounding box center [357, 155] width 101 height 101
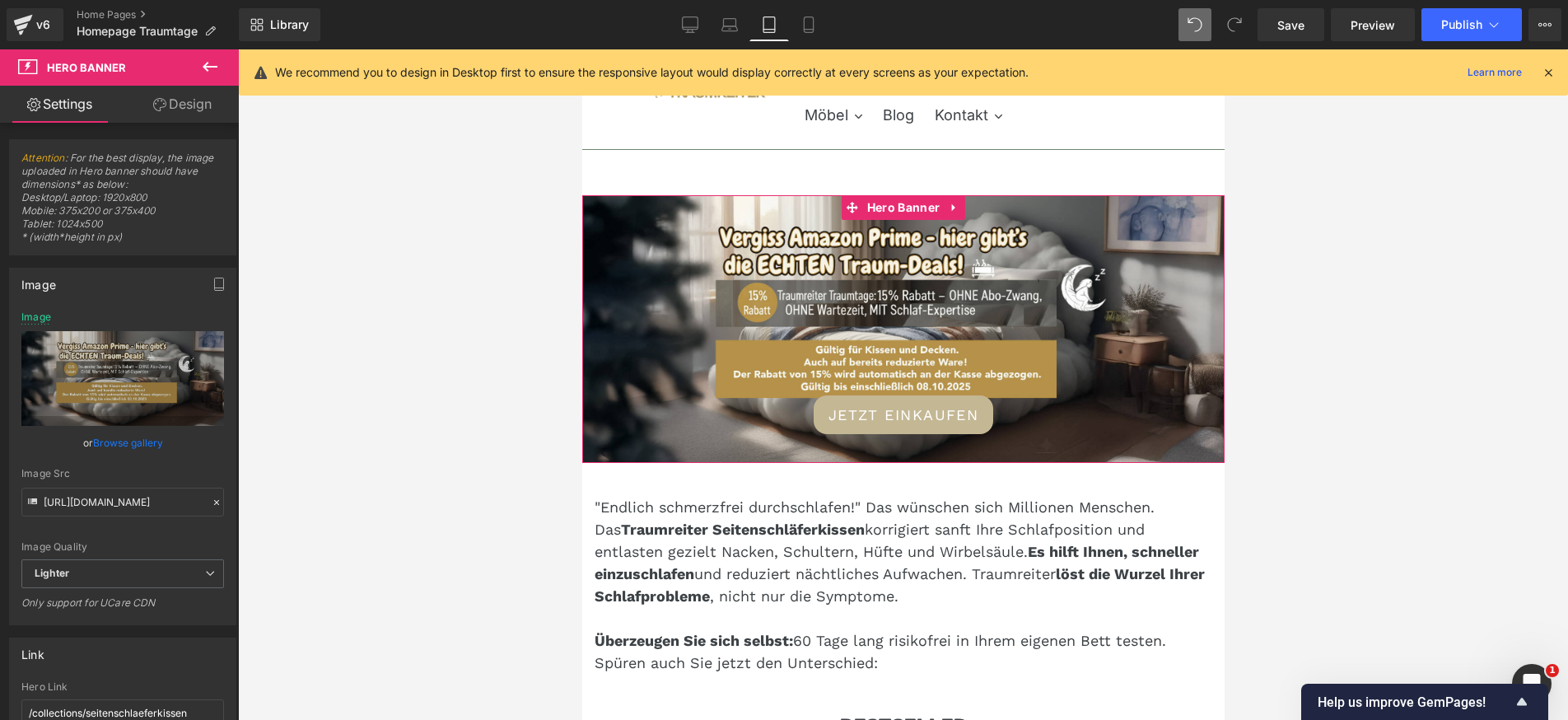
click at [152, 441] on link "Browse gallery" at bounding box center [128, 442] width 70 height 29
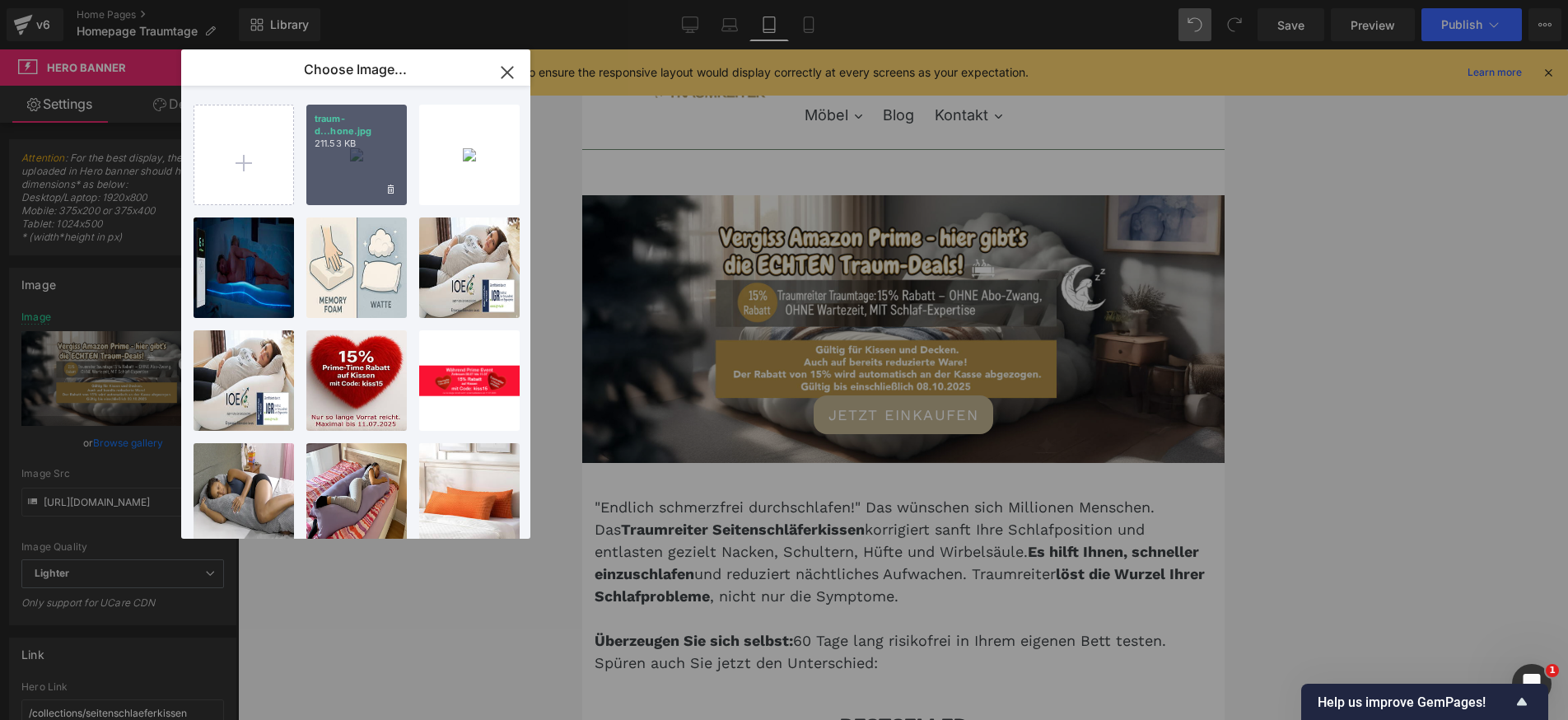
click at [342, 168] on div "traum-d...hone.jpg 211.53 KB" at bounding box center [357, 155] width 101 height 101
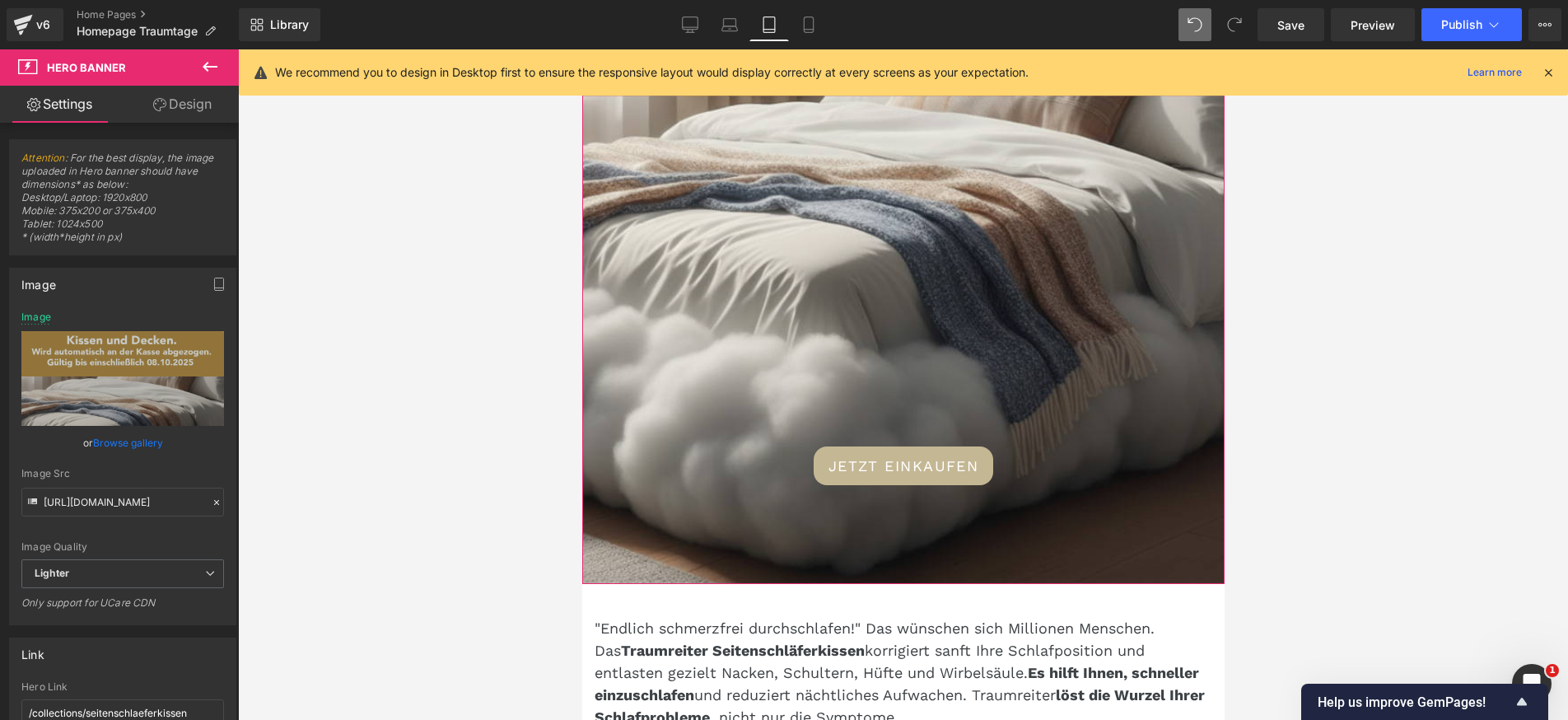
scroll to position [829, 0]
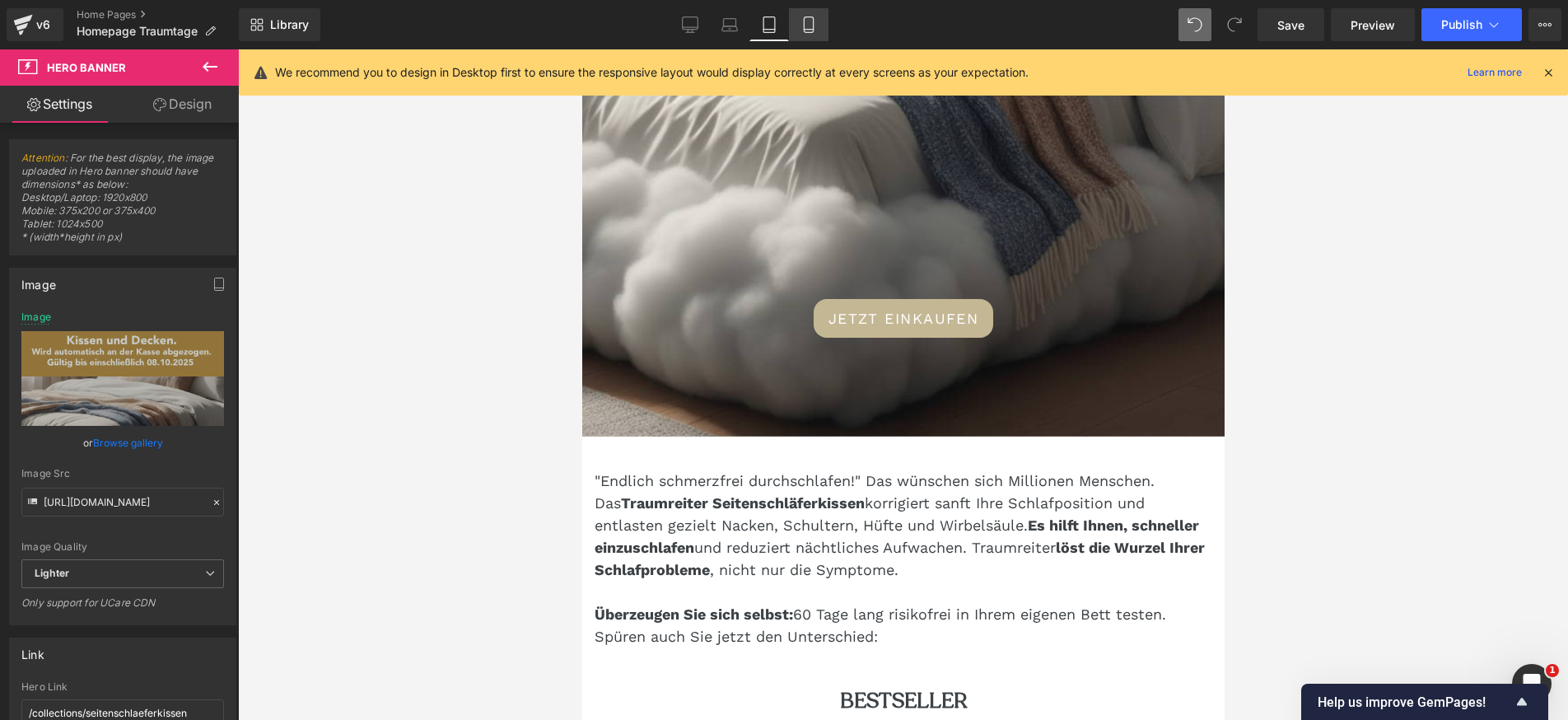
click at [809, 24] on icon at bounding box center [809, 25] width 17 height 17
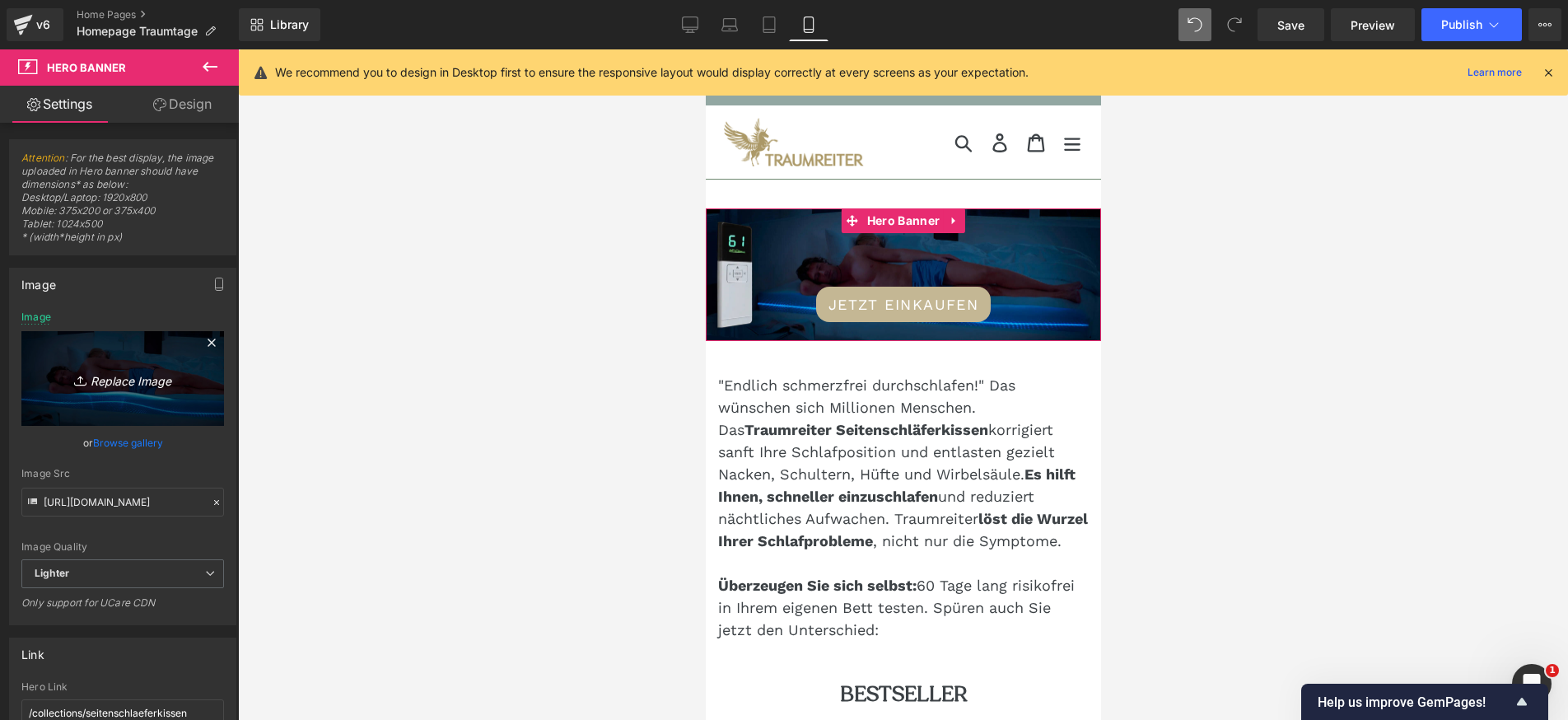
click at [128, 396] on link "Replace Image" at bounding box center [122, 379] width 202 height 95
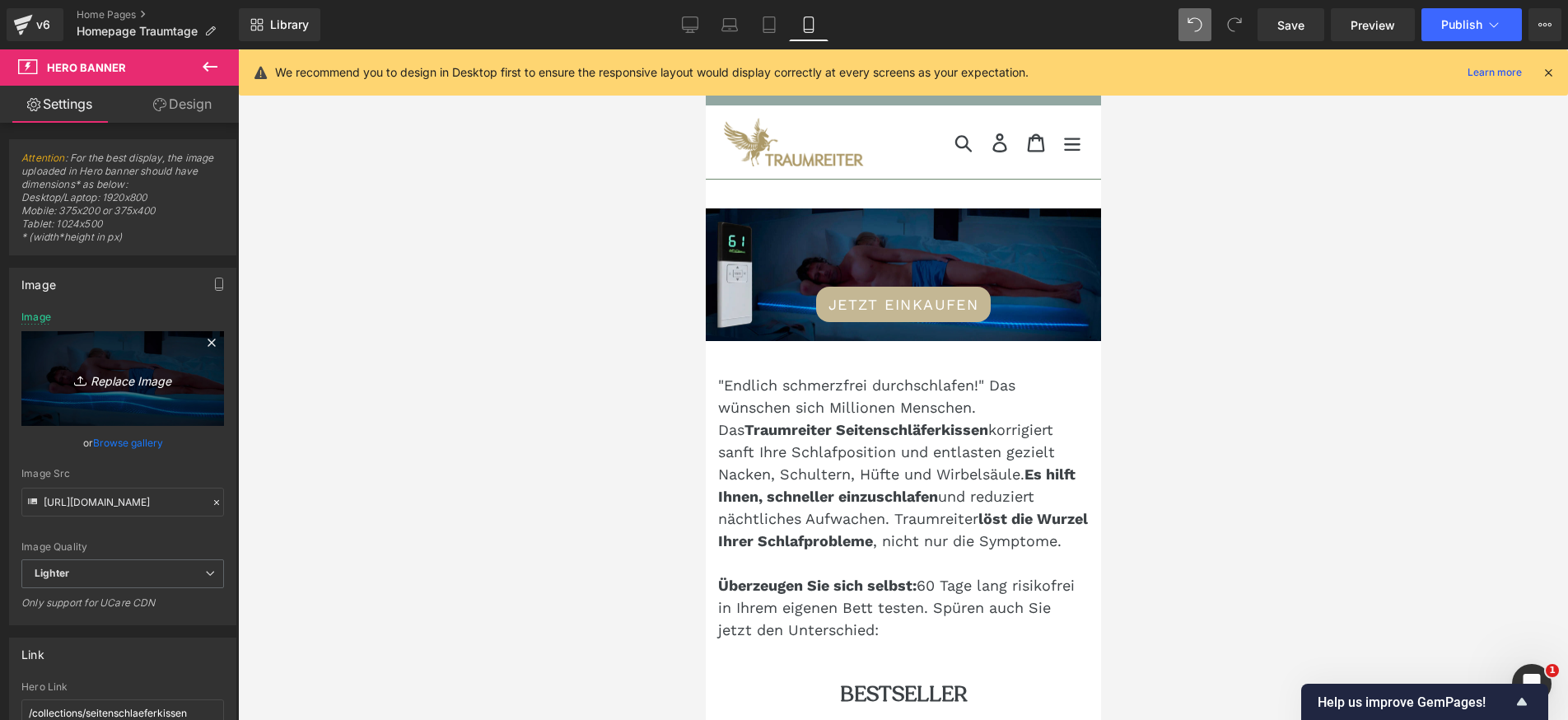
type input "C:\fakepath\traum-deal- homephone.jpg"
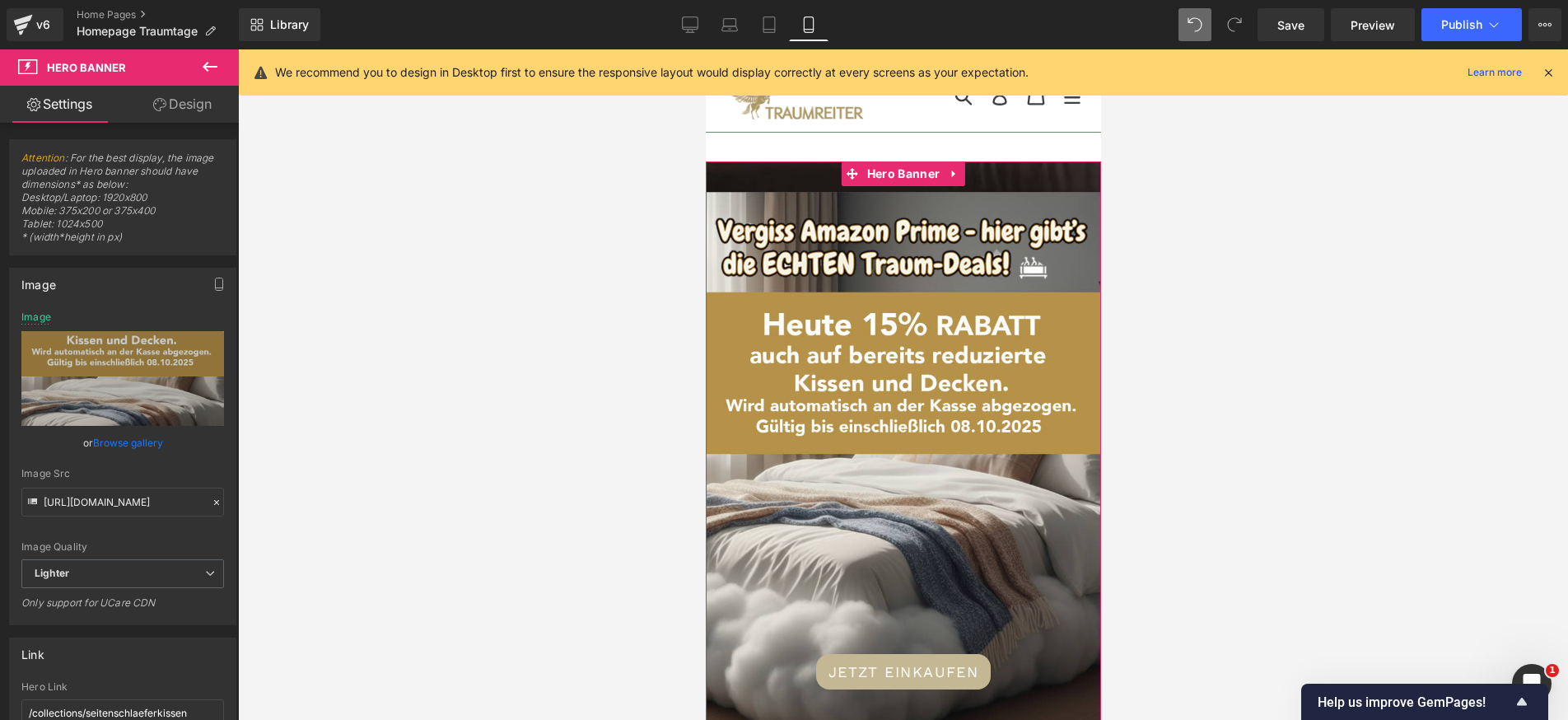
scroll to position [49, 0]
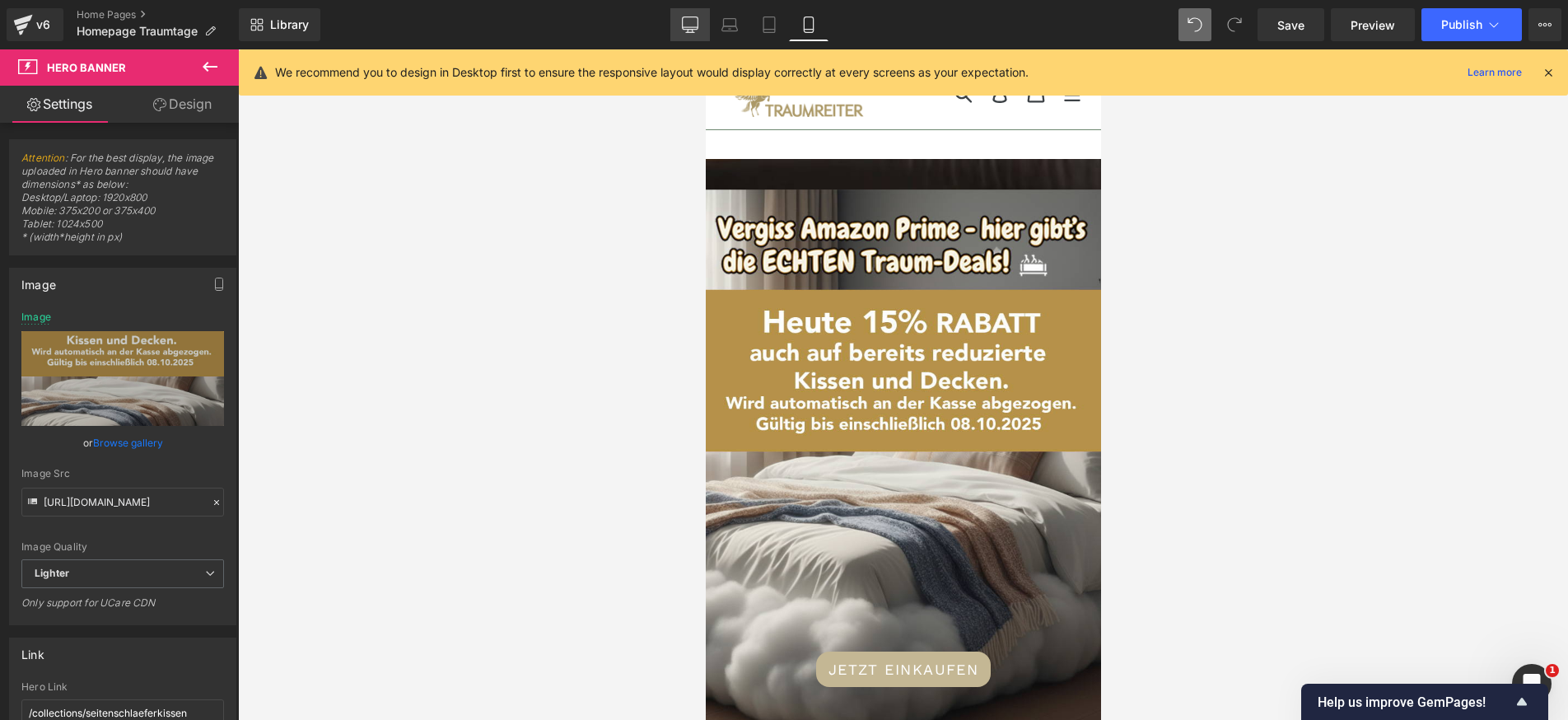
click at [685, 24] on icon at bounding box center [690, 25] width 17 height 17
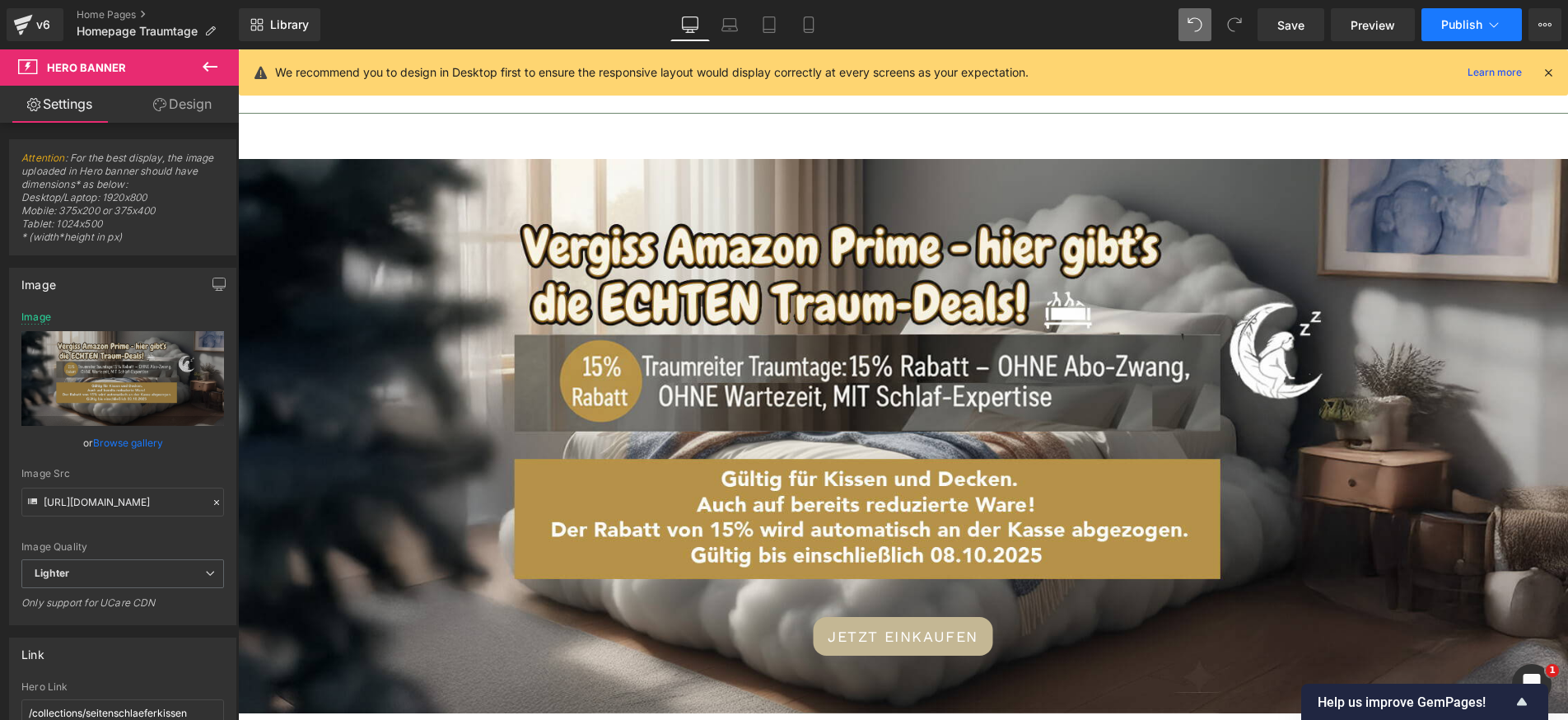
click at [1453, 30] on span "Publish" at bounding box center [1462, 24] width 41 height 13
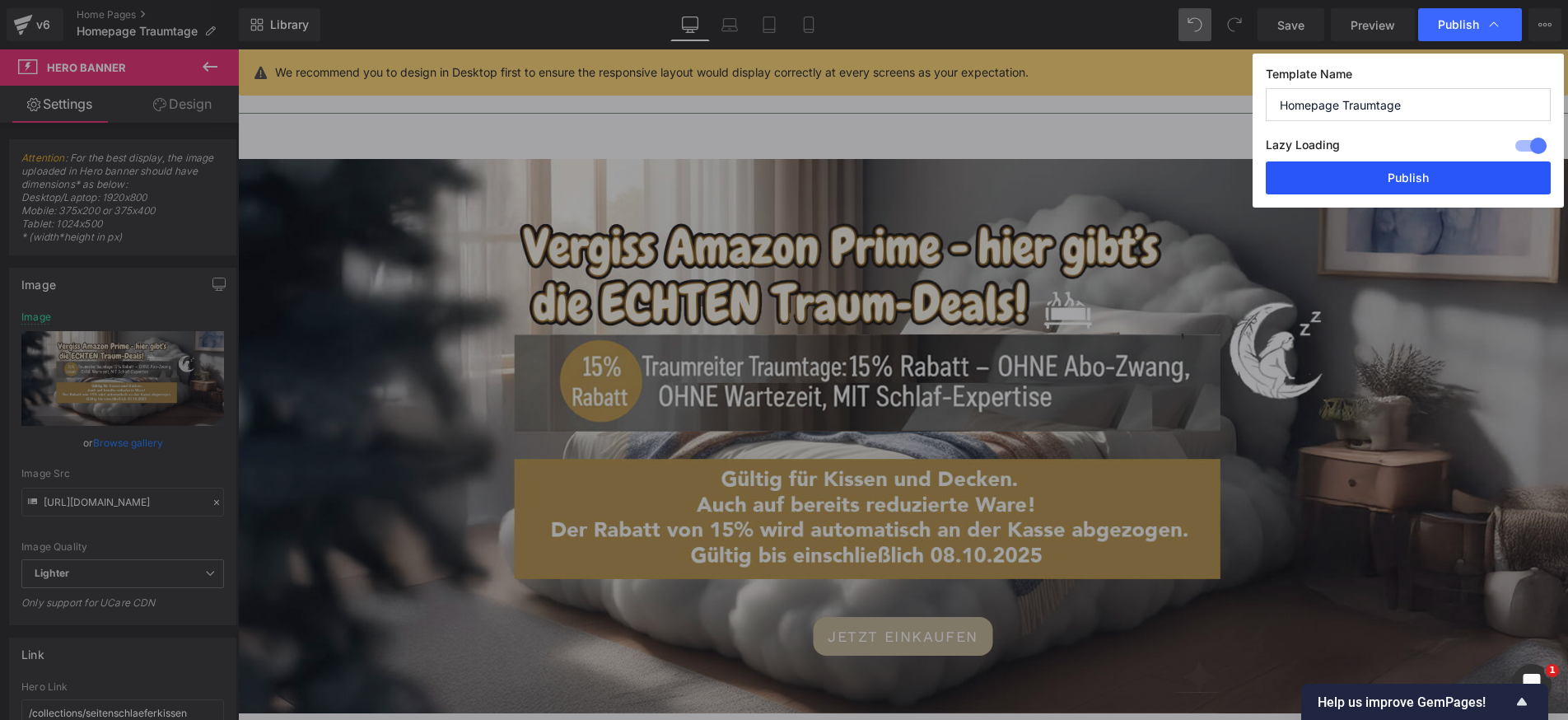
click at [1414, 179] on button "Publish" at bounding box center [1409, 177] width 285 height 33
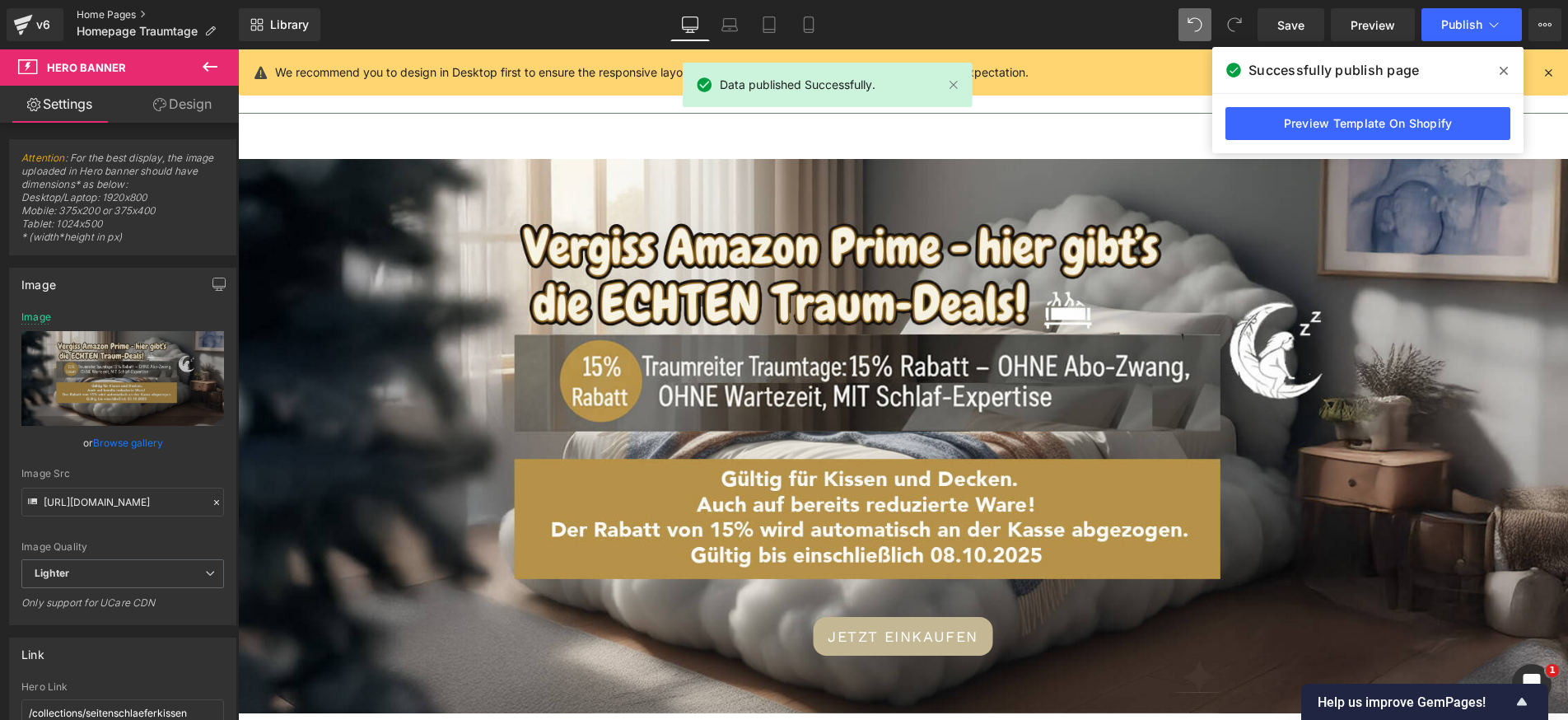
click at [123, 13] on link "Home Pages" at bounding box center [158, 15] width 162 height 13
